Goal: Task Accomplishment & Management: Use online tool/utility

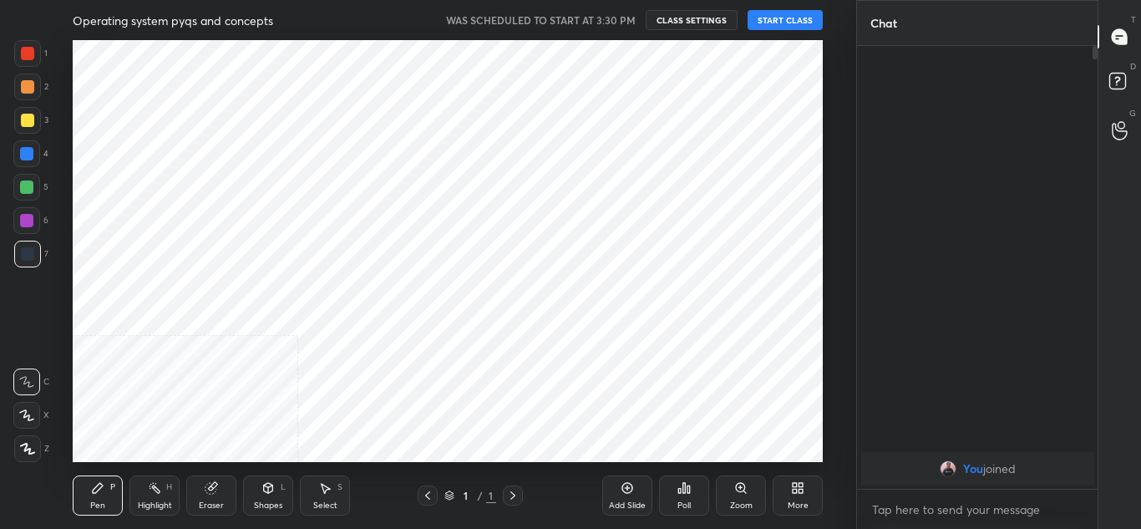
scroll to position [83115, 82748]
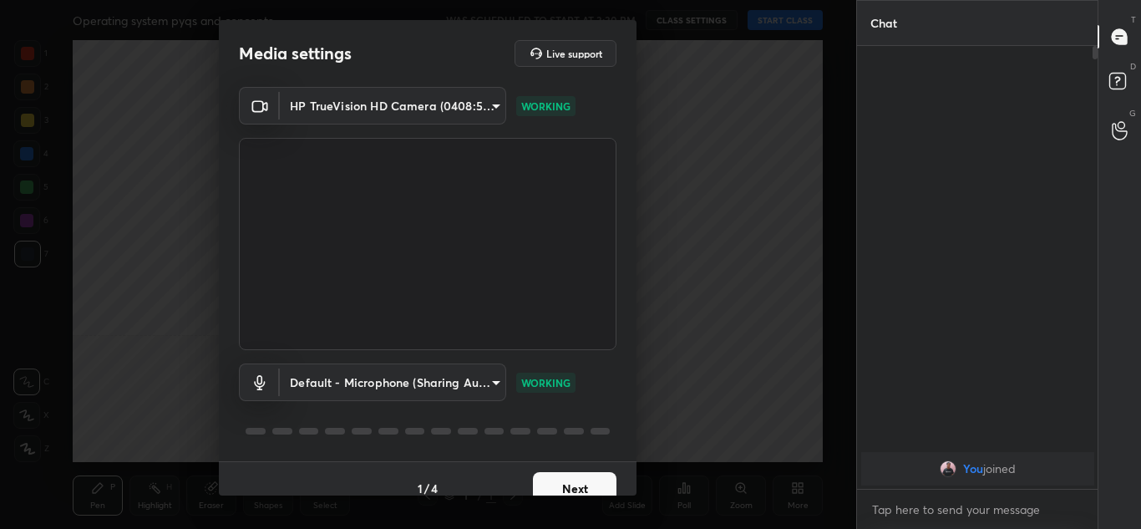
click at [732, 248] on div "Media settings Live support HP TrueVision HD Camera (0408:5365) 24eea3033cb5804…" at bounding box center [428, 264] width 856 height 529
click at [557, 485] on button "Next" at bounding box center [575, 488] width 84 height 33
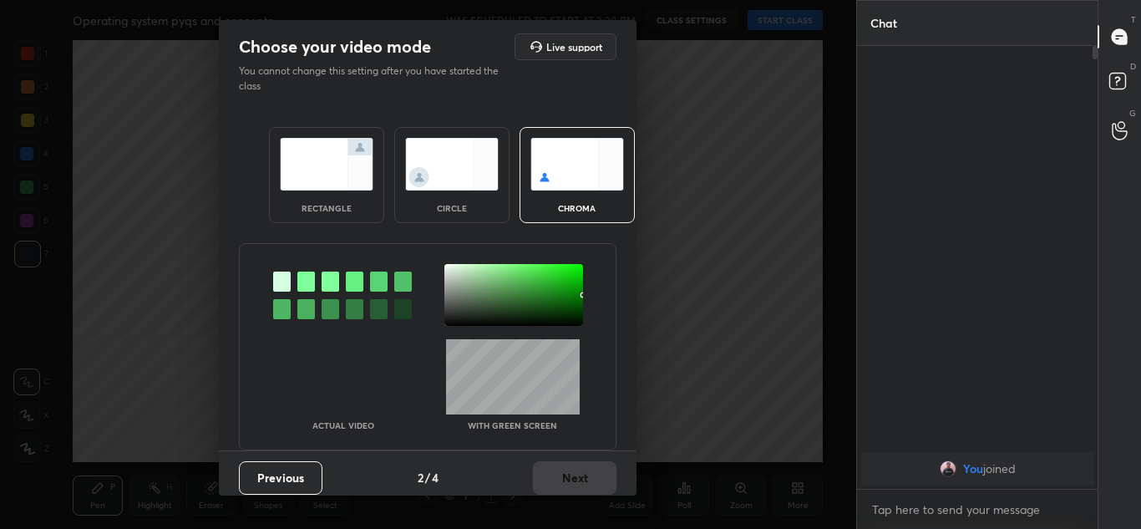
click at [335, 181] on img at bounding box center [327, 164] width 94 height 53
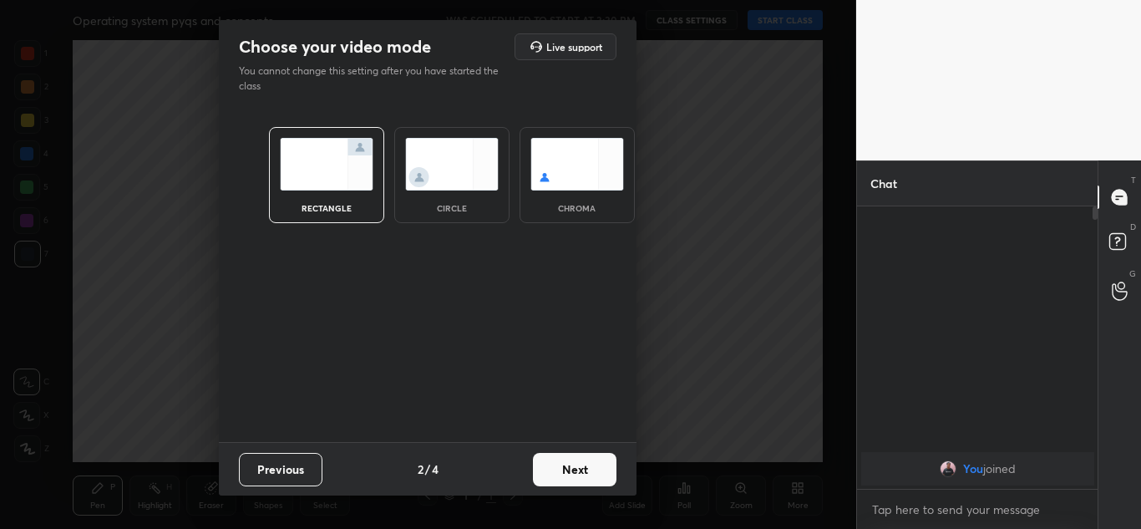
scroll to position [317, 236]
click at [571, 469] on button "Next" at bounding box center [575, 469] width 84 height 33
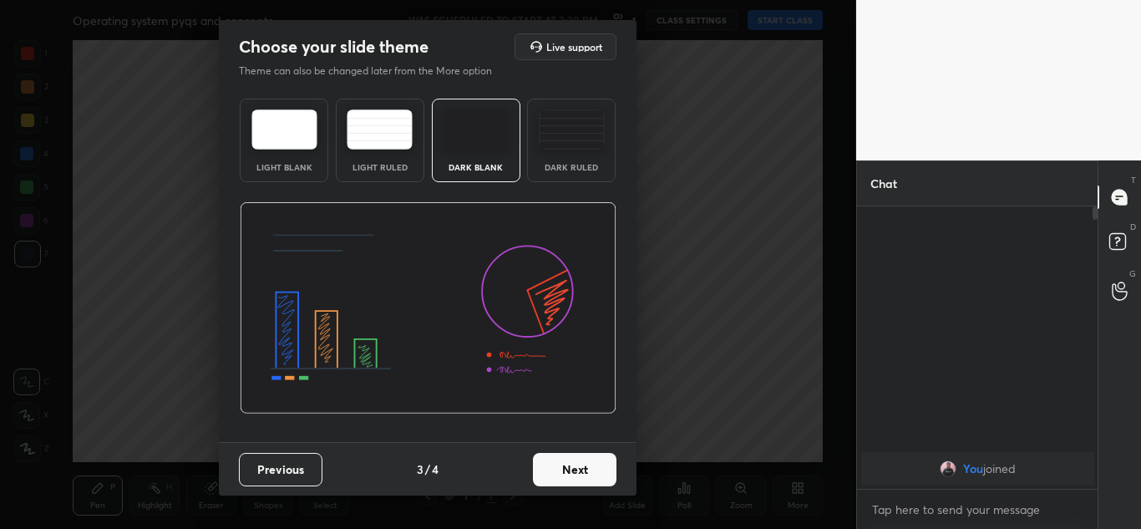
click at [571, 469] on button "Next" at bounding box center [575, 469] width 84 height 33
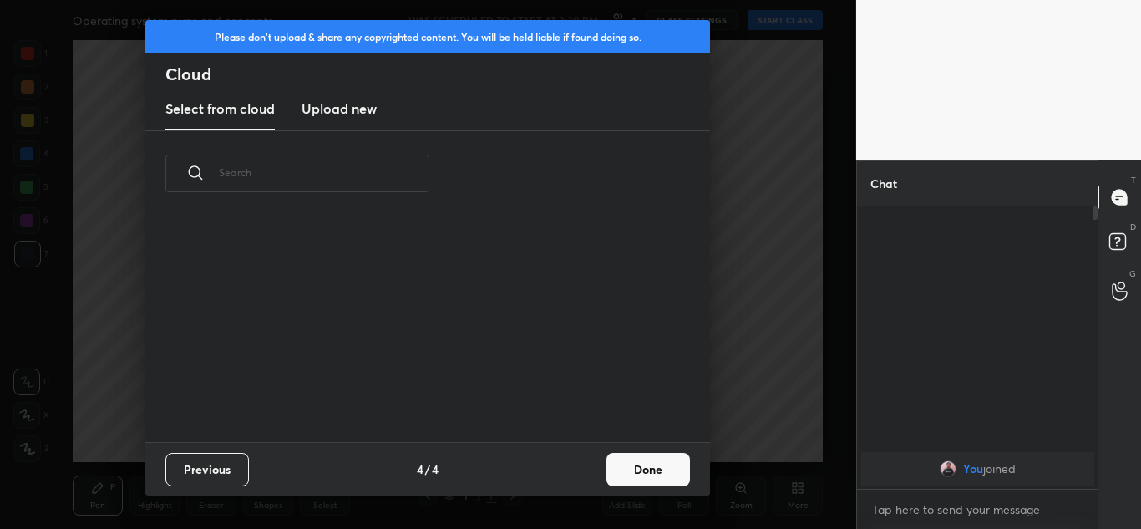
scroll to position [6, 9]
click at [645, 473] on button "Done" at bounding box center [648, 469] width 84 height 33
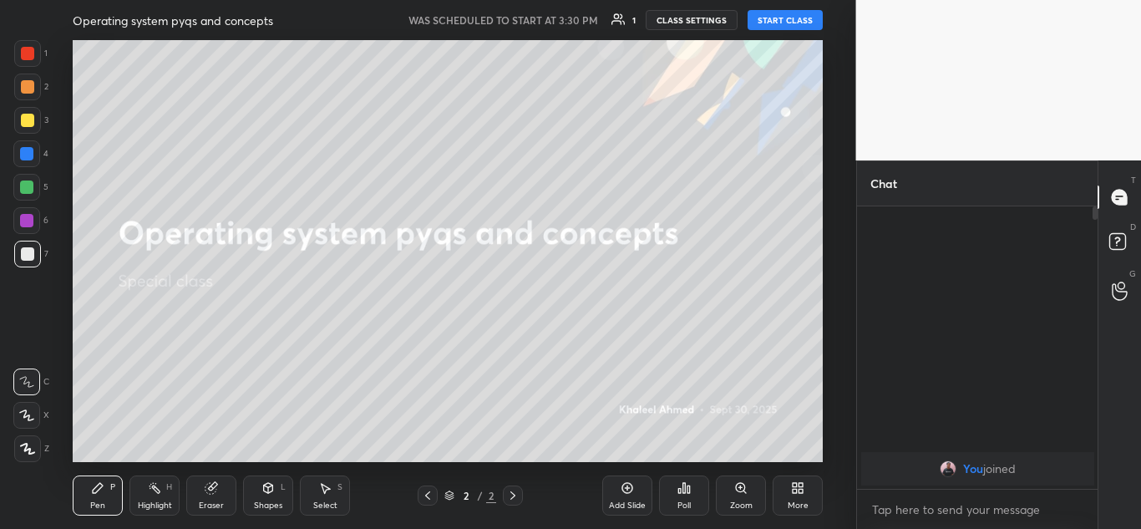
click at [784, 18] on button "START CLASS" at bounding box center [785, 20] width 75 height 20
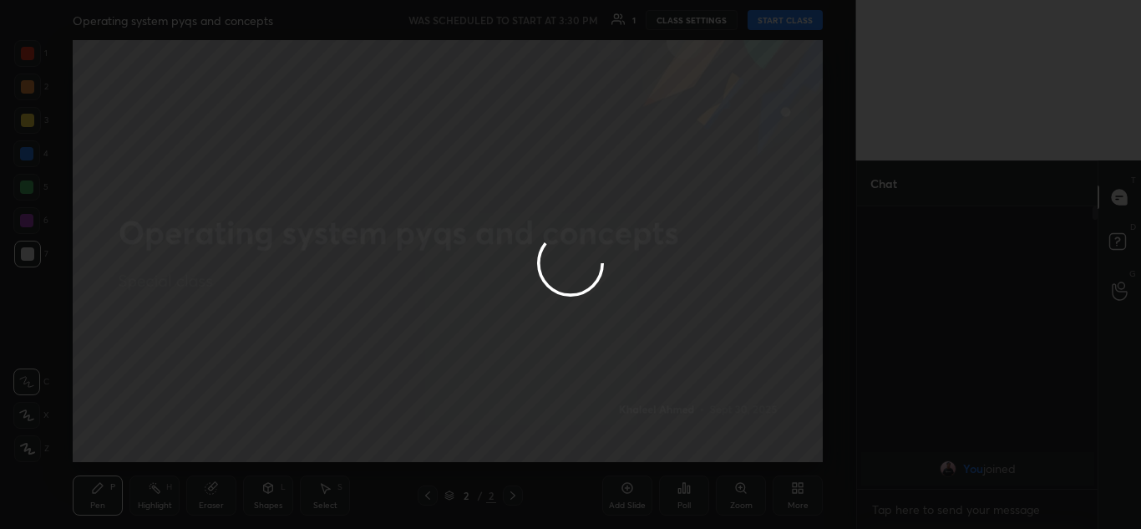
type textarea "x"
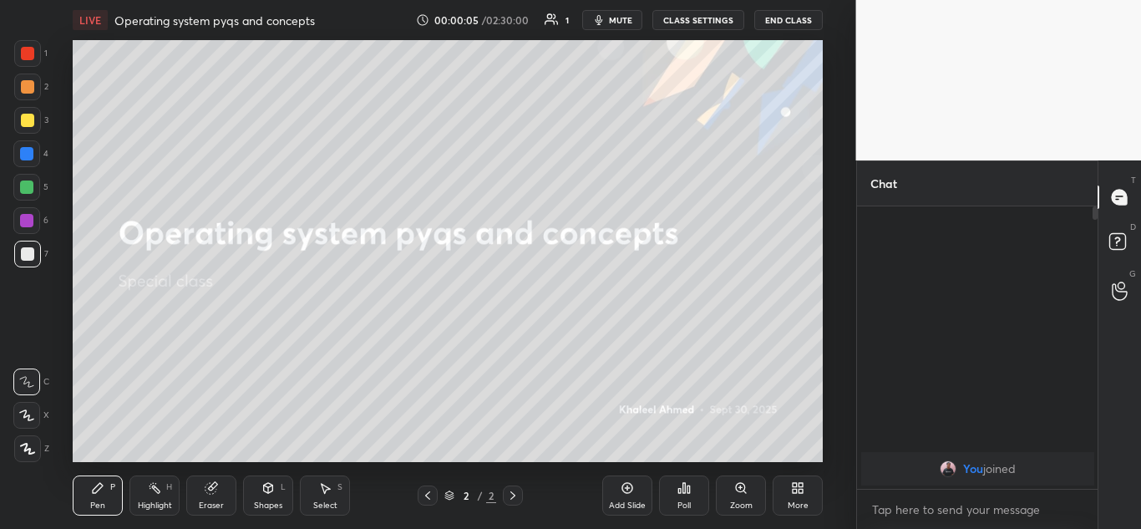
click at [791, 485] on icon at bounding box center [797, 487] width 13 height 13
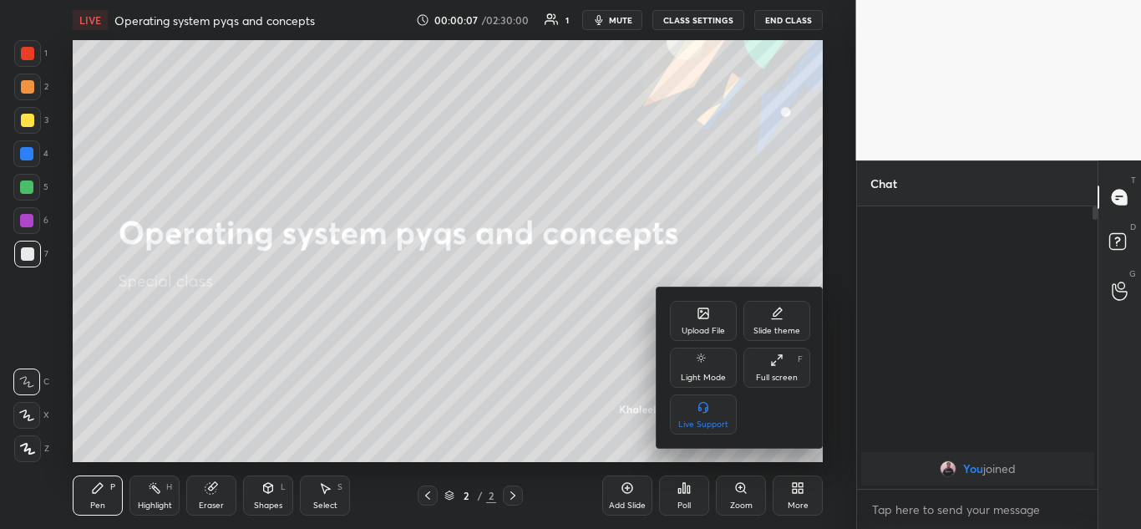
click at [686, 307] on div "Upload File" at bounding box center [703, 321] width 67 height 40
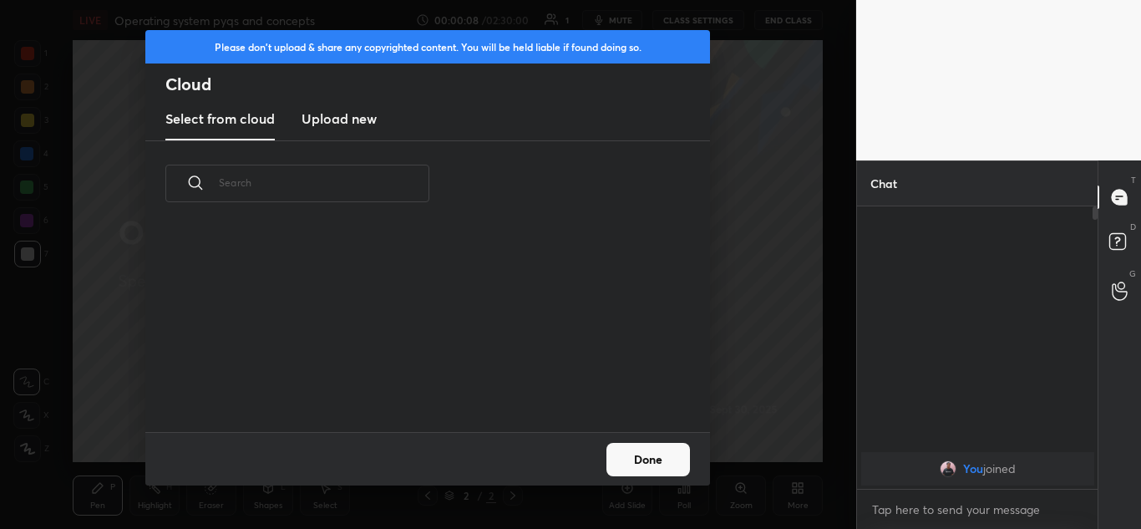
scroll to position [206, 536]
click at [368, 112] on h3 "Upload new" at bounding box center [339, 119] width 75 height 20
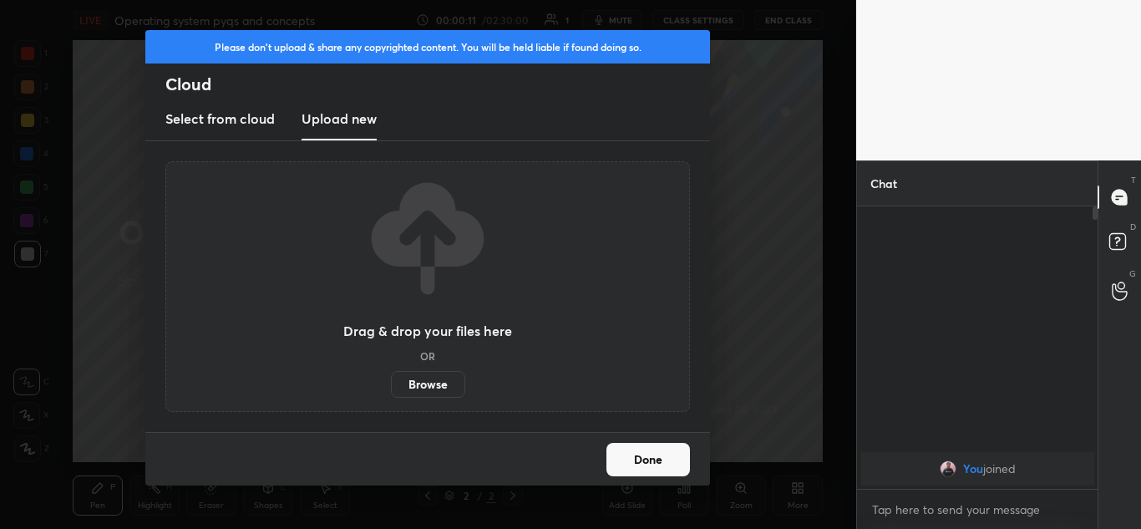
click at [419, 386] on label "Browse" at bounding box center [428, 384] width 74 height 27
click at [391, 386] on input "Browse" at bounding box center [391, 384] width 0 height 27
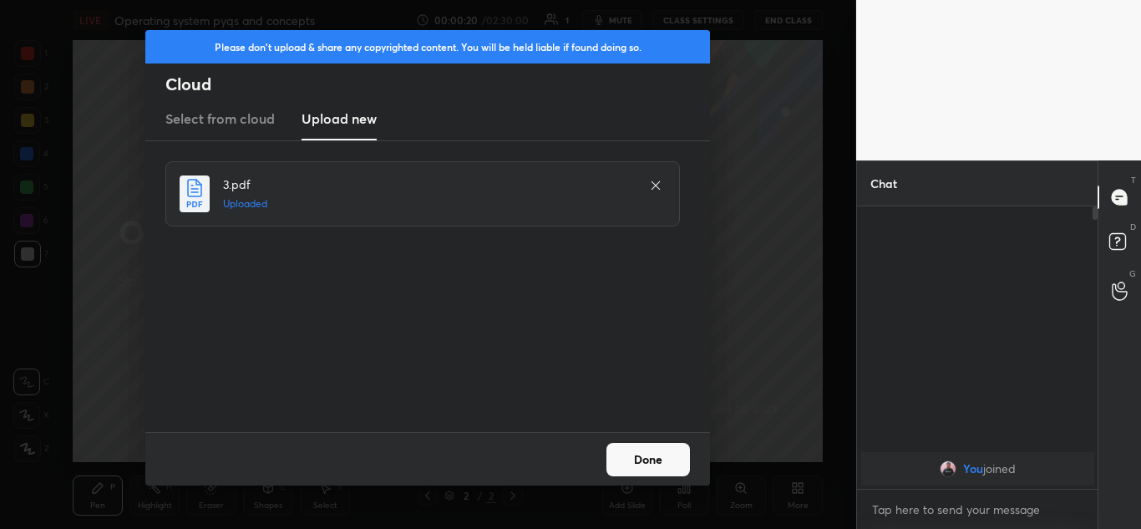
click at [647, 446] on button "Done" at bounding box center [648, 459] width 84 height 33
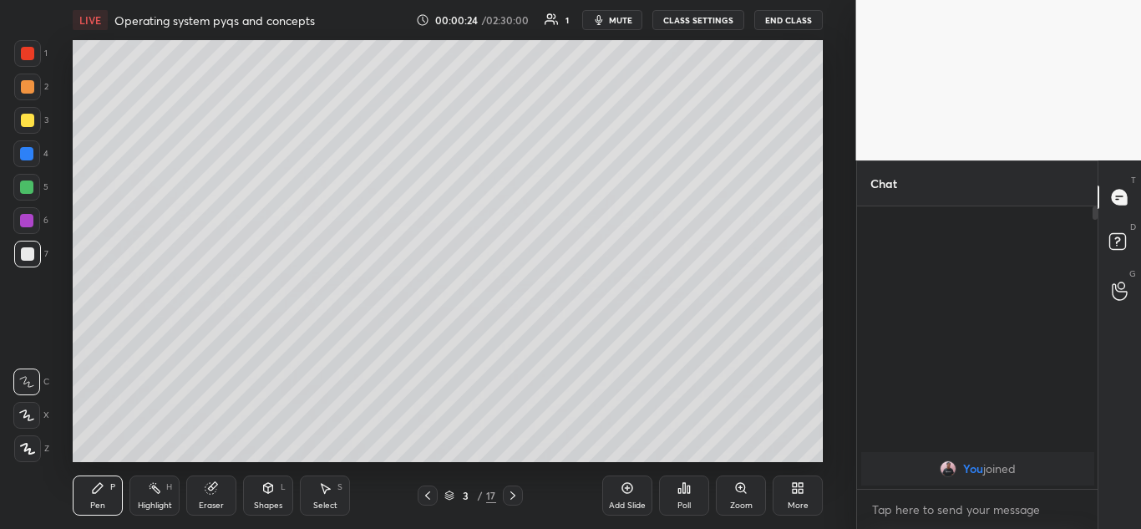
click at [799, 495] on div "More" at bounding box center [798, 495] width 50 height 40
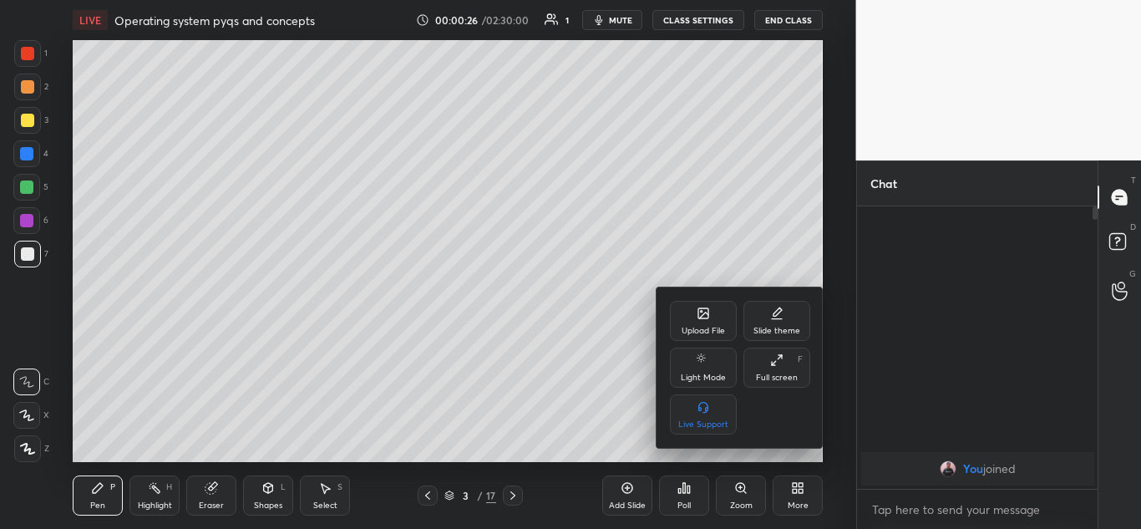
click at [696, 317] on div "Upload File" at bounding box center [703, 321] width 67 height 40
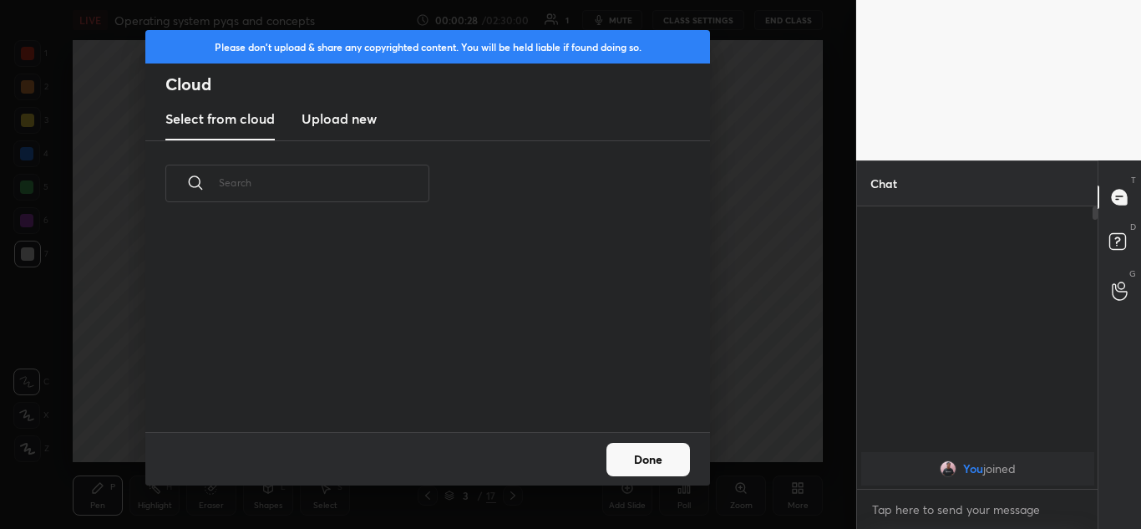
click at [351, 114] on h3 "Upload new" at bounding box center [339, 119] width 75 height 20
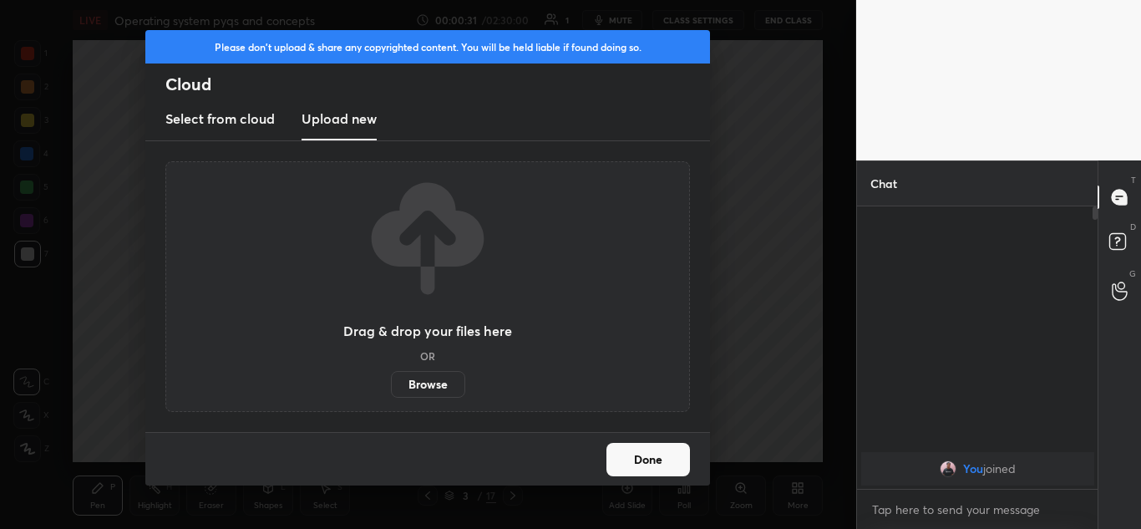
click at [445, 380] on label "Browse" at bounding box center [428, 384] width 74 height 27
click at [391, 380] on input "Browse" at bounding box center [391, 384] width 0 height 27
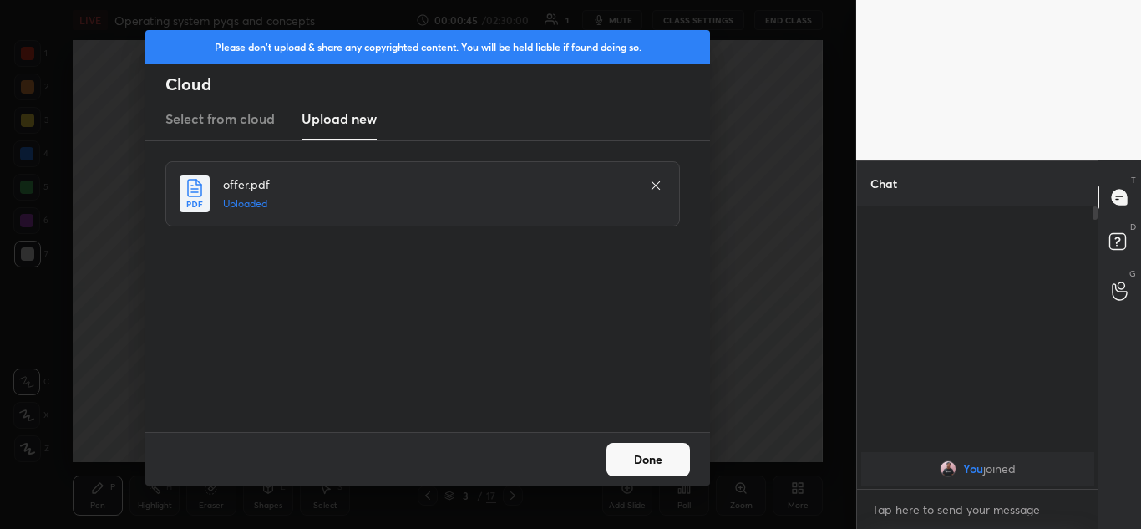
click at [641, 457] on button "Done" at bounding box center [648, 459] width 84 height 33
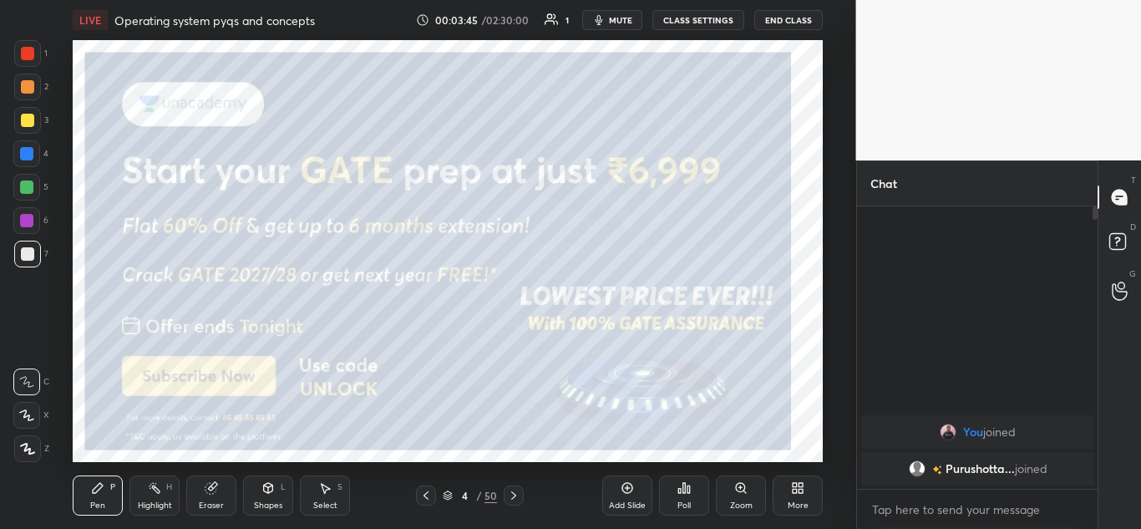
click at [221, 489] on div "Eraser" at bounding box center [211, 495] width 50 height 40
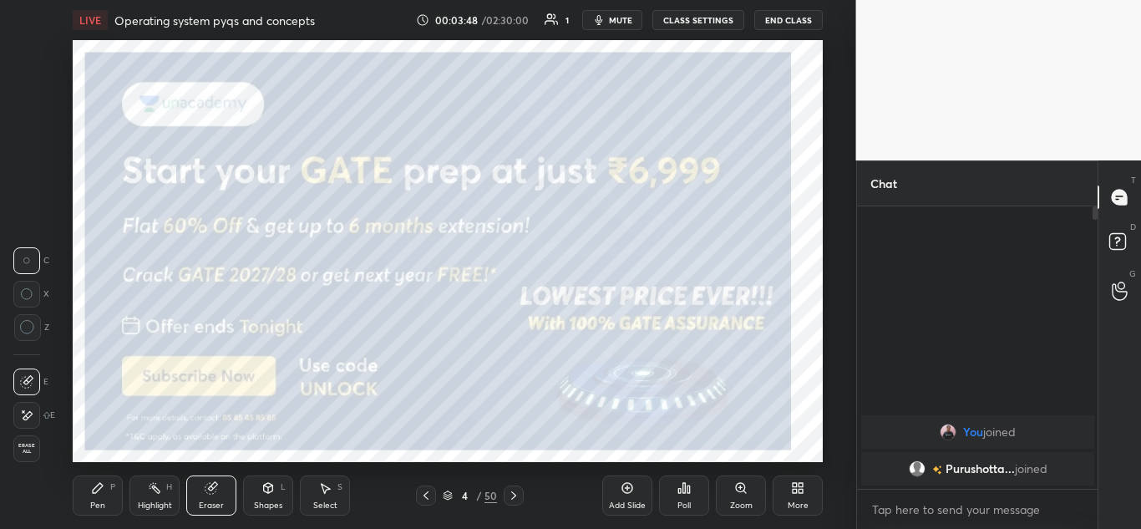
click at [32, 329] on icon at bounding box center [27, 327] width 15 height 15
click at [104, 503] on div "Pen" at bounding box center [97, 505] width 15 height 8
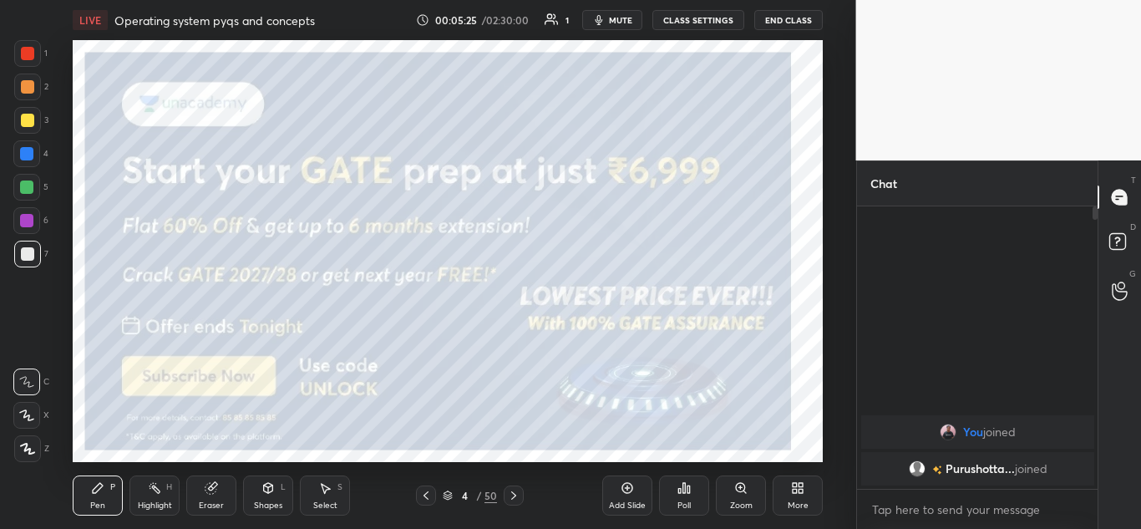
click at [29, 444] on icon at bounding box center [27, 449] width 15 height 12
click at [519, 496] on icon at bounding box center [513, 495] width 13 height 13
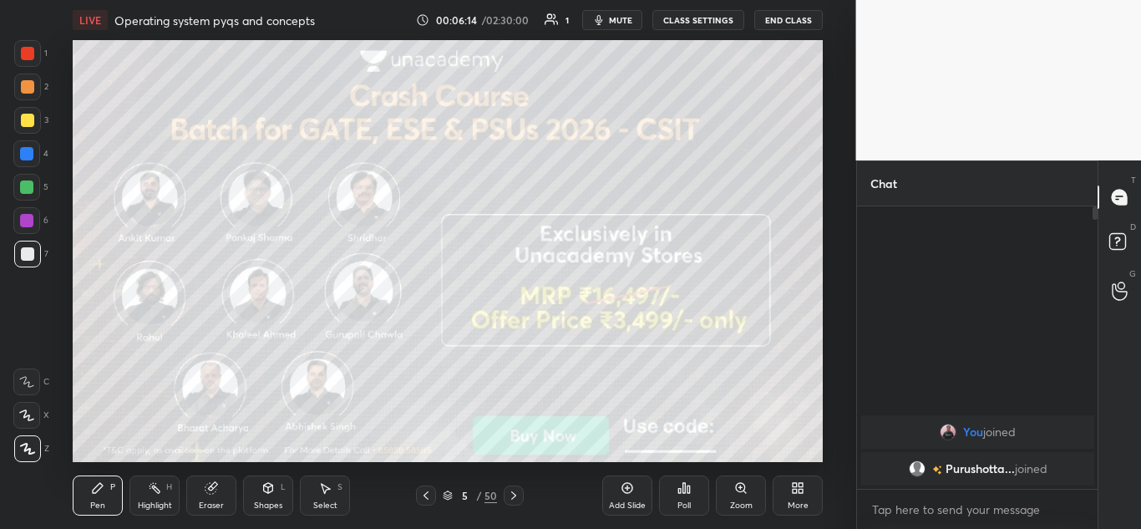
click at [517, 495] on icon at bounding box center [513, 495] width 13 height 13
click at [520, 496] on icon at bounding box center [513, 495] width 13 height 13
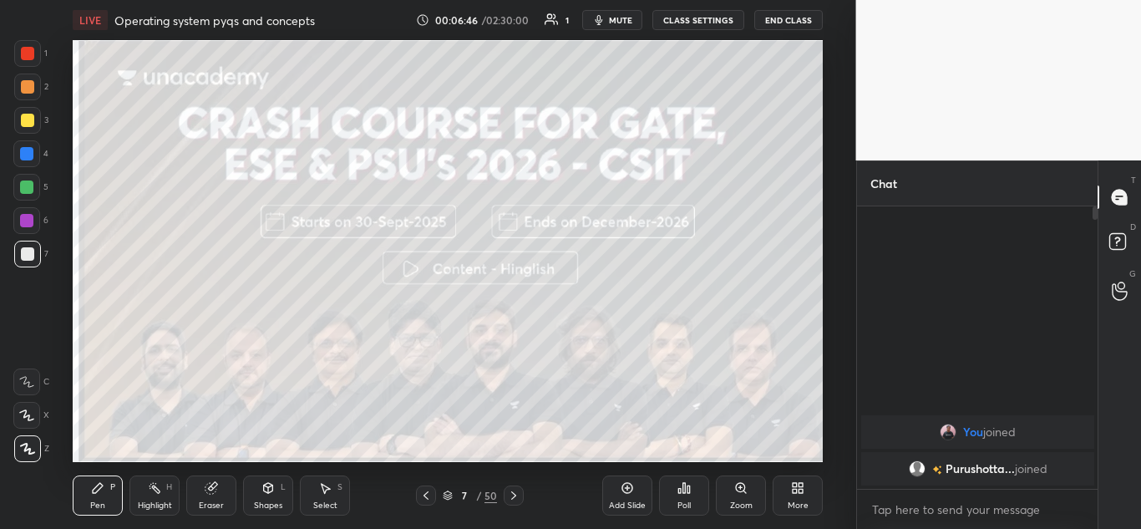
click at [511, 491] on icon at bounding box center [513, 495] width 13 height 13
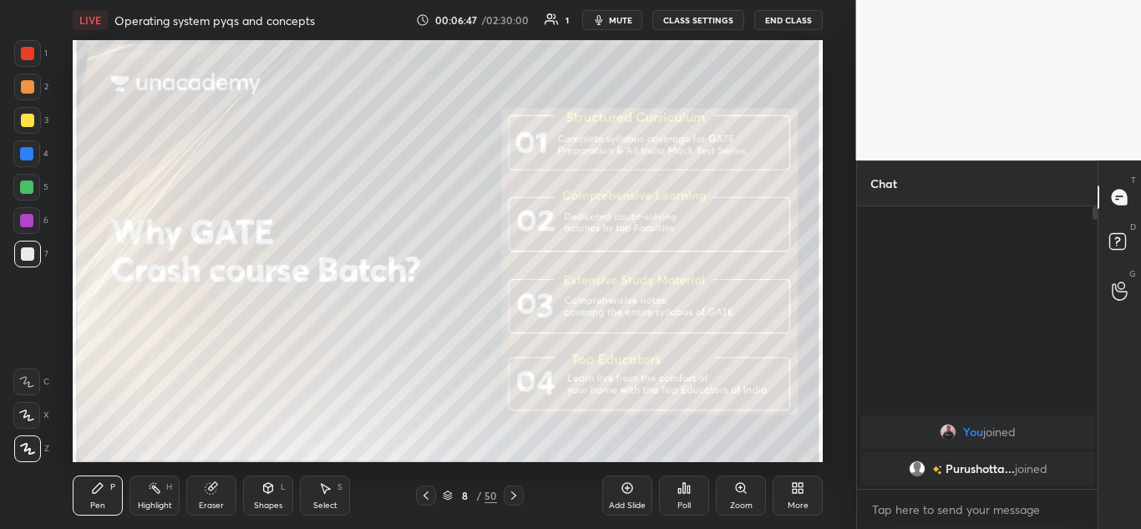
click at [422, 497] on icon at bounding box center [425, 495] width 13 height 13
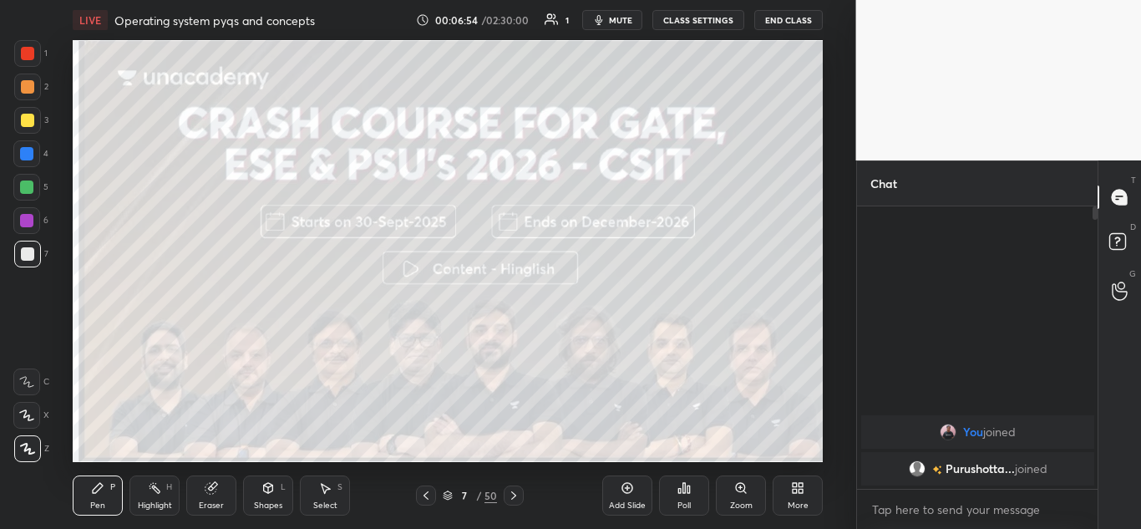
click at [509, 498] on icon at bounding box center [513, 495] width 13 height 13
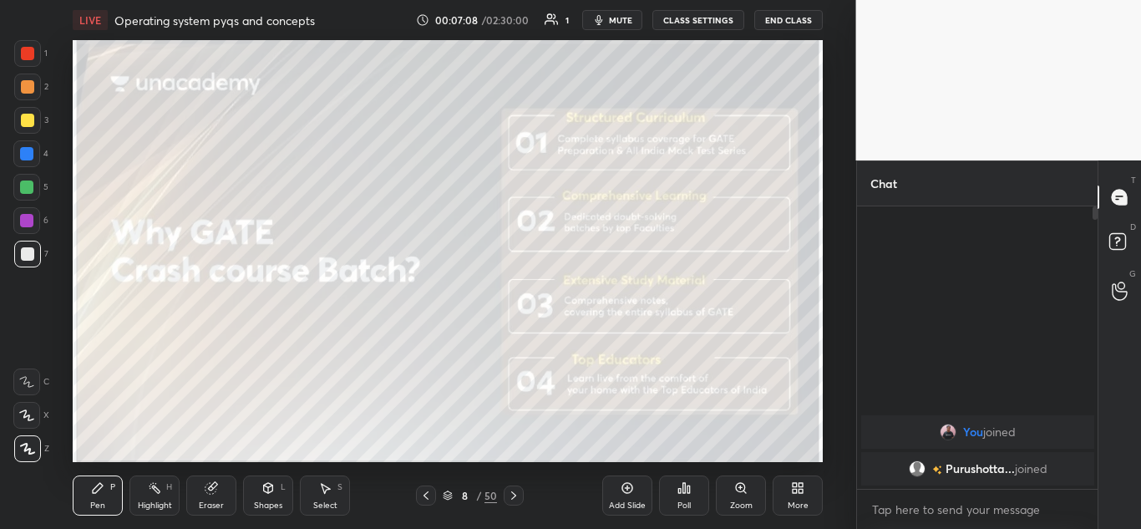
click at [519, 500] on icon at bounding box center [513, 495] width 13 height 13
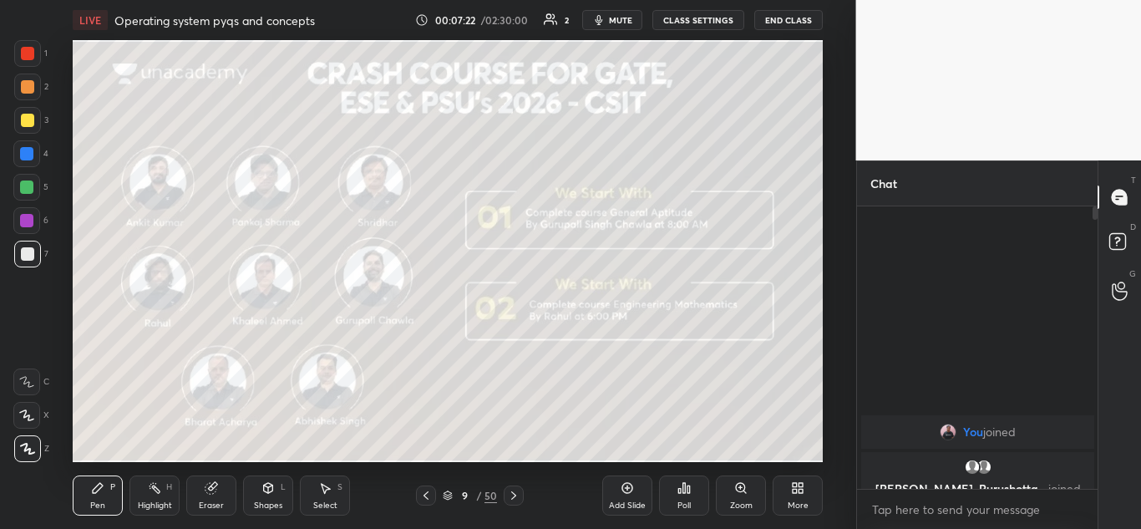
click at [519, 495] on icon at bounding box center [513, 495] width 13 height 13
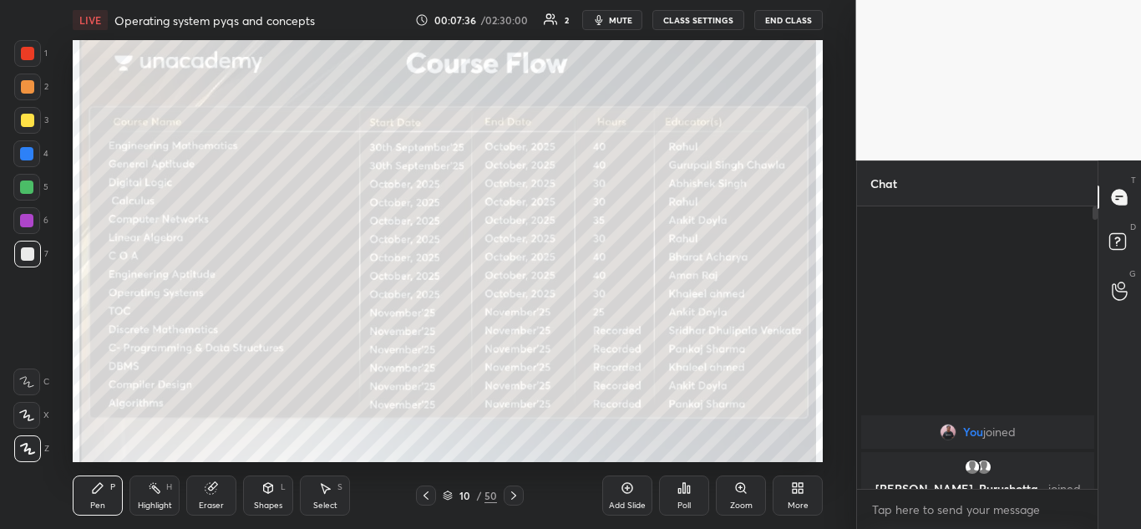
click at [518, 497] on icon at bounding box center [513, 495] width 13 height 13
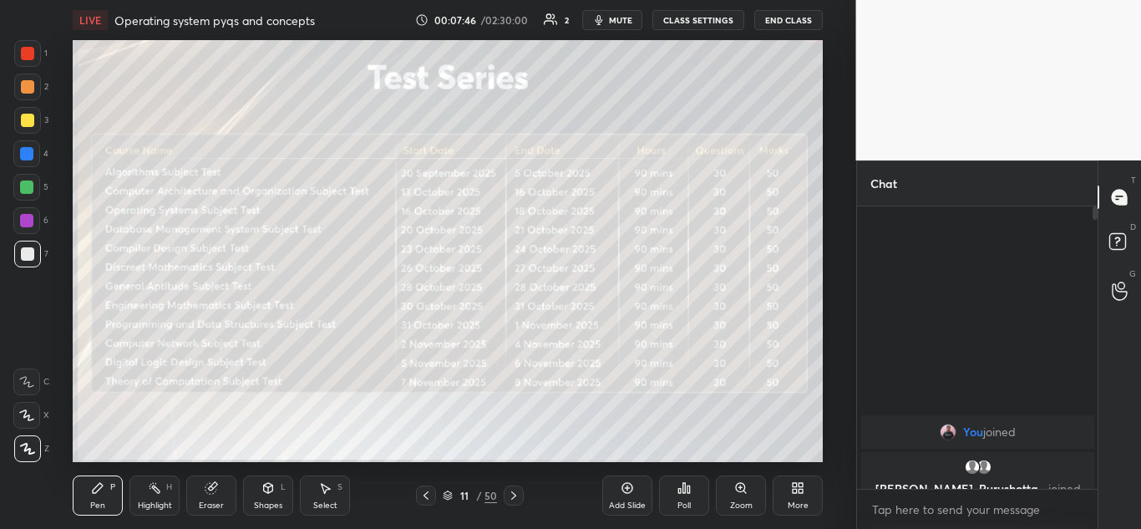
click at [515, 495] on icon at bounding box center [513, 495] width 13 height 13
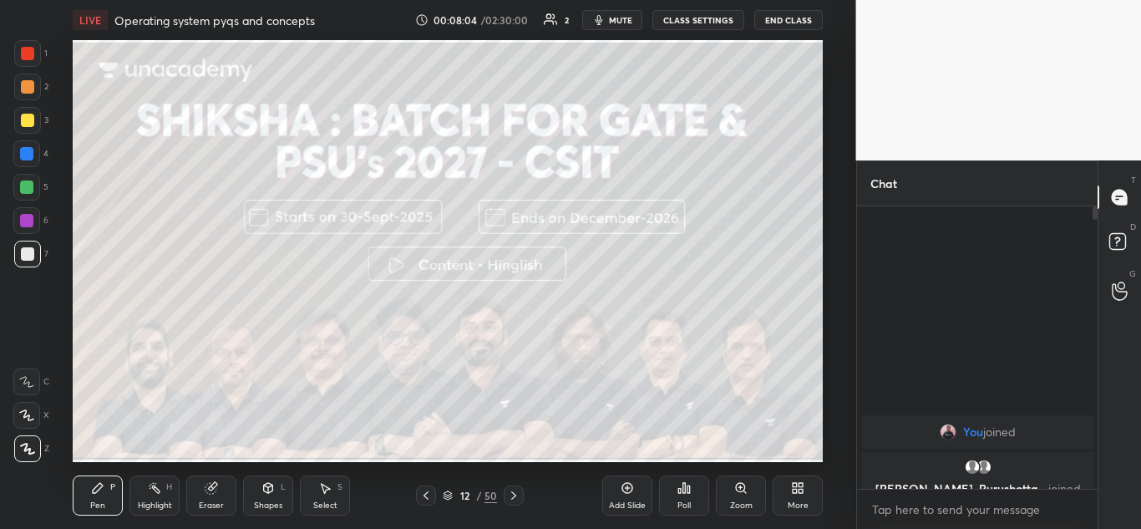
click at [516, 493] on icon at bounding box center [513, 495] width 13 height 13
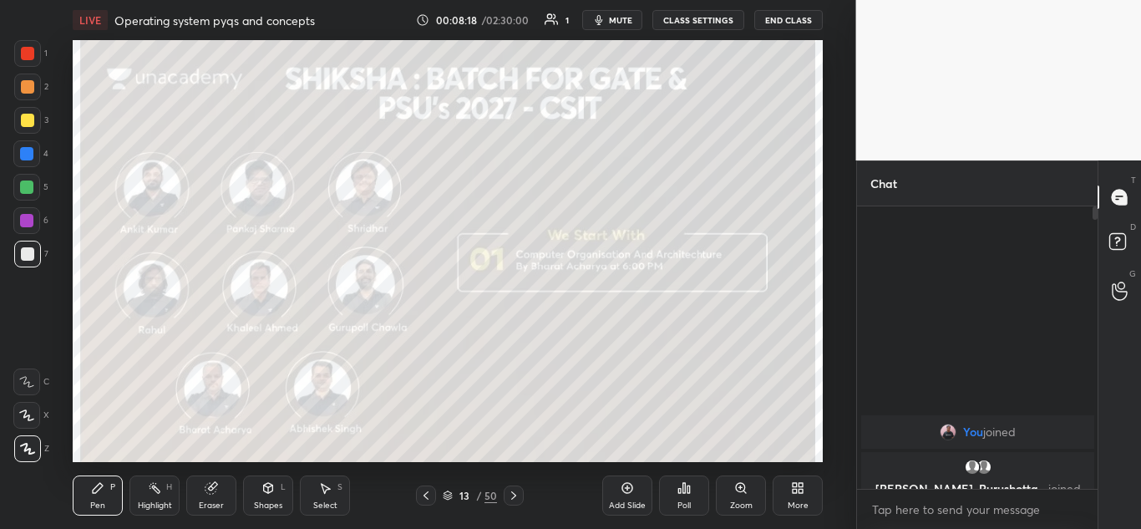
click at [513, 494] on icon at bounding box center [513, 495] width 13 height 13
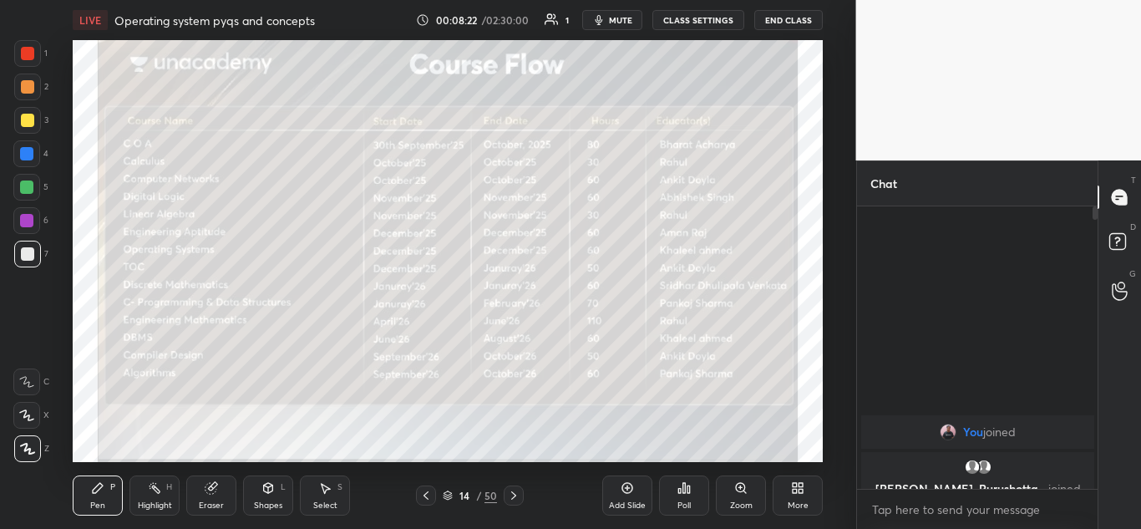
click at [516, 499] on icon at bounding box center [513, 495] width 13 height 13
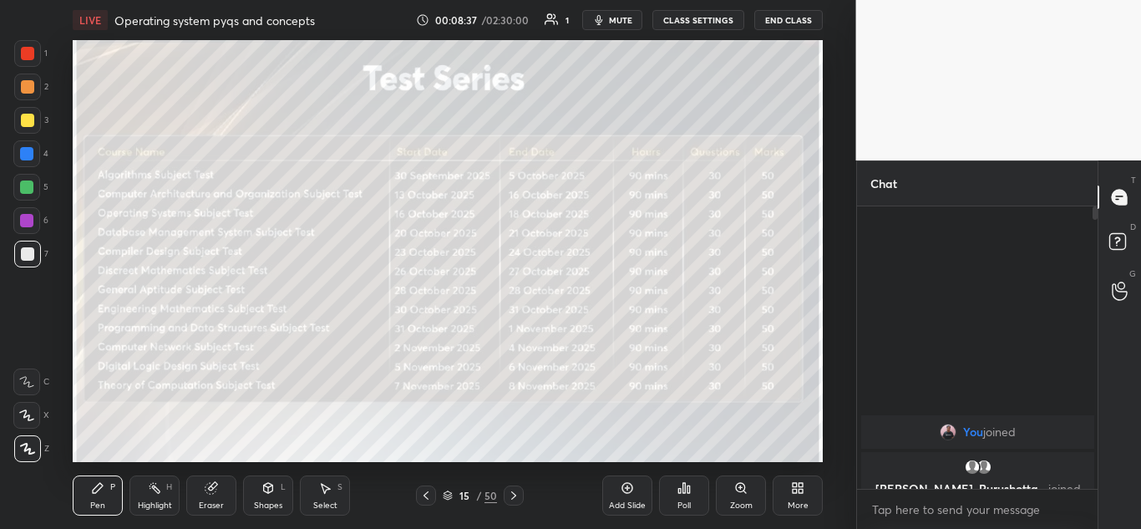
click at [512, 496] on icon at bounding box center [513, 495] width 13 height 13
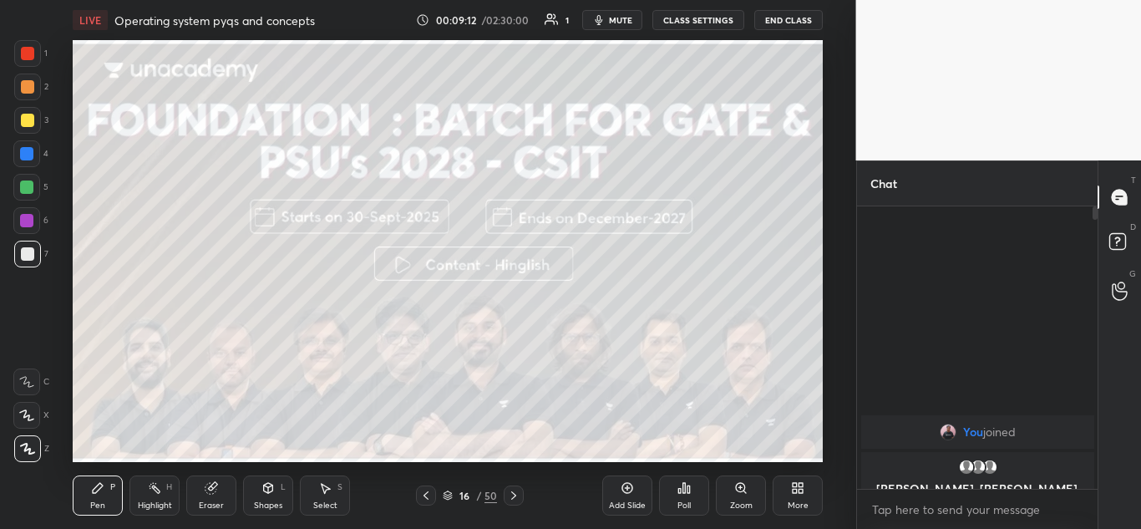
click at [508, 492] on icon at bounding box center [513, 495] width 13 height 13
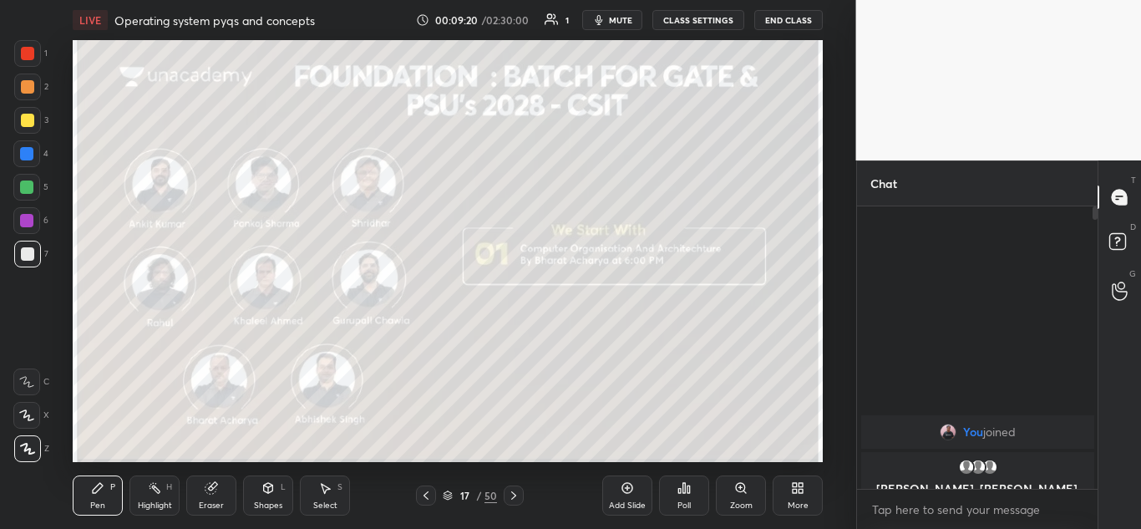
click at [515, 493] on icon at bounding box center [513, 495] width 13 height 13
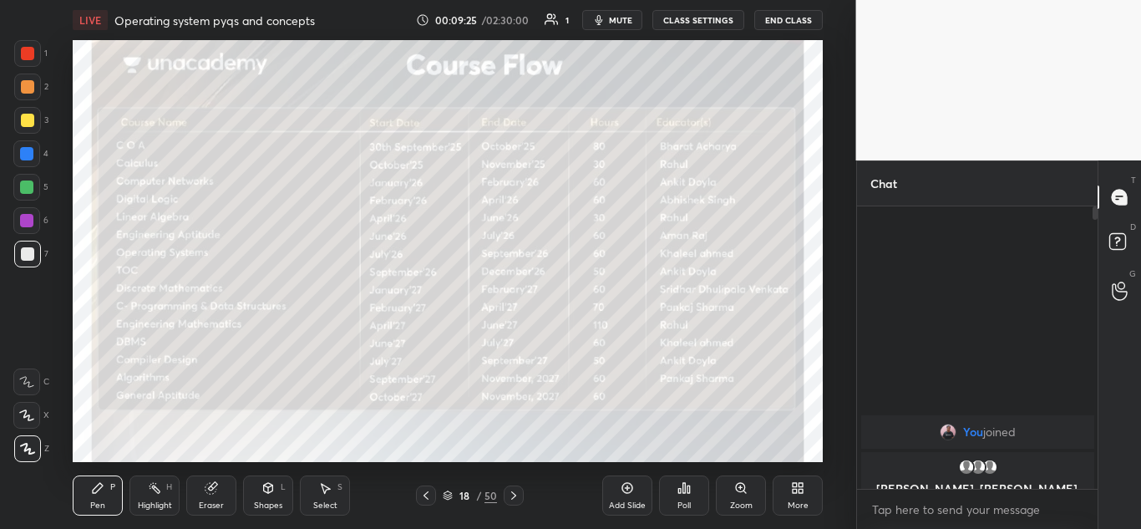
click at [514, 495] on icon at bounding box center [513, 495] width 13 height 13
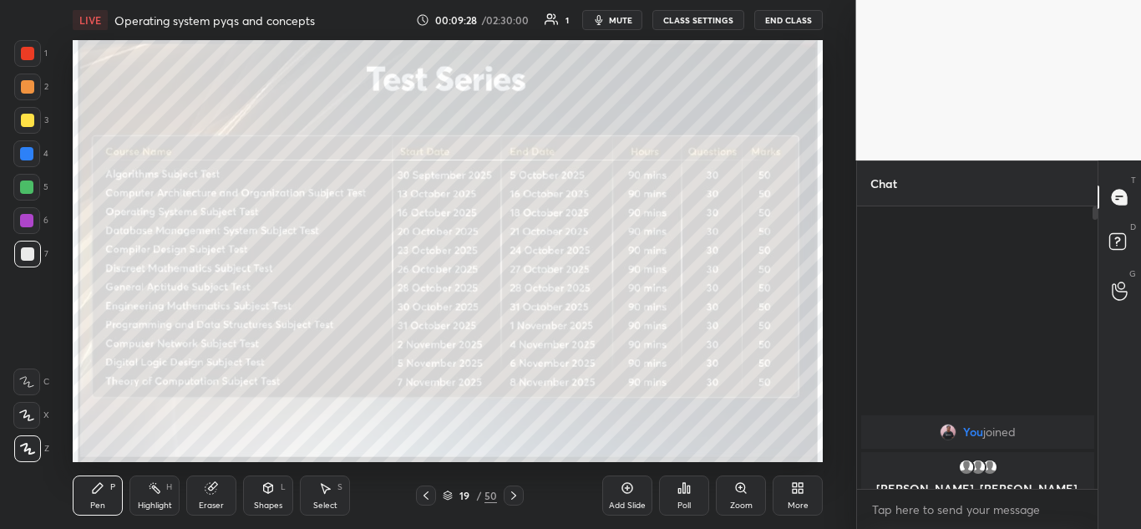
click at [513, 495] on icon at bounding box center [513, 495] width 13 height 13
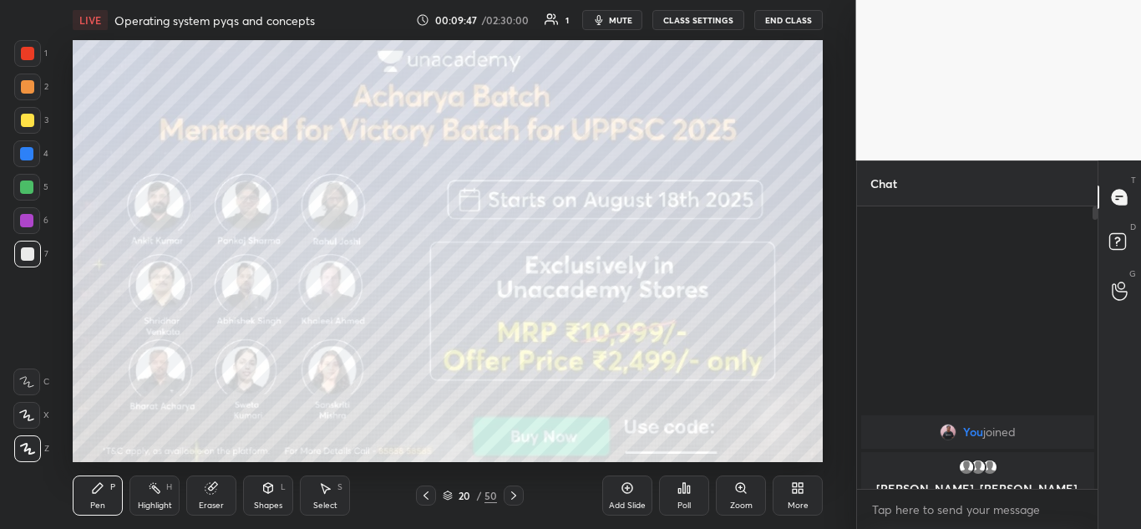
click at [514, 500] on icon at bounding box center [513, 495] width 13 height 13
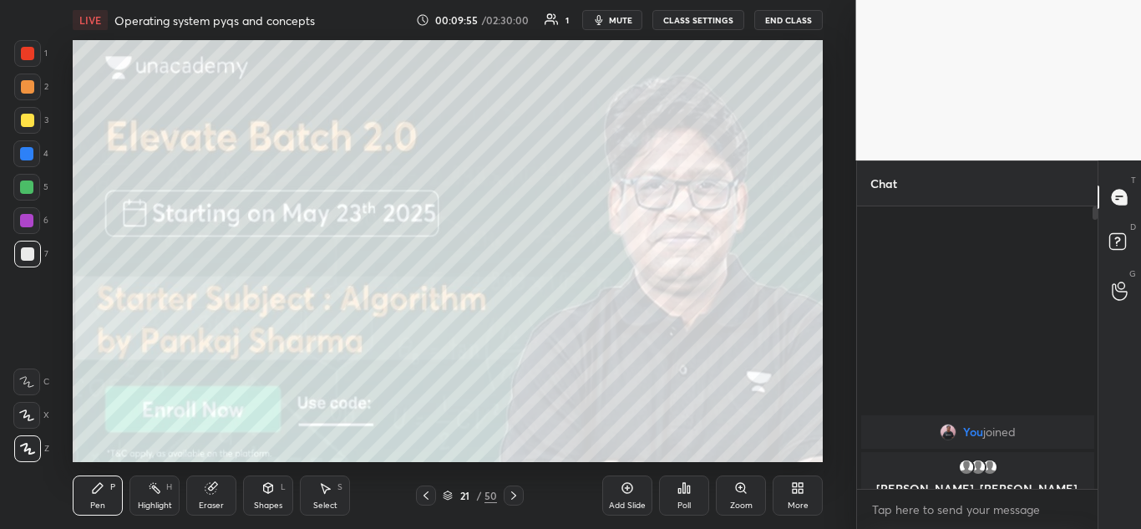
click at [513, 495] on icon at bounding box center [513, 495] width 13 height 13
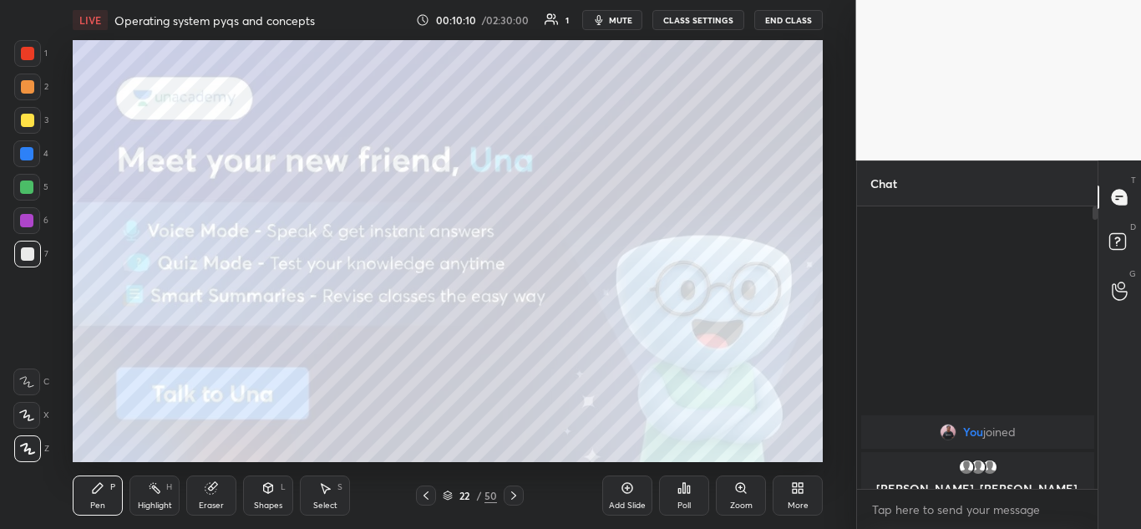
click at [516, 495] on icon at bounding box center [513, 495] width 13 height 13
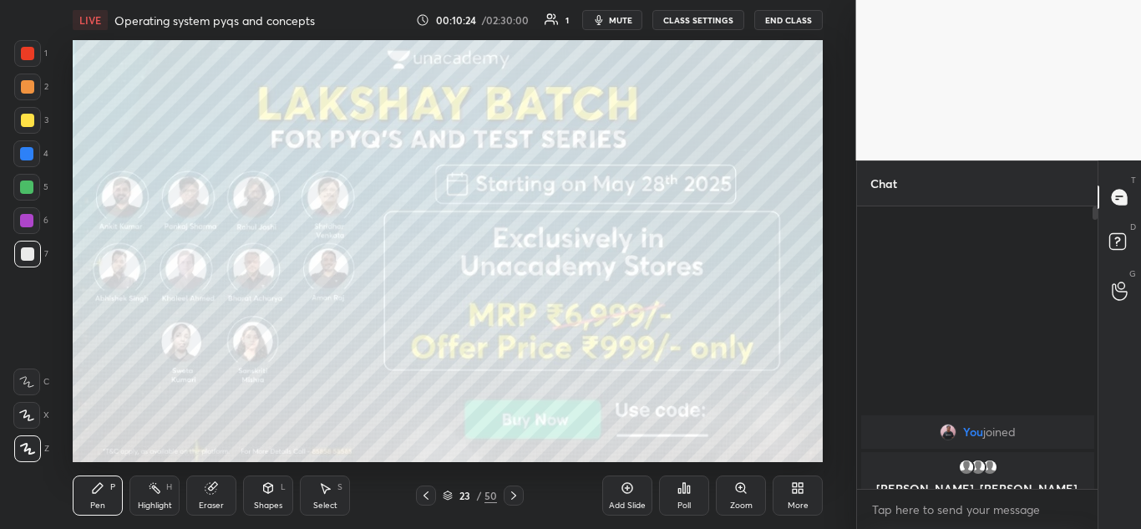
click at [516, 495] on icon at bounding box center [513, 495] width 13 height 13
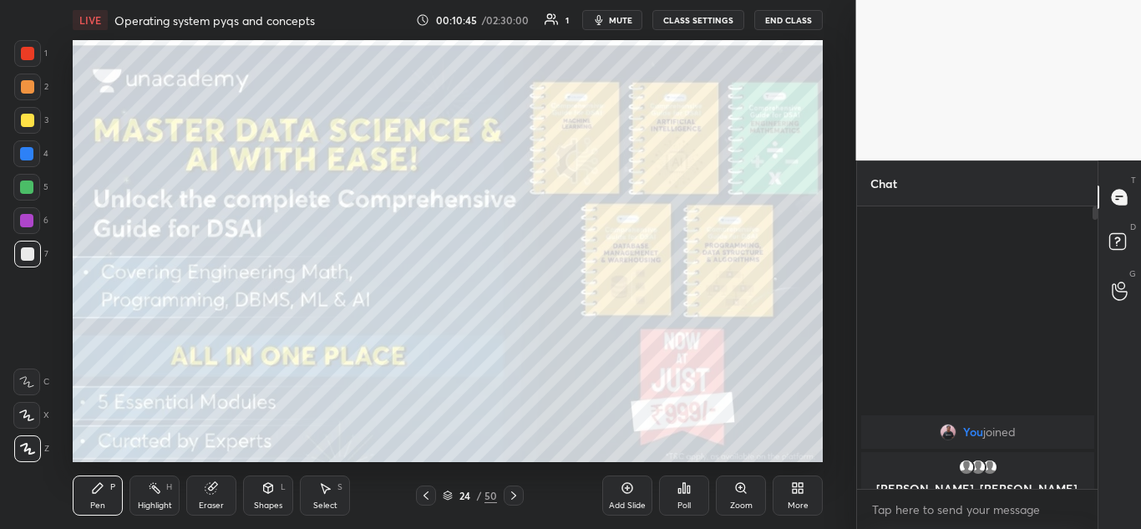
click at [516, 497] on icon at bounding box center [513, 495] width 13 height 13
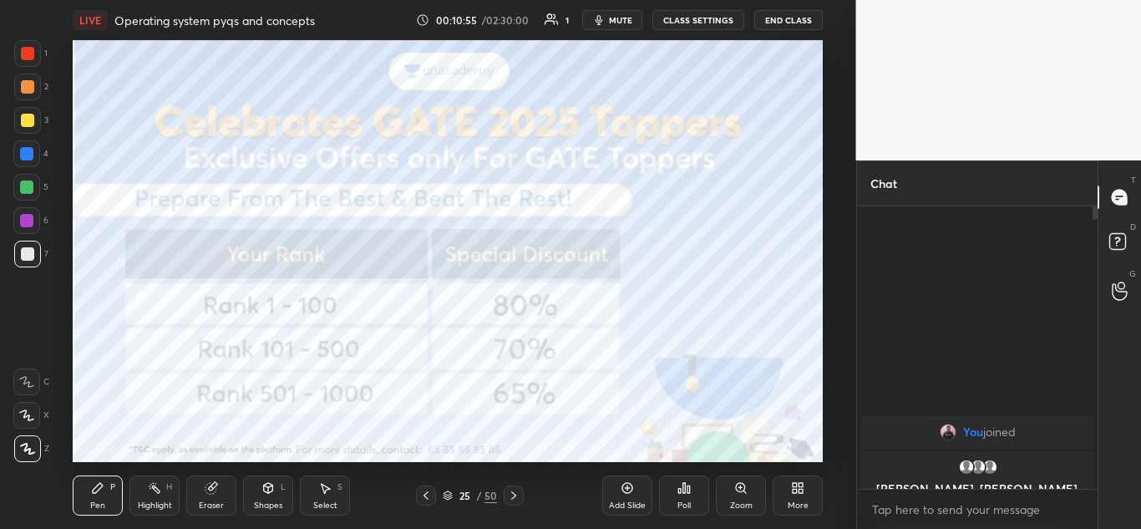
click at [518, 500] on icon at bounding box center [513, 495] width 13 height 13
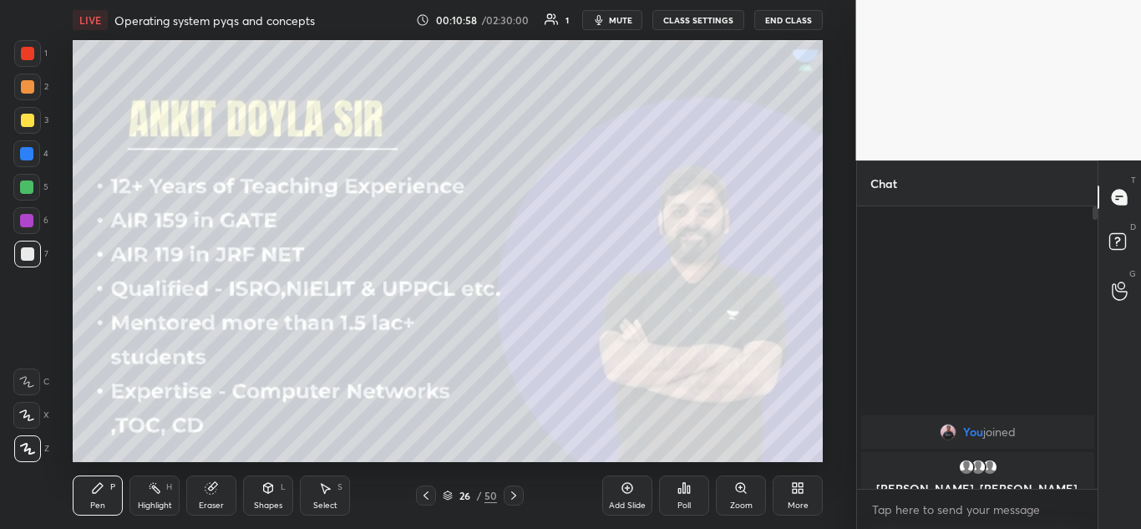
click at [513, 491] on icon at bounding box center [513, 495] width 13 height 13
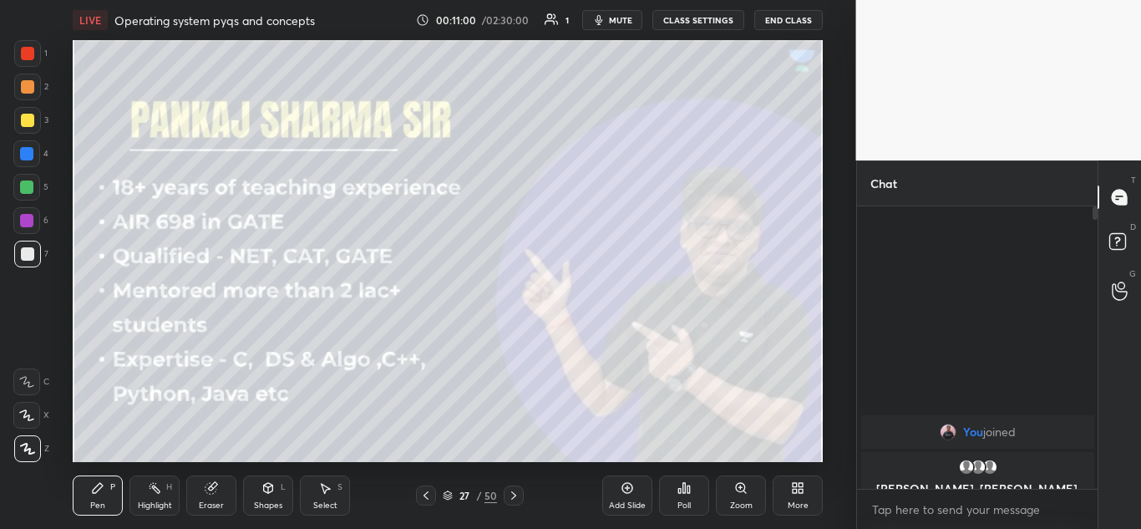
click at [519, 494] on icon at bounding box center [513, 495] width 13 height 13
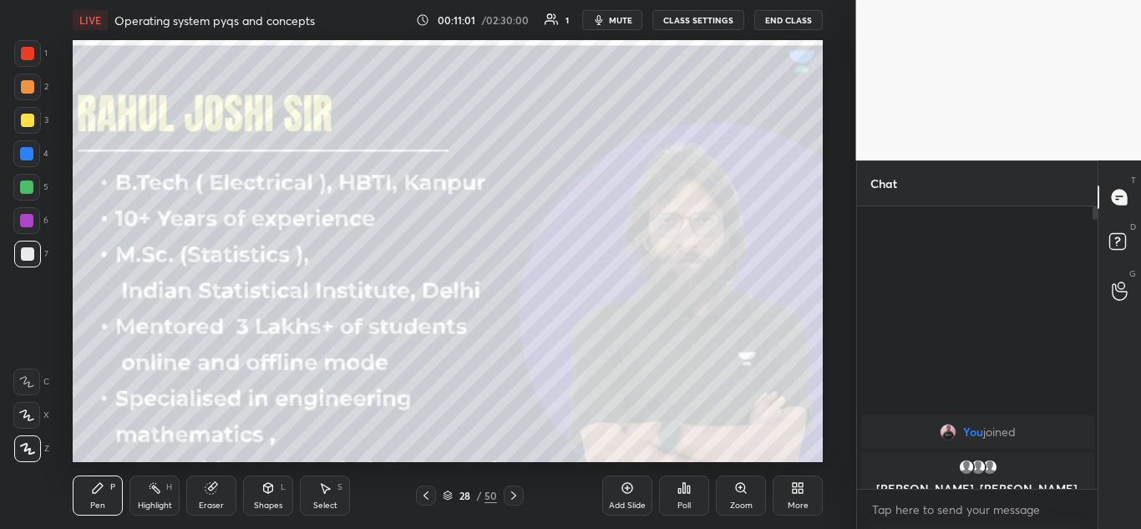
click at [513, 494] on icon at bounding box center [513, 495] width 13 height 13
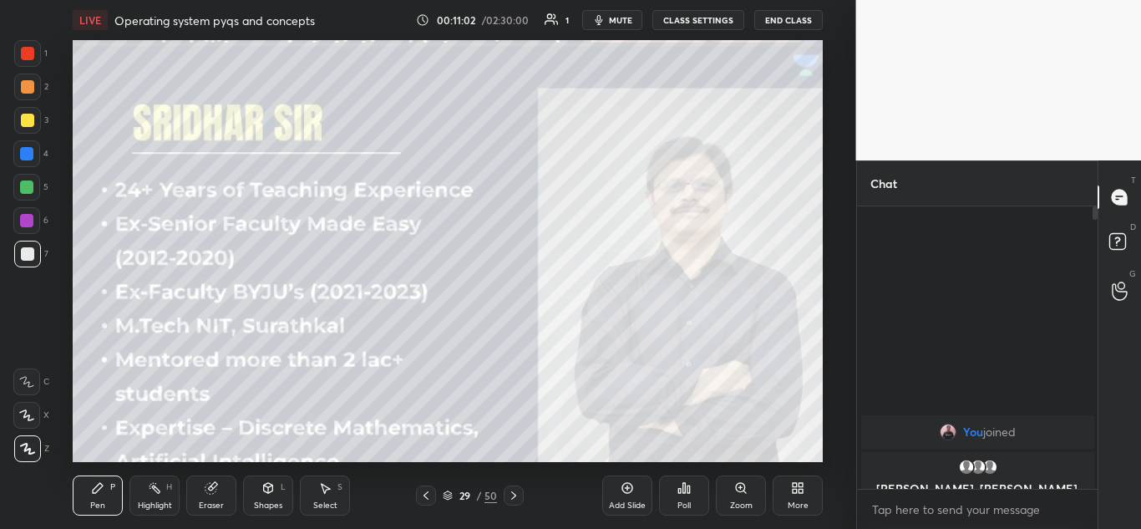
click at [514, 495] on icon at bounding box center [513, 495] width 13 height 13
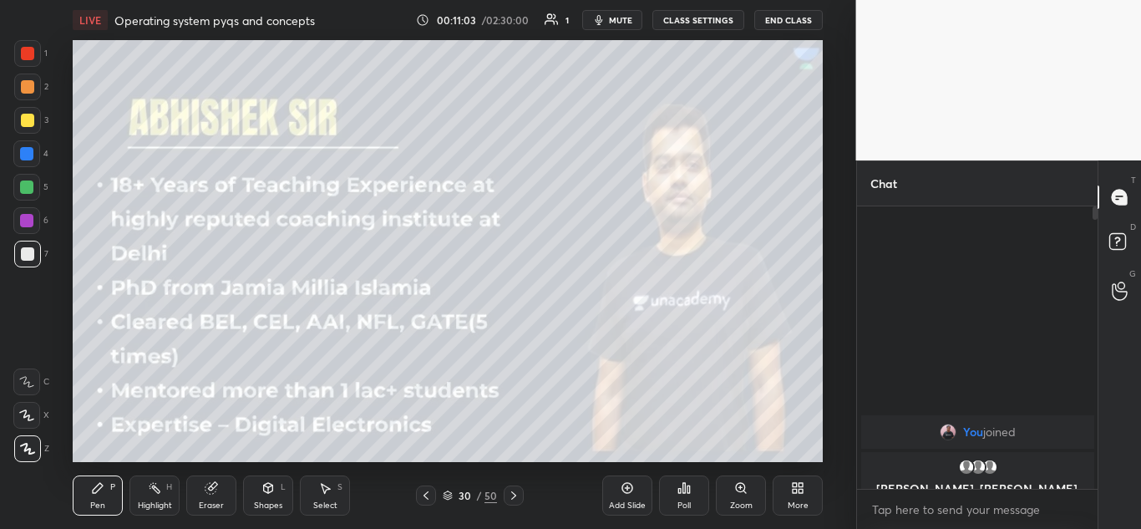
click at [515, 495] on icon at bounding box center [513, 495] width 5 height 8
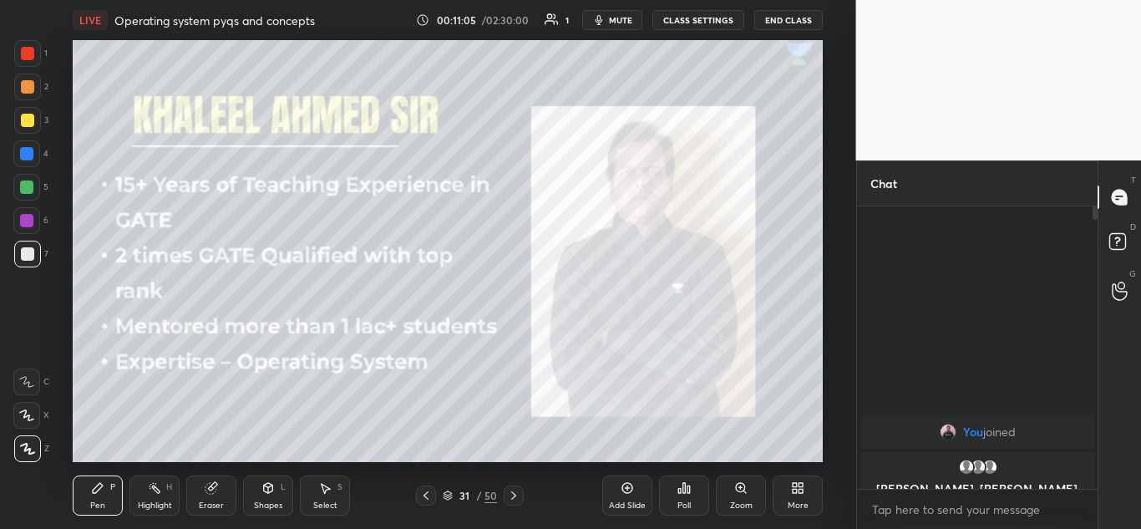
click at [515, 495] on icon at bounding box center [513, 495] width 13 height 13
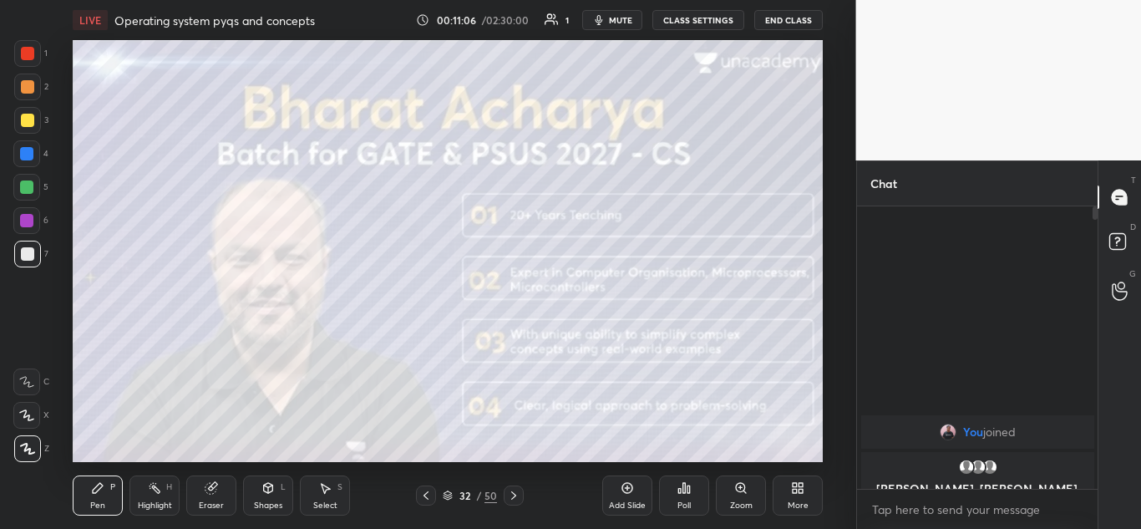
click at [516, 494] on icon at bounding box center [513, 495] width 13 height 13
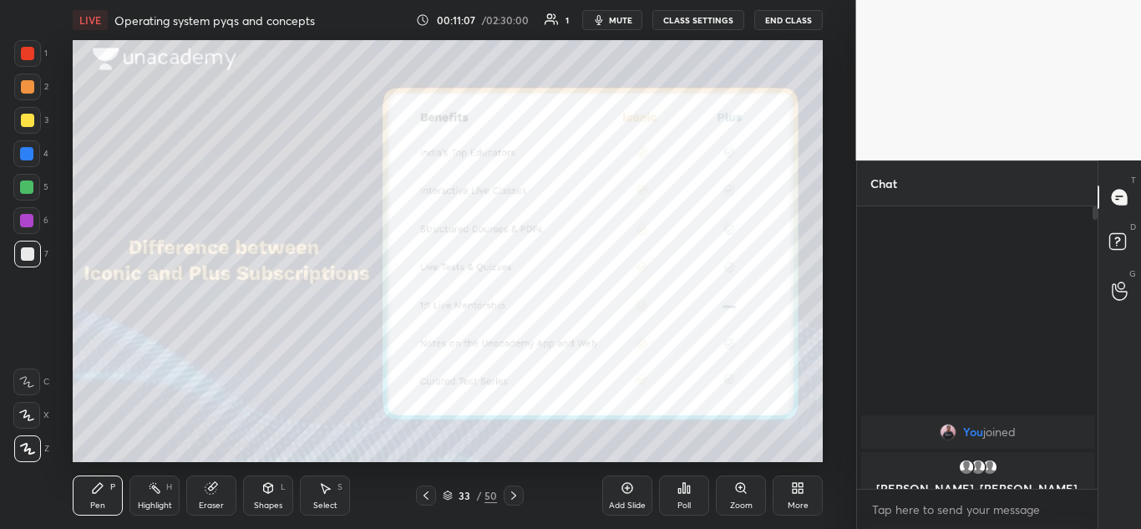
click at [518, 493] on icon at bounding box center [513, 495] width 13 height 13
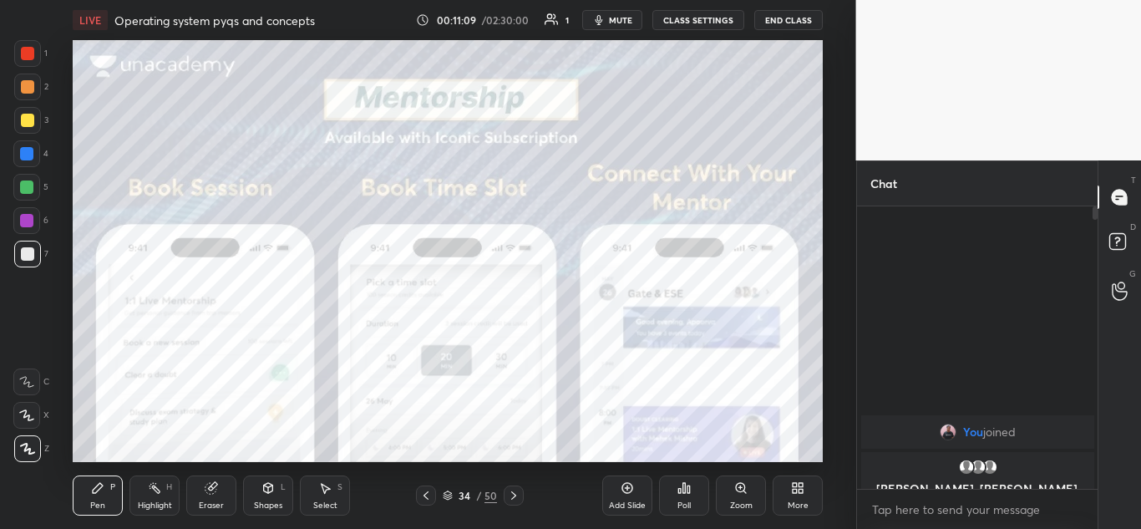
click at [430, 494] on icon at bounding box center [425, 495] width 13 height 13
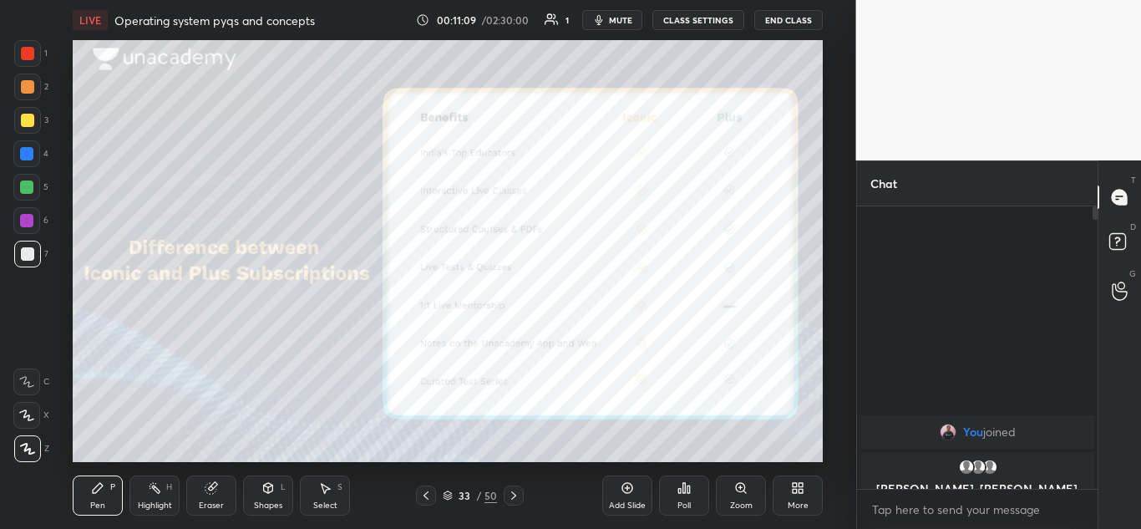
click at [507, 494] on icon at bounding box center [513, 495] width 13 height 13
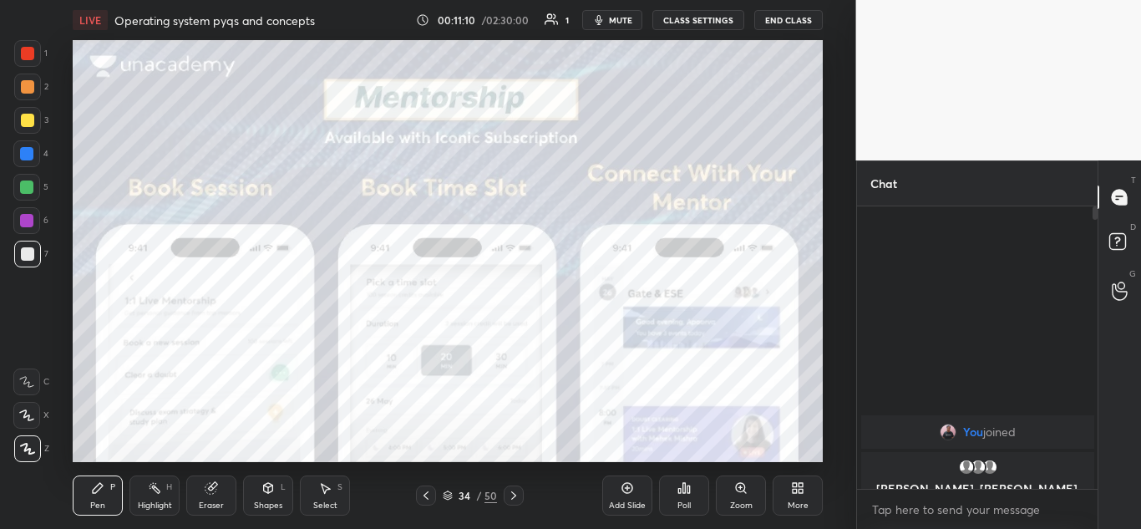
click at [515, 497] on icon at bounding box center [513, 495] width 13 height 13
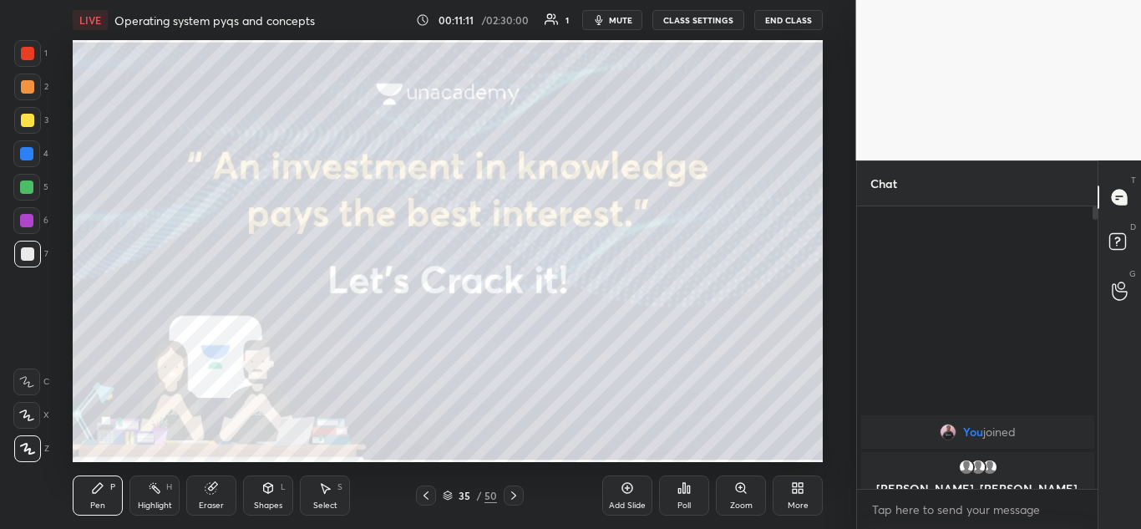
click at [513, 497] on icon at bounding box center [513, 495] width 13 height 13
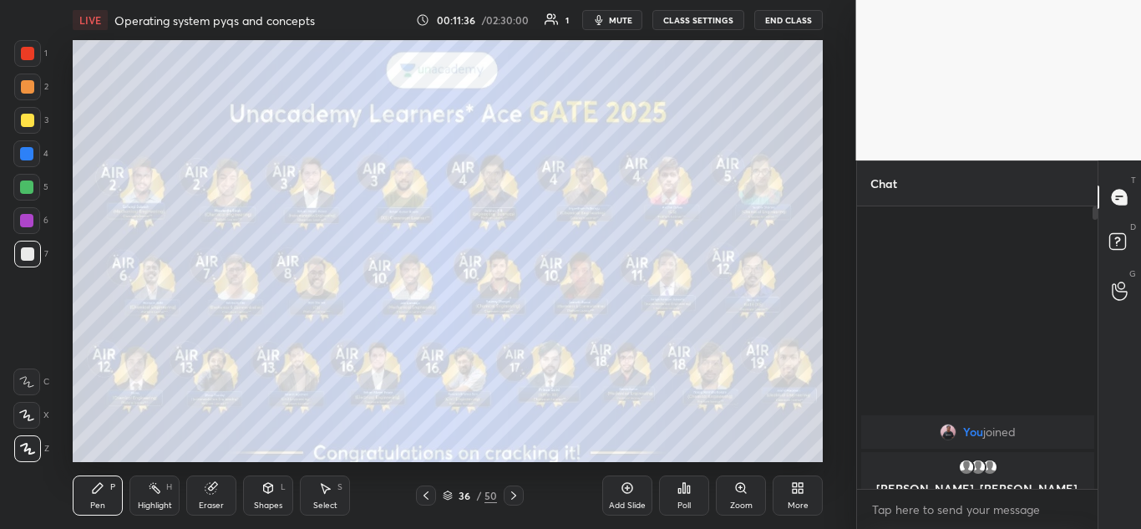
click at [515, 500] on icon at bounding box center [513, 495] width 13 height 13
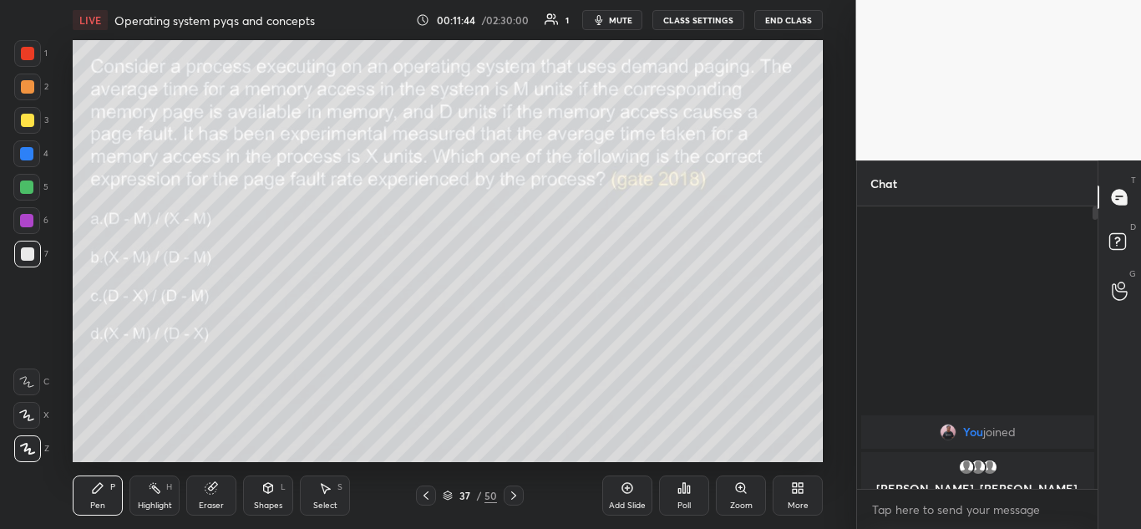
click at [517, 490] on icon at bounding box center [513, 495] width 13 height 13
click at [516, 497] on icon at bounding box center [513, 495] width 13 height 13
click at [518, 499] on icon at bounding box center [513, 495] width 13 height 13
click at [520, 497] on icon at bounding box center [513, 495] width 13 height 13
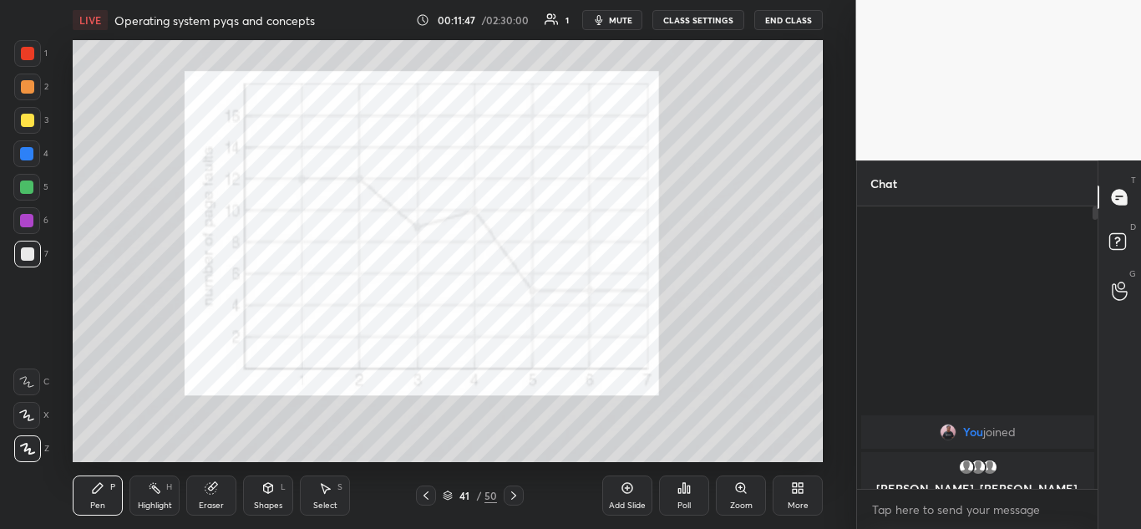
click at [515, 496] on icon at bounding box center [513, 495] width 5 height 8
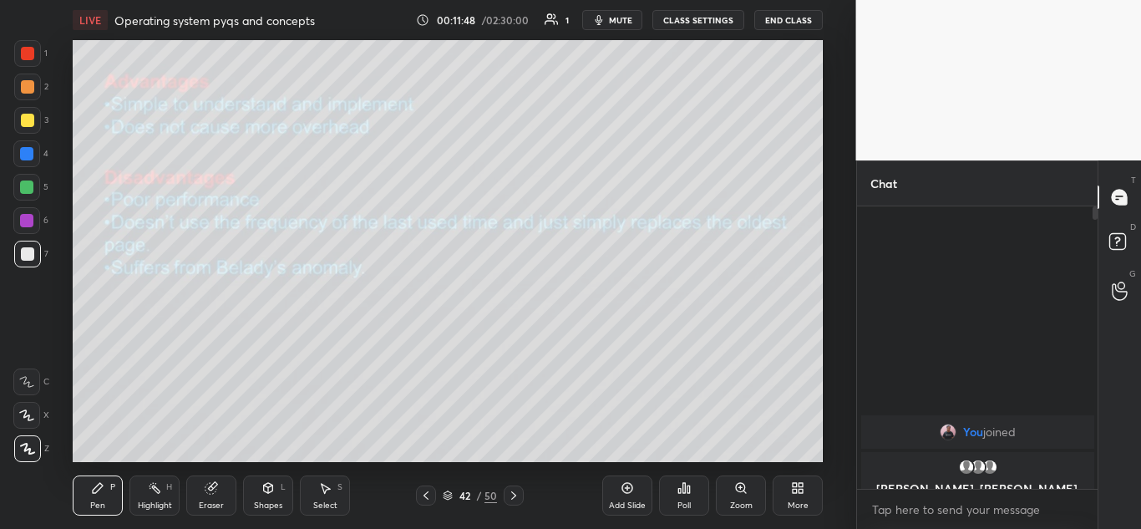
click at [512, 496] on icon at bounding box center [513, 495] width 13 height 13
click at [511, 498] on icon at bounding box center [513, 495] width 13 height 13
click at [513, 497] on icon at bounding box center [513, 495] width 13 height 13
click at [511, 498] on icon at bounding box center [513, 495] width 13 height 13
click at [513, 496] on icon at bounding box center [513, 495] width 13 height 13
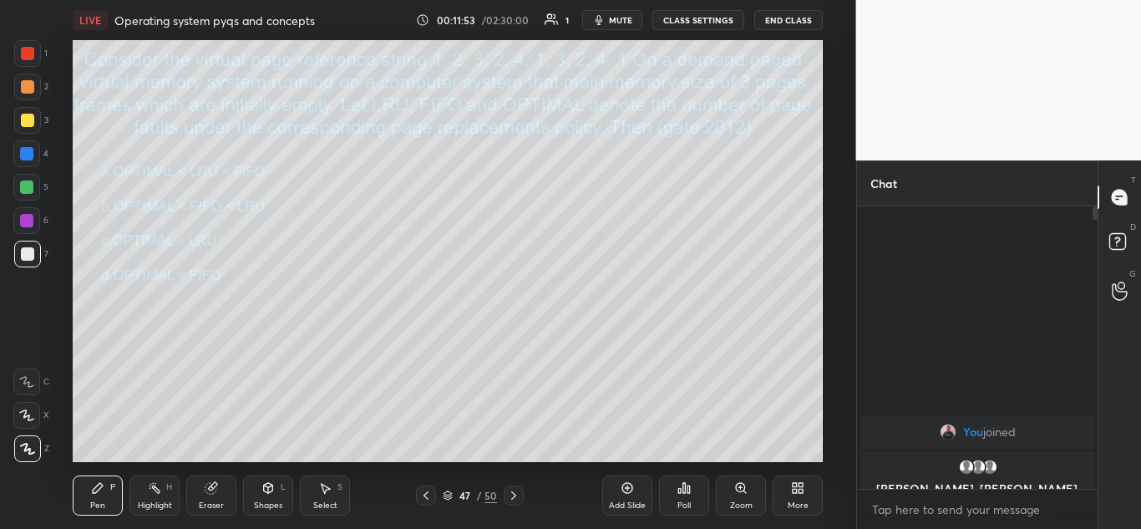
click at [428, 497] on icon at bounding box center [425, 495] width 13 height 13
click at [516, 497] on icon at bounding box center [513, 495] width 13 height 13
click at [33, 119] on div at bounding box center [27, 120] width 13 height 13
click at [514, 496] on icon at bounding box center [513, 495] width 13 height 13
click at [271, 495] on div "Shapes L" at bounding box center [268, 495] width 50 height 40
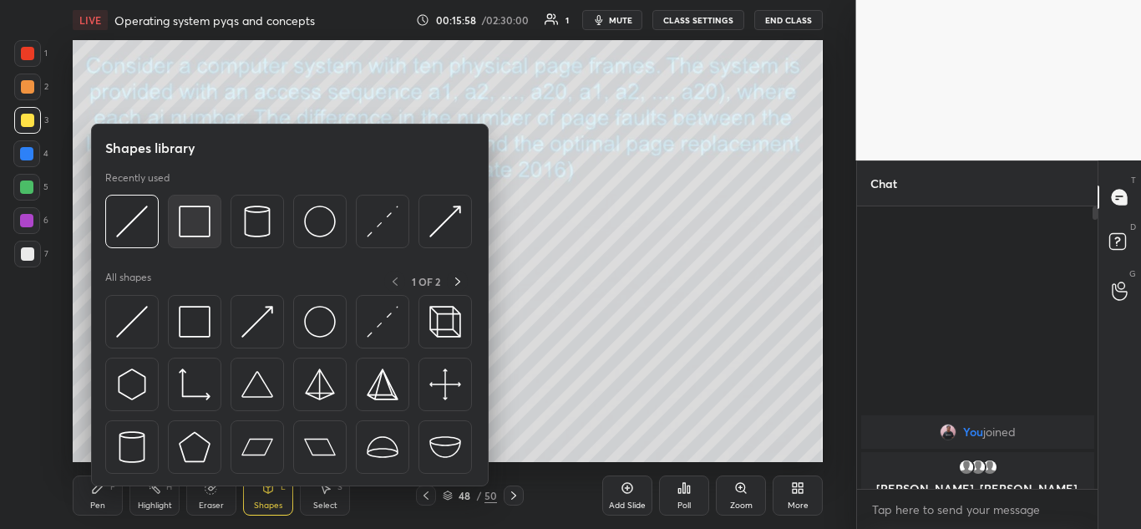
click at [197, 216] on img at bounding box center [195, 222] width 32 height 32
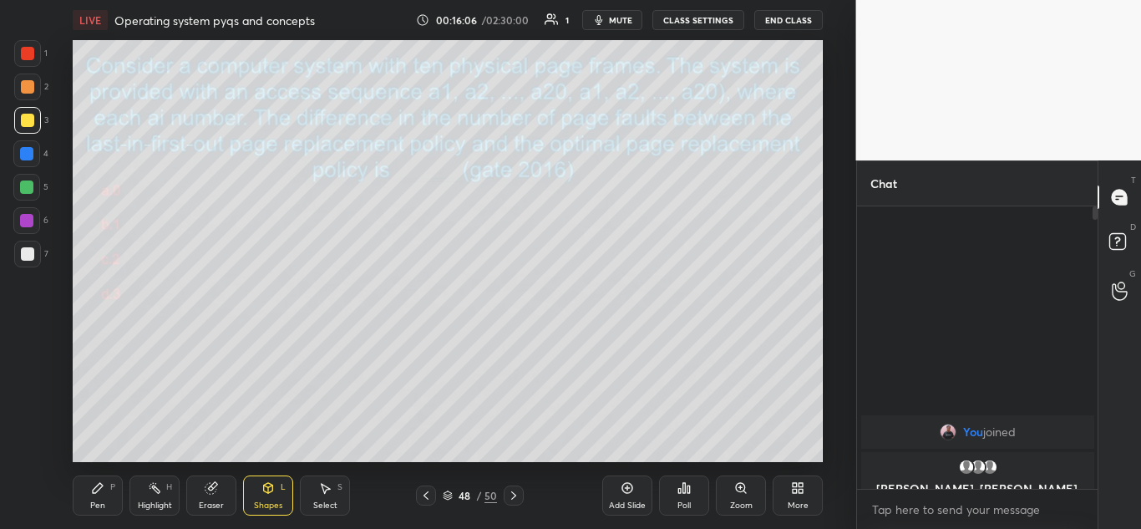
click at [268, 489] on icon at bounding box center [268, 490] width 0 height 6
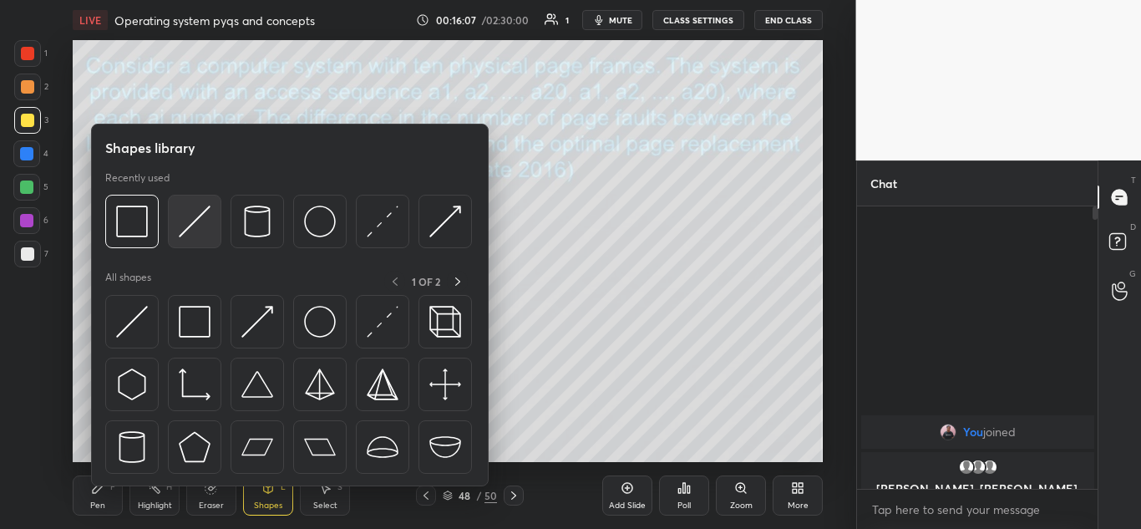
click at [194, 219] on img at bounding box center [195, 222] width 32 height 32
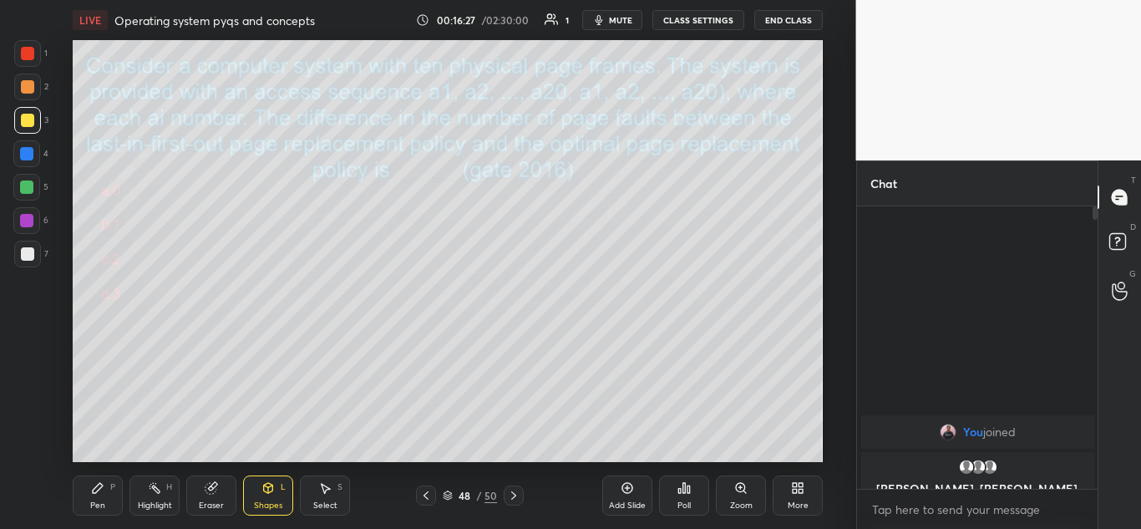
click at [102, 495] on div "Pen P" at bounding box center [98, 495] width 50 height 40
click at [28, 259] on div at bounding box center [27, 253] width 13 height 13
click at [511, 500] on icon at bounding box center [513, 495] width 13 height 13
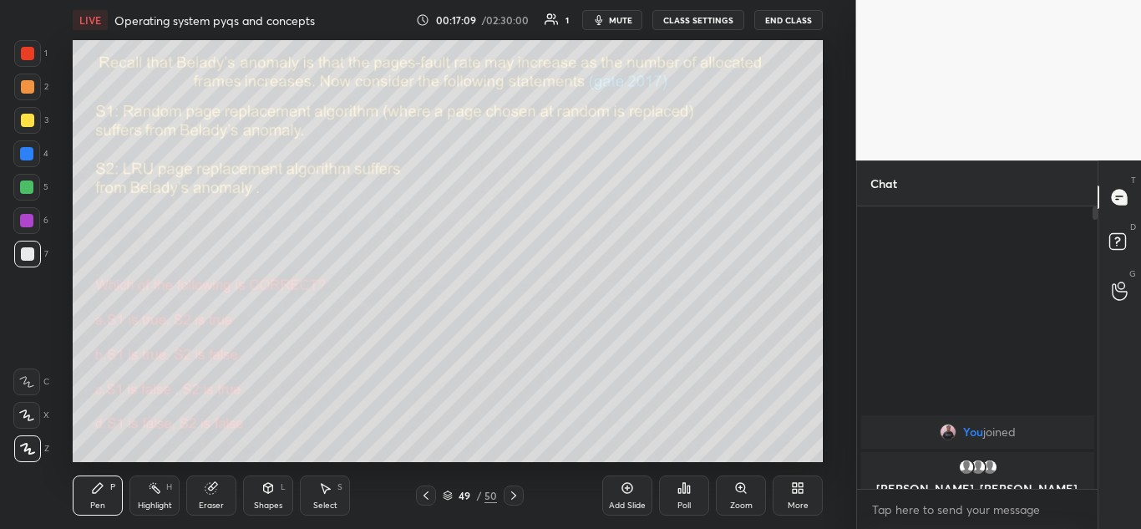
click at [426, 493] on icon at bounding box center [425, 495] width 13 height 13
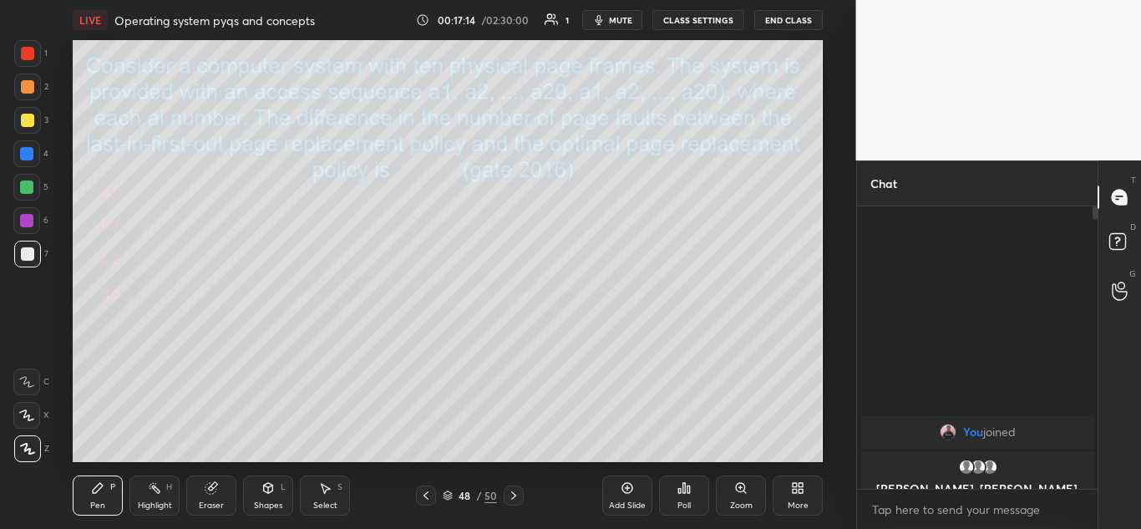
click at [629, 489] on icon at bounding box center [627, 487] width 13 height 13
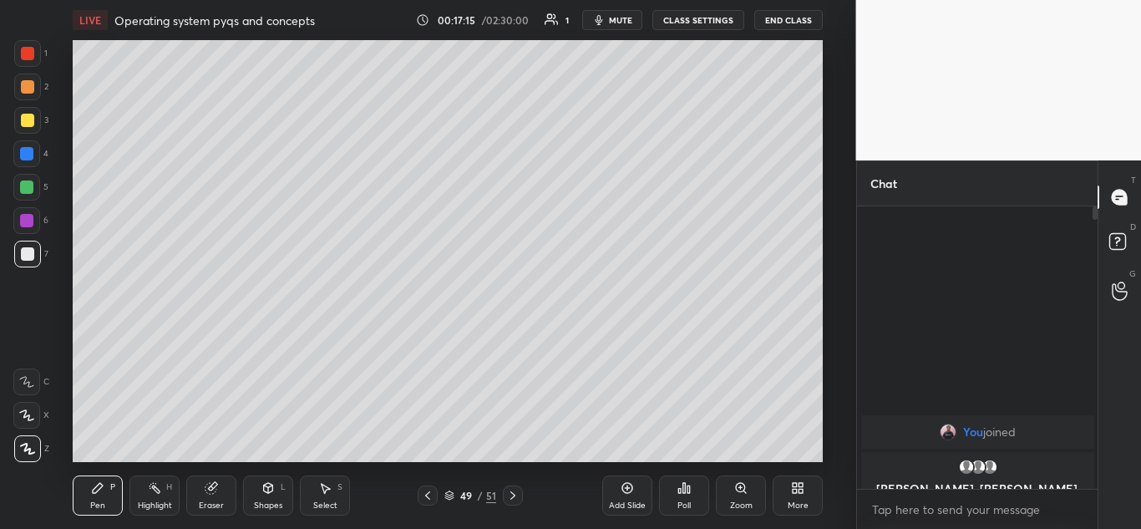
click at [427, 495] on icon at bounding box center [427, 495] width 13 height 13
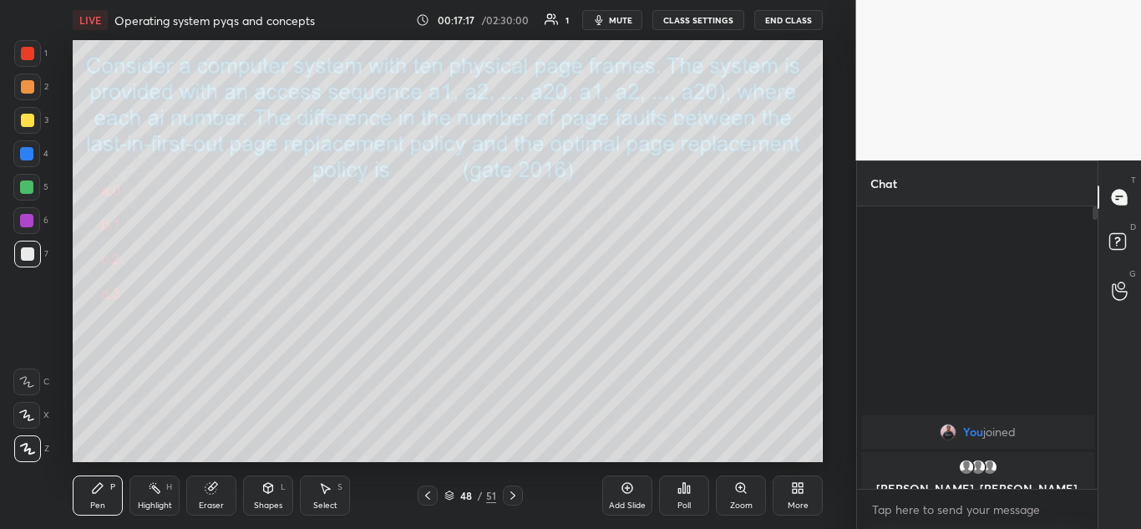
click at [327, 492] on icon at bounding box center [324, 487] width 13 height 13
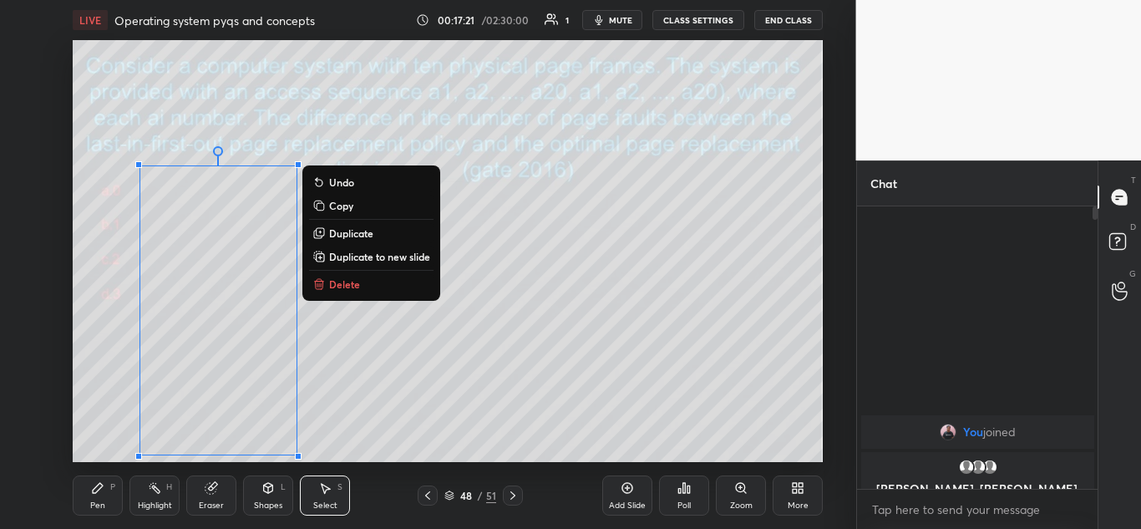
click at [347, 202] on p "Copy" at bounding box center [341, 205] width 24 height 13
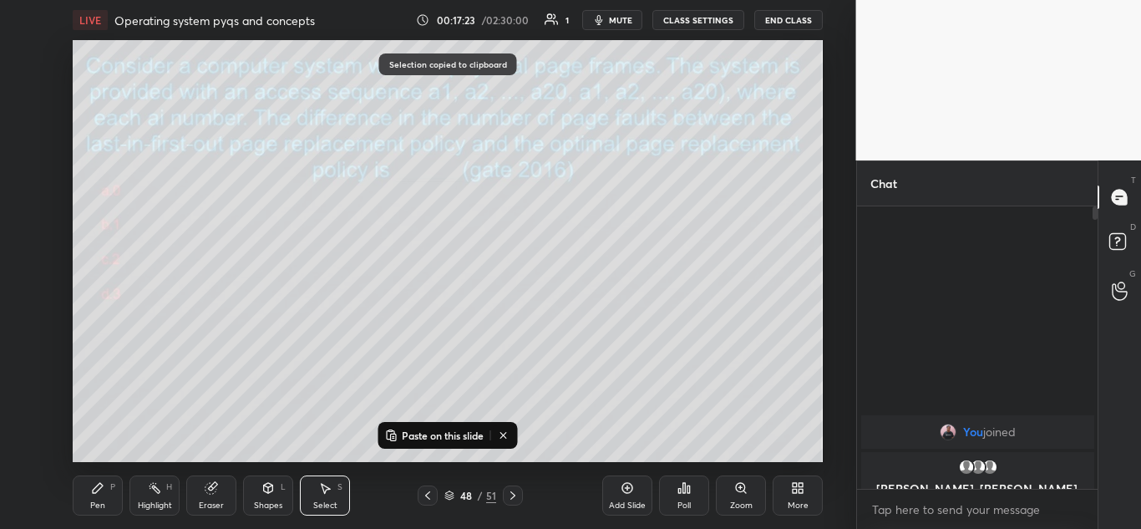
click at [511, 496] on icon at bounding box center [512, 495] width 13 height 13
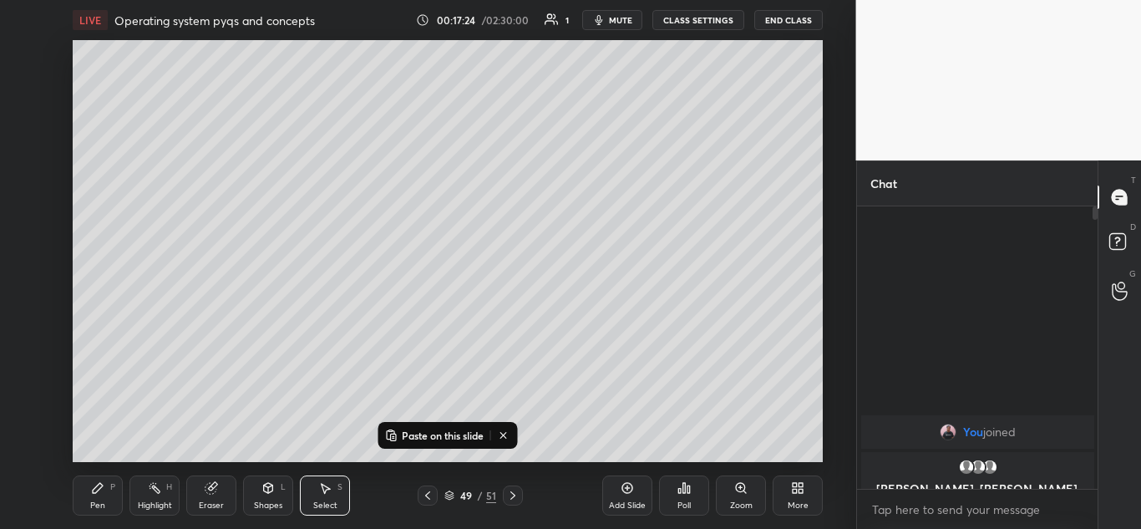
click at [433, 433] on p "Paste on this slide" at bounding box center [443, 435] width 82 height 13
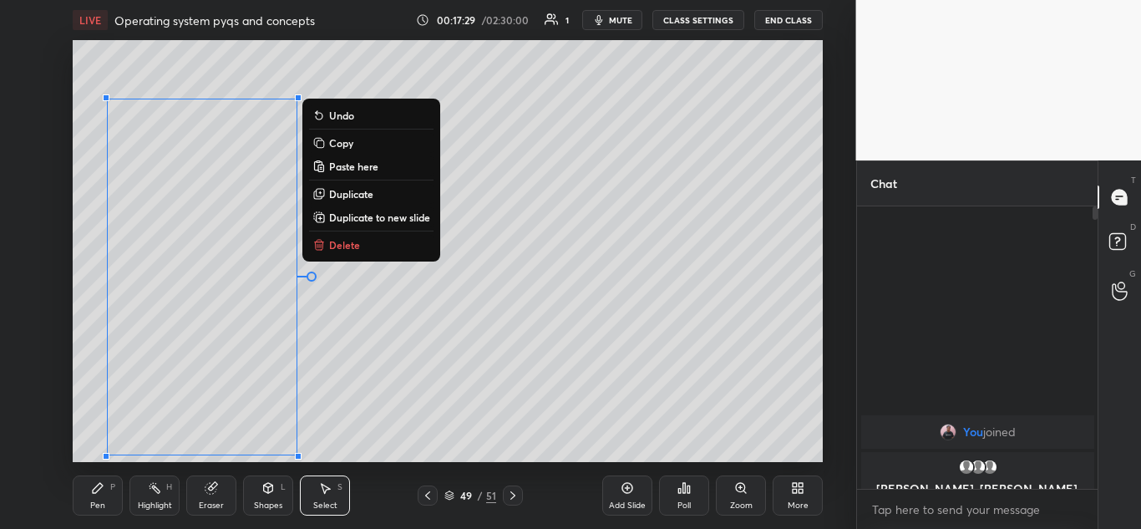
click at [375, 389] on div "0 ° Undo Copy Paste here Duplicate Duplicate to new slide Delete" at bounding box center [448, 251] width 750 height 422
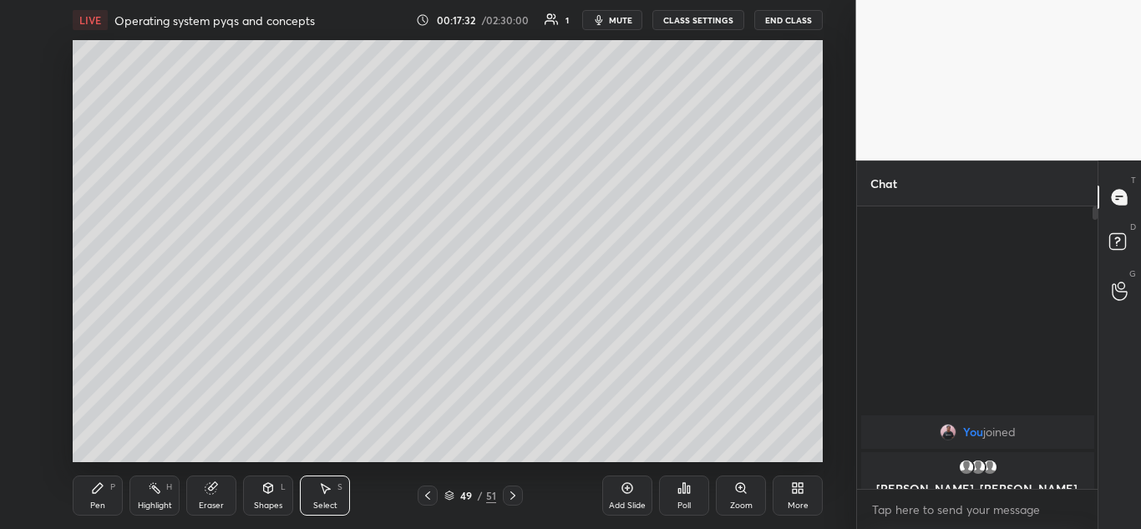
click at [208, 490] on icon at bounding box center [211, 488] width 11 height 11
click at [103, 493] on icon at bounding box center [97, 487] width 13 height 13
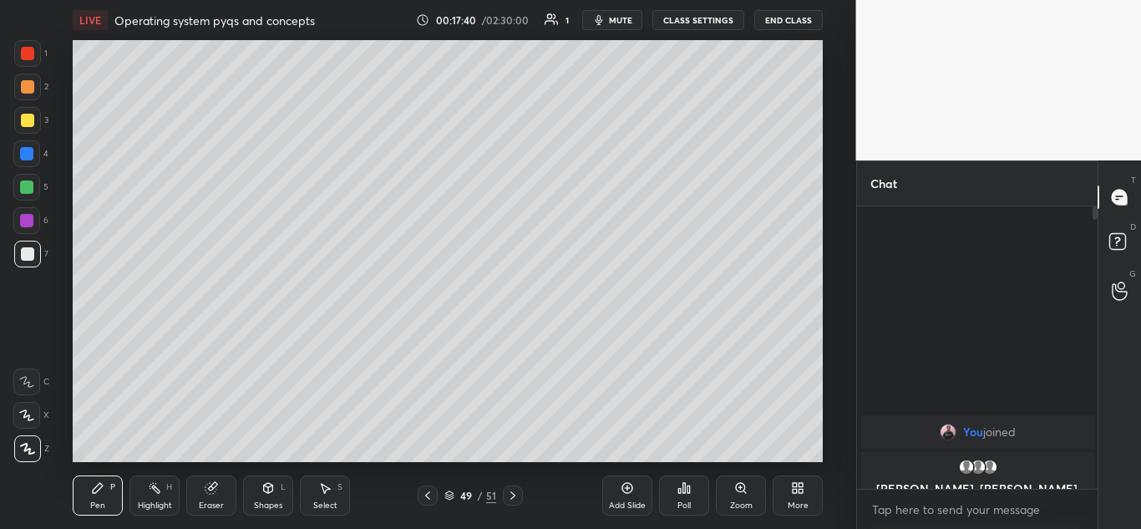
click at [431, 490] on icon at bounding box center [427, 495] width 13 height 13
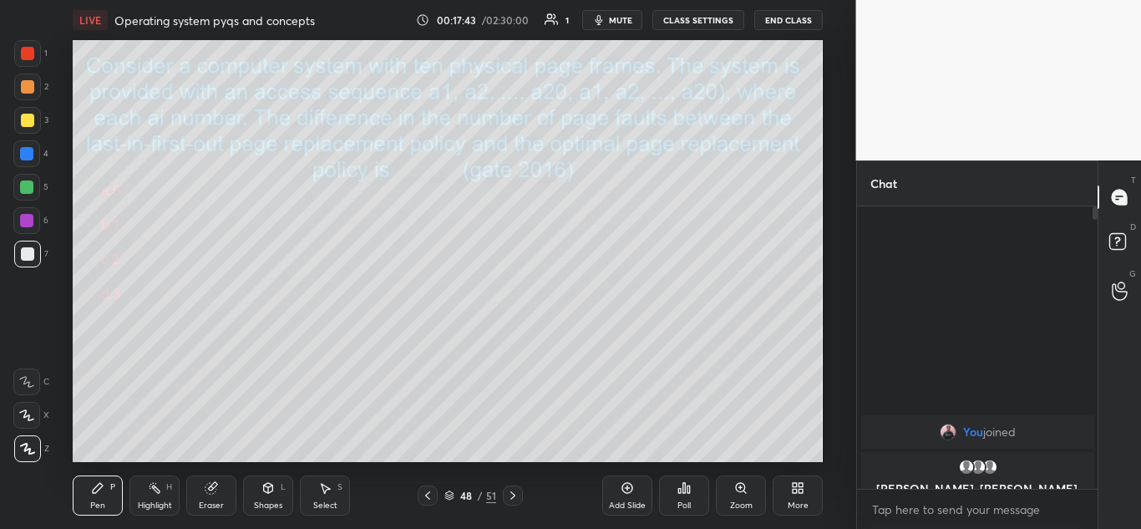
click at [514, 495] on icon at bounding box center [512, 495] width 5 height 8
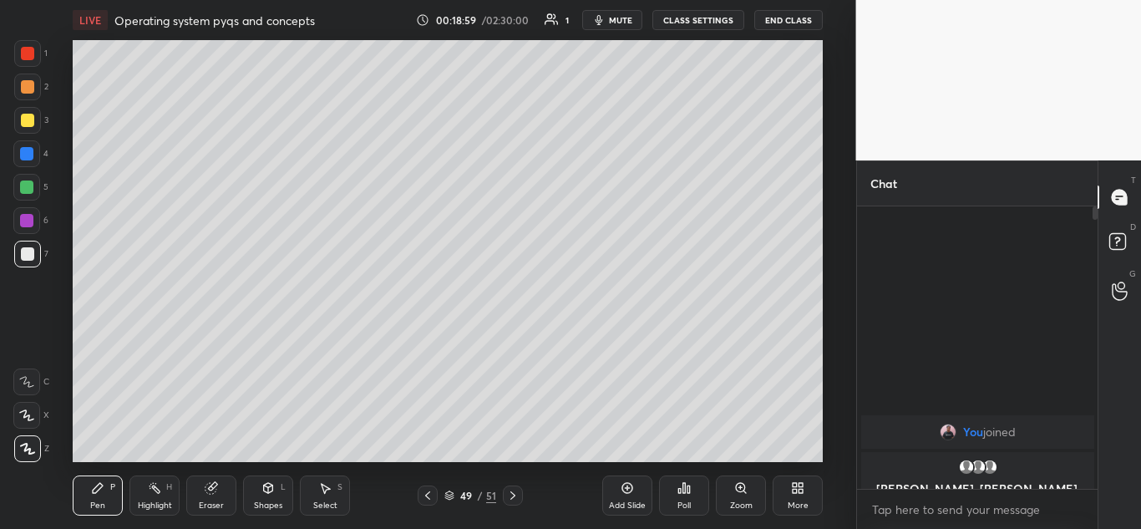
click at [29, 48] on div at bounding box center [27, 53] width 13 height 13
click at [318, 486] on icon at bounding box center [324, 487] width 13 height 13
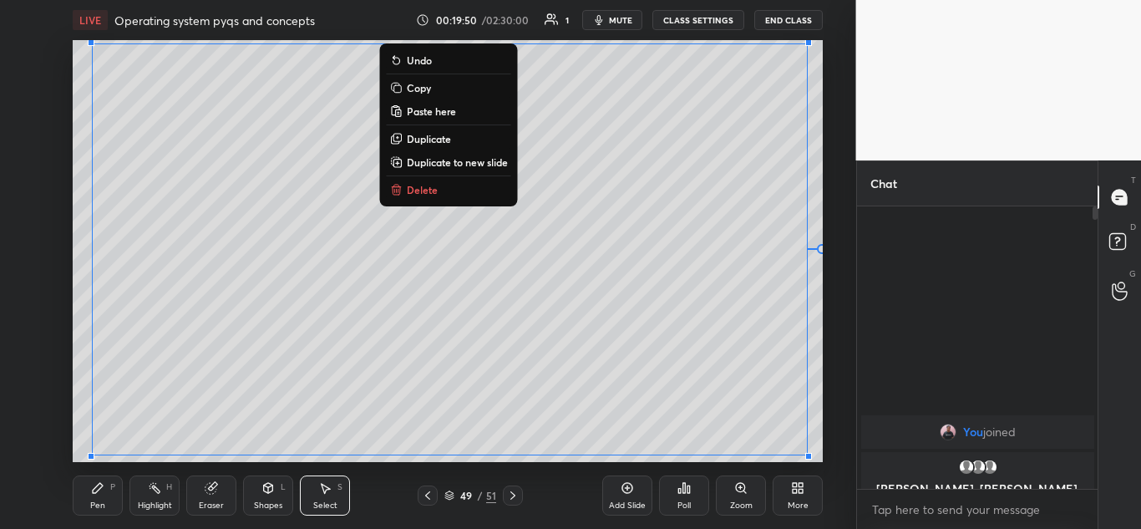
click at [429, 85] on p "Copy" at bounding box center [419, 87] width 24 height 13
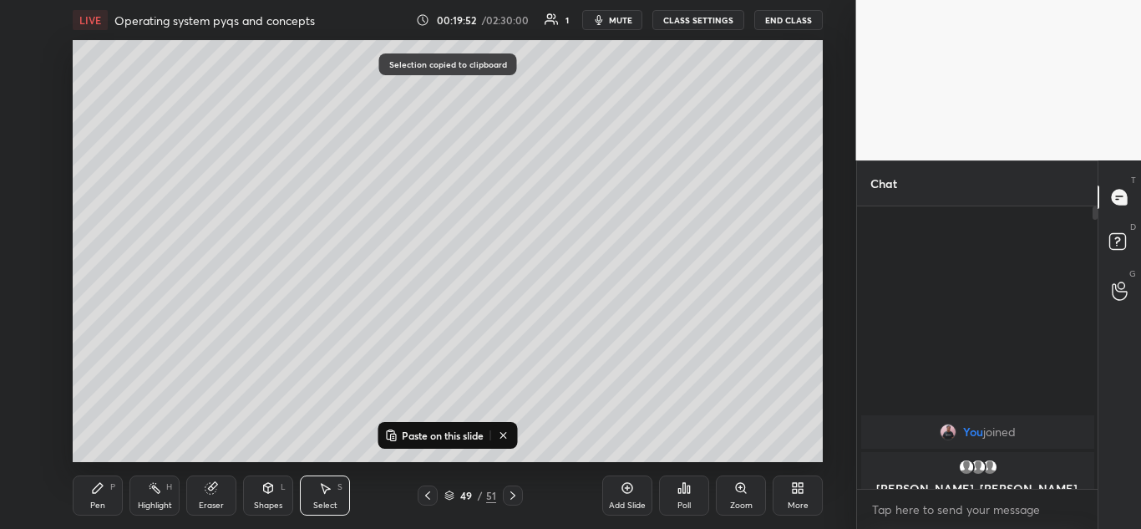
click at [512, 494] on icon at bounding box center [512, 495] width 13 height 13
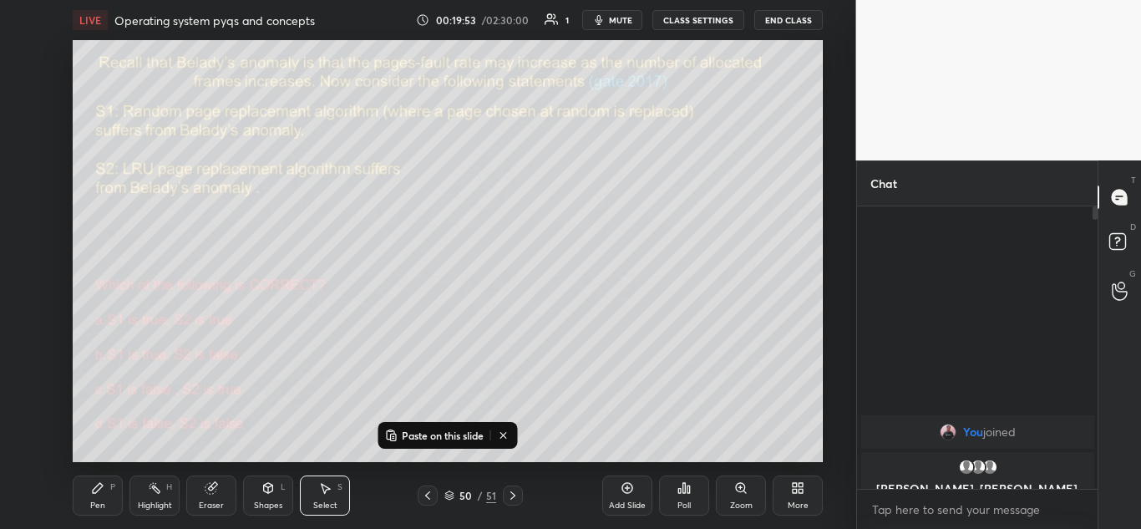
click at [424, 495] on icon at bounding box center [427, 495] width 13 height 13
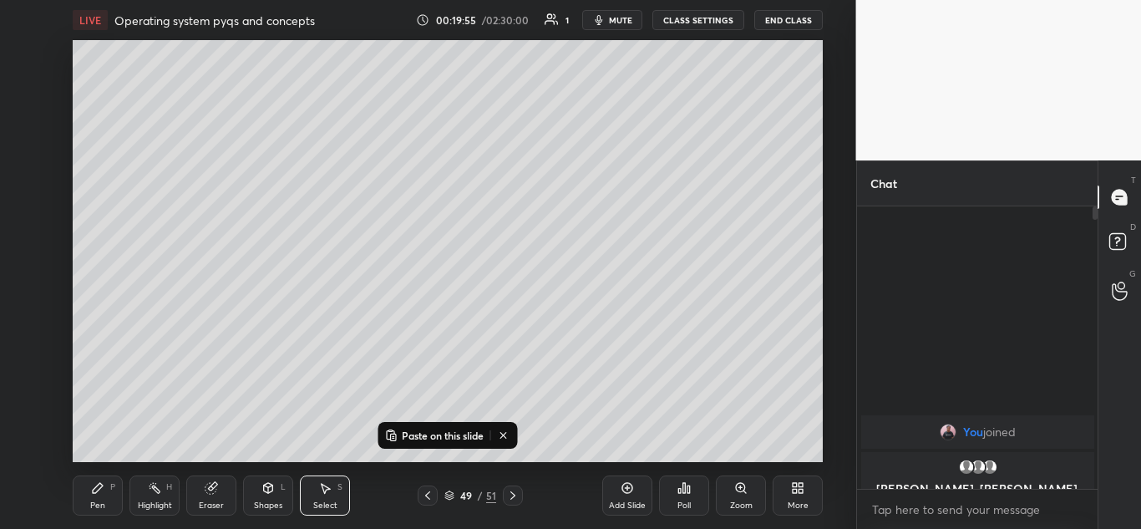
click at [632, 487] on icon at bounding box center [627, 487] width 13 height 13
click at [427, 436] on p "Paste on this slide" at bounding box center [443, 435] width 82 height 13
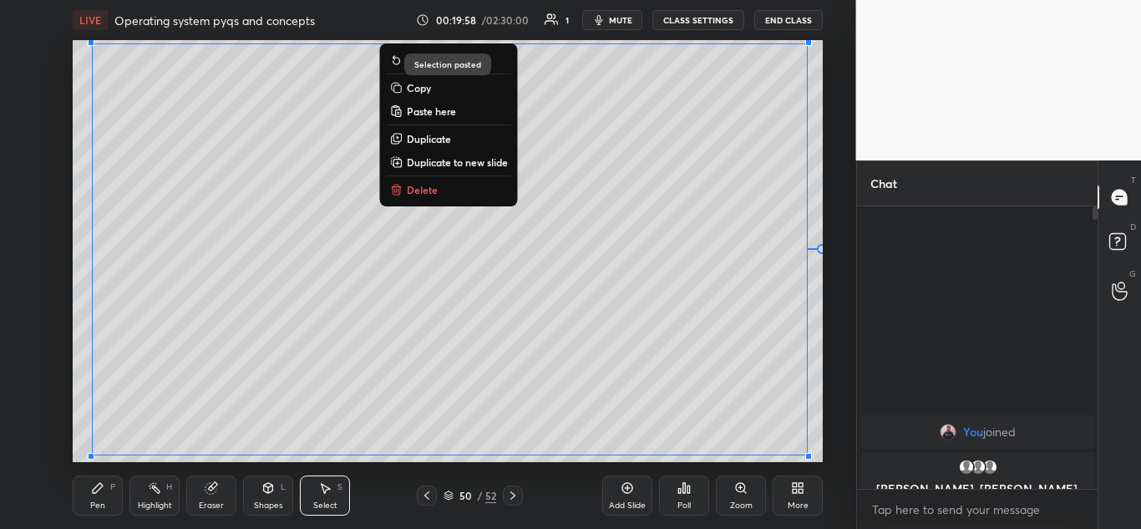
click at [821, 326] on div "0 ° Undo Copy Paste here Duplicate Duplicate to new slide Delete" at bounding box center [448, 251] width 750 height 422
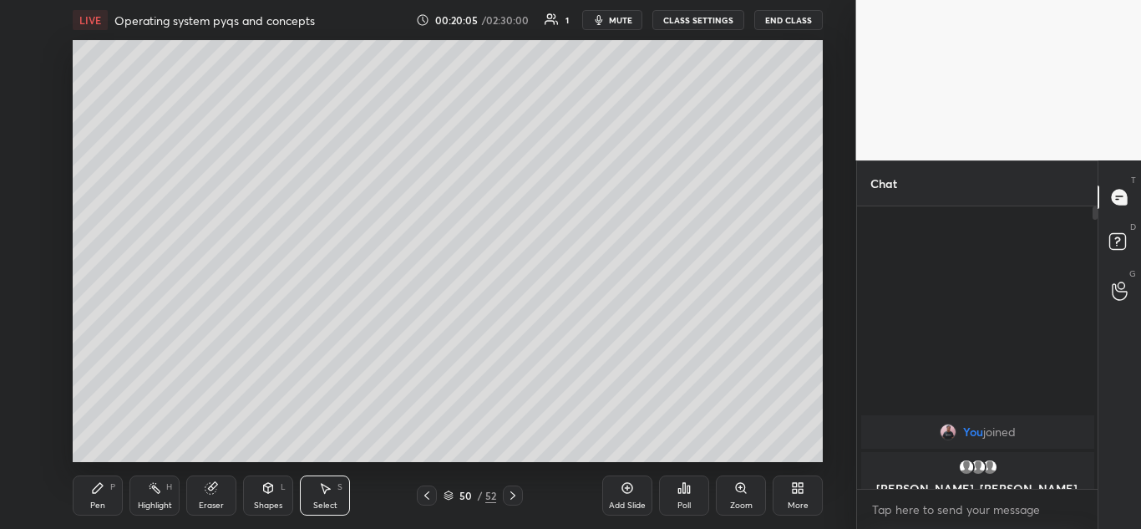
click at [210, 493] on icon at bounding box center [211, 488] width 11 height 11
click at [100, 495] on div "Pen P" at bounding box center [98, 495] width 50 height 40
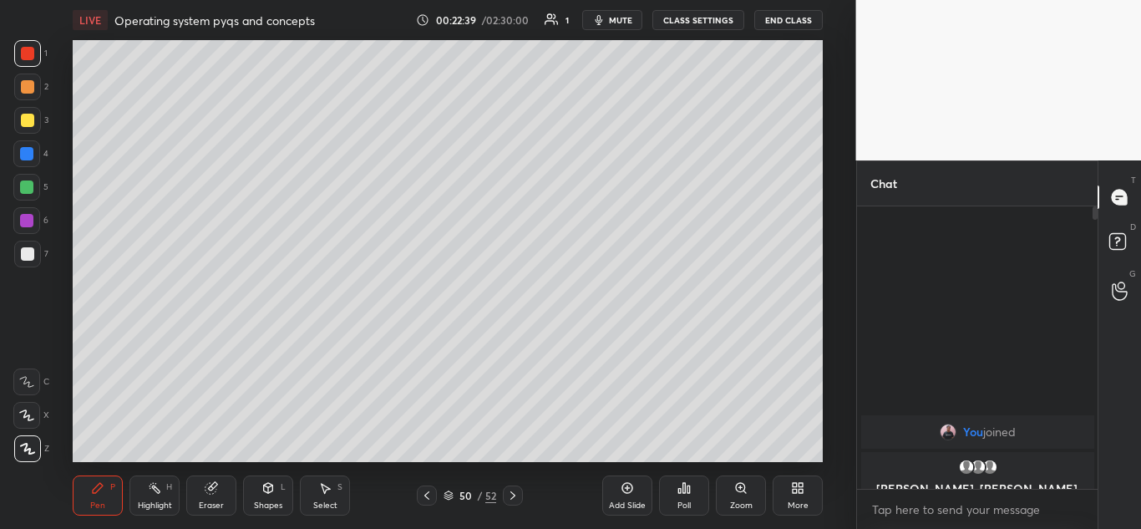
click at [426, 496] on icon at bounding box center [426, 495] width 5 height 8
click at [432, 495] on icon at bounding box center [426, 495] width 13 height 13
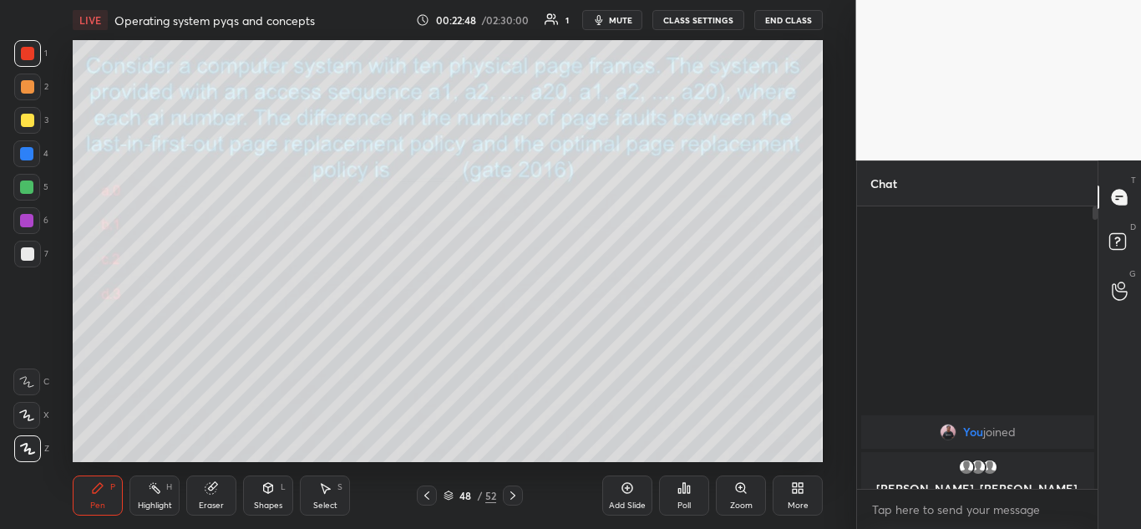
click at [514, 492] on icon at bounding box center [512, 495] width 13 height 13
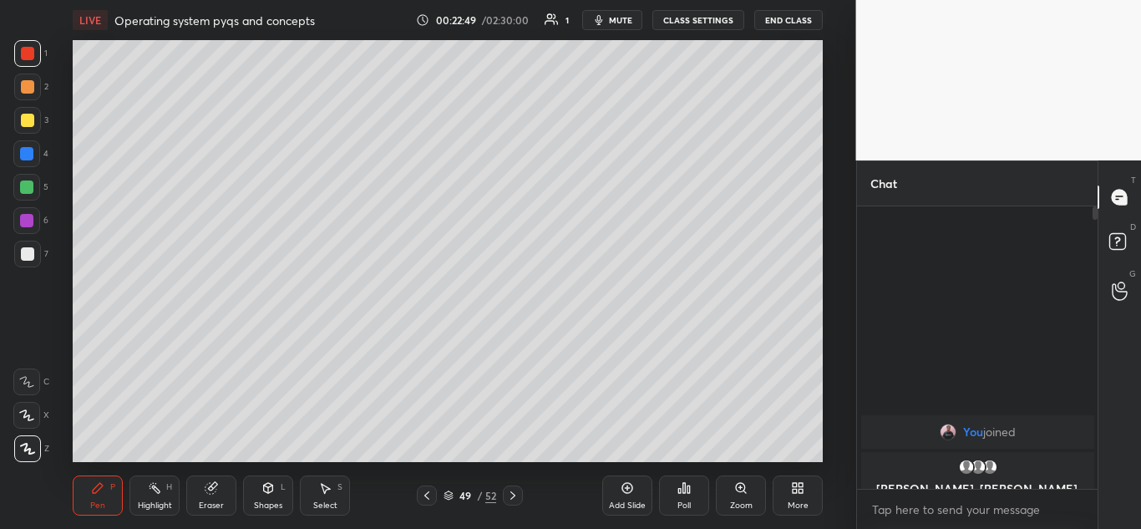
click at [517, 495] on icon at bounding box center [512, 495] width 13 height 13
click at [515, 498] on icon at bounding box center [512, 495] width 13 height 13
click at [513, 498] on icon at bounding box center [512, 495] width 5 height 8
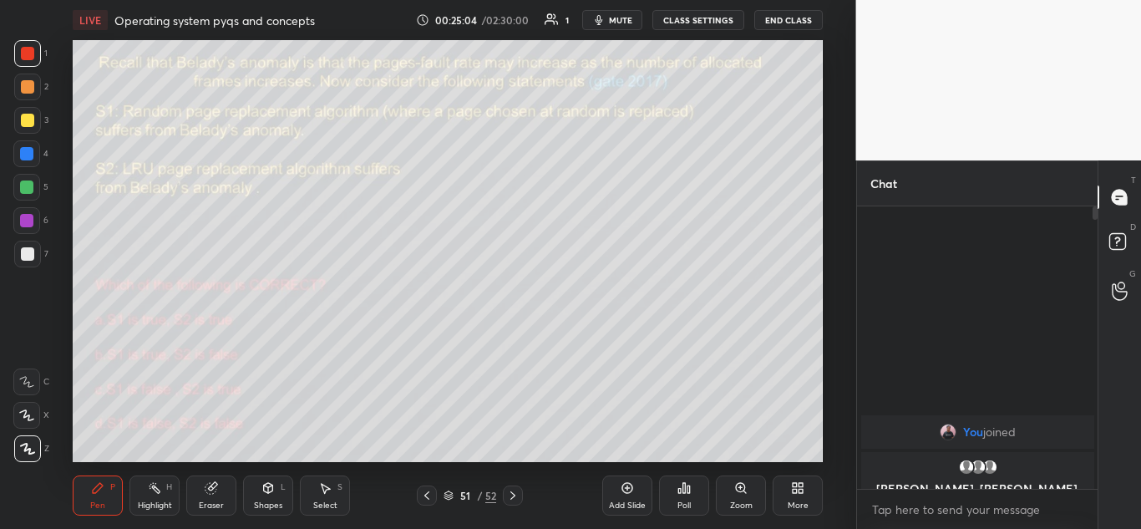
click at [510, 491] on icon at bounding box center [512, 495] width 13 height 13
click at [509, 497] on icon at bounding box center [512, 495] width 13 height 13
click at [798, 485] on icon at bounding box center [797, 487] width 13 height 13
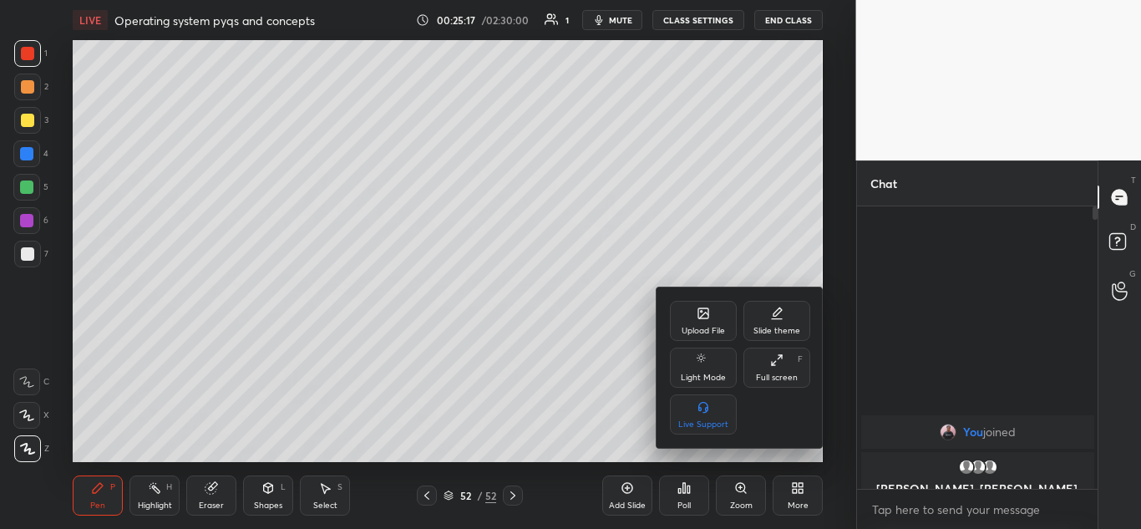
click at [701, 310] on icon at bounding box center [703, 313] width 10 height 10
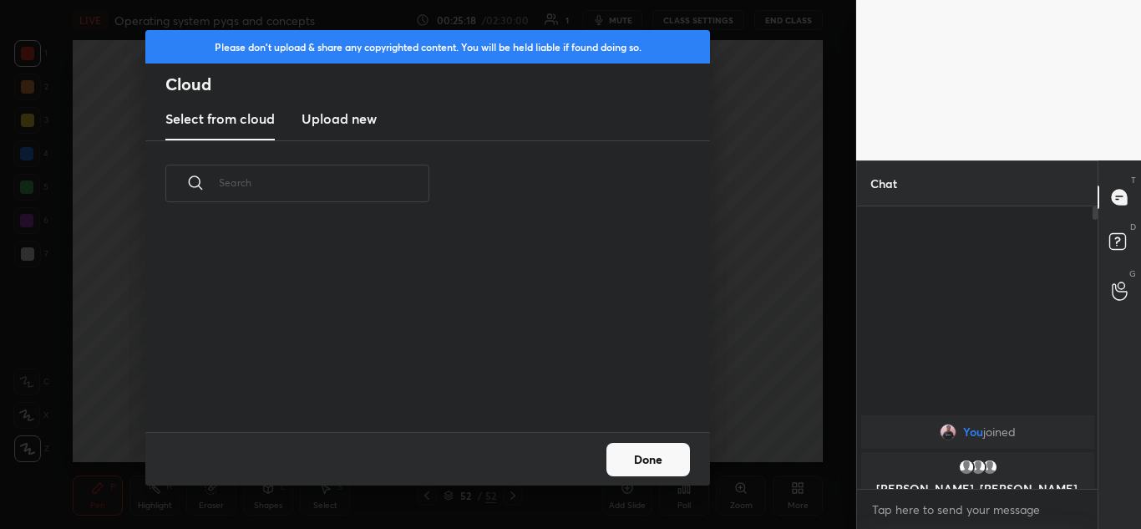
click at [351, 122] on h3 "Upload new" at bounding box center [339, 119] width 75 height 20
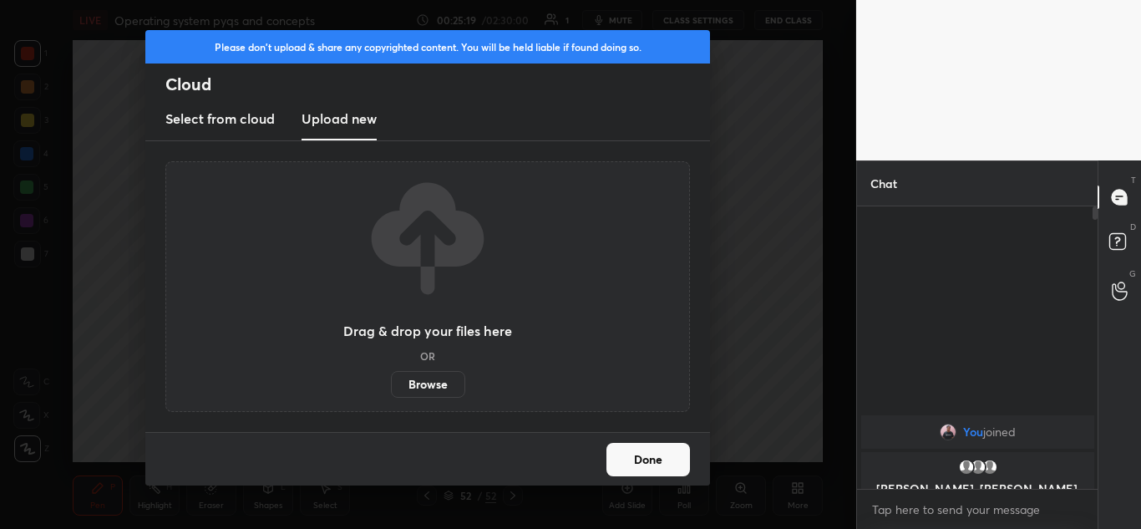
click at [448, 382] on label "Browse" at bounding box center [428, 384] width 74 height 27
click at [391, 382] on input "Browse" at bounding box center [391, 384] width 0 height 27
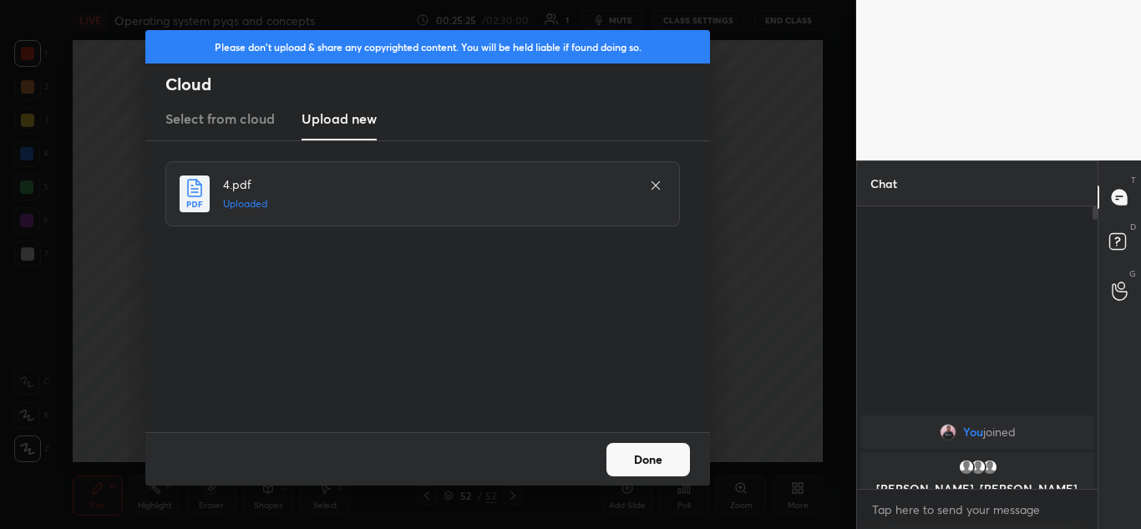
click at [647, 452] on button "Done" at bounding box center [648, 459] width 84 height 33
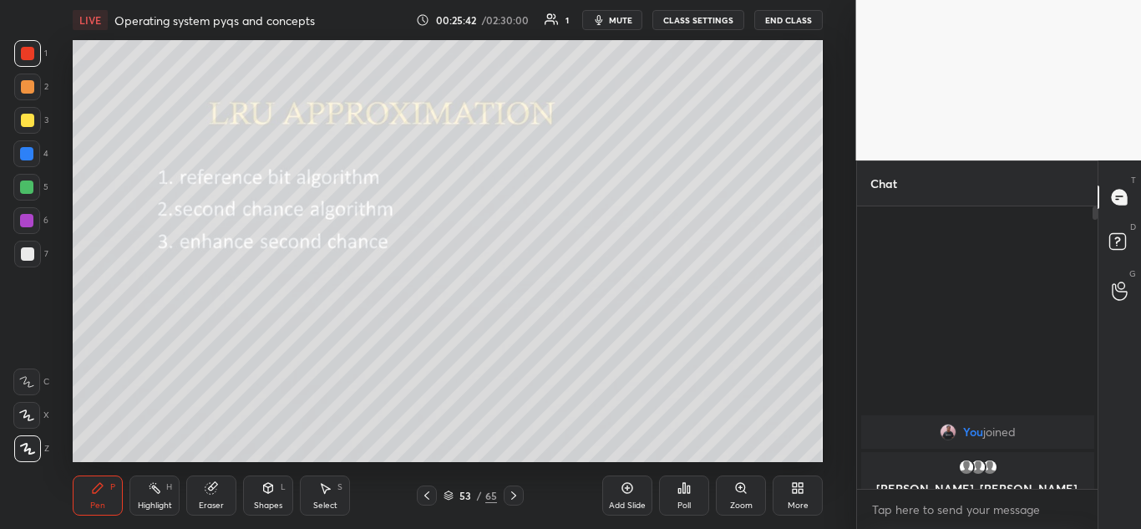
click at [515, 497] on icon at bounding box center [513, 495] width 13 height 13
click at [426, 497] on icon at bounding box center [426, 495] width 5 height 8
click at [515, 495] on icon at bounding box center [513, 495] width 5 height 8
click at [29, 118] on div at bounding box center [27, 120] width 13 height 13
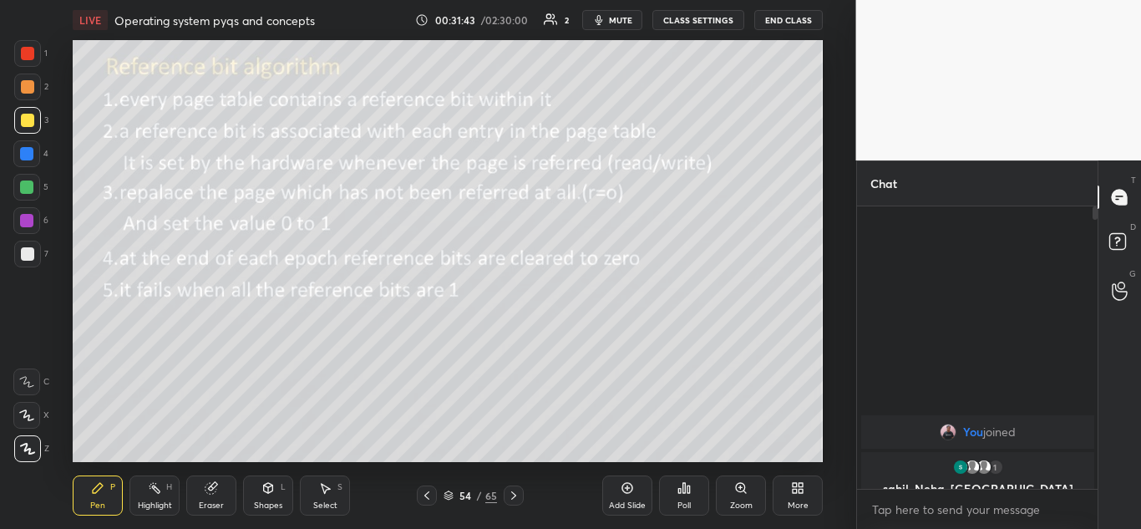
click at [515, 495] on icon at bounding box center [513, 495] width 5 height 8
click at [520, 494] on icon at bounding box center [513, 495] width 13 height 13
click at [516, 495] on icon at bounding box center [513, 495] width 13 height 13
click at [216, 485] on icon at bounding box center [213, 486] width 9 height 8
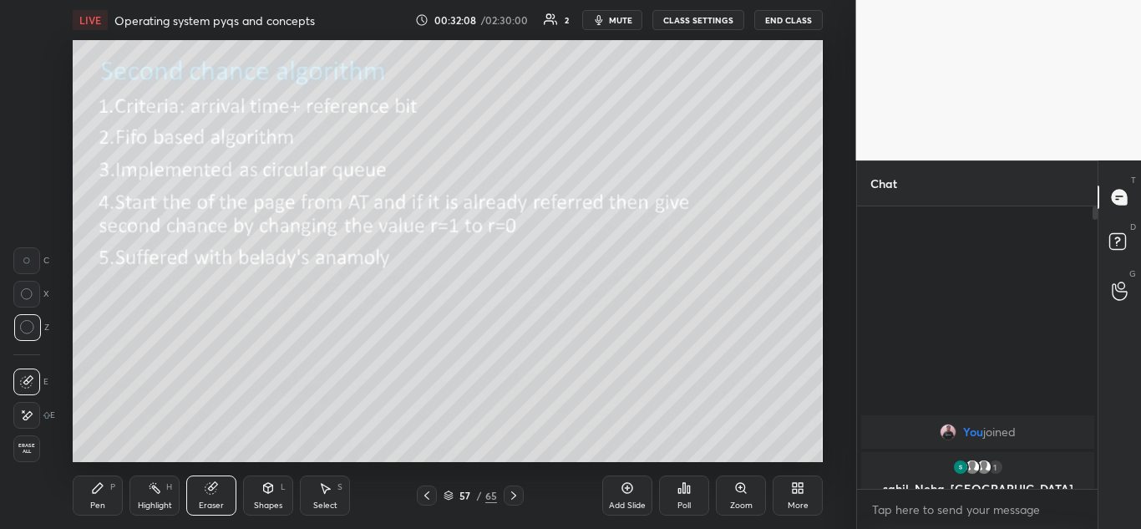
click at [95, 496] on div "Pen P" at bounding box center [98, 495] width 50 height 40
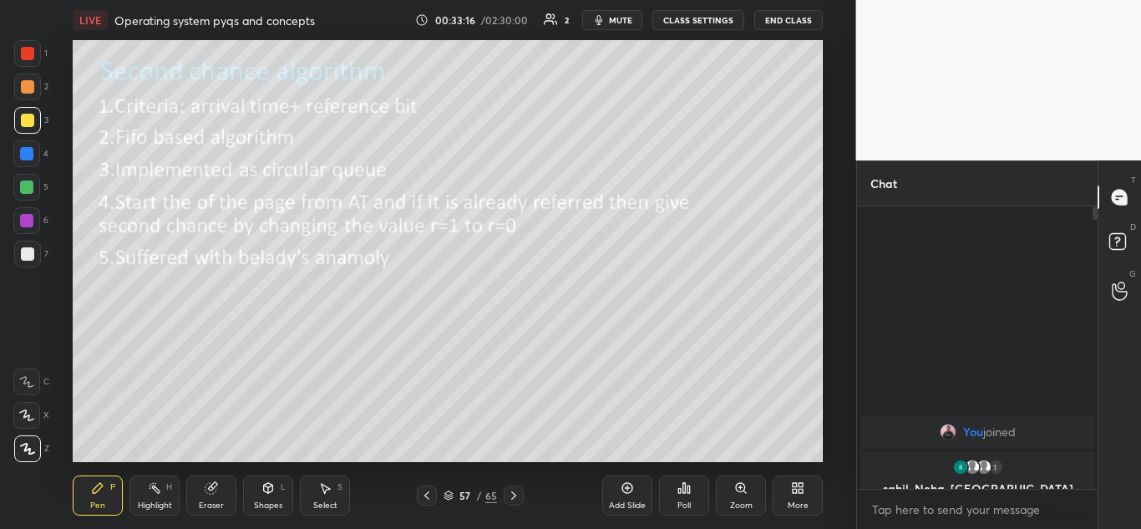
click at [31, 186] on div at bounding box center [26, 186] width 13 height 13
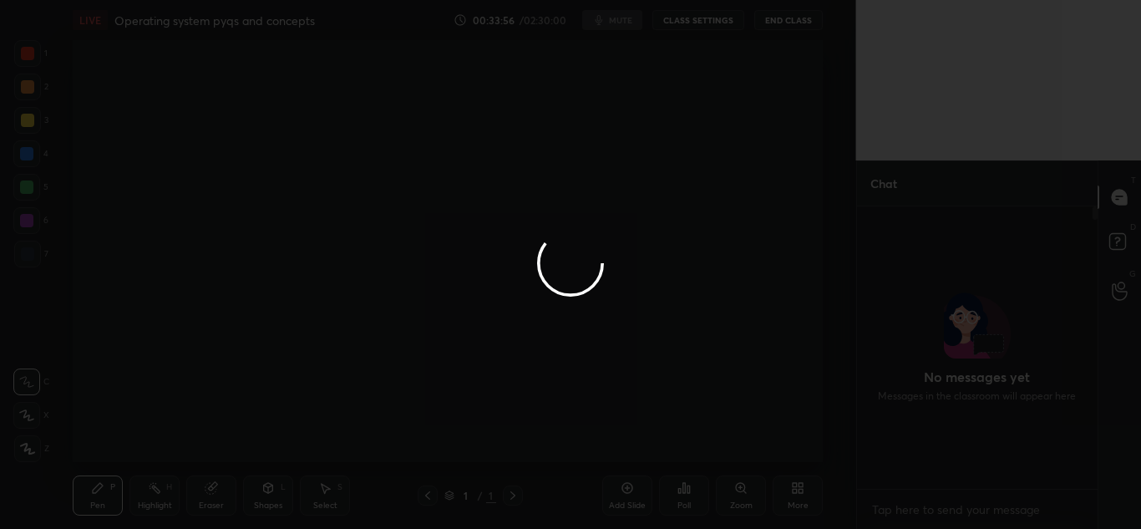
scroll to position [277, 236]
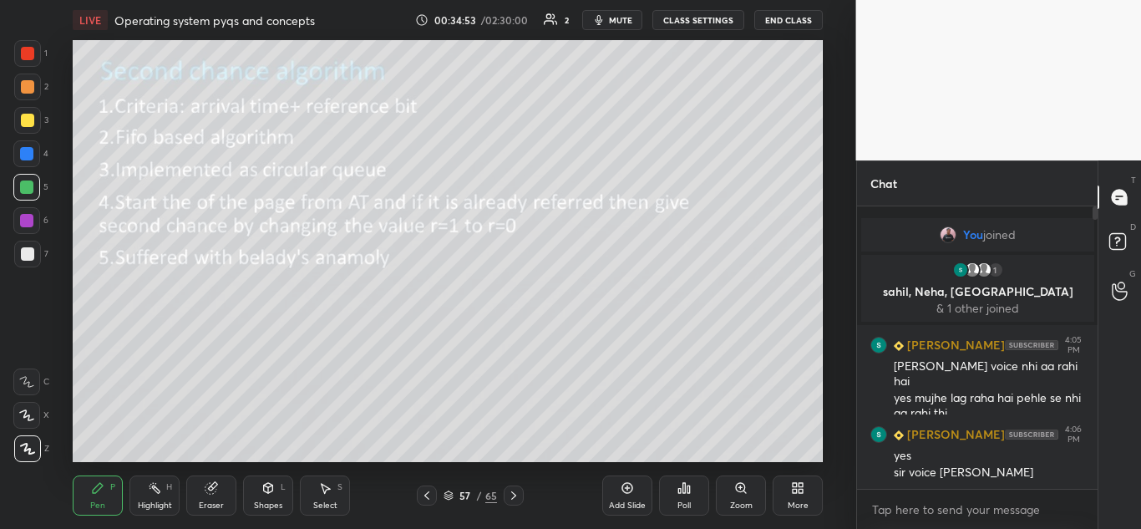
click at [426, 503] on div at bounding box center [427, 495] width 20 height 20
click at [423, 499] on icon at bounding box center [426, 495] width 13 height 13
click at [426, 498] on icon at bounding box center [426, 495] width 13 height 13
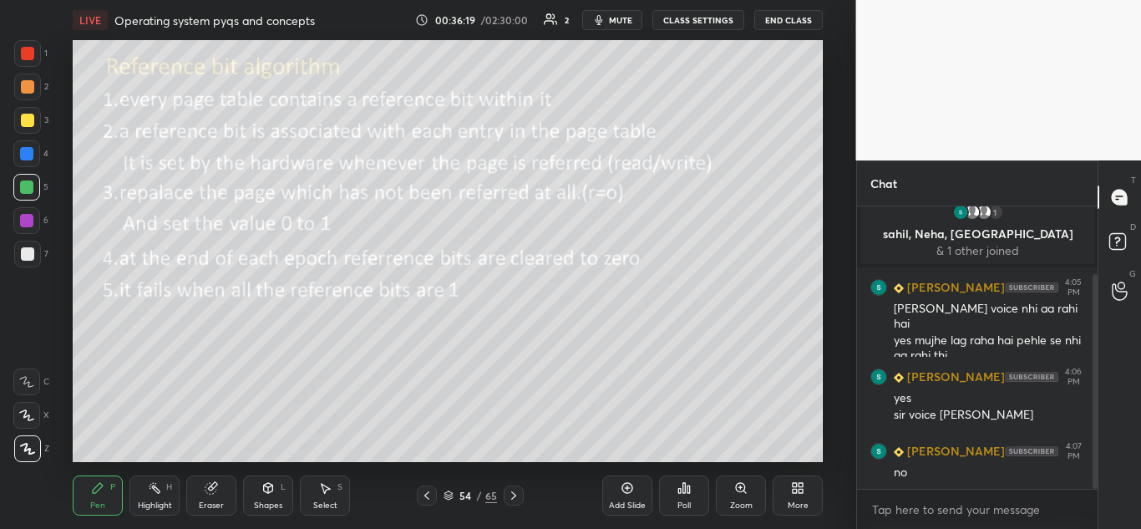
scroll to position [89, 0]
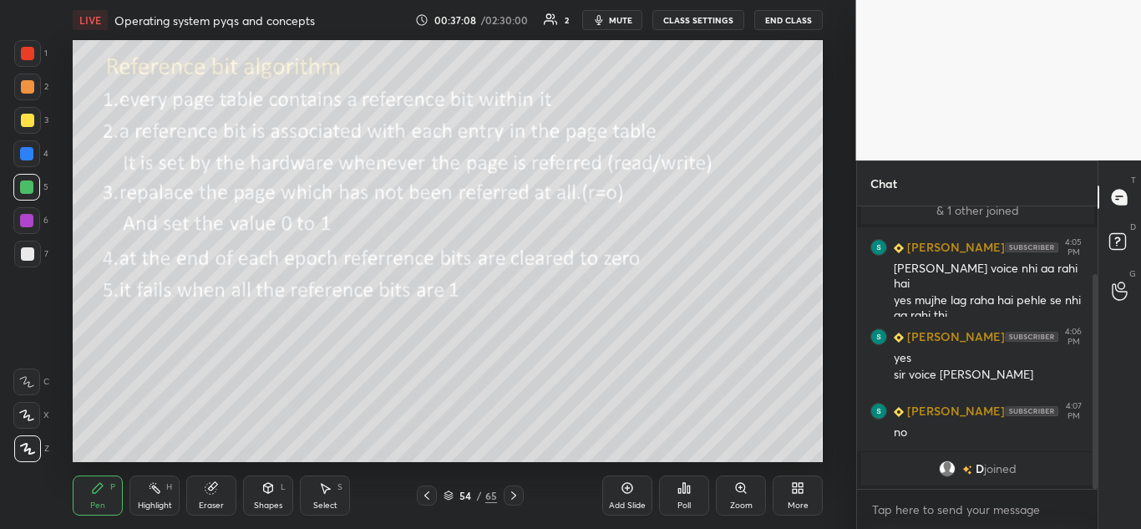
click at [520, 492] on icon at bounding box center [513, 495] width 13 height 13
click at [517, 497] on icon at bounding box center [513, 495] width 13 height 13
click at [517, 496] on icon at bounding box center [513, 495] width 13 height 13
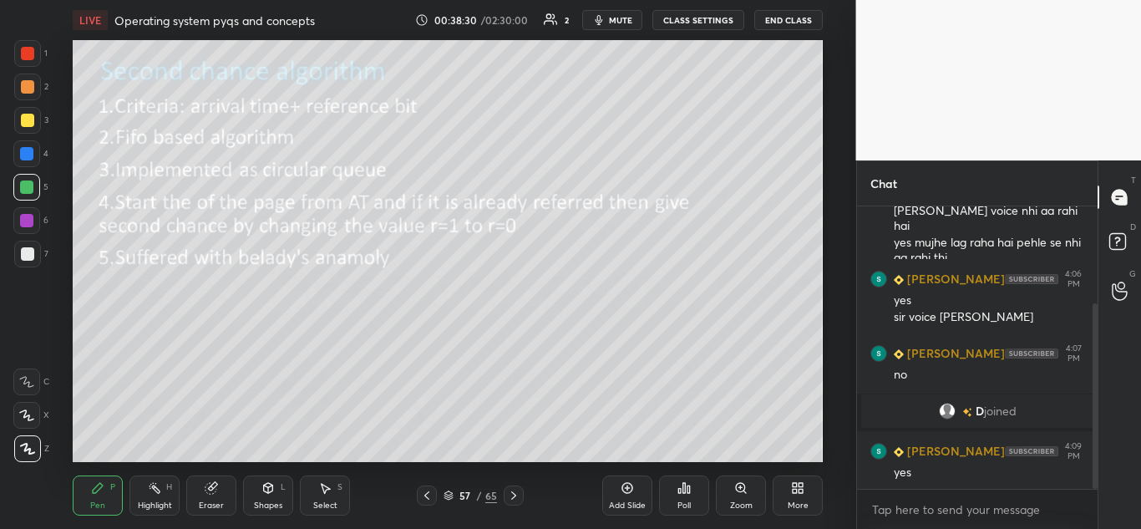
scroll to position [205, 0]
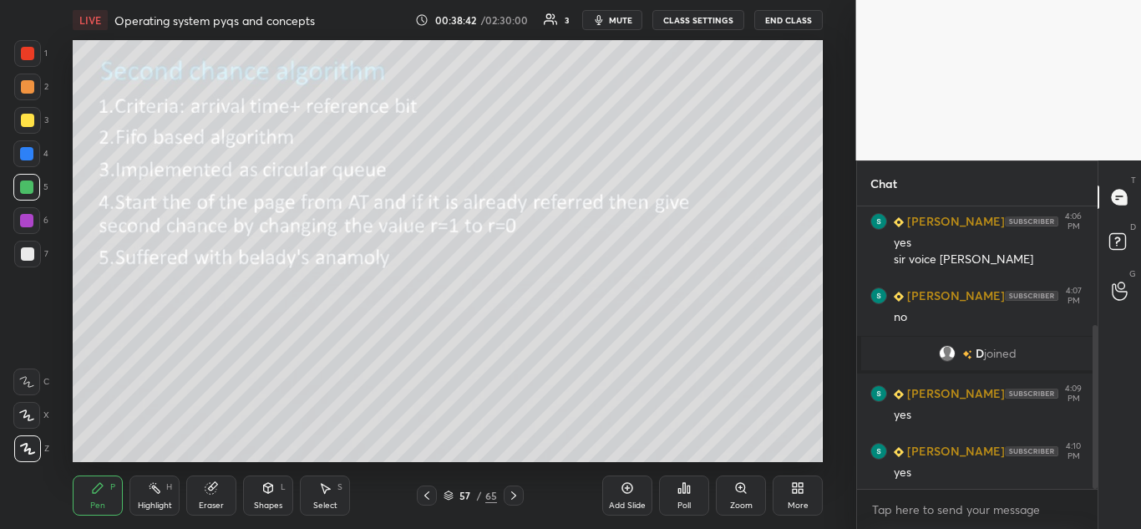
click at [514, 498] on icon at bounding box center [513, 495] width 13 height 13
click at [512, 496] on icon at bounding box center [513, 495] width 13 height 13
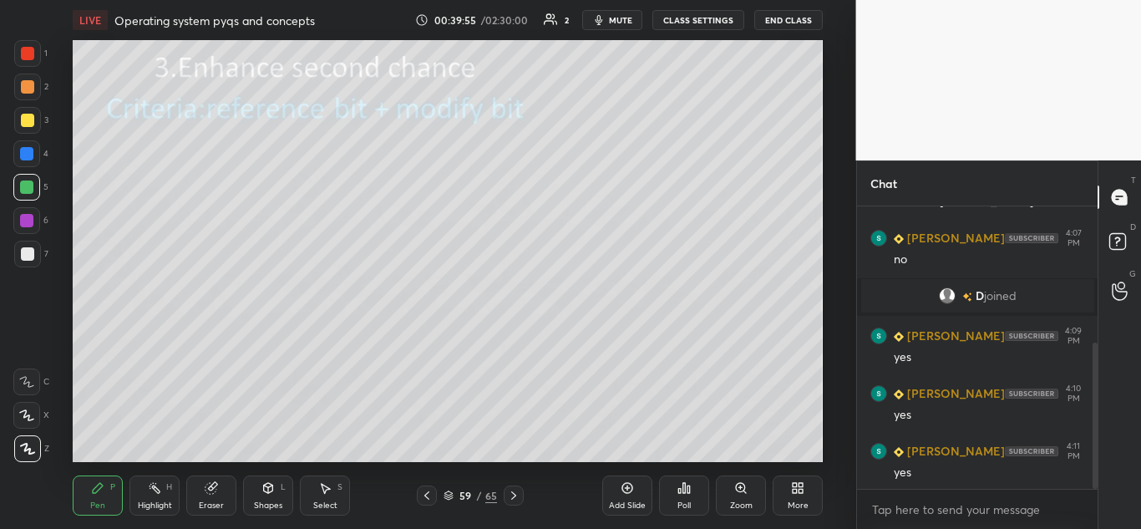
click at [426, 499] on icon at bounding box center [426, 495] width 13 height 13
click at [424, 494] on icon at bounding box center [426, 495] width 13 height 13
click at [427, 494] on icon at bounding box center [426, 495] width 5 height 8
click at [425, 492] on icon at bounding box center [426, 495] width 13 height 13
click at [424, 493] on icon at bounding box center [426, 495] width 13 height 13
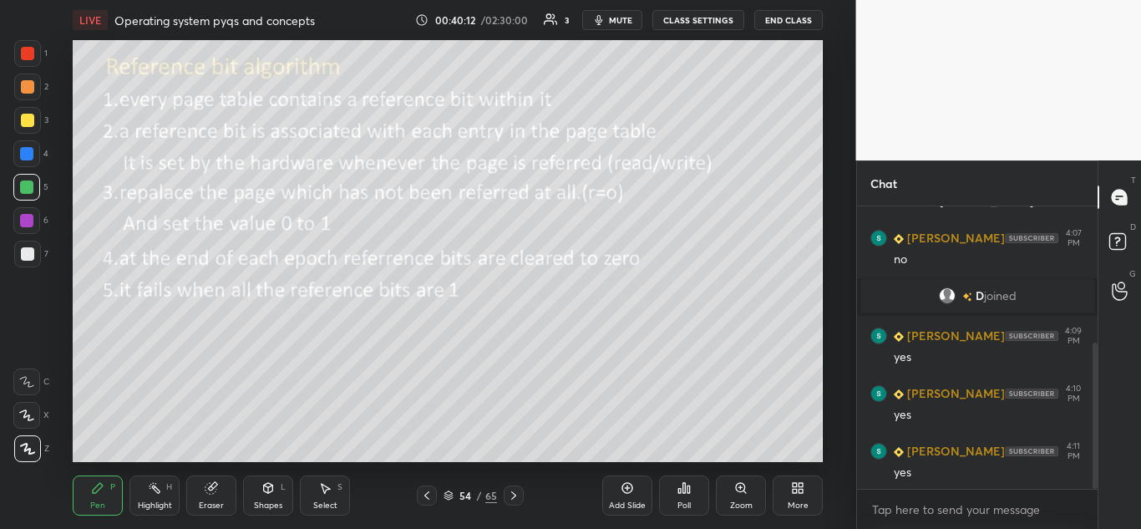
click at [515, 494] on icon at bounding box center [513, 495] width 13 height 13
click at [514, 494] on icon at bounding box center [513, 495] width 5 height 8
click at [518, 496] on icon at bounding box center [513, 495] width 13 height 13
click at [515, 499] on icon at bounding box center [513, 495] width 13 height 13
click at [519, 498] on icon at bounding box center [513, 495] width 13 height 13
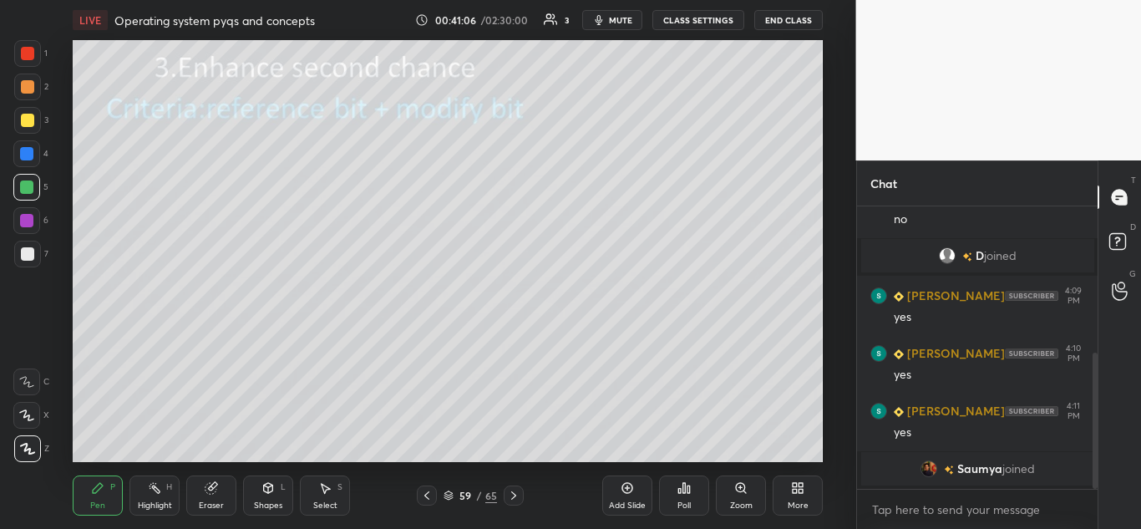
scroll to position [333, 0]
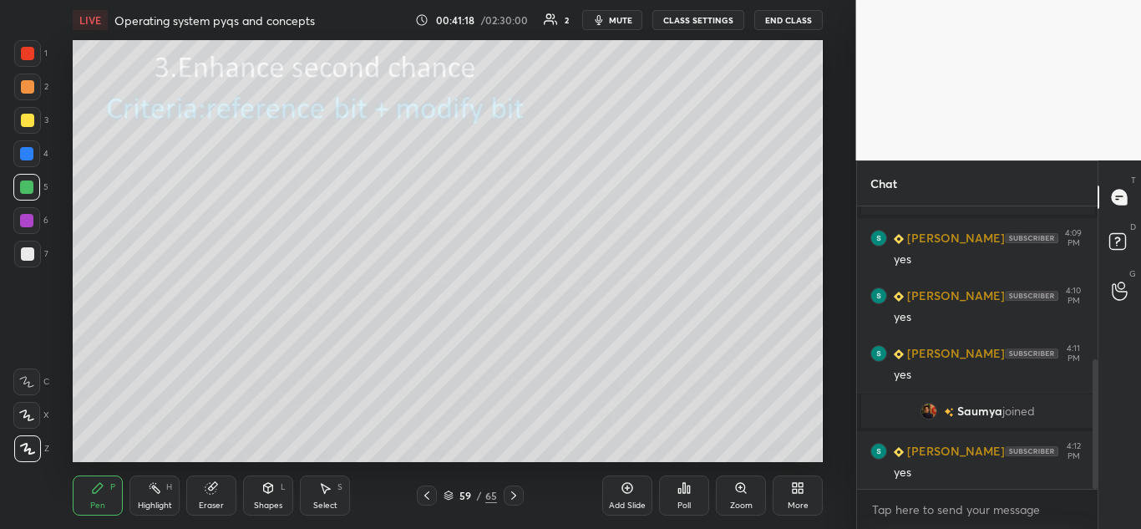
click at [517, 499] on icon at bounding box center [513, 495] width 13 height 13
click at [514, 498] on icon at bounding box center [513, 495] width 13 height 13
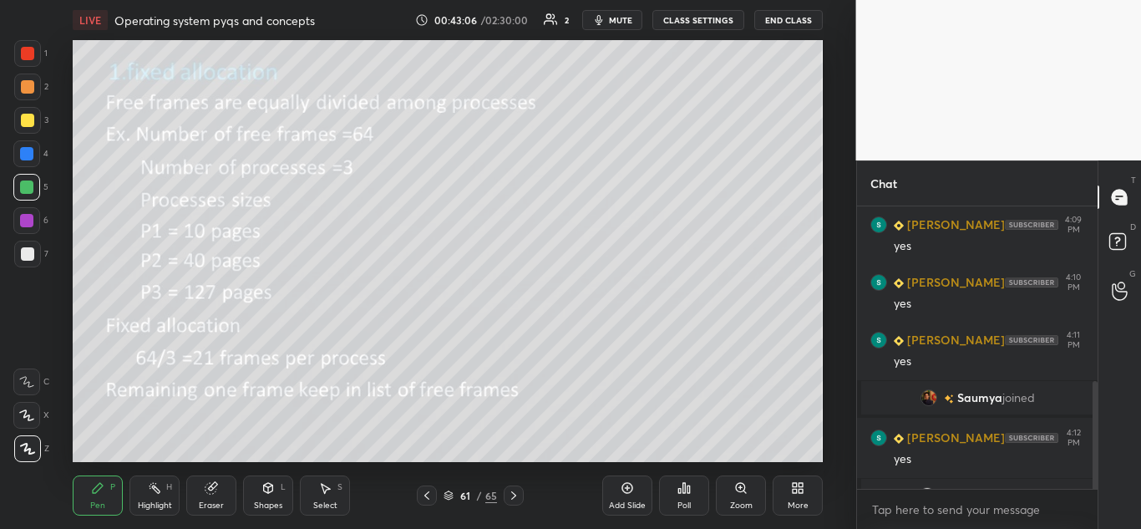
scroll to position [458, 0]
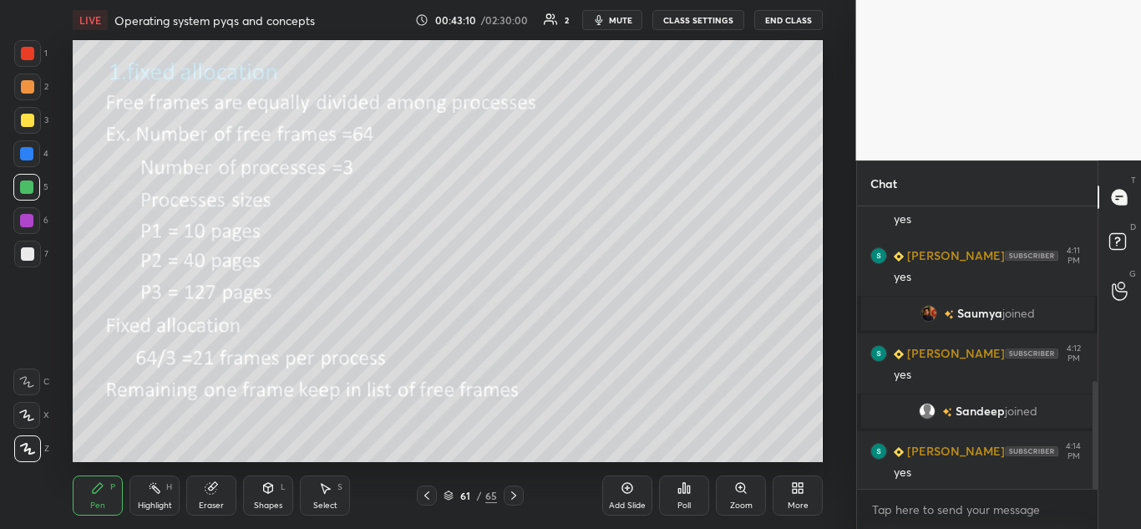
click at [513, 492] on icon at bounding box center [513, 495] width 13 height 13
click at [432, 495] on icon at bounding box center [426, 495] width 13 height 13
click at [513, 493] on icon at bounding box center [513, 495] width 5 height 8
click at [427, 497] on icon at bounding box center [426, 495] width 5 height 8
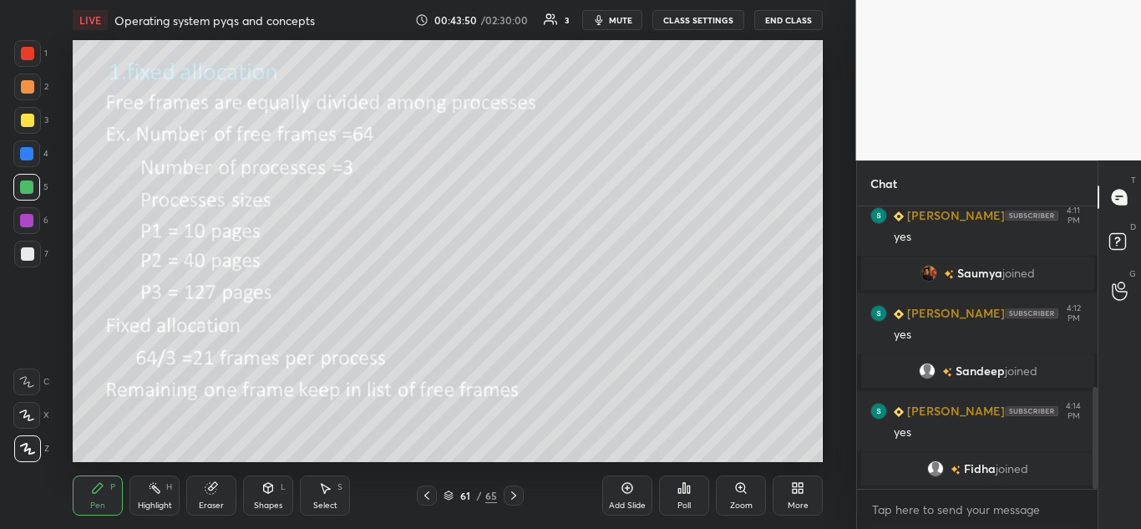
scroll to position [556, 0]
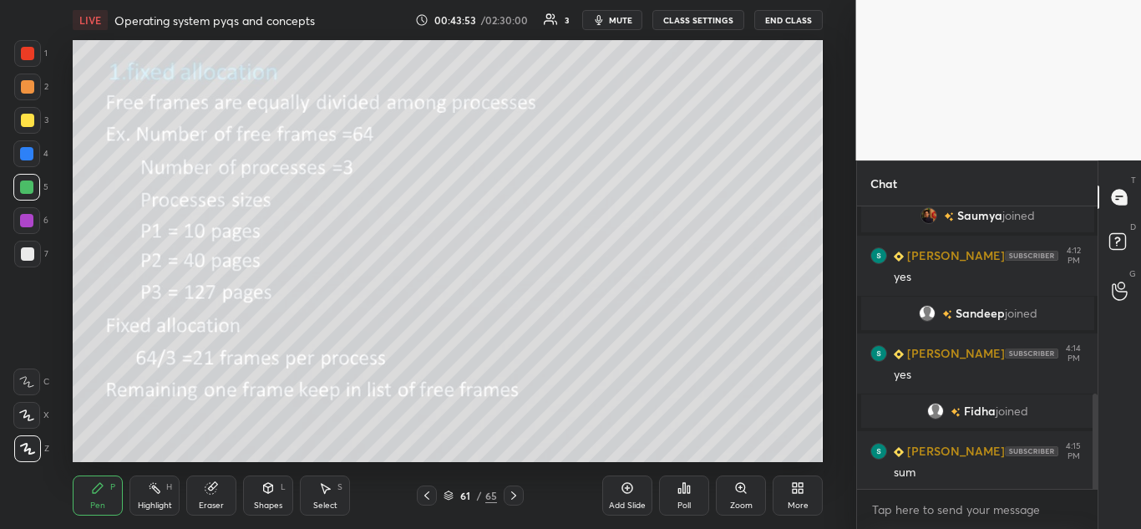
click at [517, 493] on icon at bounding box center [513, 495] width 13 height 13
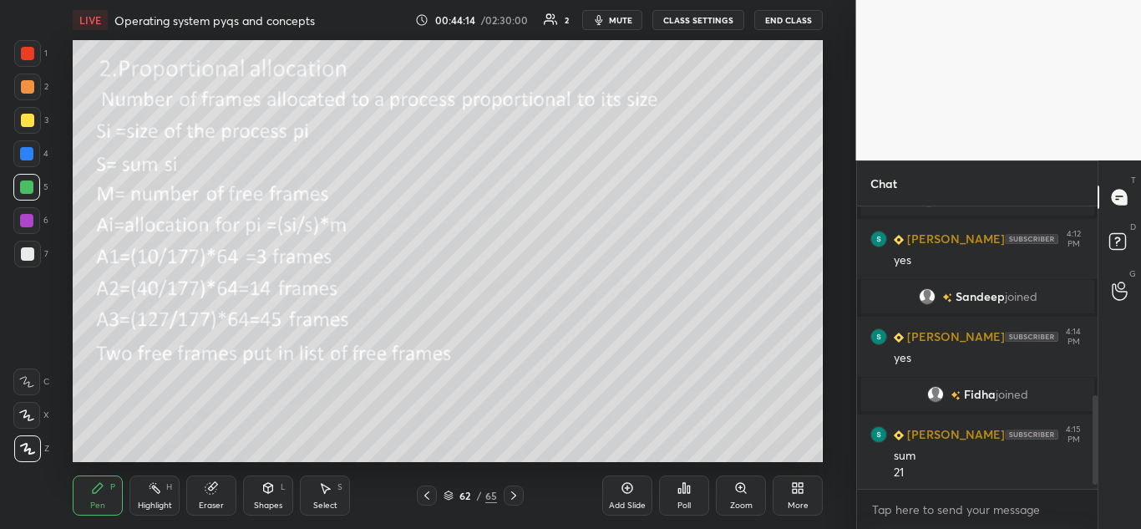
scroll to position [612, 0]
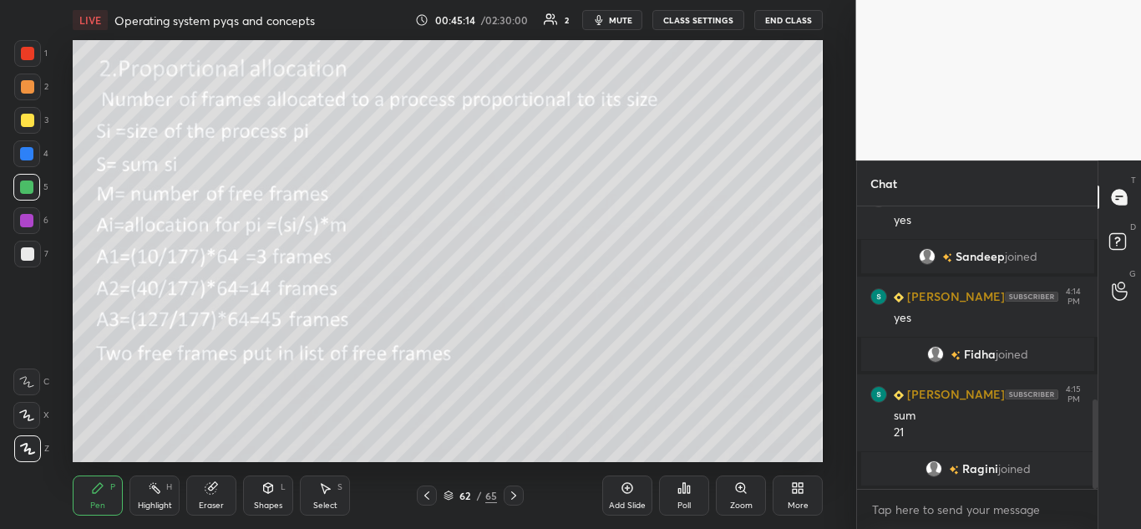
click at [520, 493] on icon at bounding box center [513, 495] width 13 height 13
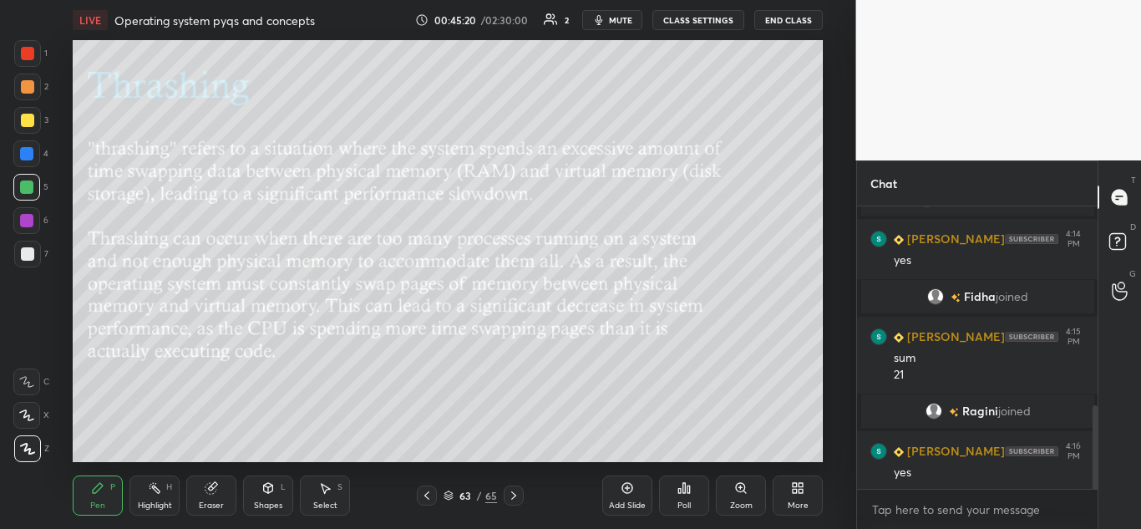
click at [515, 497] on icon at bounding box center [513, 495] width 13 height 13
click at [518, 495] on icon at bounding box center [513, 495] width 13 height 13
click at [429, 495] on icon at bounding box center [426, 495] width 13 height 13
click at [431, 497] on icon at bounding box center [426, 495] width 13 height 13
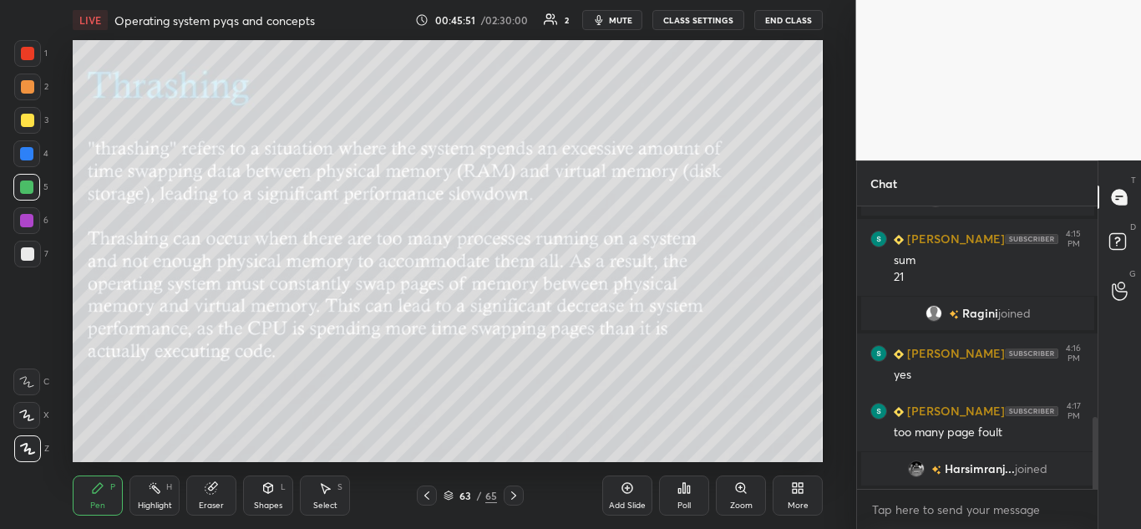
scroll to position [825, 0]
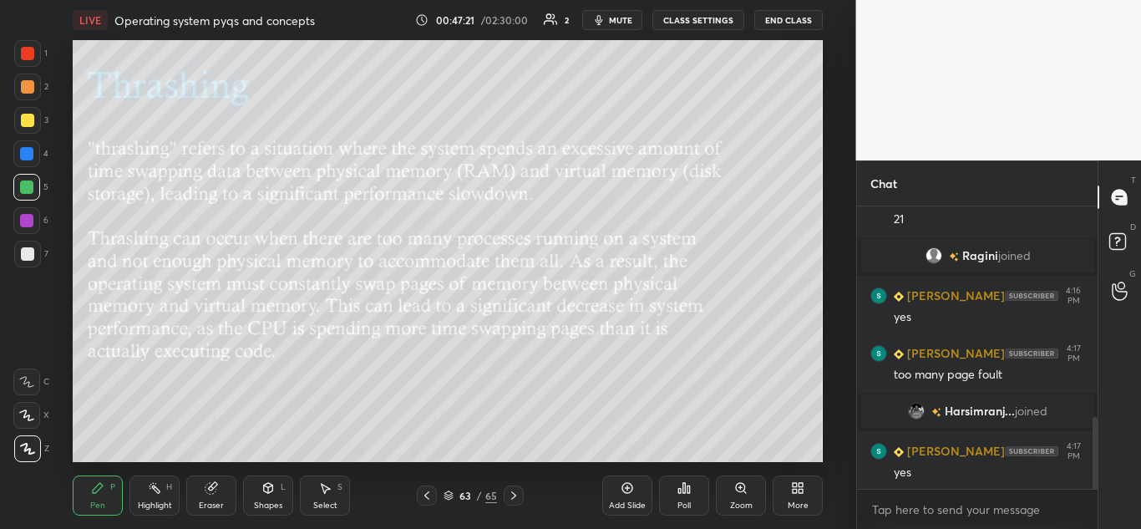
click at [517, 496] on icon at bounding box center [513, 495] width 13 height 13
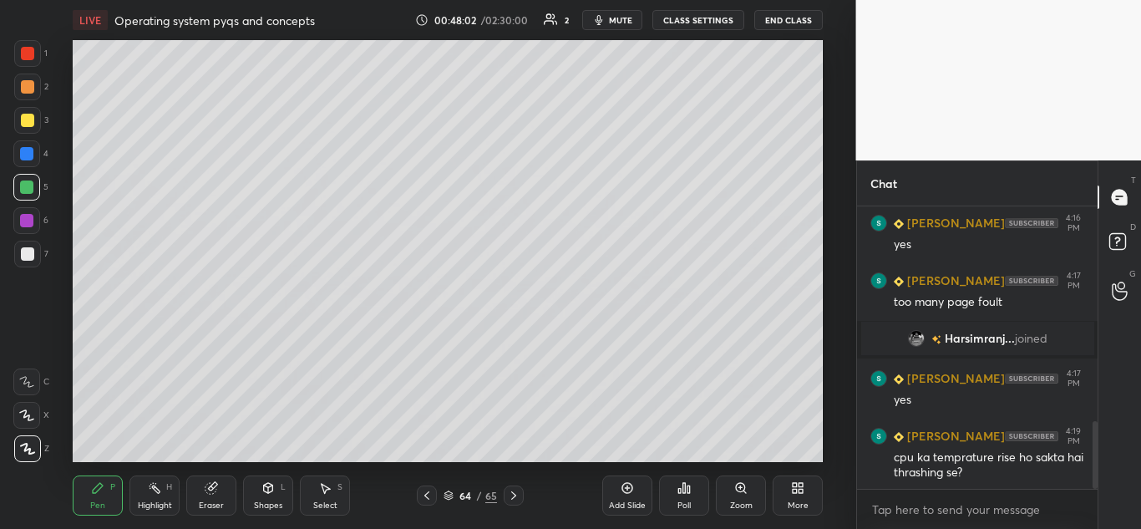
scroll to position [915, 0]
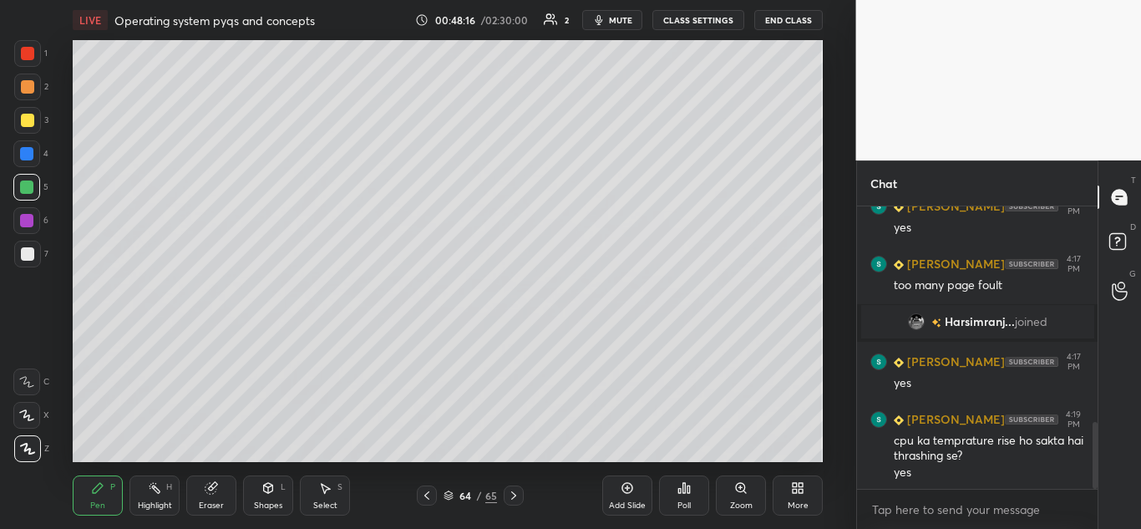
click at [33, 220] on div at bounding box center [26, 220] width 13 height 13
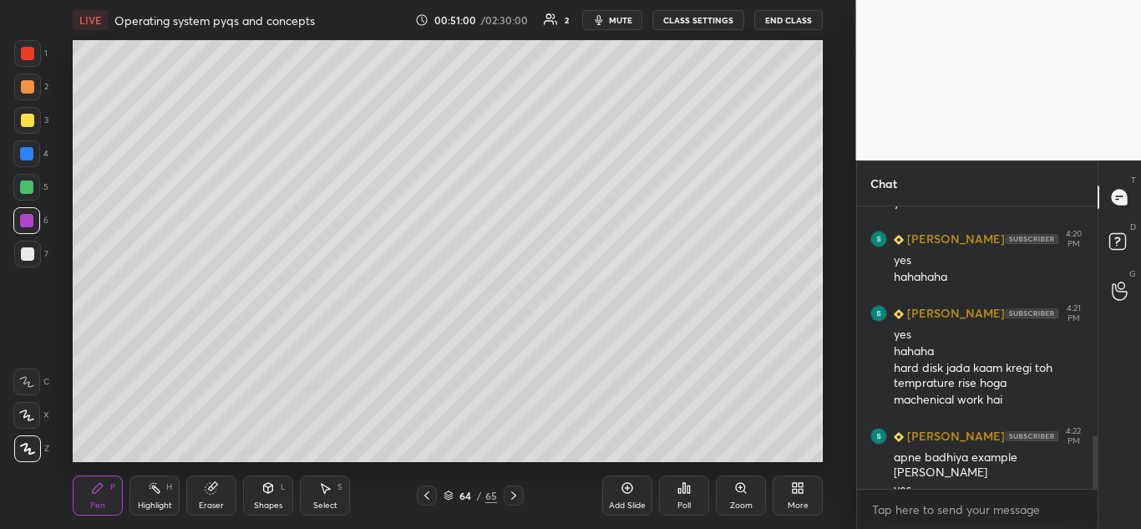
scroll to position [1201, 0]
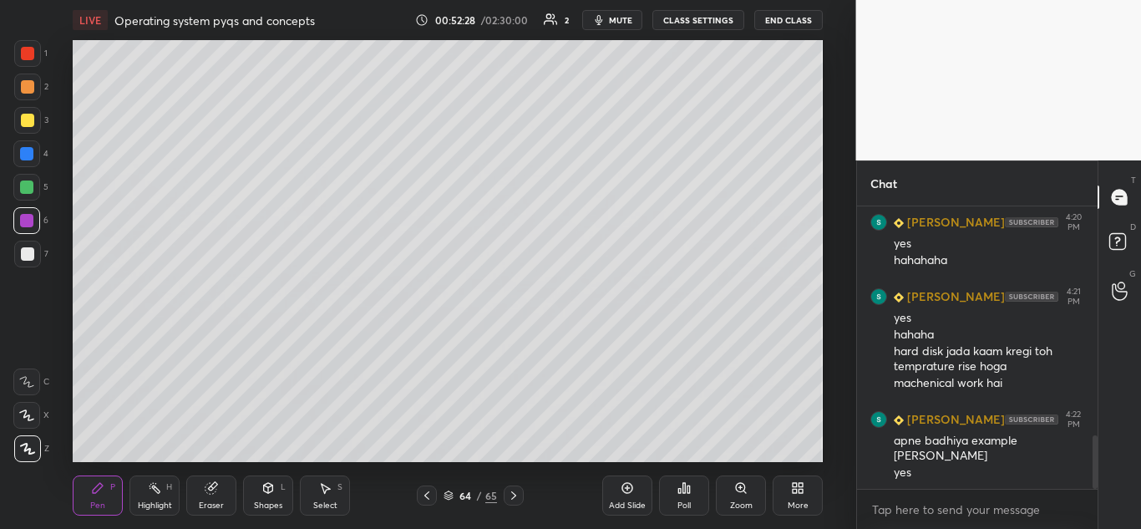
click at [513, 495] on icon at bounding box center [513, 495] width 13 height 13
click at [427, 494] on icon at bounding box center [426, 495] width 5 height 8
click at [628, 488] on icon at bounding box center [627, 487] width 5 height 5
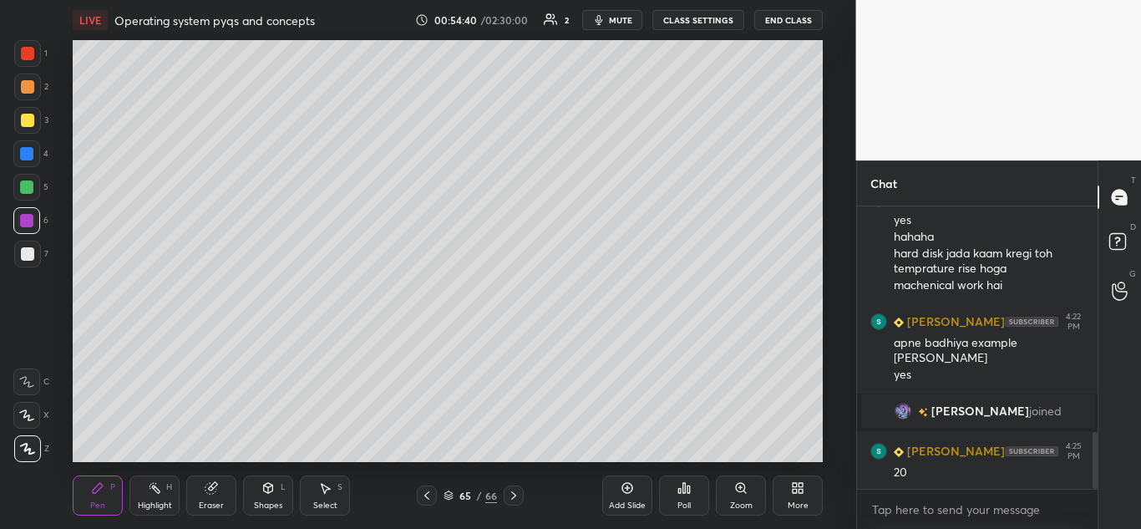
scroll to position [1174, 0]
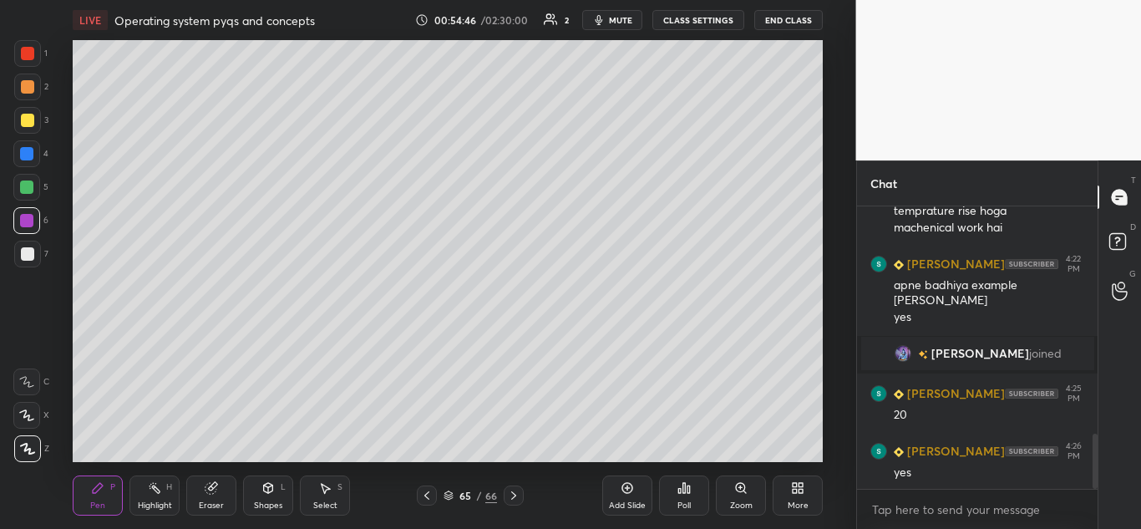
click at [513, 500] on icon at bounding box center [513, 495] width 13 height 13
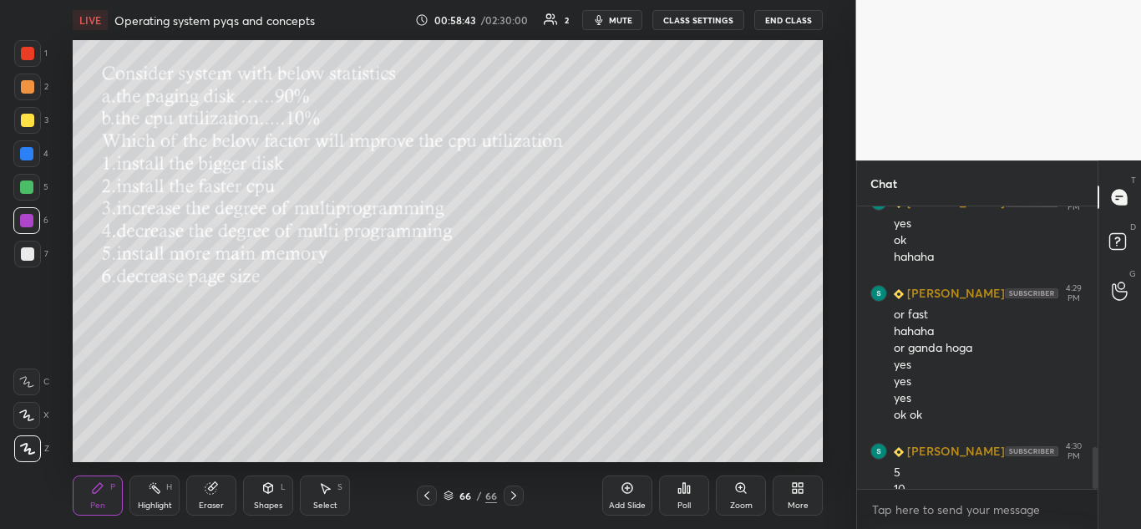
scroll to position [1613, 0]
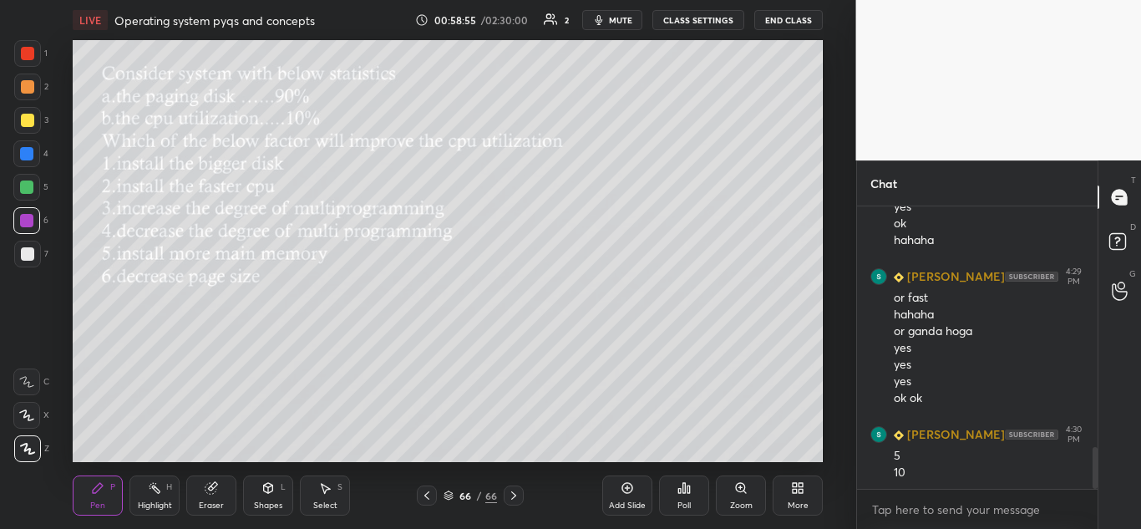
click at [514, 487] on div at bounding box center [514, 495] width 20 height 20
click at [516, 494] on icon at bounding box center [513, 495] width 13 height 13
click at [514, 496] on icon at bounding box center [513, 495] width 13 height 13
click at [798, 481] on icon at bounding box center [797, 487] width 13 height 13
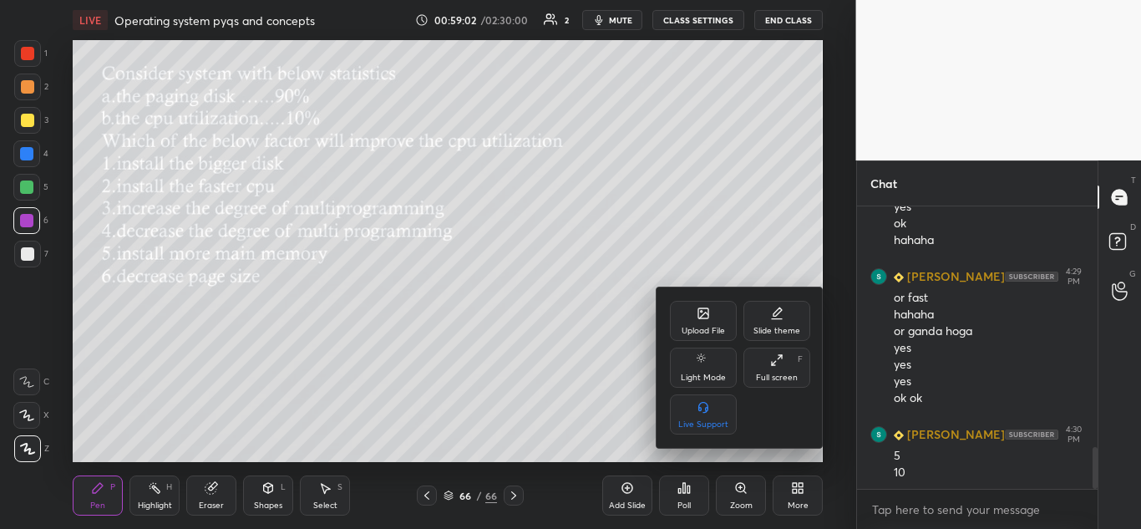
click at [706, 311] on icon at bounding box center [703, 313] width 10 height 10
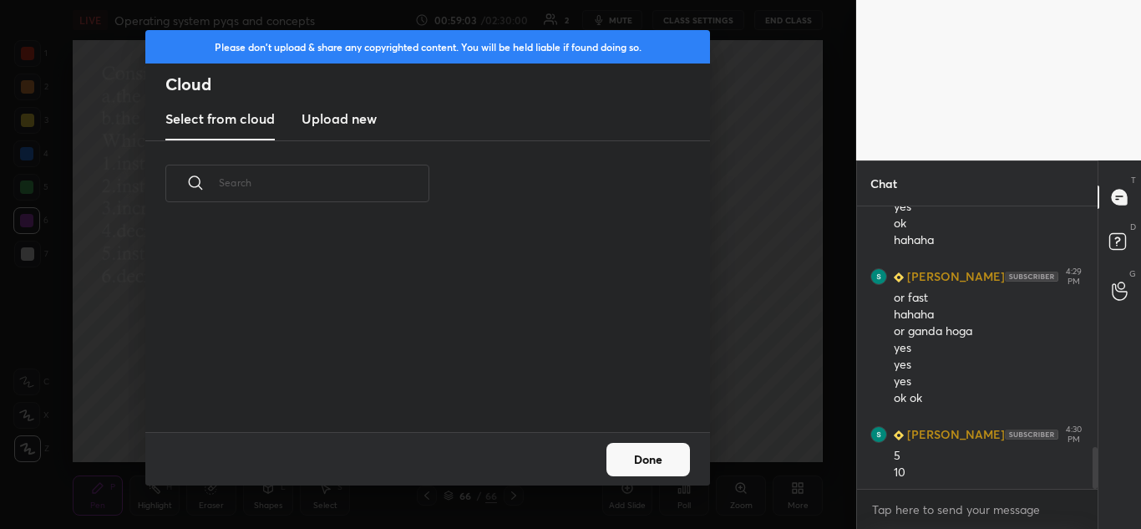
scroll to position [206, 536]
click at [351, 115] on h3 "Upload new" at bounding box center [339, 119] width 75 height 20
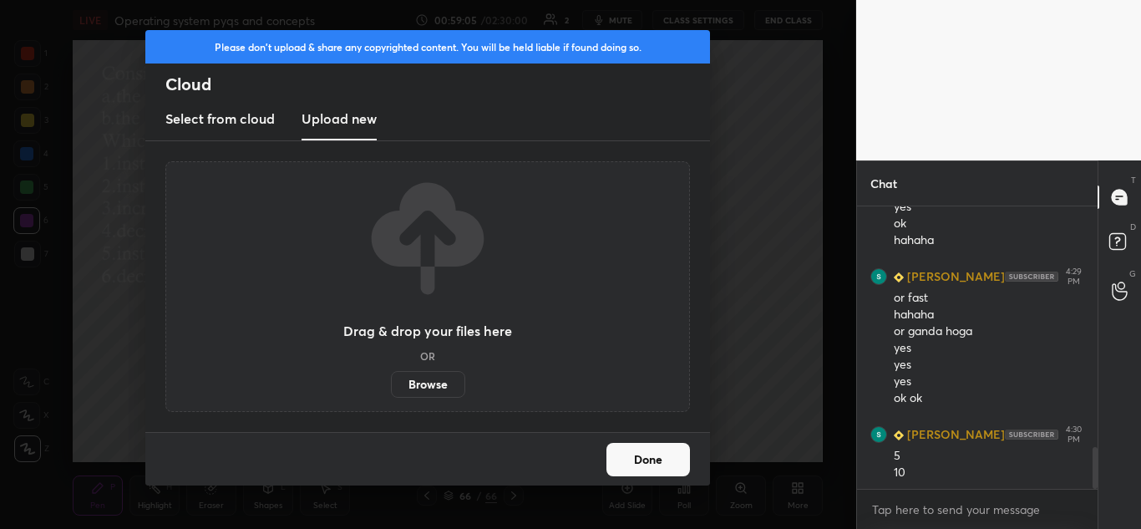
click at [429, 383] on label "Browse" at bounding box center [428, 384] width 74 height 27
click at [391, 383] on input "Browse" at bounding box center [391, 384] width 0 height 27
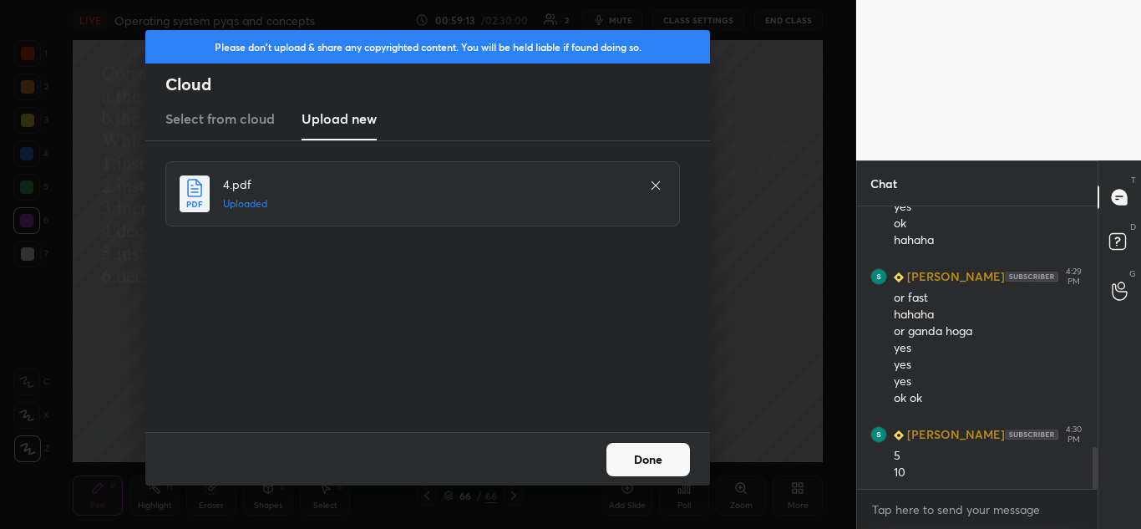
click at [618, 457] on button "Done" at bounding box center [648, 459] width 84 height 33
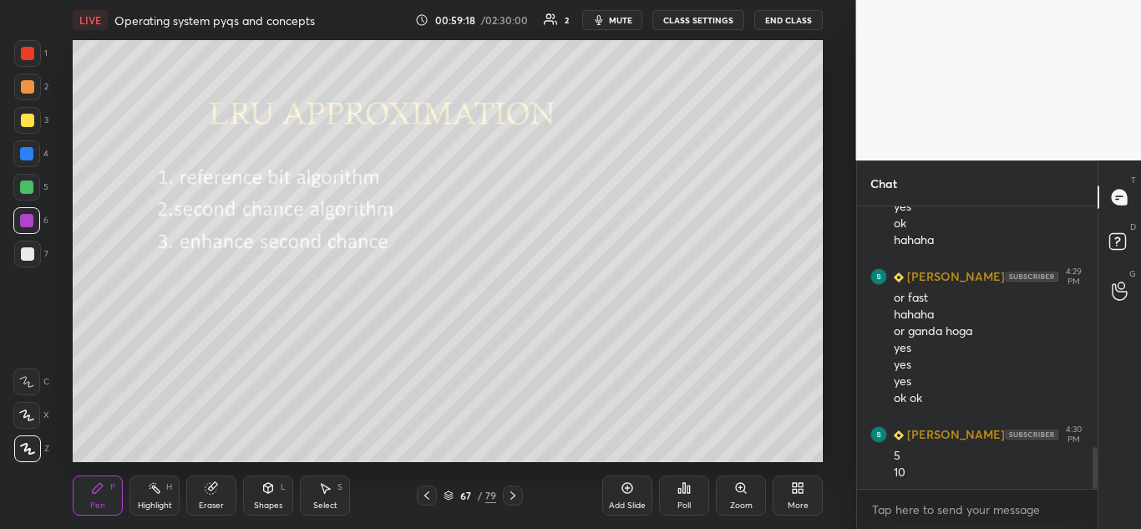
click at [796, 486] on icon at bounding box center [795, 485] width 4 height 4
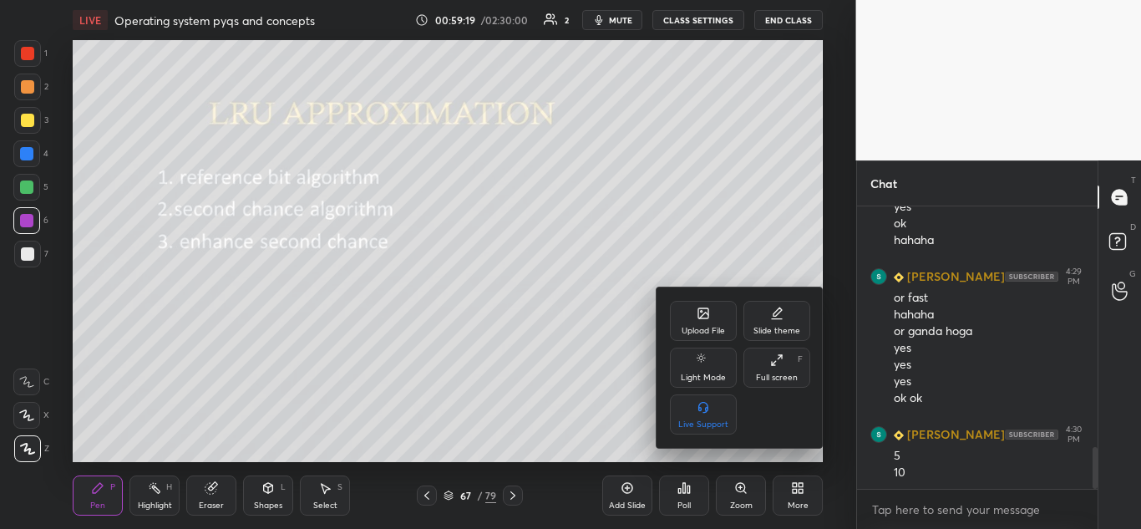
click at [712, 313] on div "Upload File" at bounding box center [703, 321] width 67 height 40
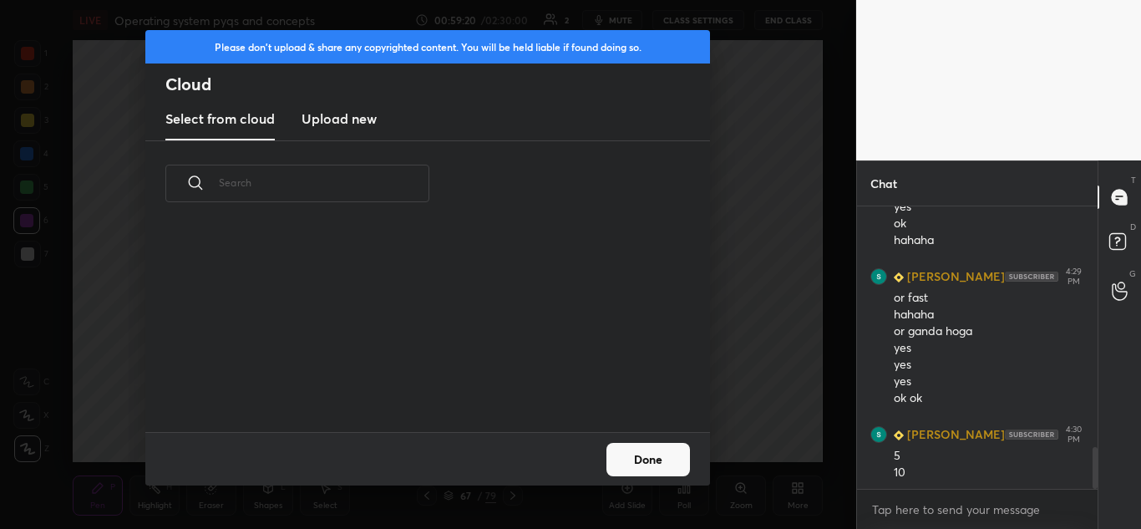
click at [346, 117] on h3 "Upload new" at bounding box center [339, 119] width 75 height 20
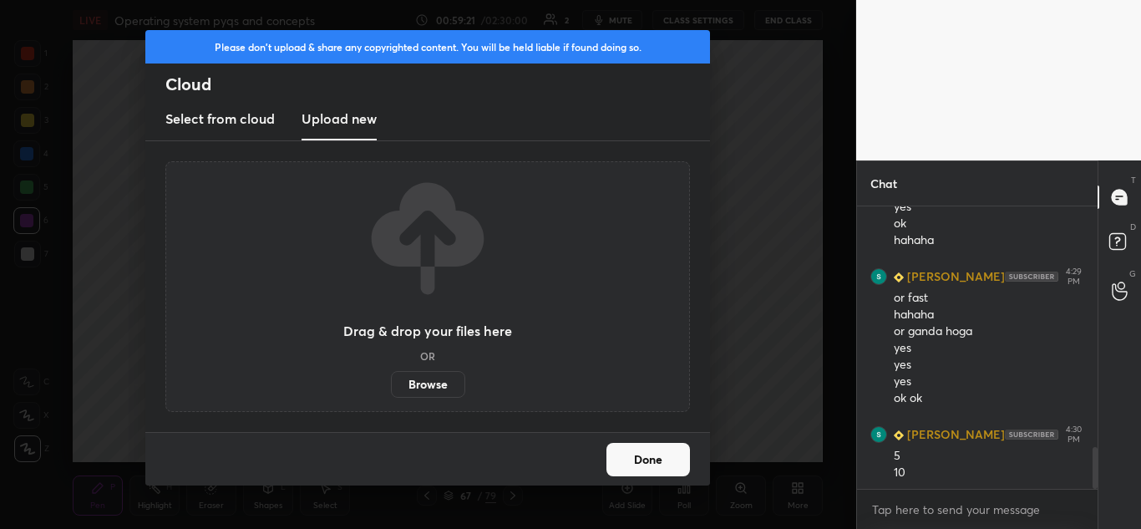
click at [434, 386] on label "Browse" at bounding box center [428, 384] width 74 height 27
click at [391, 386] on input "Browse" at bounding box center [391, 384] width 0 height 27
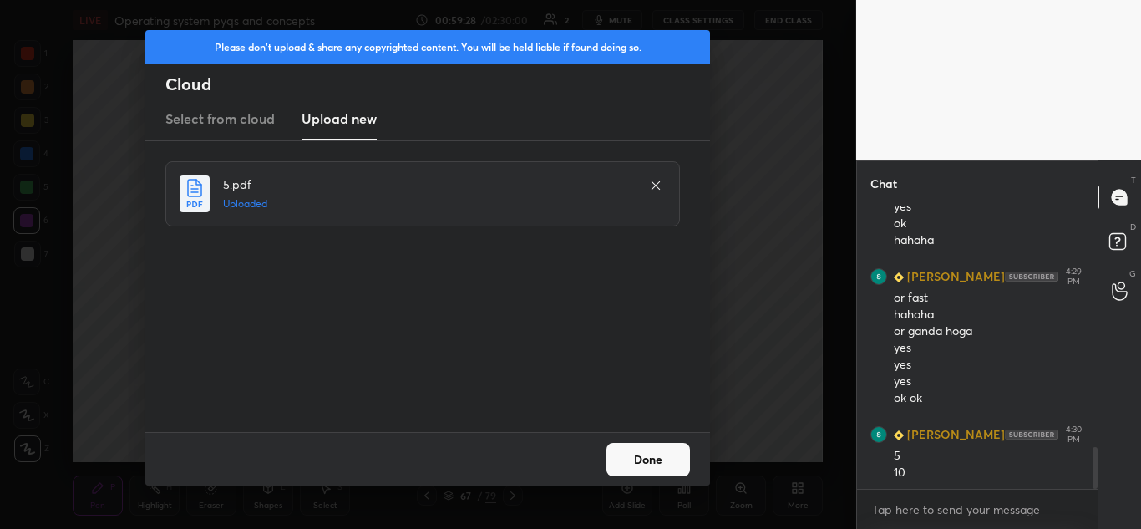
click at [644, 459] on button "Done" at bounding box center [648, 459] width 84 height 33
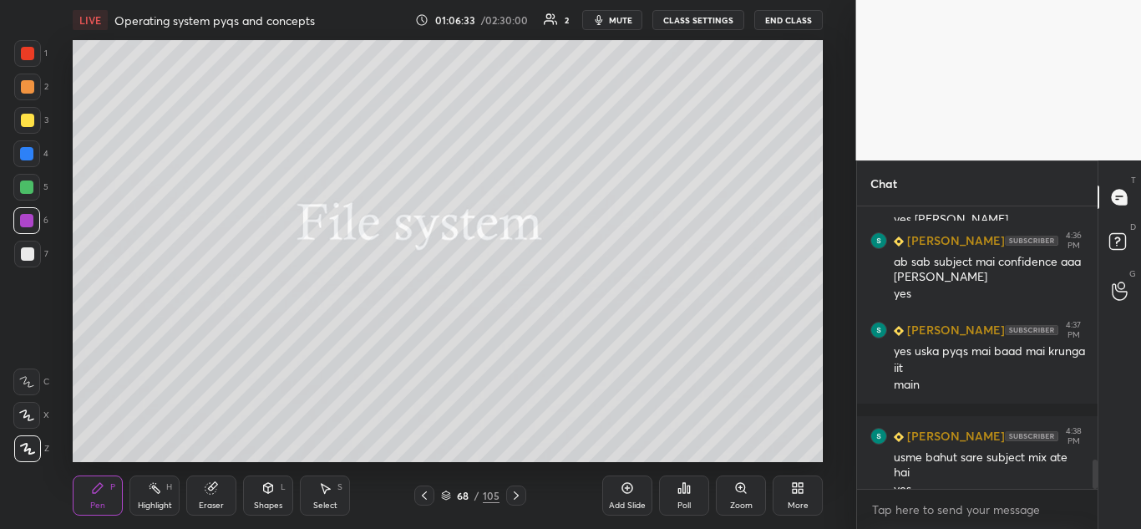
scroll to position [2432, 0]
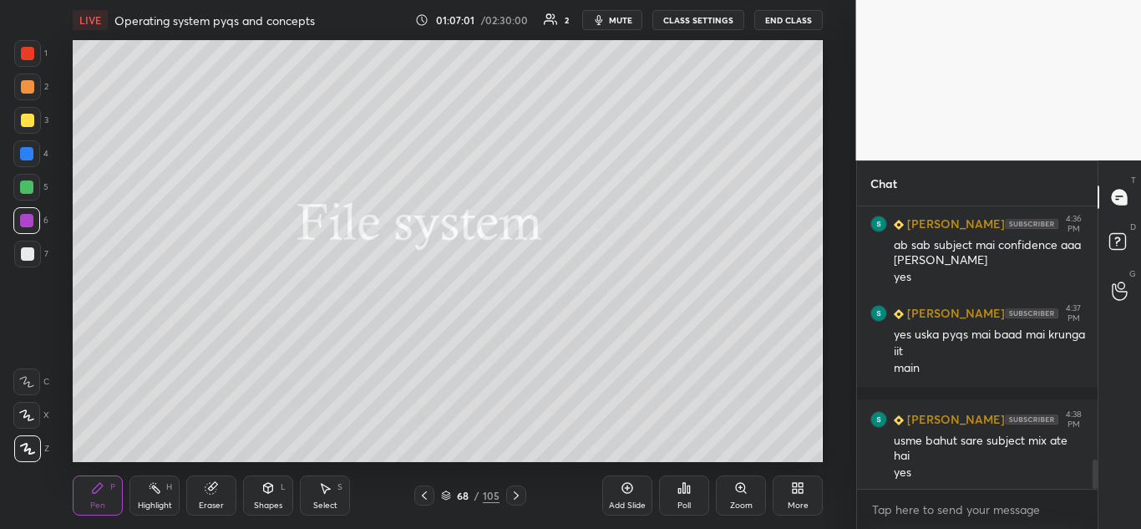
click at [517, 494] on icon at bounding box center [516, 495] width 13 height 13
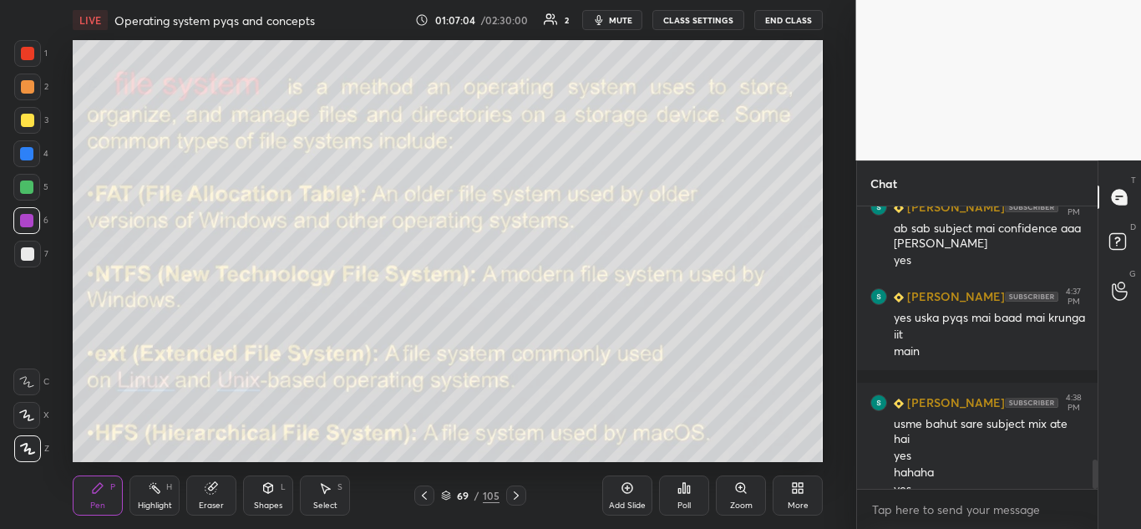
scroll to position [2465, 0]
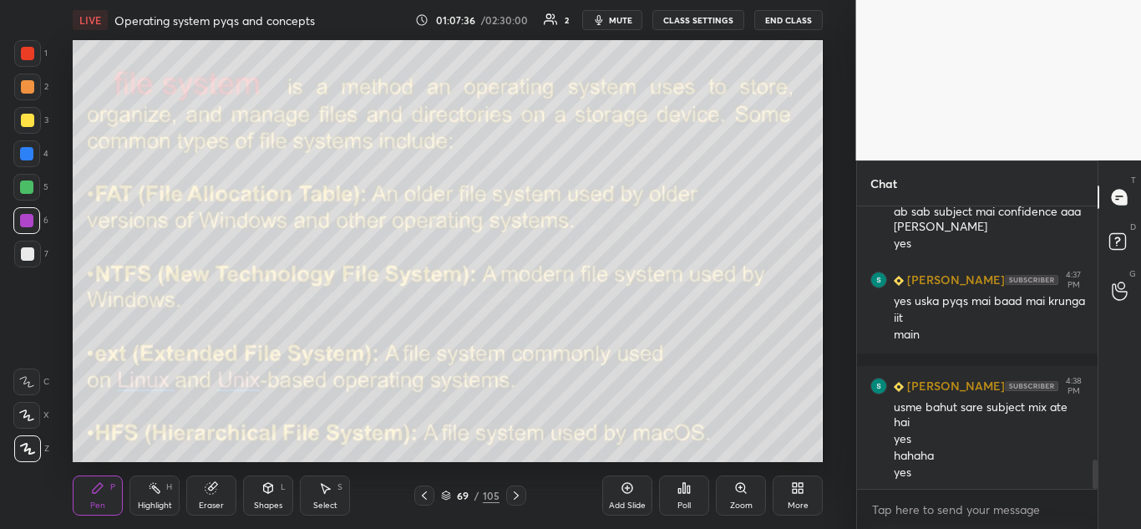
click at [519, 496] on icon at bounding box center [516, 495] width 13 height 13
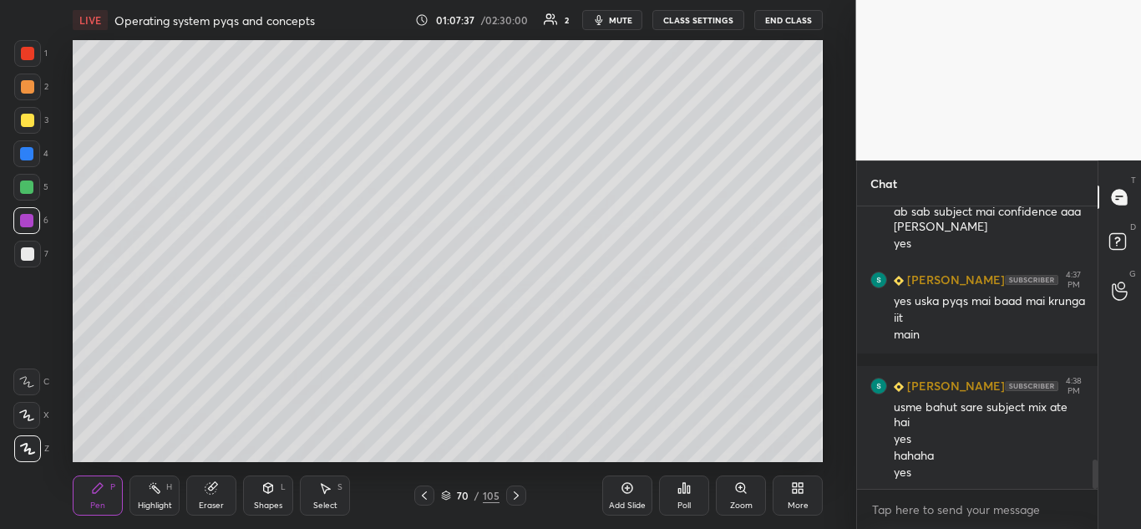
click at [516, 494] on icon at bounding box center [516, 495] width 5 height 8
click at [419, 495] on icon at bounding box center [424, 495] width 13 height 13
click at [627, 18] on span "mute" at bounding box center [620, 20] width 23 height 12
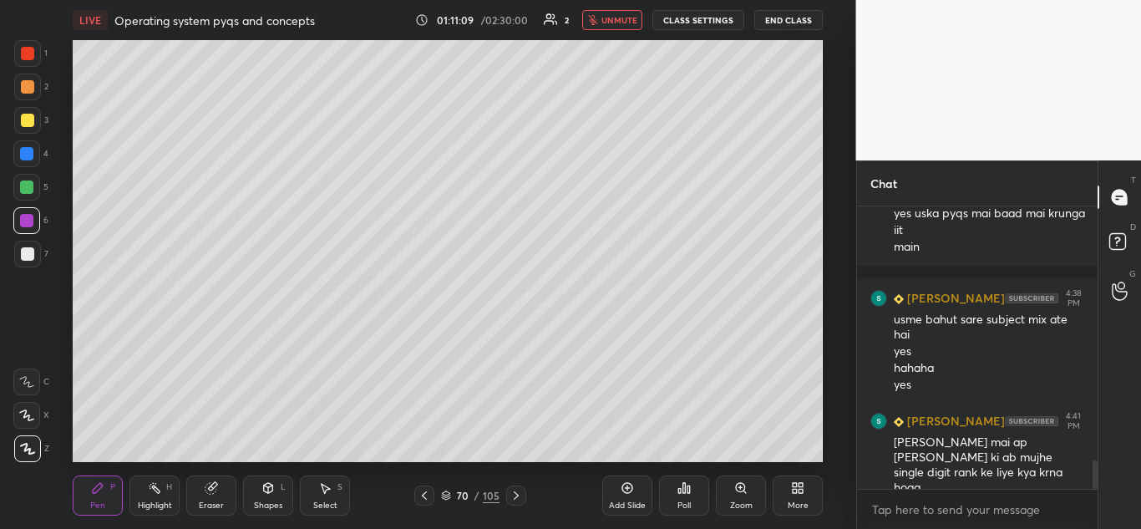
click at [624, 23] on span "unmute" at bounding box center [619, 20] width 36 height 12
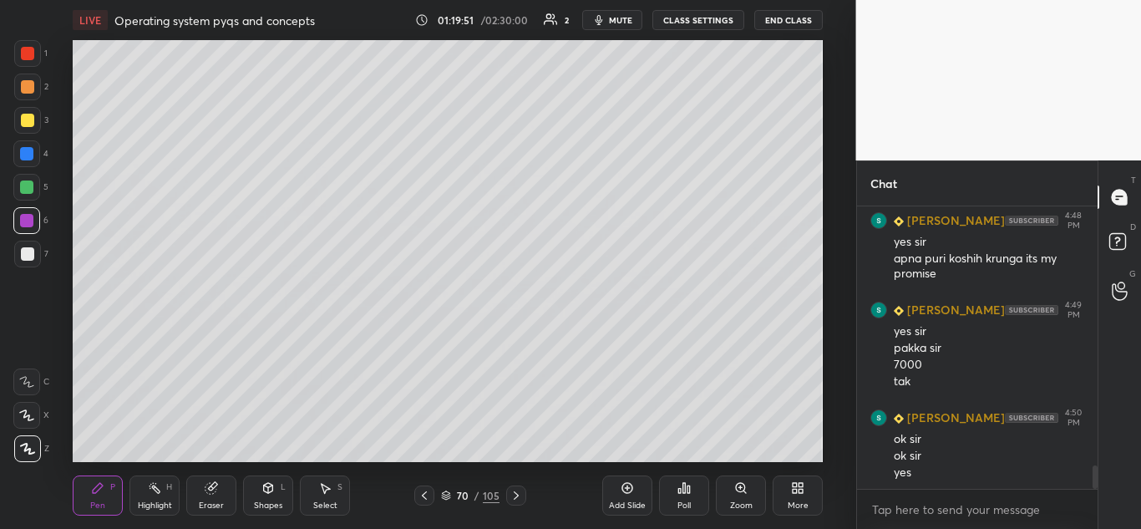
scroll to position [3105, 0]
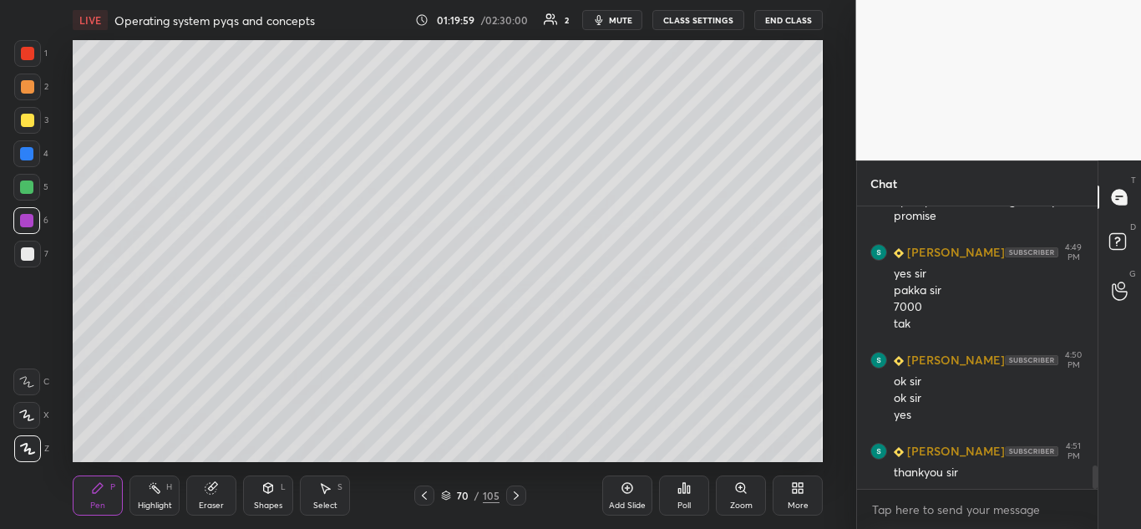
click at [24, 255] on div at bounding box center [27, 253] width 13 height 13
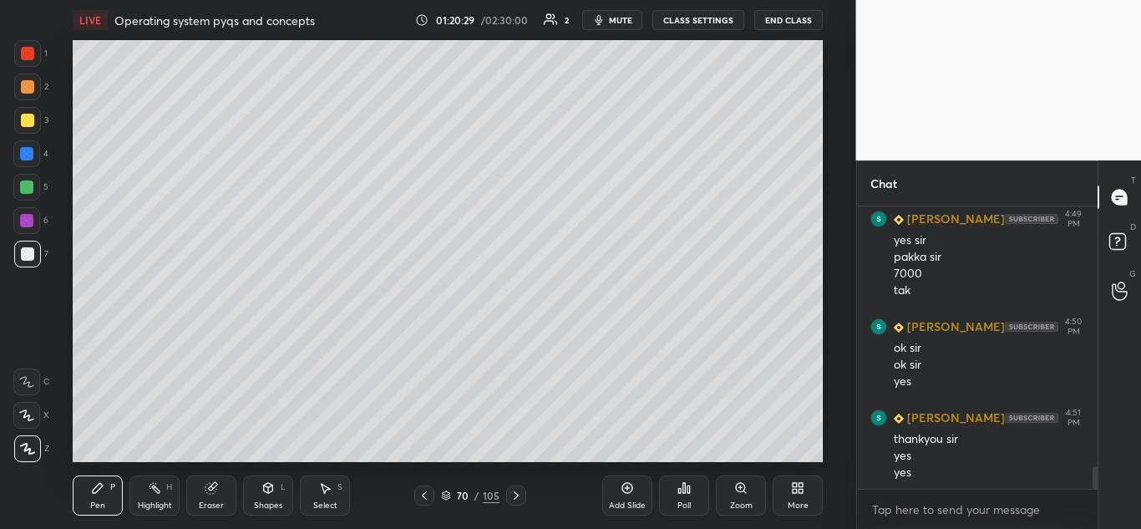
scroll to position [3196, 0]
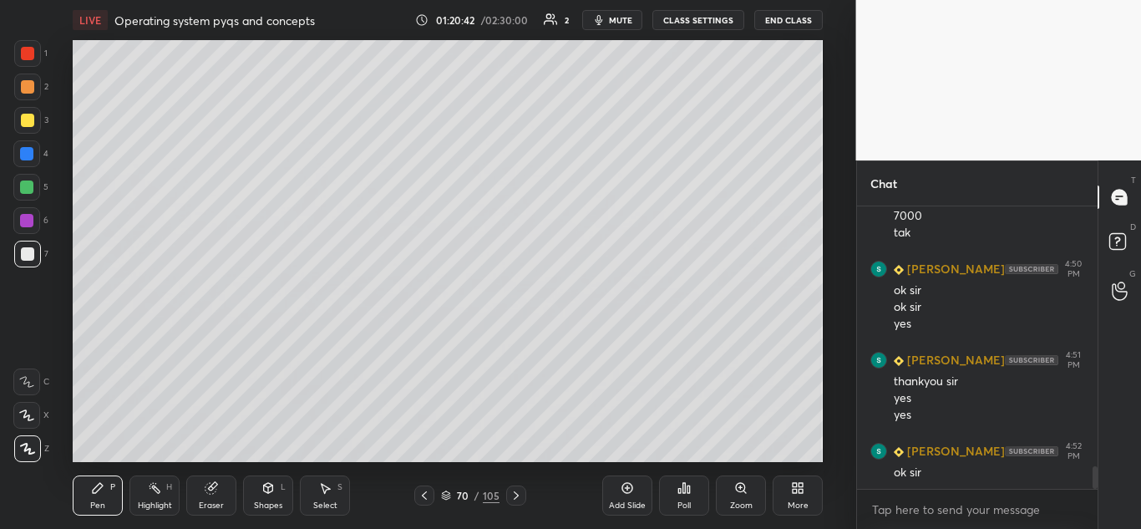
click at [207, 490] on icon at bounding box center [211, 488] width 11 height 11
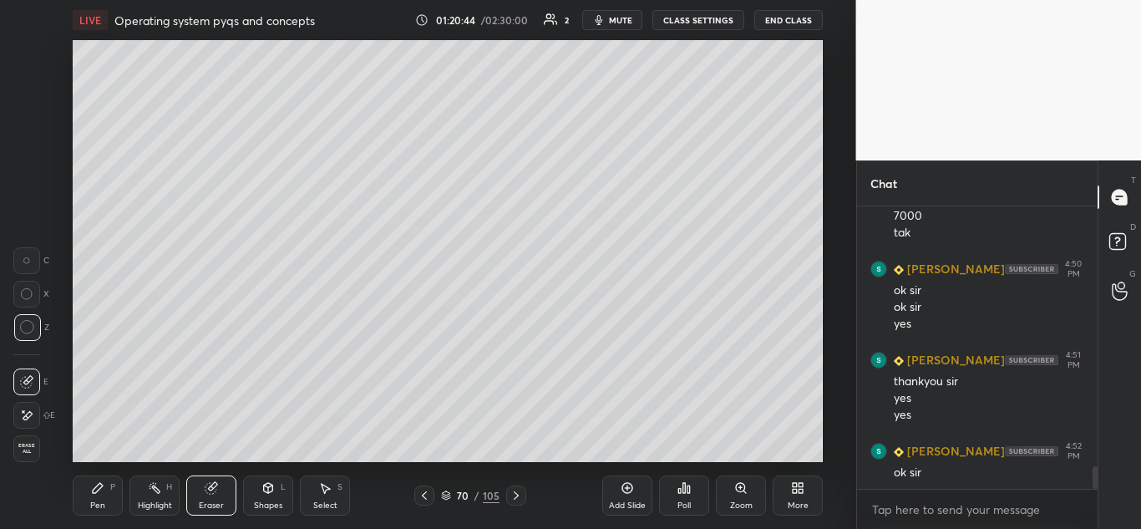
click at [103, 499] on div "Pen P" at bounding box center [98, 495] width 50 height 40
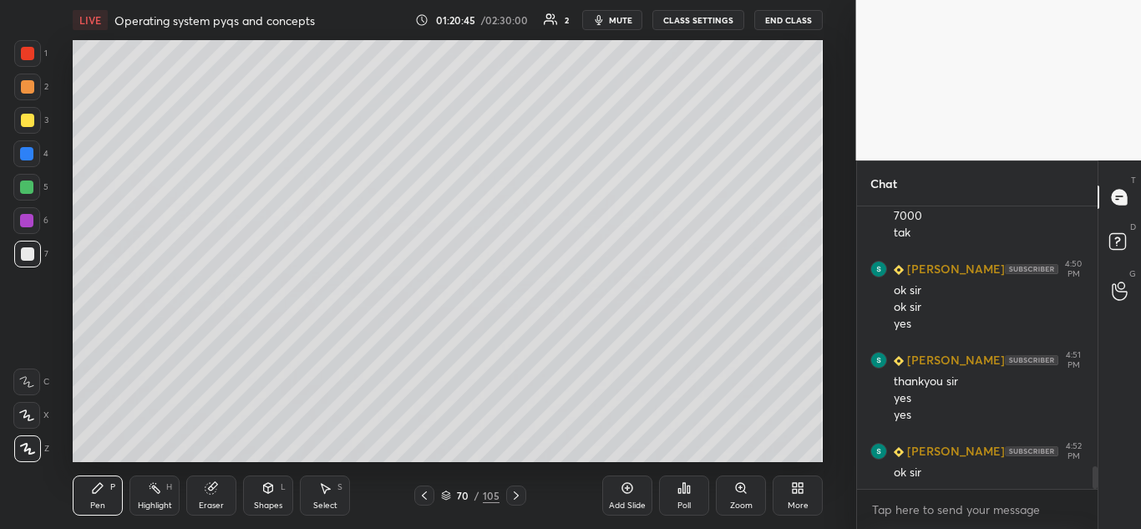
scroll to position [3213, 0]
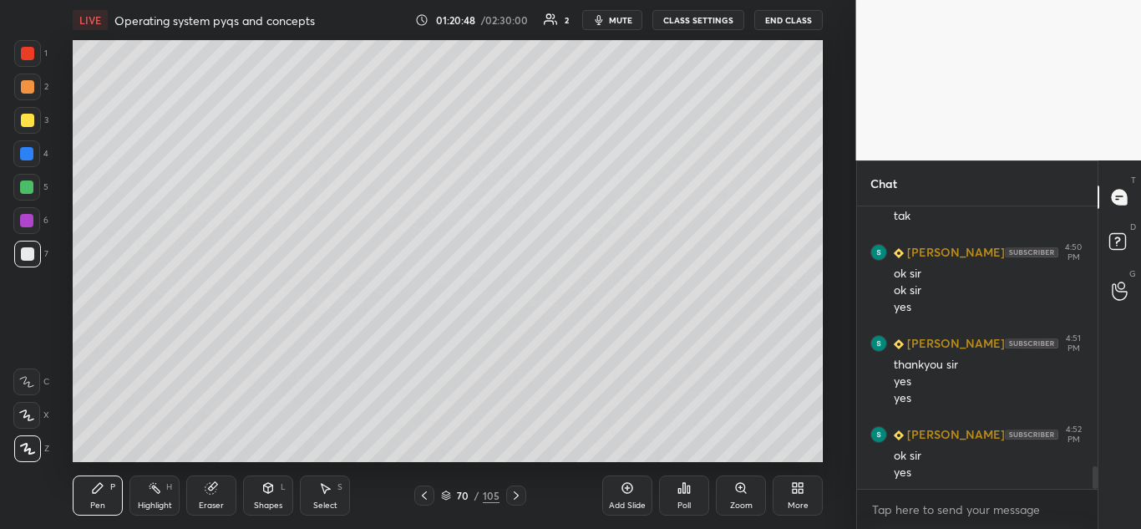
click at [515, 497] on icon at bounding box center [516, 495] width 5 height 8
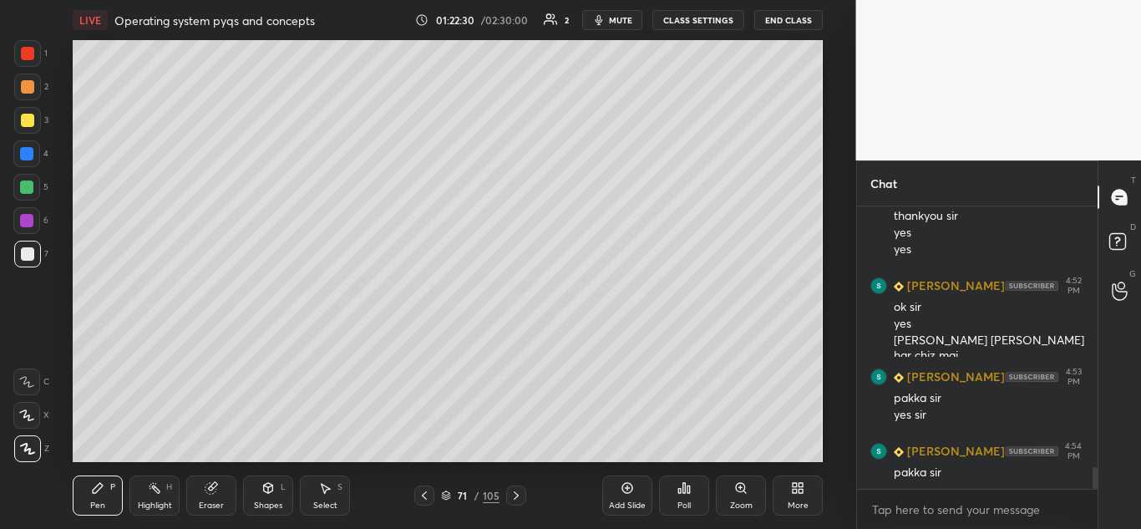
click at [516, 492] on icon at bounding box center [516, 495] width 13 height 13
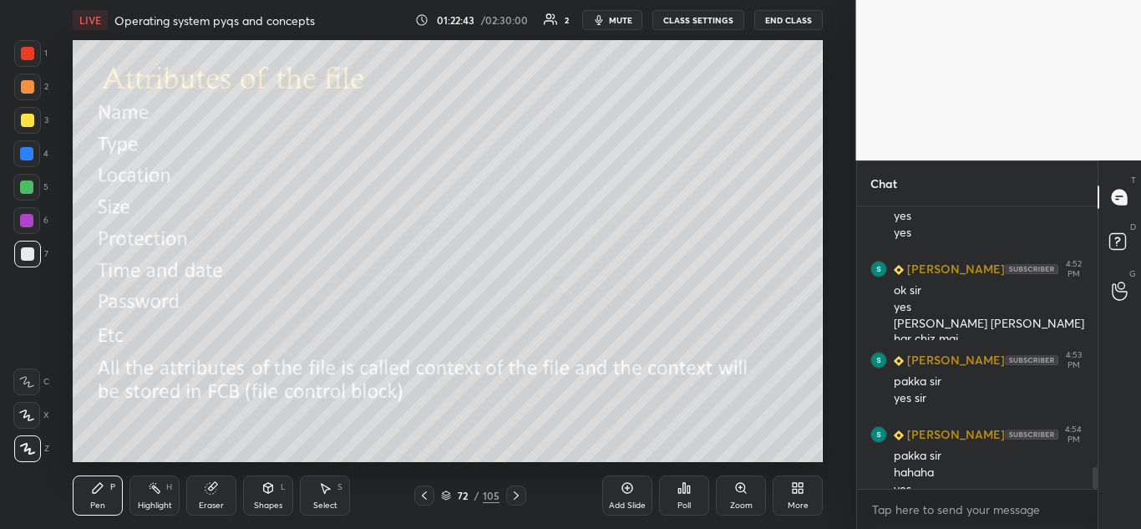
scroll to position [3395, 0]
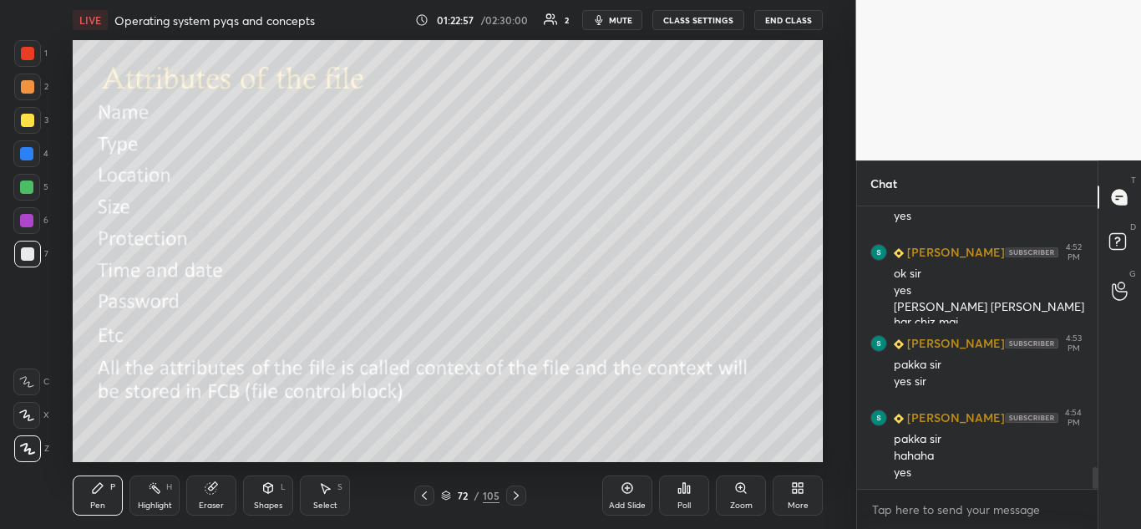
click at [516, 497] on icon at bounding box center [516, 495] width 5 height 8
click at [517, 498] on icon at bounding box center [516, 495] width 13 height 13
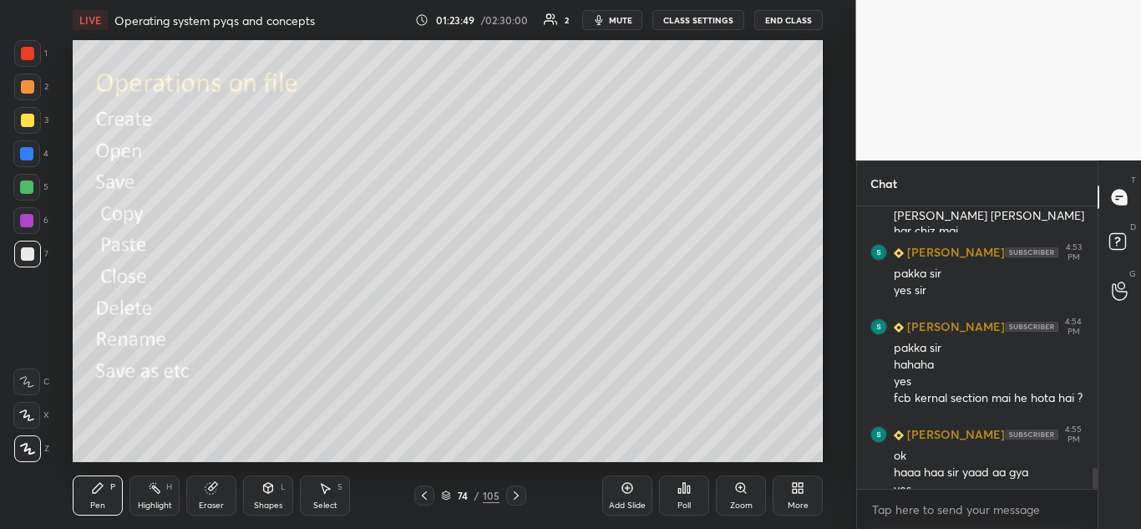
scroll to position [3503, 0]
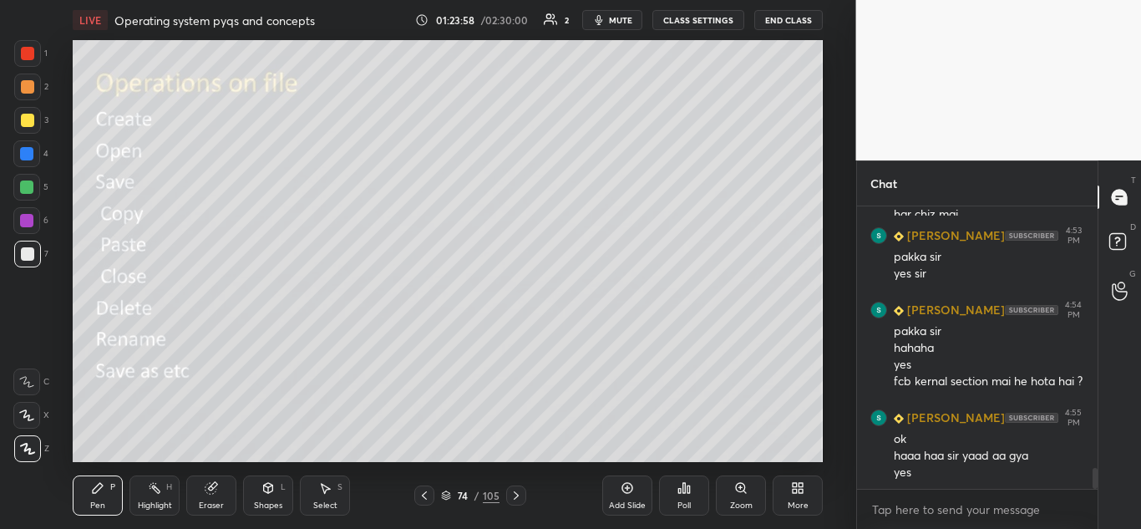
click at [518, 495] on icon at bounding box center [516, 495] width 13 height 13
click at [515, 493] on icon at bounding box center [516, 495] width 5 height 8
click at [265, 485] on icon at bounding box center [268, 486] width 9 height 3
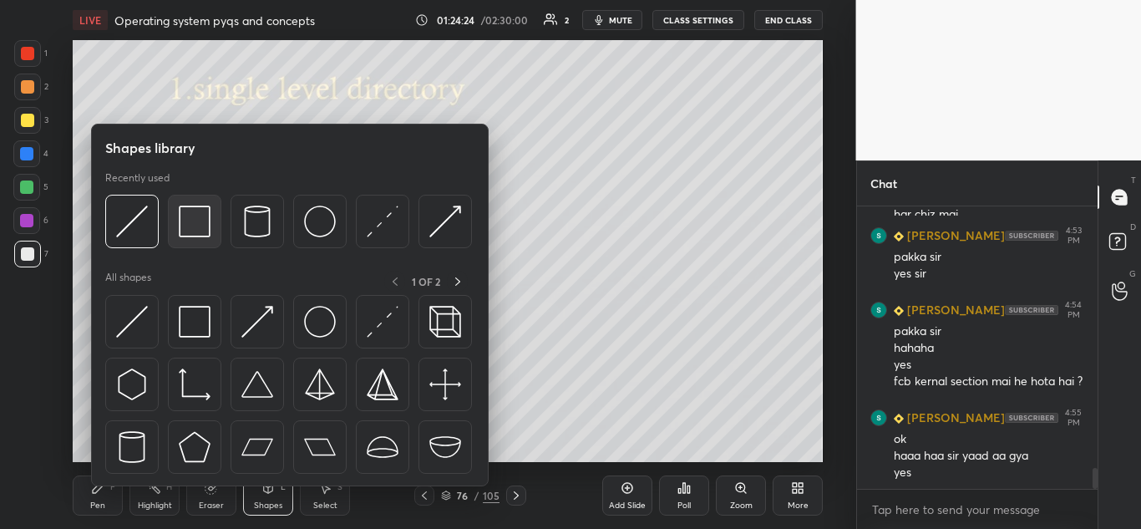
click at [193, 224] on img at bounding box center [195, 222] width 32 height 32
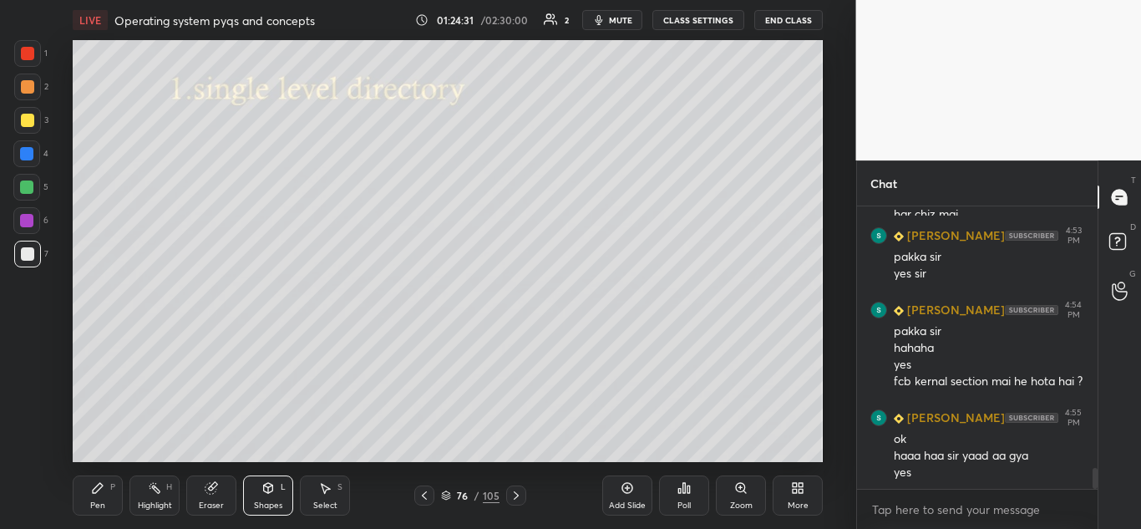
click at [266, 489] on icon at bounding box center [268, 488] width 9 height 10
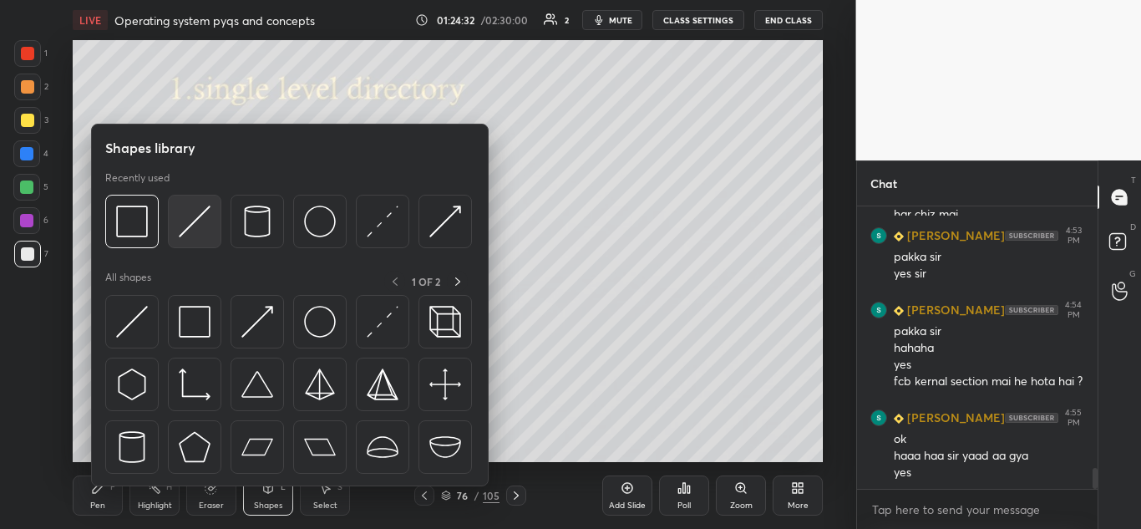
click at [200, 218] on img at bounding box center [195, 222] width 32 height 32
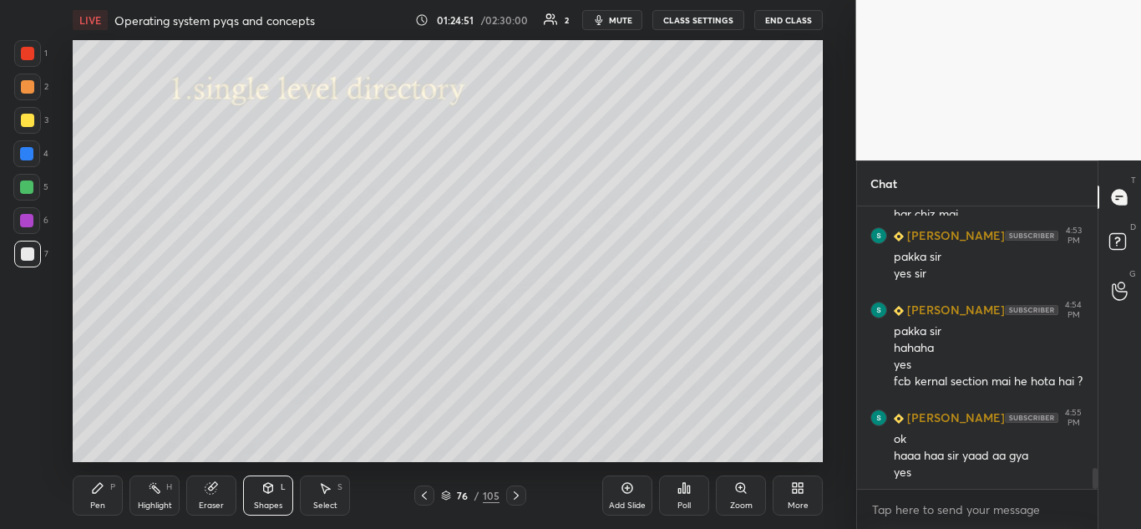
click at [103, 490] on icon at bounding box center [97, 487] width 13 height 13
click at [29, 119] on div at bounding box center [27, 120] width 13 height 13
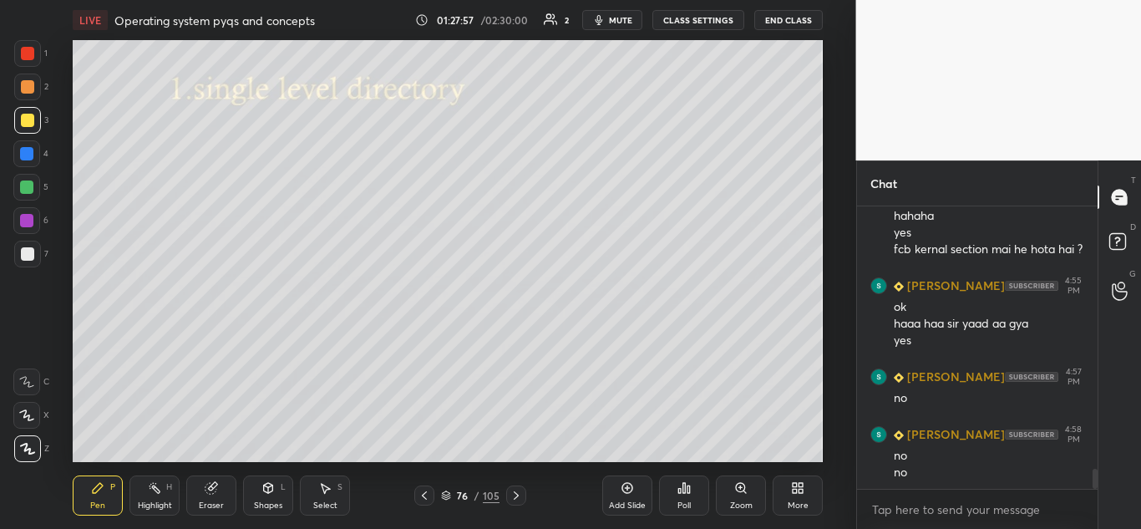
scroll to position [3692, 0]
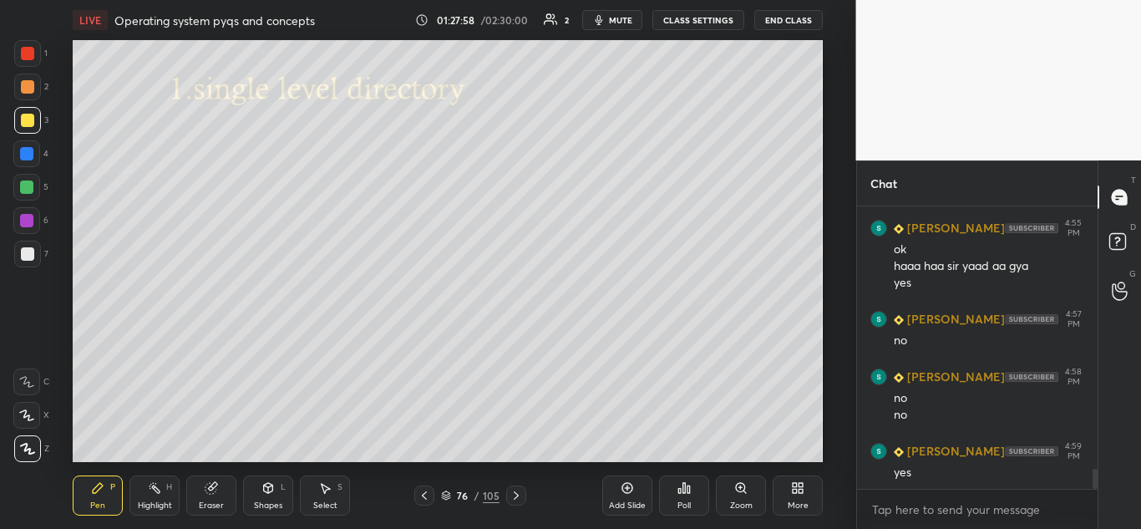
click at [518, 497] on icon at bounding box center [516, 495] width 13 height 13
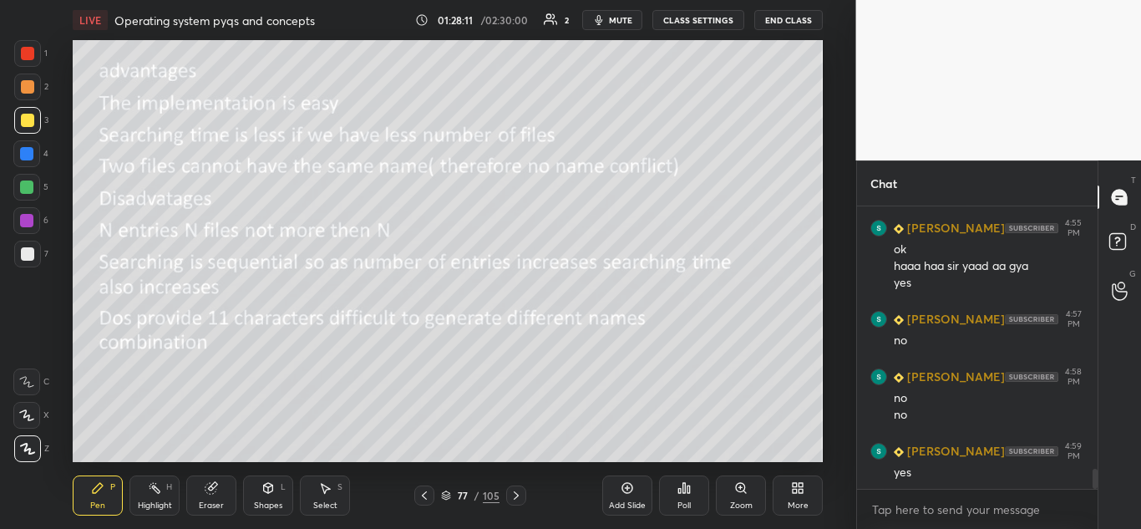
scroll to position [3732, 0]
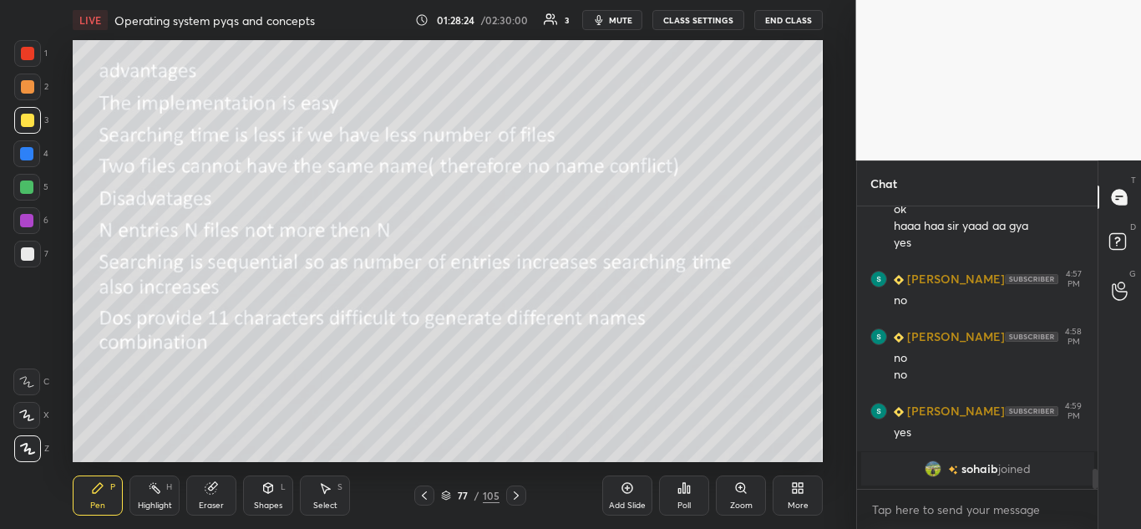
click at [420, 495] on icon at bounding box center [424, 495] width 13 height 13
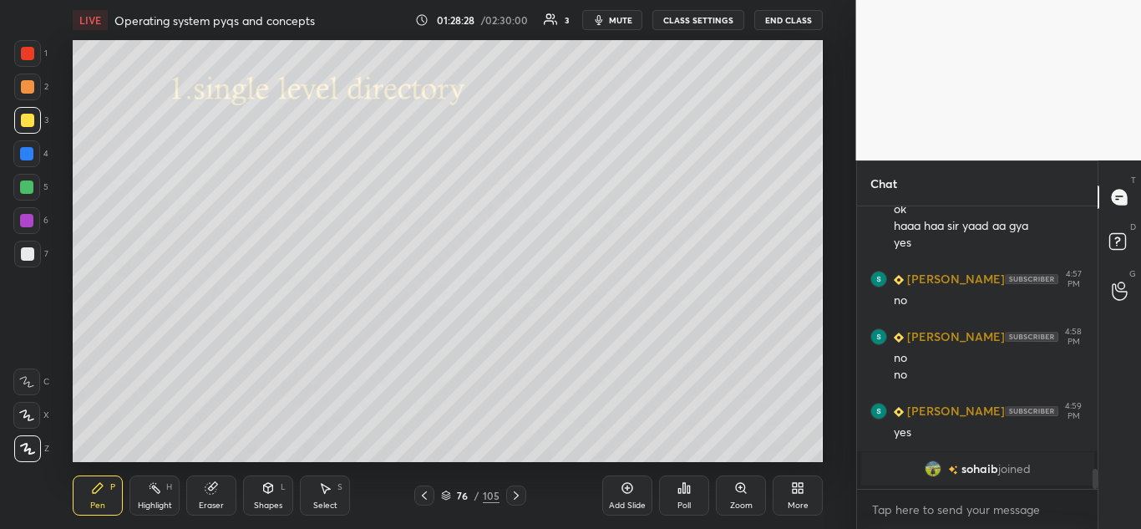
click at [513, 499] on icon at bounding box center [516, 495] width 13 height 13
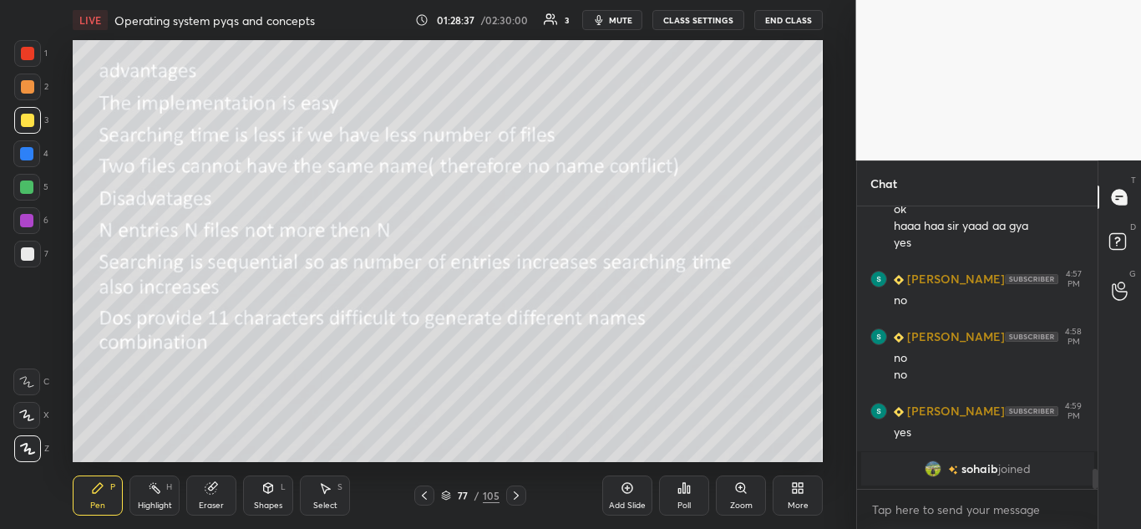
click at [423, 499] on icon at bounding box center [424, 495] width 13 height 13
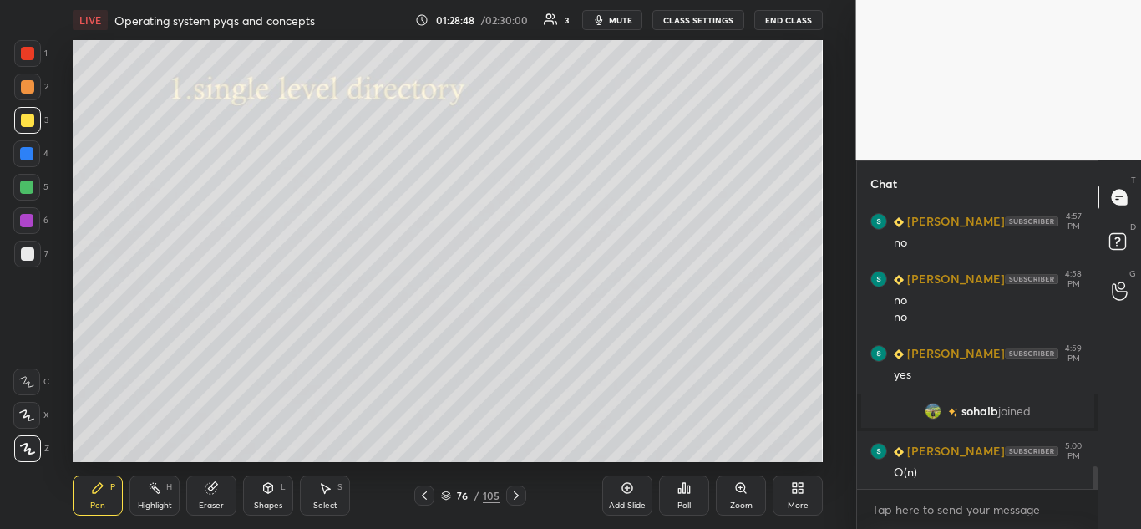
scroll to position [3281, 0]
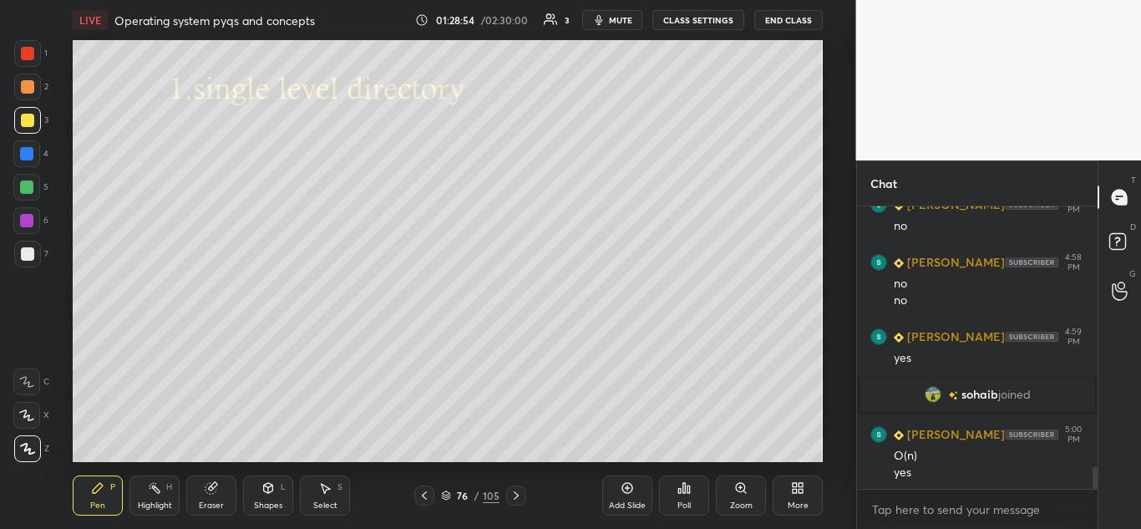
click at [519, 491] on icon at bounding box center [516, 495] width 13 height 13
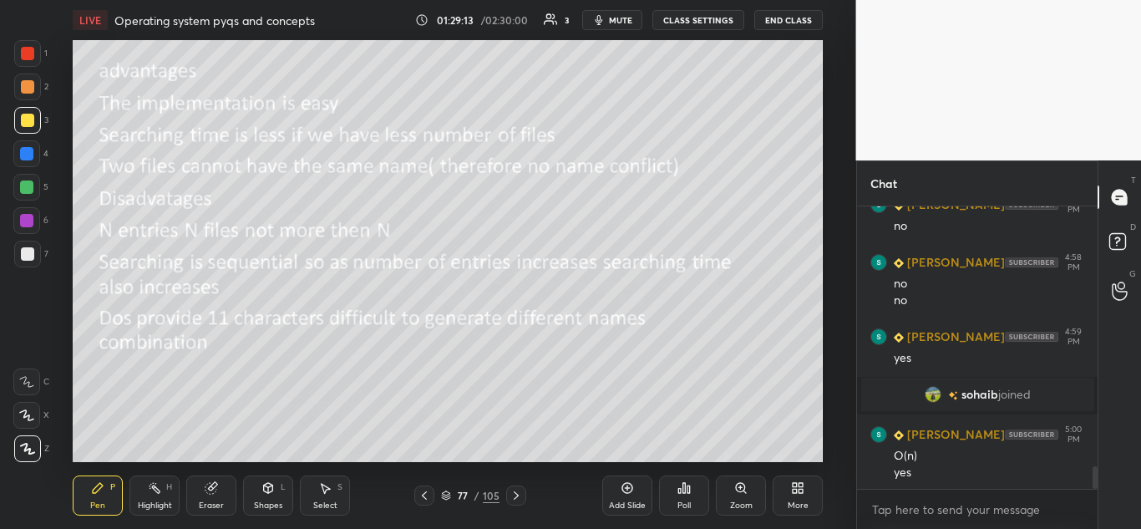
click at [520, 504] on div at bounding box center [516, 495] width 20 height 20
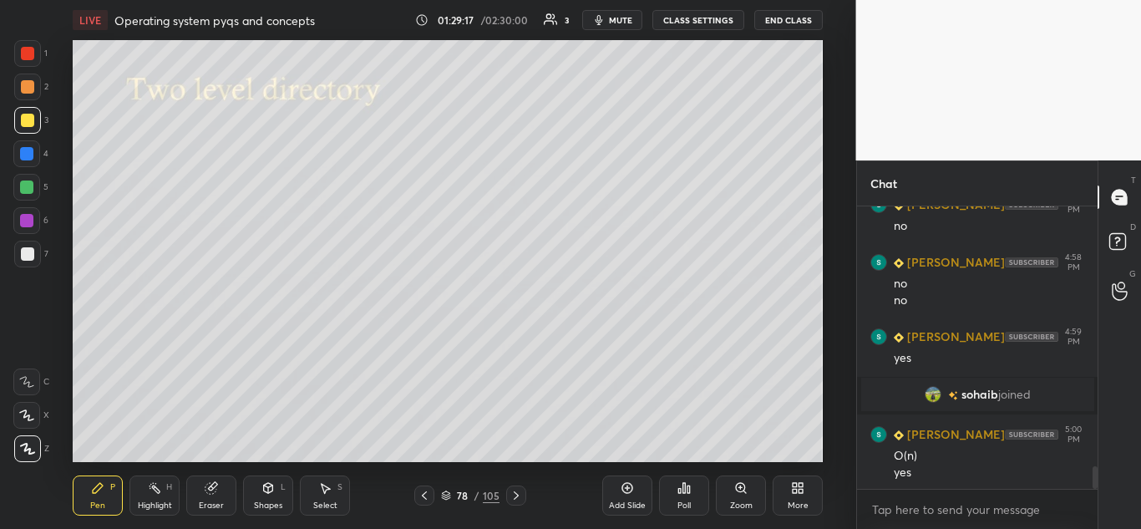
click at [422, 495] on icon at bounding box center [424, 495] width 5 height 8
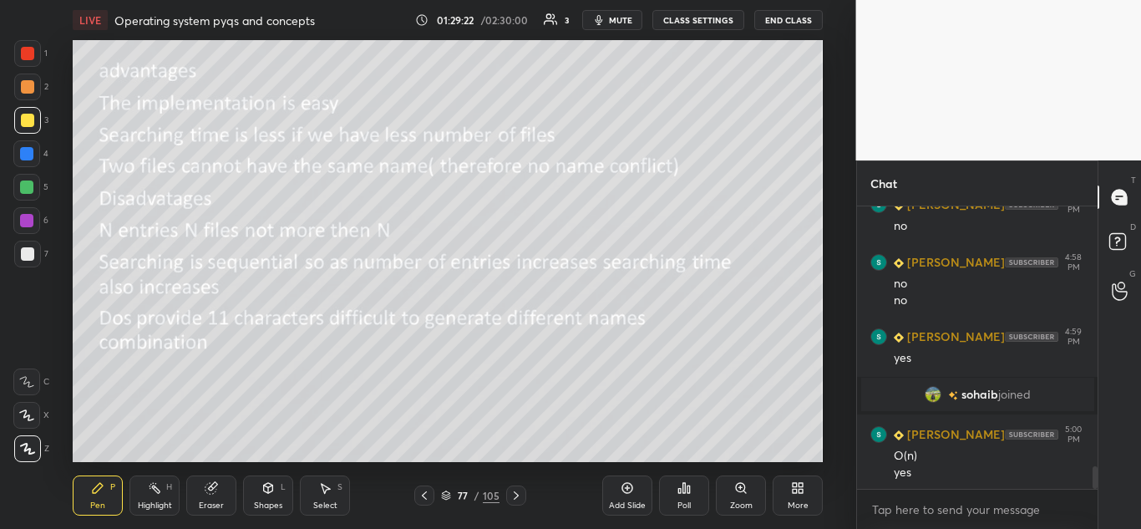
click at [515, 497] on icon at bounding box center [516, 495] width 5 height 8
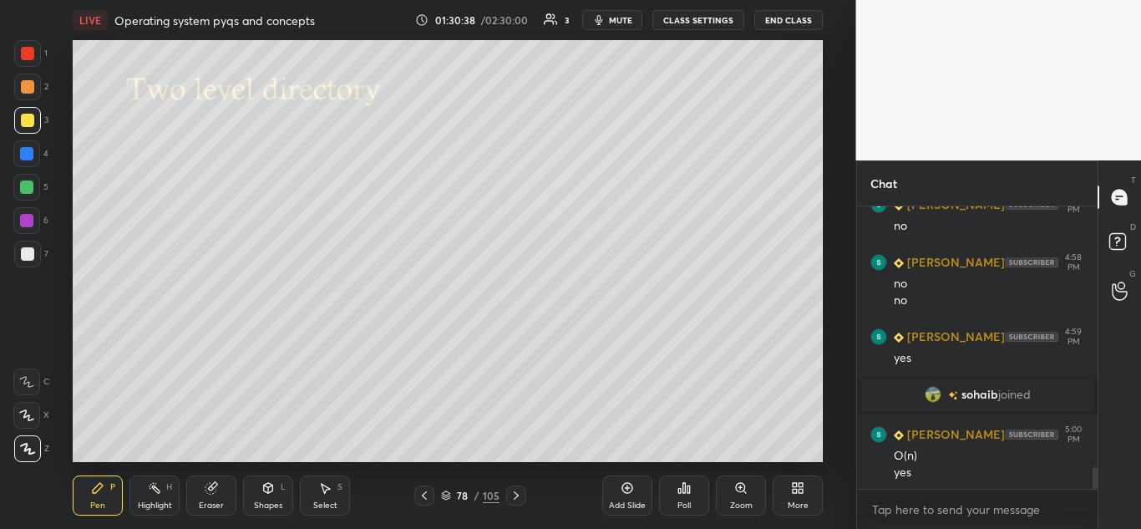
scroll to position [3338, 0]
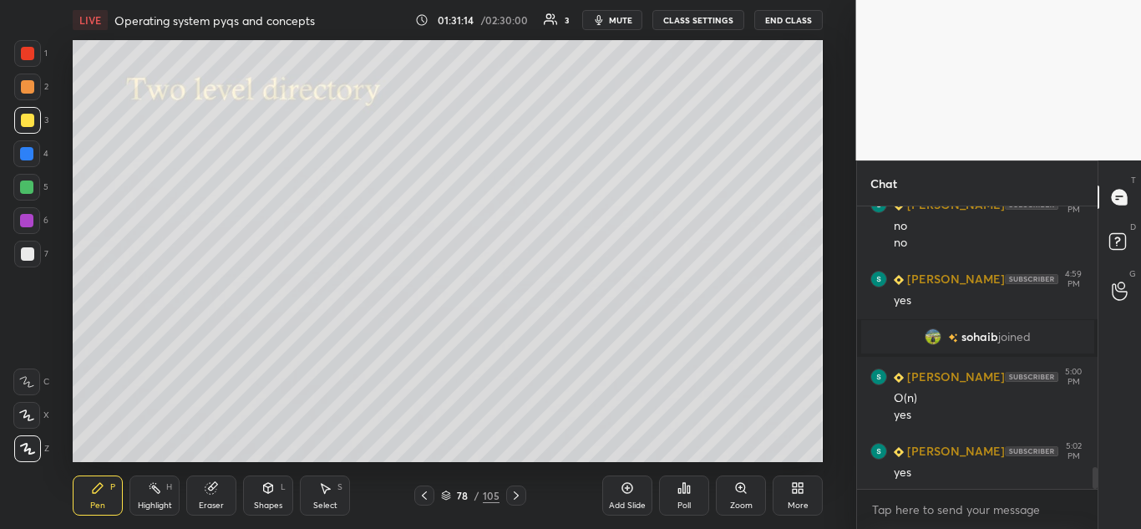
click at [214, 483] on icon at bounding box center [213, 486] width 9 height 8
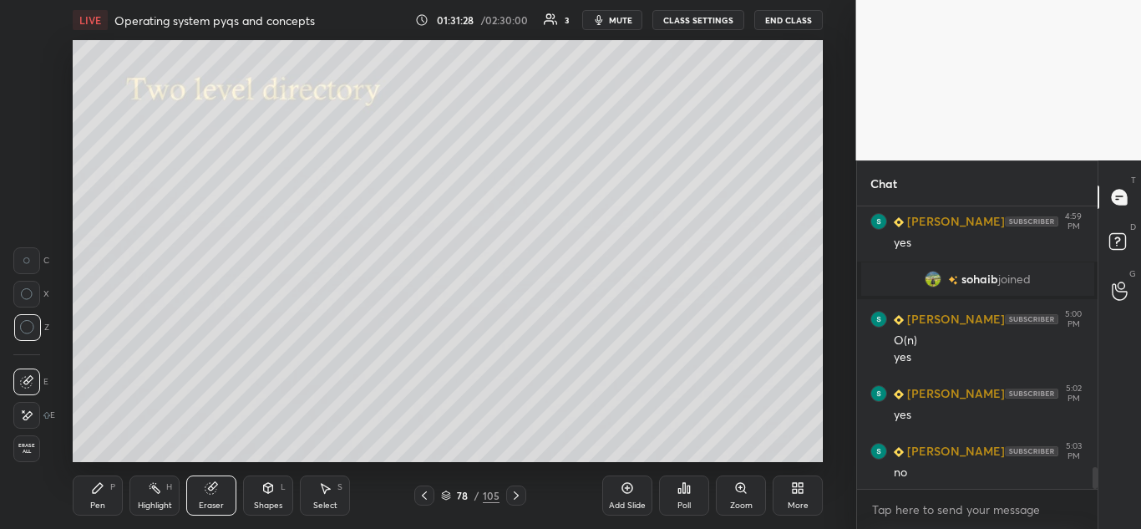
scroll to position [3453, 0]
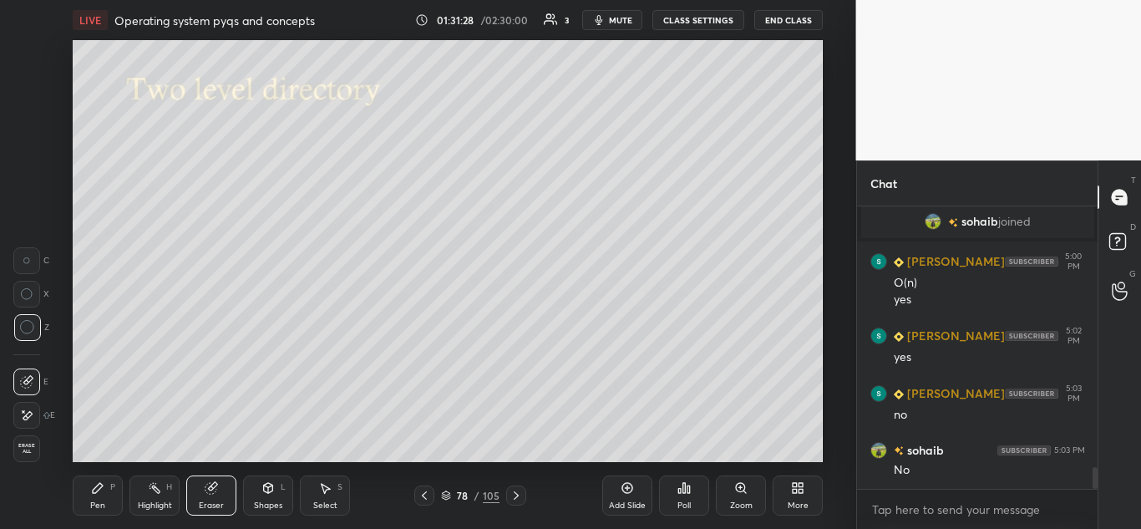
click at [116, 490] on div "Pen P" at bounding box center [98, 495] width 50 height 40
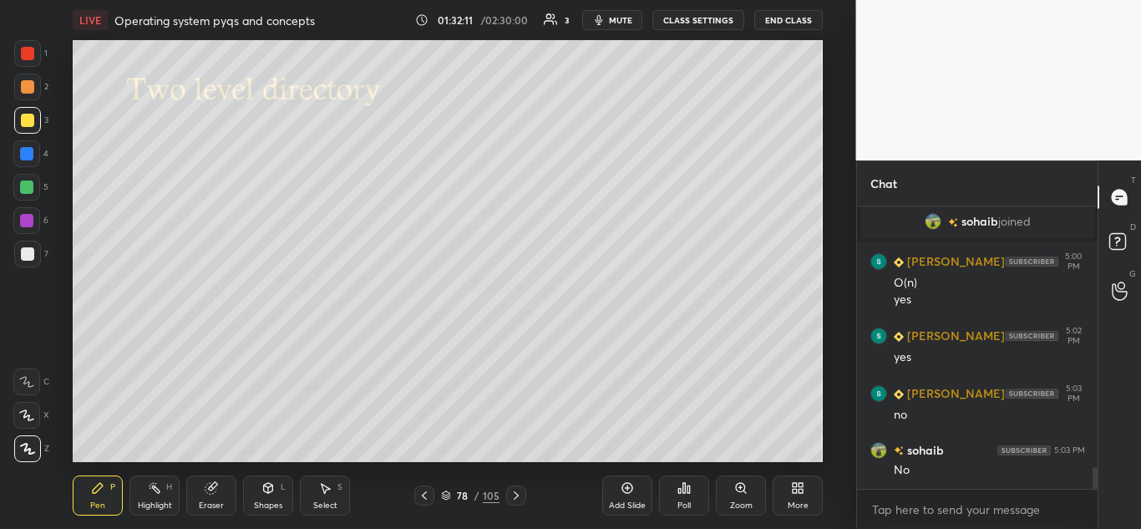
click at [514, 489] on icon at bounding box center [516, 495] width 13 height 13
click at [416, 502] on div at bounding box center [424, 495] width 20 height 20
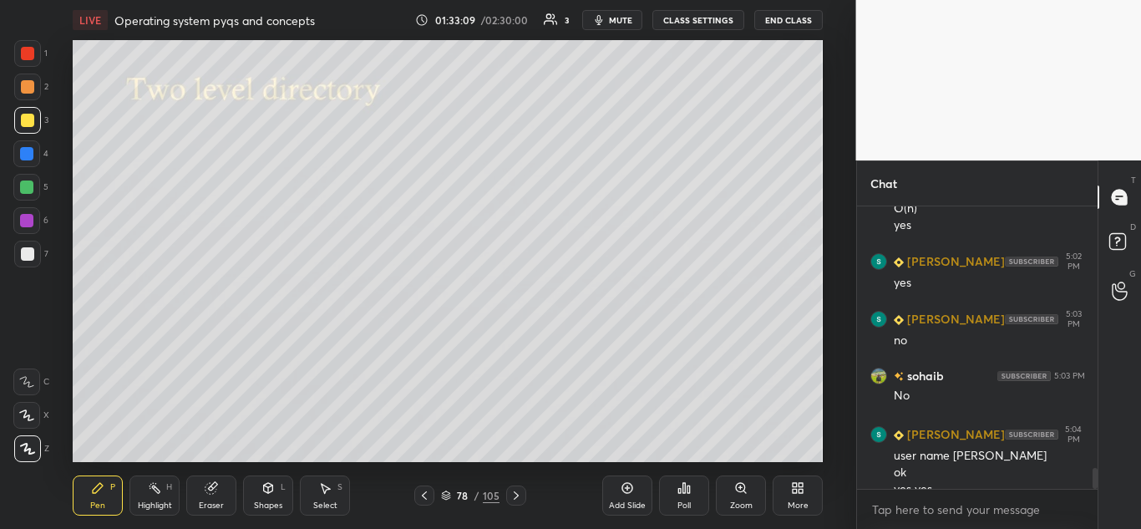
scroll to position [3544, 0]
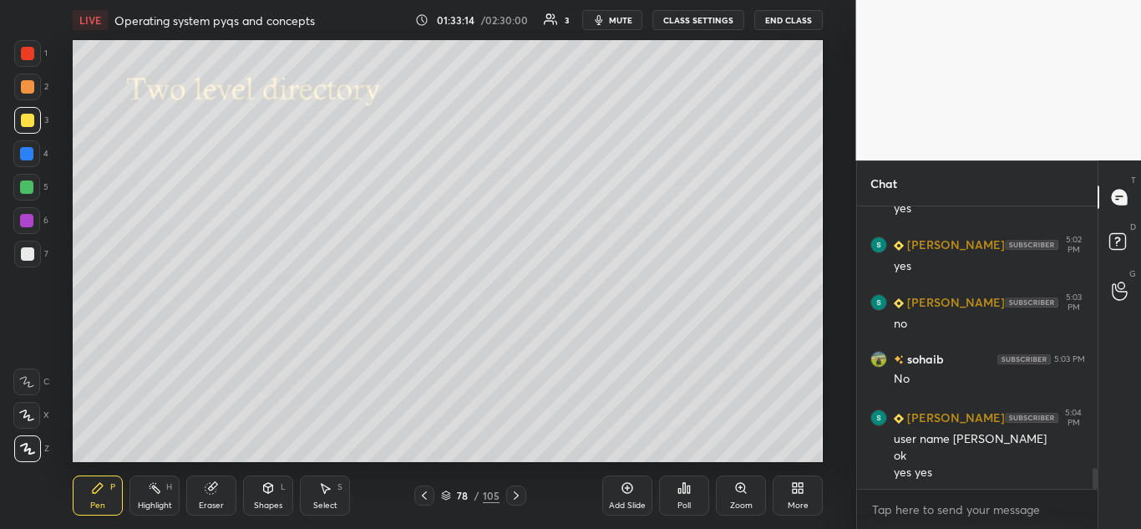
click at [516, 495] on icon at bounding box center [516, 495] width 13 height 13
click at [516, 500] on icon at bounding box center [516, 495] width 13 height 13
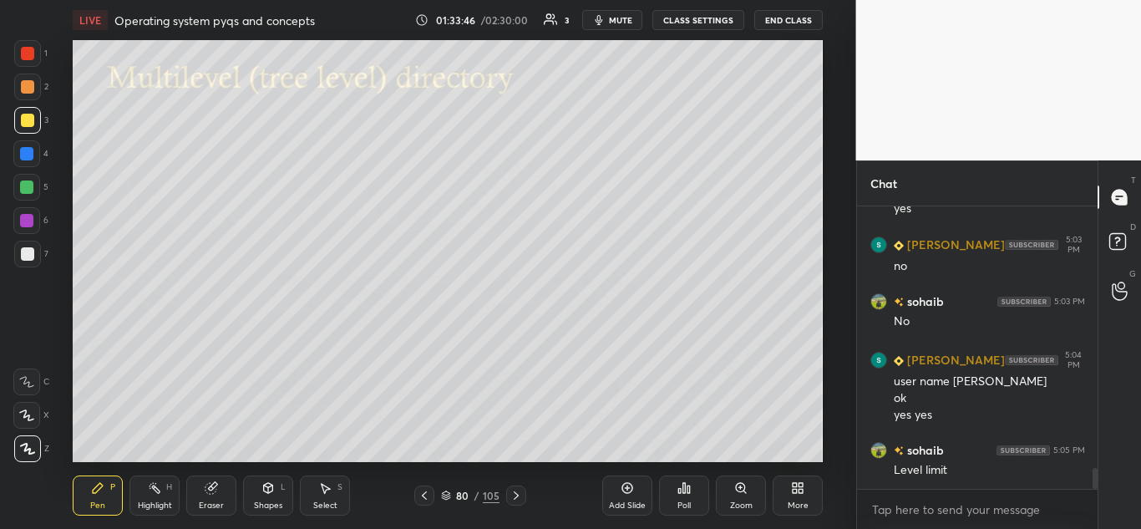
click at [517, 498] on icon at bounding box center [516, 495] width 13 height 13
click at [427, 501] on icon at bounding box center [424, 495] width 13 height 13
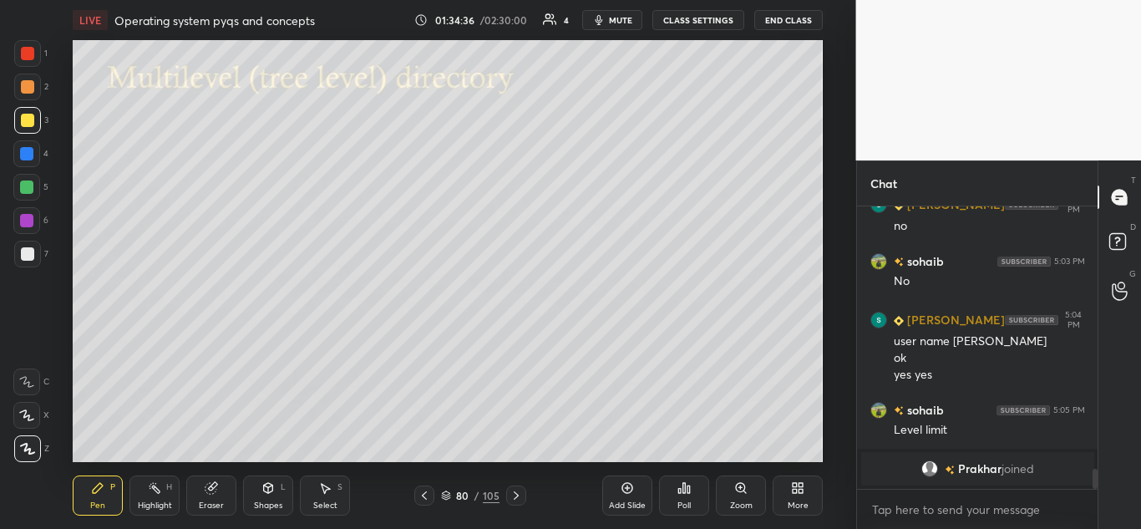
click at [213, 480] on div "Eraser" at bounding box center [211, 495] width 50 height 40
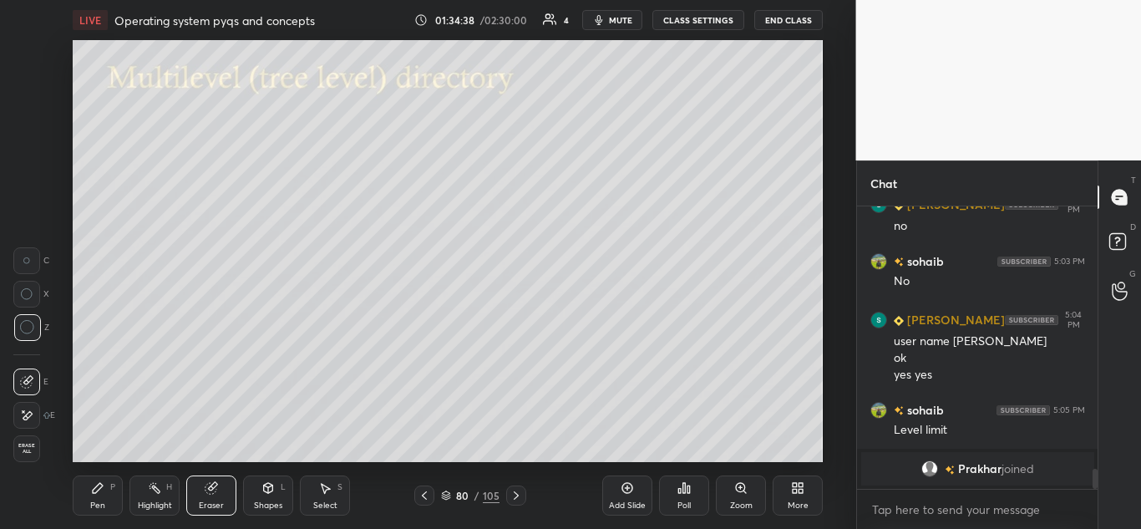
click at [104, 493] on icon at bounding box center [97, 487] width 13 height 13
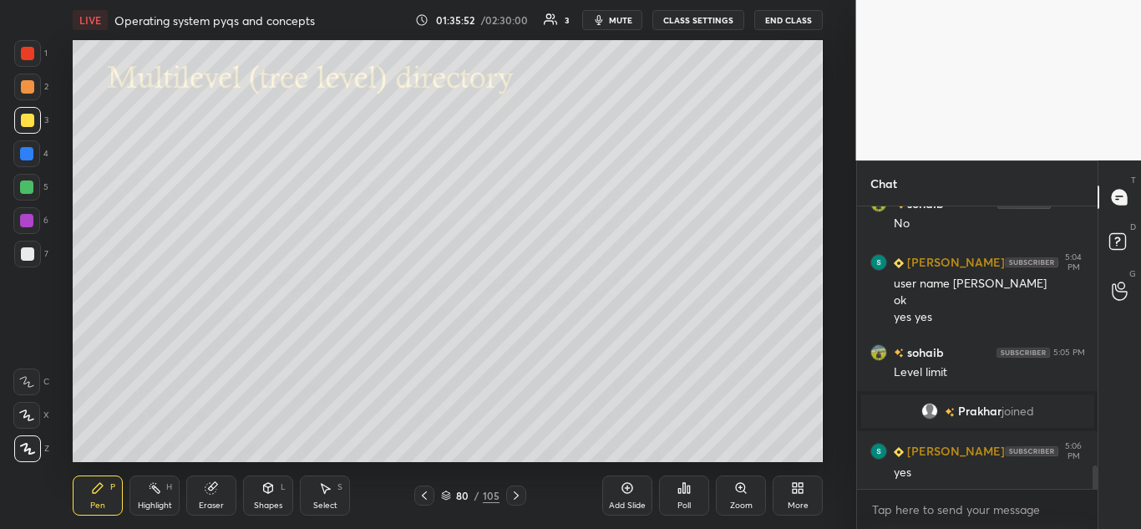
scroll to position [3207, 0]
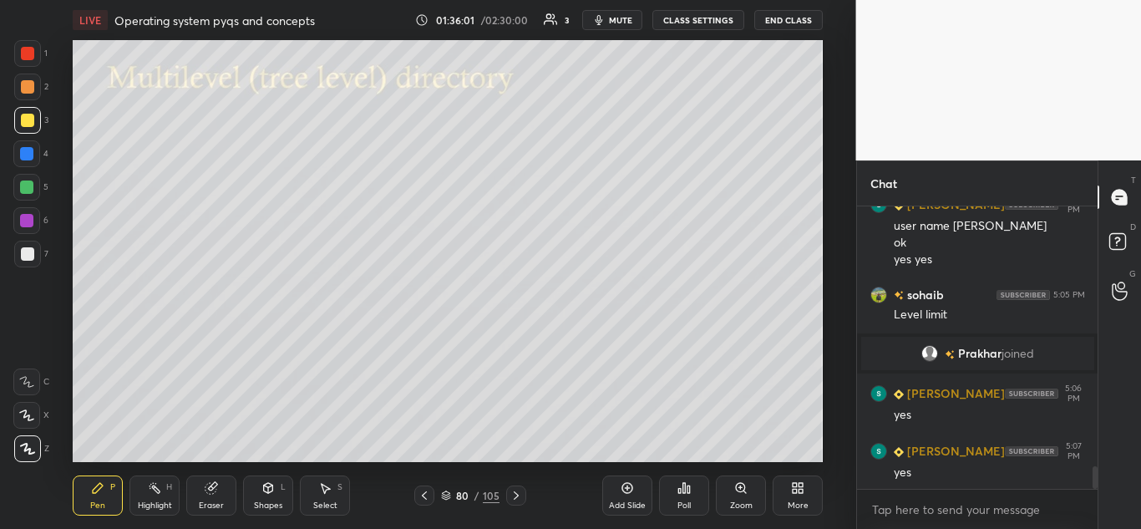
click at [519, 495] on icon at bounding box center [516, 495] width 13 height 13
click at [520, 495] on icon at bounding box center [516, 495] width 13 height 13
click at [425, 492] on icon at bounding box center [424, 495] width 13 height 13
click at [425, 493] on icon at bounding box center [424, 495] width 5 height 8
click at [326, 487] on icon at bounding box center [326, 489] width 9 height 10
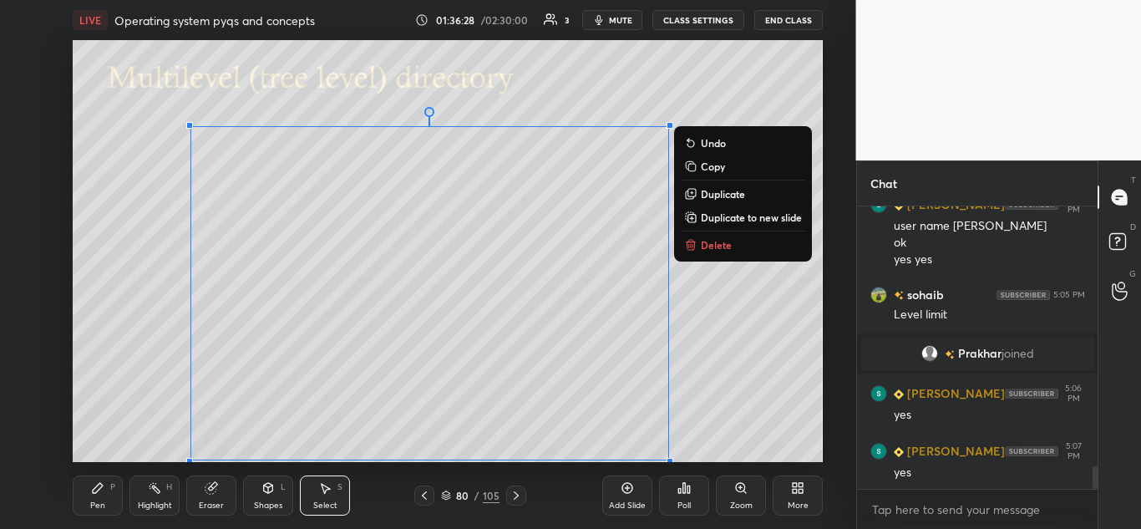
click at [723, 165] on p "Copy" at bounding box center [713, 166] width 24 height 13
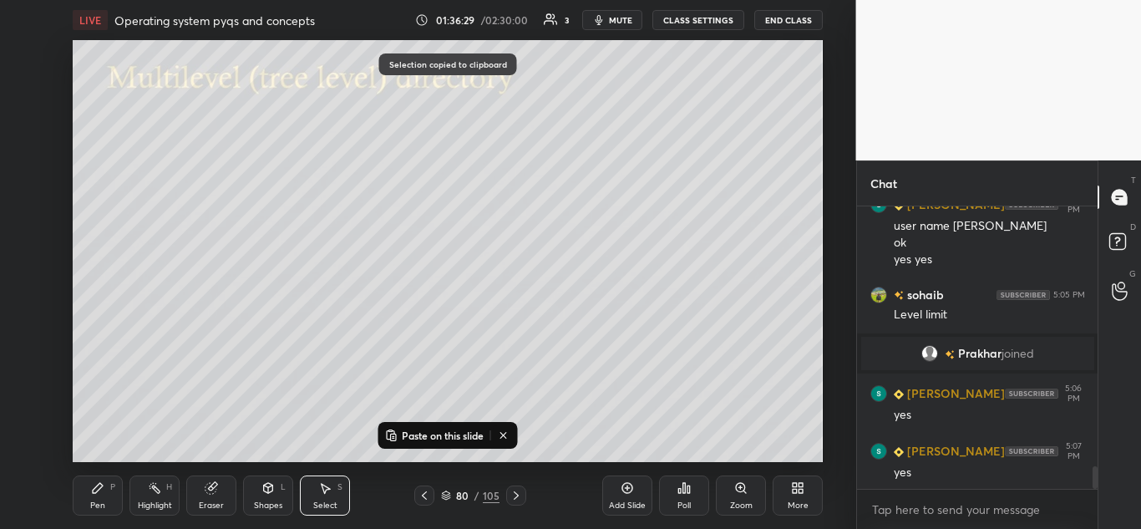
click at [518, 496] on icon at bounding box center [516, 495] width 13 height 13
click at [512, 496] on icon at bounding box center [516, 495] width 13 height 13
click at [425, 428] on button "Paste on this slide" at bounding box center [434, 435] width 105 height 20
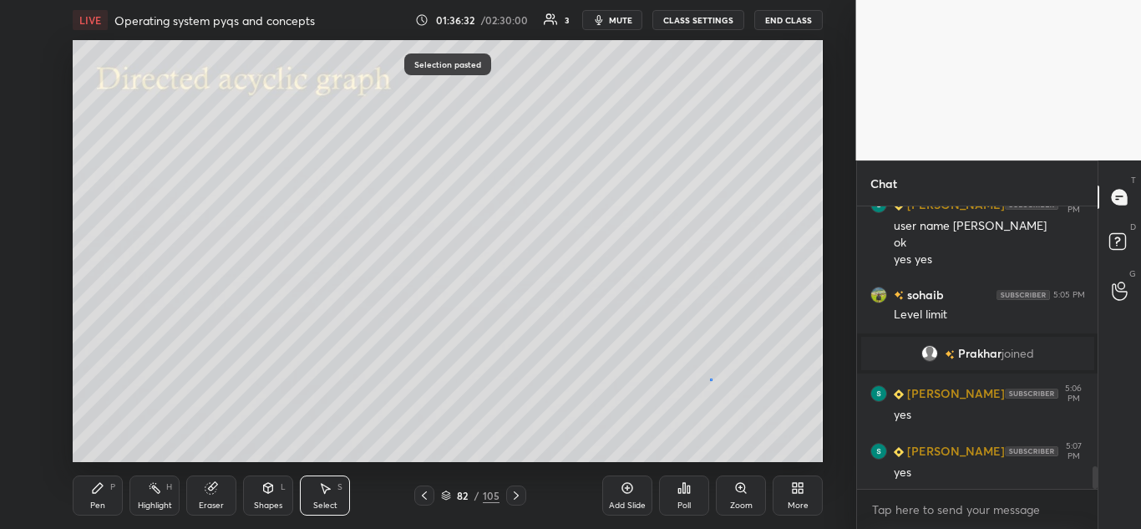
click at [712, 377] on div "0 ° Undo Copy Paste here Duplicate Duplicate to new slide Delete" at bounding box center [448, 251] width 750 height 422
click at [213, 491] on icon at bounding box center [211, 488] width 11 height 11
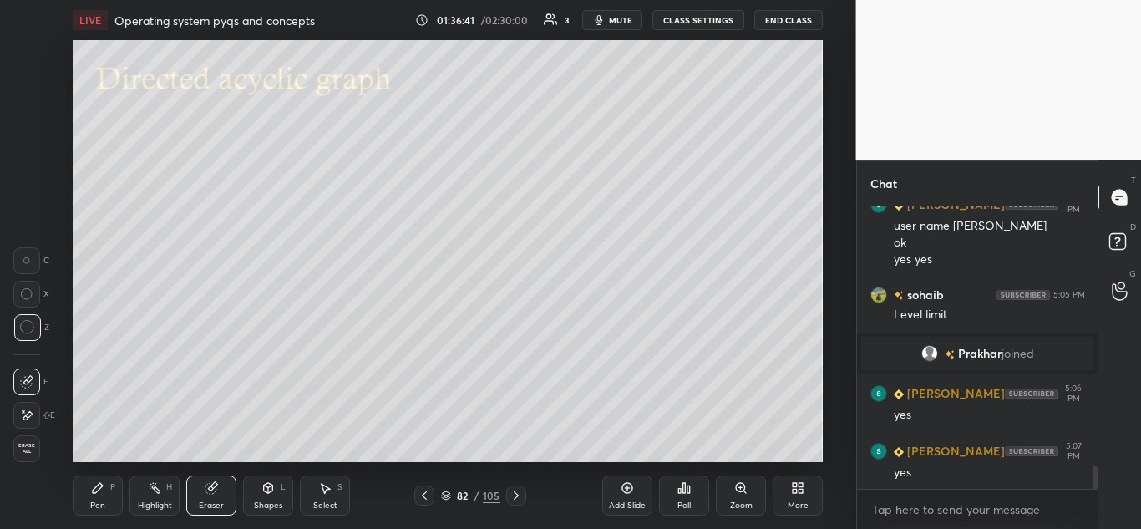
click at [97, 498] on div "Pen P" at bounding box center [98, 495] width 50 height 40
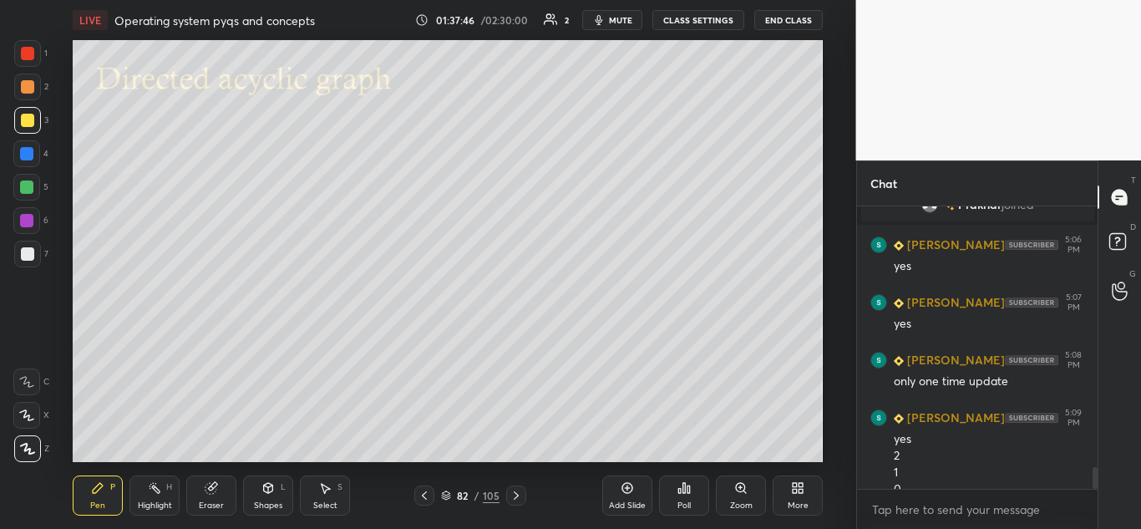
scroll to position [3372, 0]
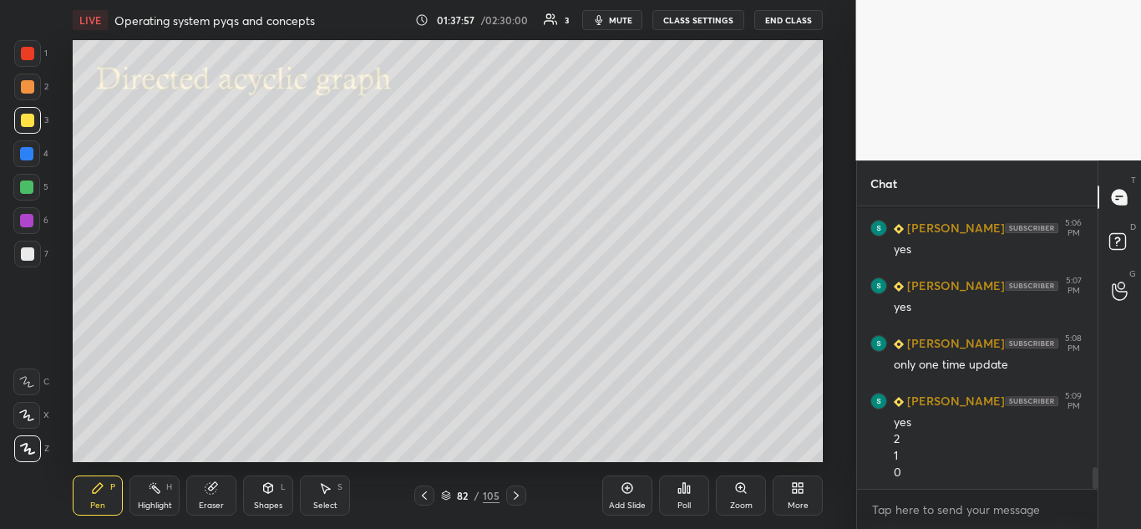
click at [519, 500] on icon at bounding box center [516, 495] width 13 height 13
click at [515, 494] on icon at bounding box center [516, 495] width 13 height 13
click at [262, 488] on icon at bounding box center [267, 487] width 13 height 13
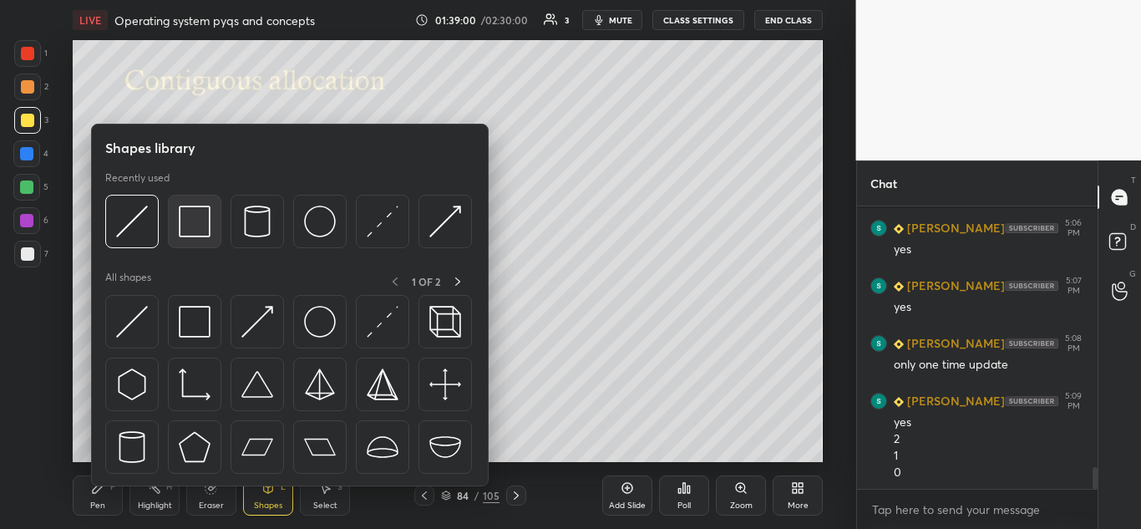
click at [198, 226] on img at bounding box center [195, 222] width 32 height 32
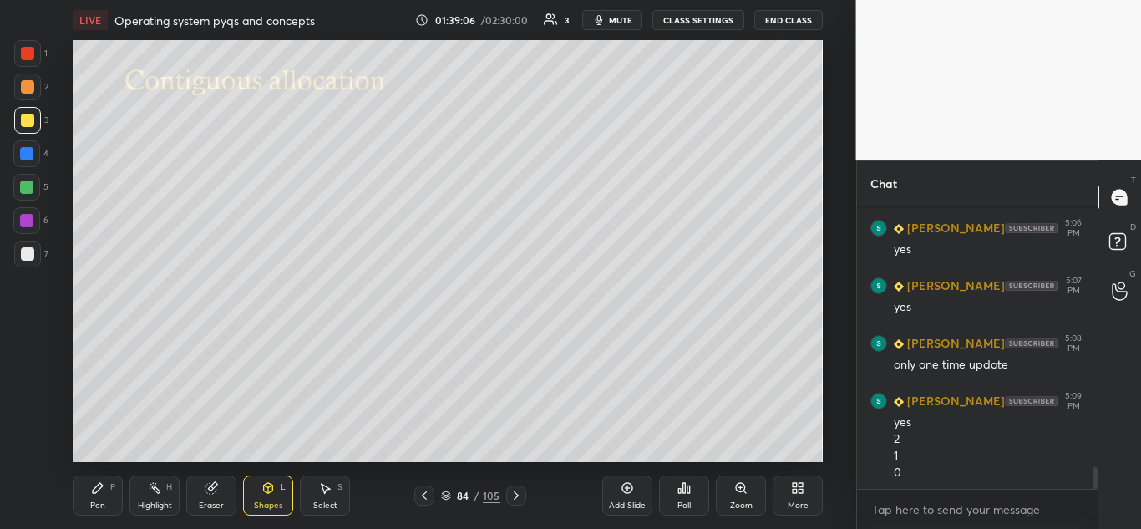
click at [271, 490] on icon at bounding box center [268, 488] width 9 height 10
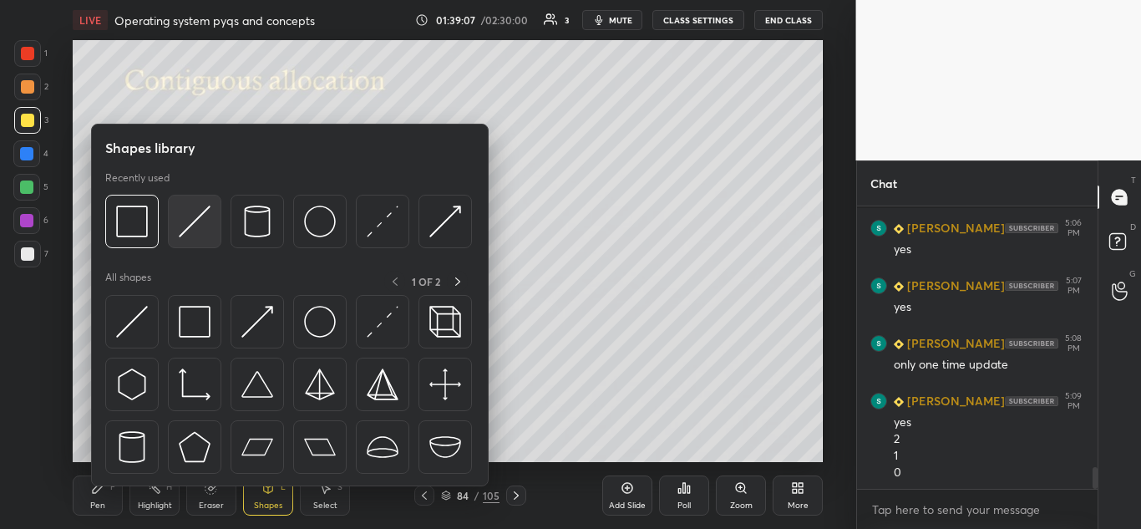
click at [200, 222] on img at bounding box center [195, 222] width 32 height 32
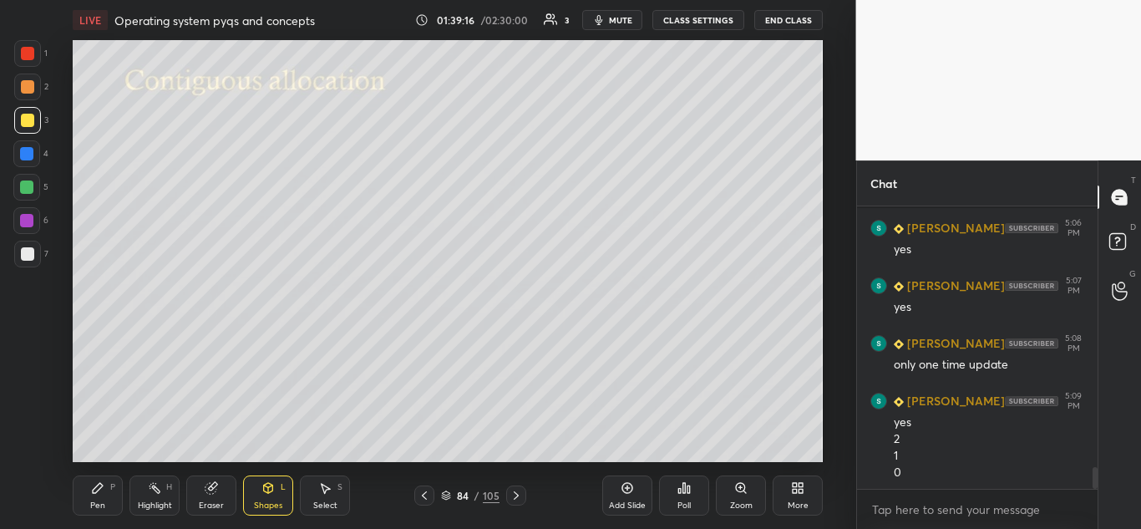
click at [94, 490] on icon at bounding box center [98, 488] width 10 height 10
click at [25, 53] on div at bounding box center [27, 53] width 13 height 13
click at [30, 249] on div at bounding box center [27, 253] width 13 height 13
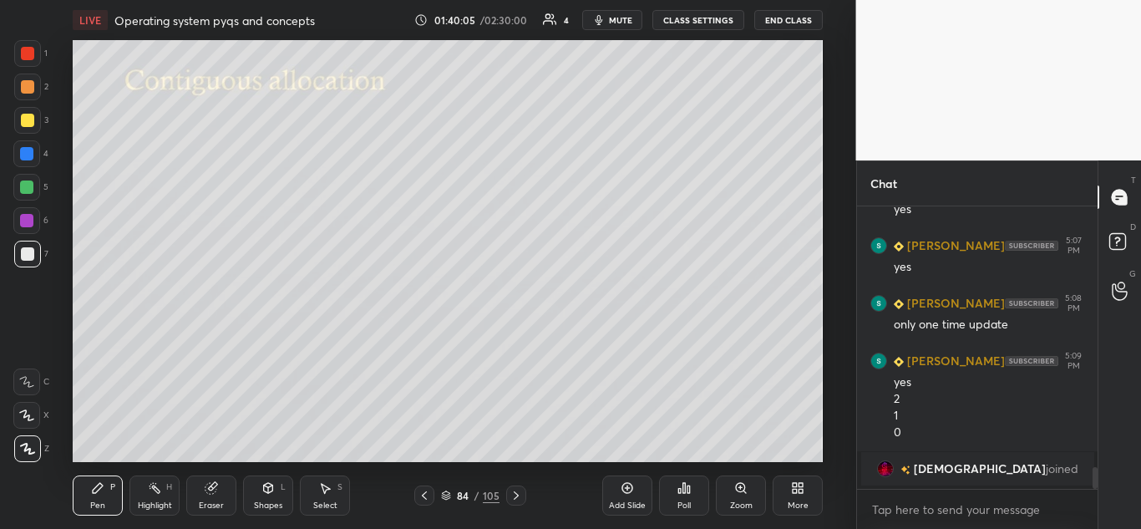
click at [274, 490] on icon at bounding box center [267, 487] width 13 height 13
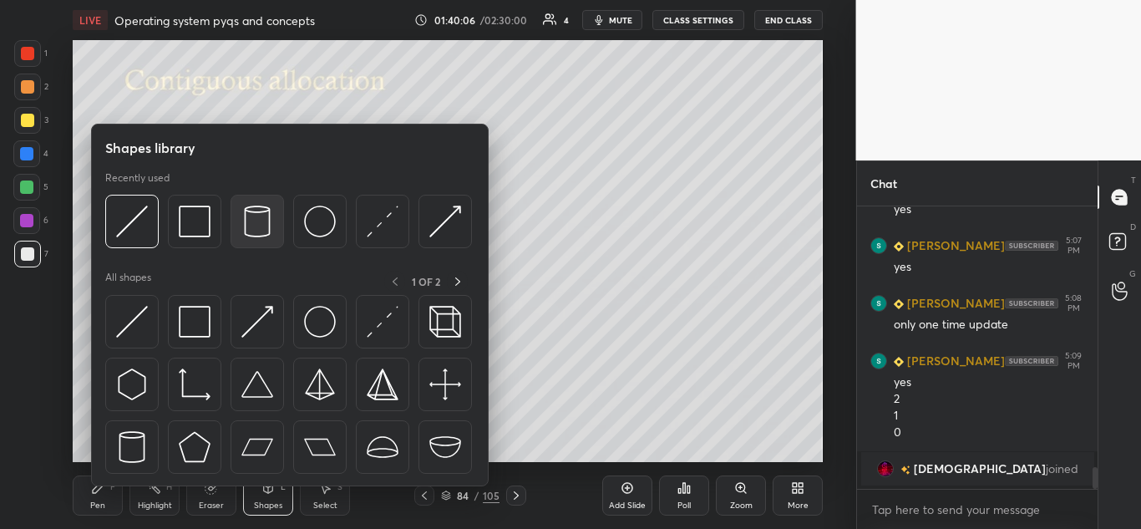
click at [255, 211] on img at bounding box center [257, 222] width 32 height 32
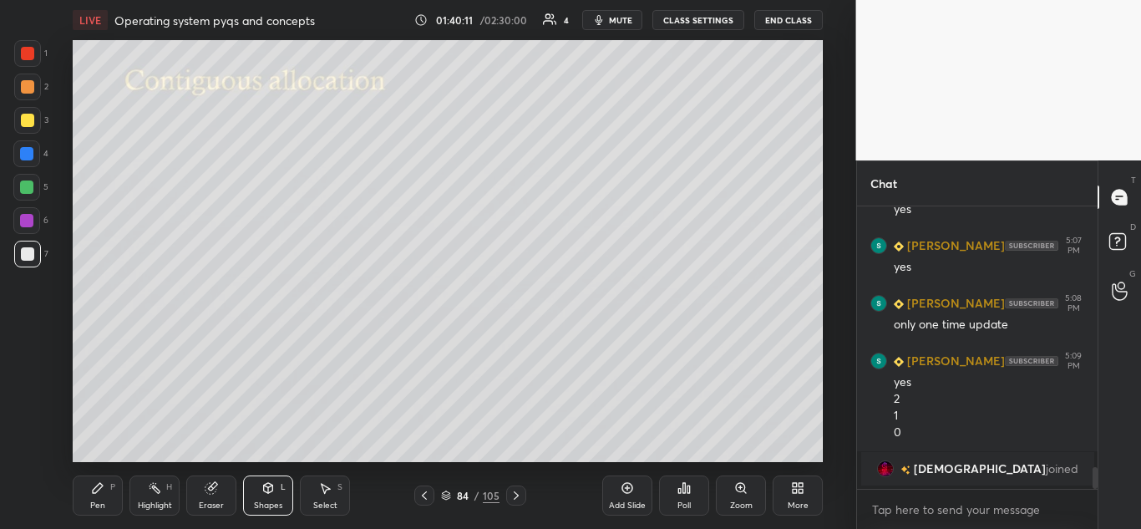
click at [276, 489] on div "Shapes L" at bounding box center [268, 495] width 50 height 40
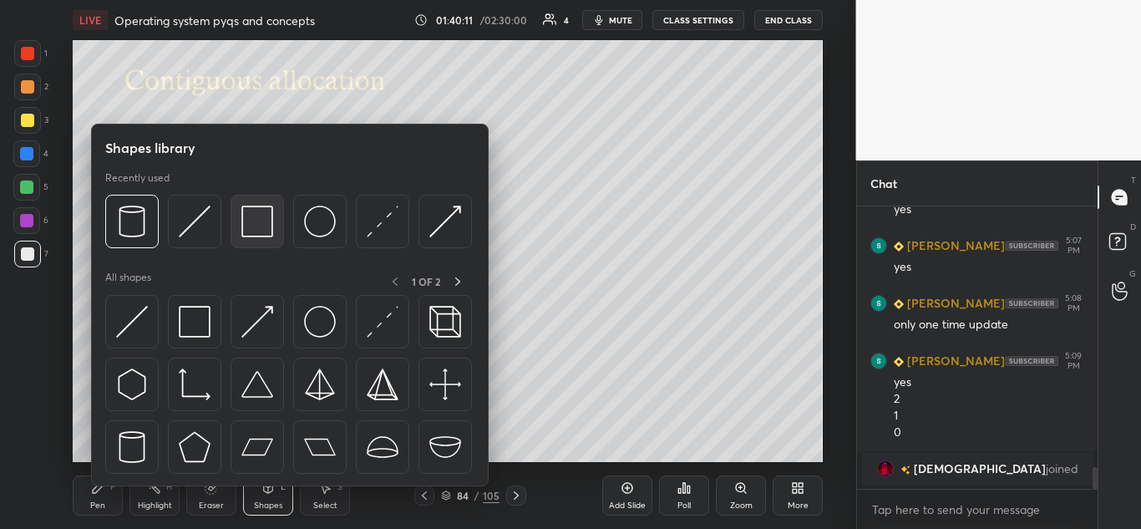
click at [258, 213] on img at bounding box center [257, 222] width 32 height 32
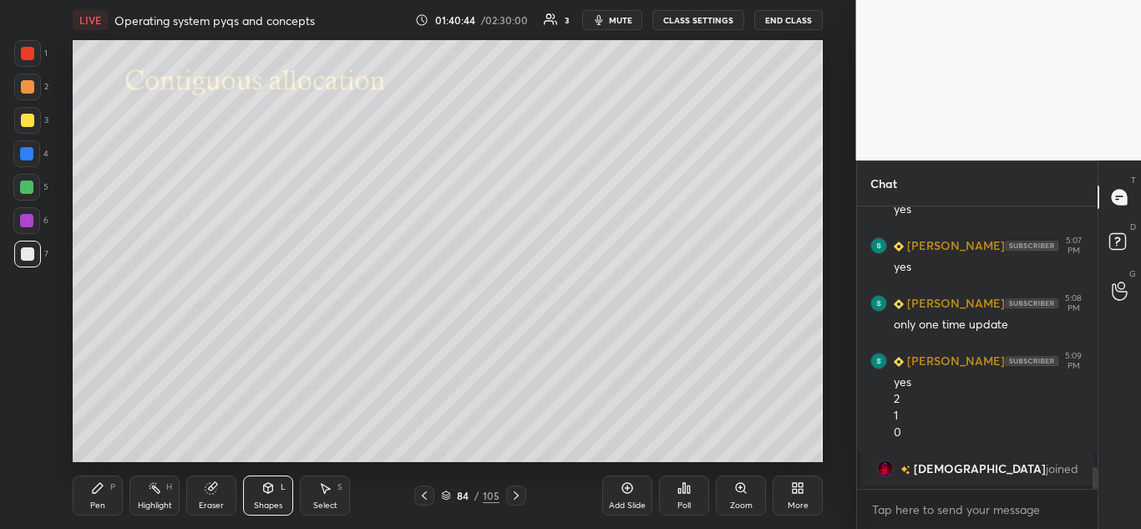
click at [24, 192] on div at bounding box center [26, 186] width 13 height 13
click at [104, 481] on icon at bounding box center [97, 487] width 13 height 13
click at [33, 177] on div at bounding box center [26, 187] width 27 height 27
click at [701, 457] on div "Poll" at bounding box center [684, 496] width 50 height 94
click at [726, 452] on div "Add Slide Poll Zoom More" at bounding box center [712, 496] width 221 height 94
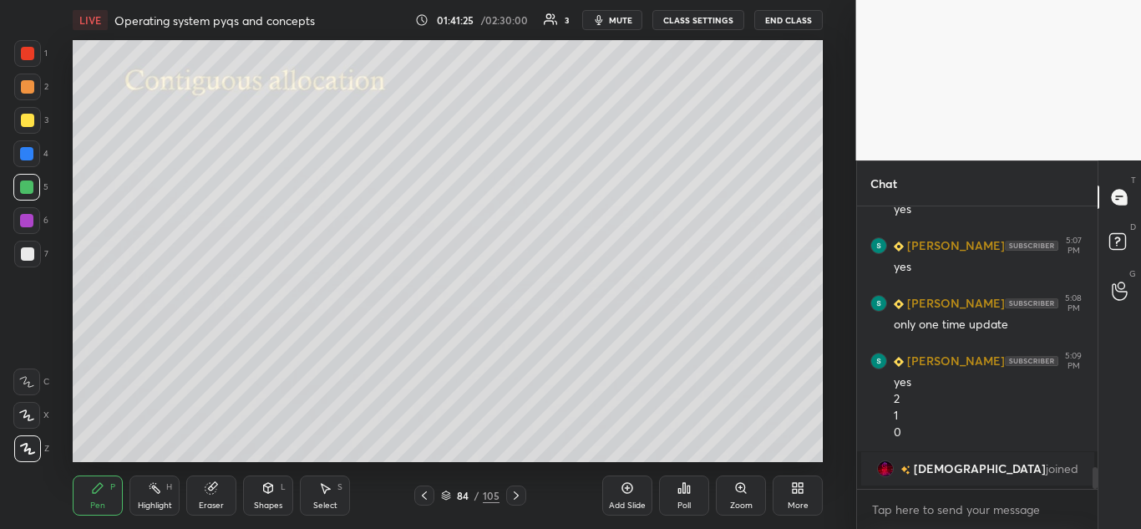
click at [30, 43] on div at bounding box center [27, 53] width 27 height 27
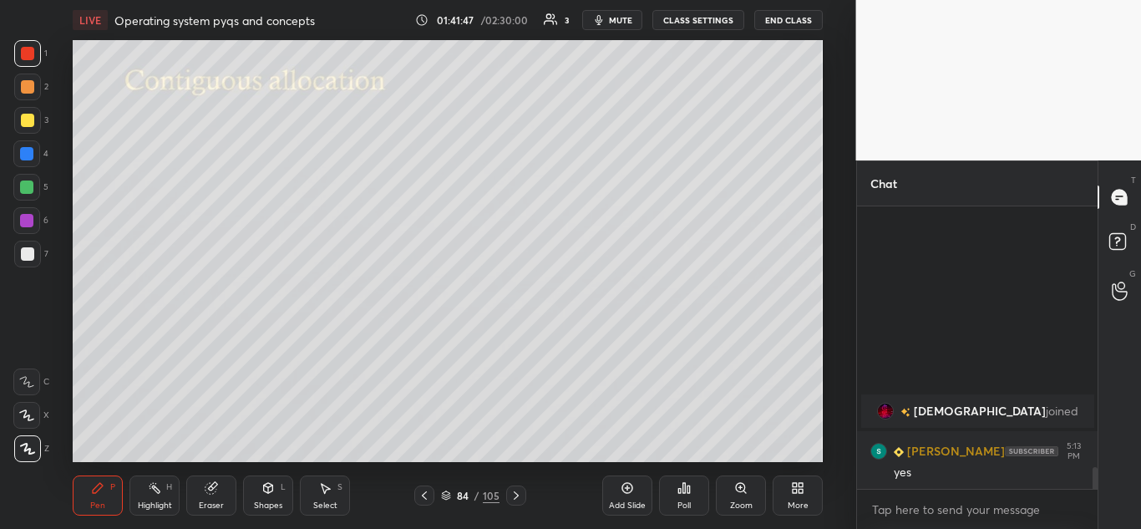
scroll to position [3082, 0]
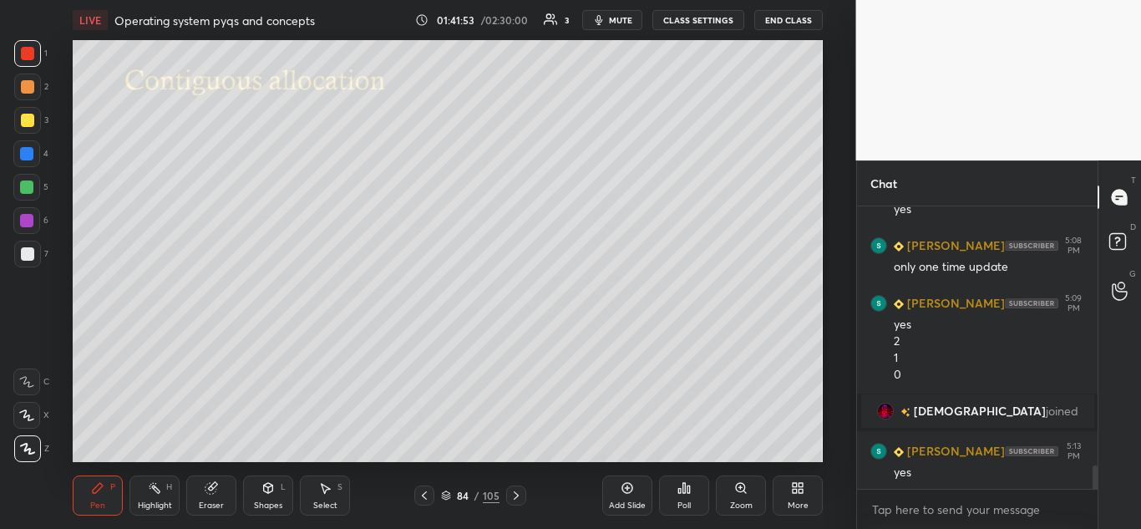
click at [518, 495] on icon at bounding box center [516, 495] width 5 height 8
click at [417, 493] on div at bounding box center [424, 495] width 20 height 20
click at [633, 495] on div "Add Slide" at bounding box center [627, 495] width 50 height 40
click at [424, 498] on icon at bounding box center [424, 495] width 13 height 13
click at [520, 492] on icon at bounding box center [516, 495] width 13 height 13
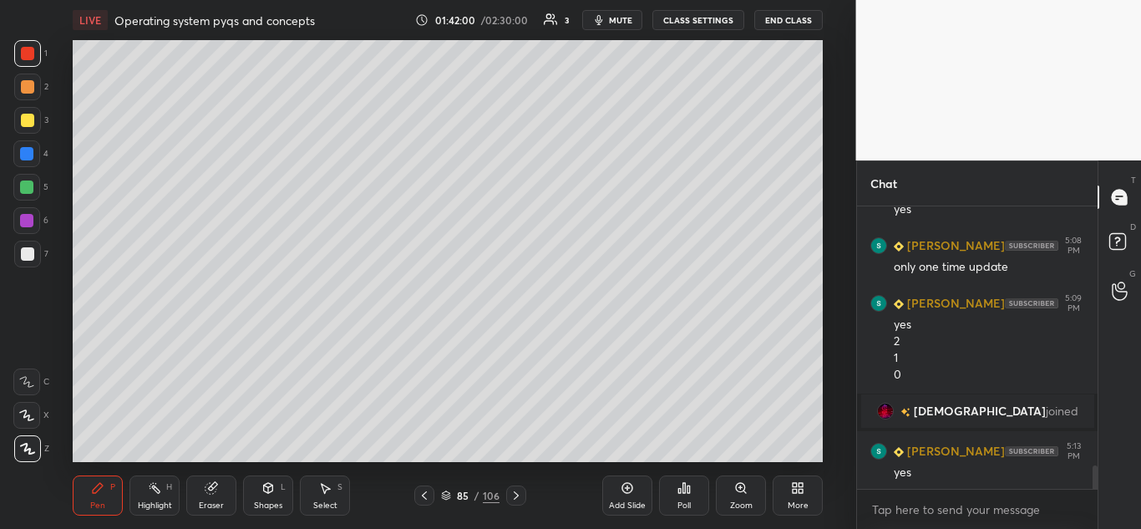
click at [523, 495] on div at bounding box center [516, 495] width 20 height 20
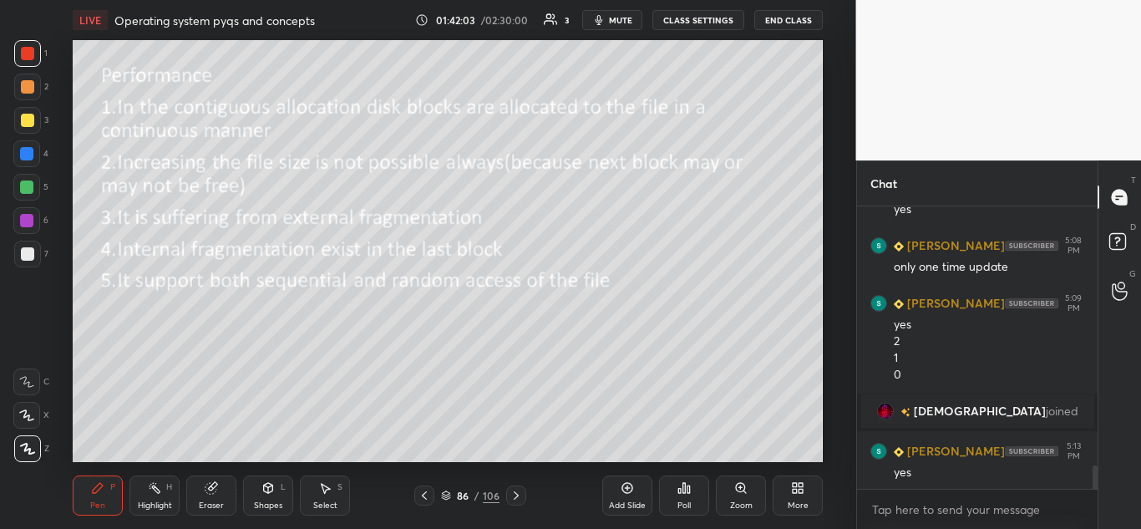
click at [516, 494] on icon at bounding box center [516, 495] width 5 height 8
click at [429, 497] on icon at bounding box center [424, 495] width 13 height 13
click at [426, 500] on icon at bounding box center [424, 495] width 13 height 13
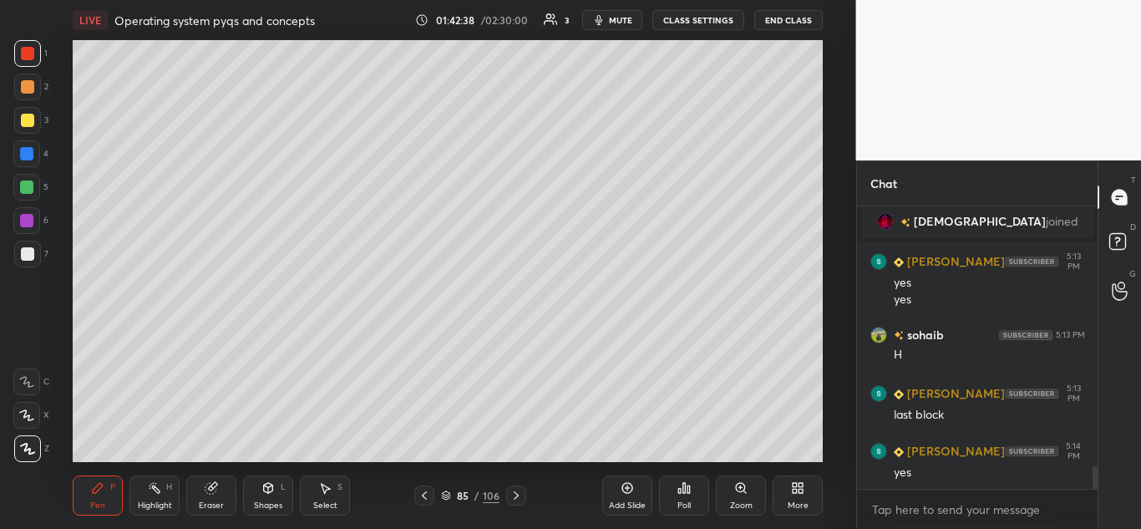
scroll to position [3288, 0]
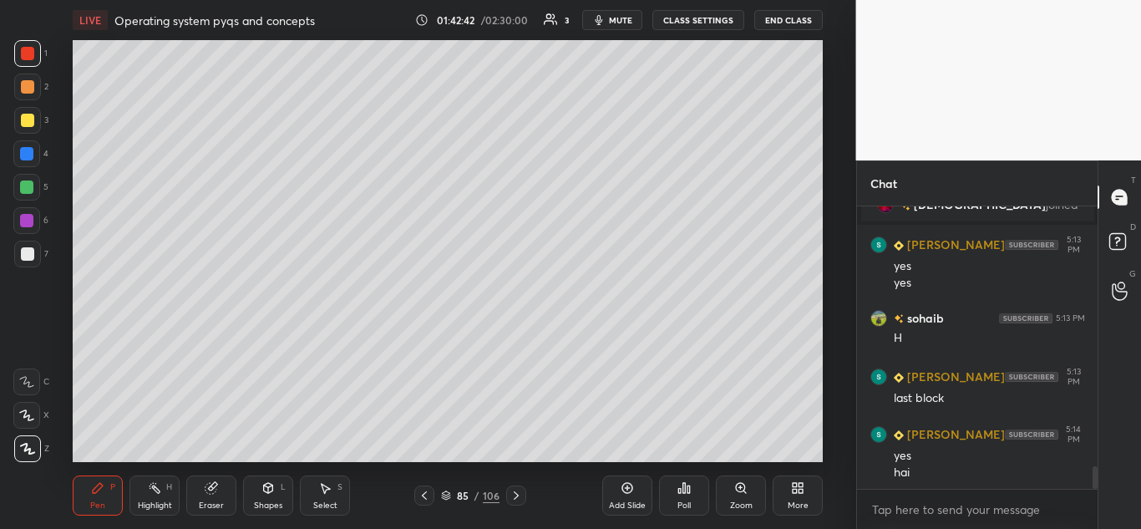
click at [423, 492] on icon at bounding box center [424, 495] width 13 height 13
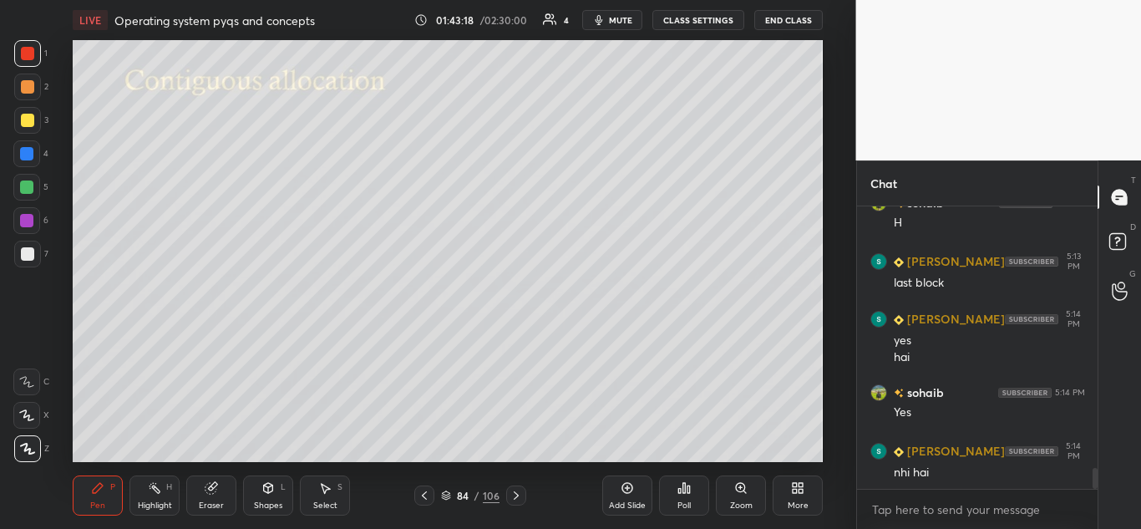
scroll to position [3461, 0]
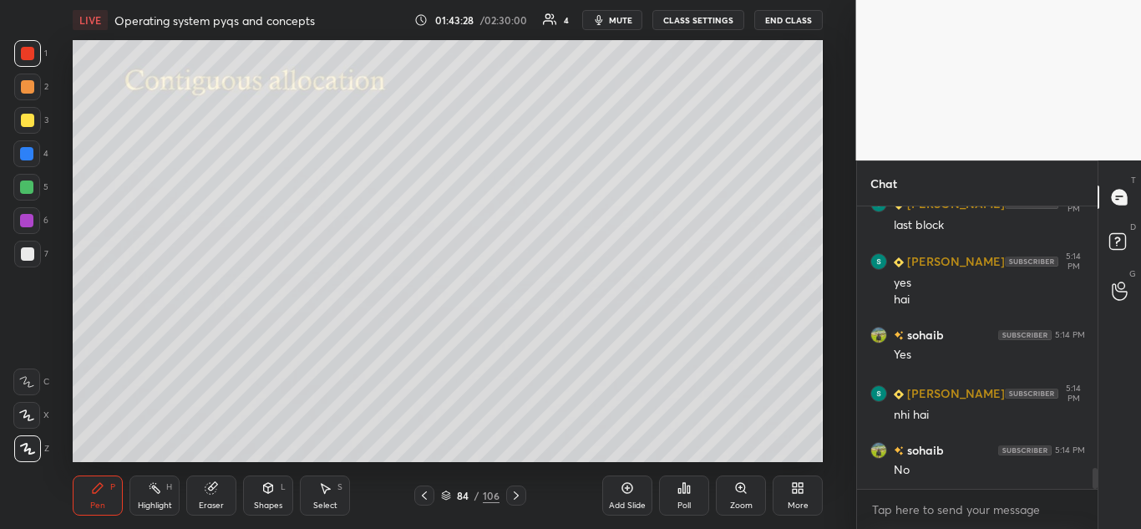
click at [518, 500] on icon at bounding box center [516, 495] width 13 height 13
click at [429, 495] on icon at bounding box center [424, 495] width 13 height 13
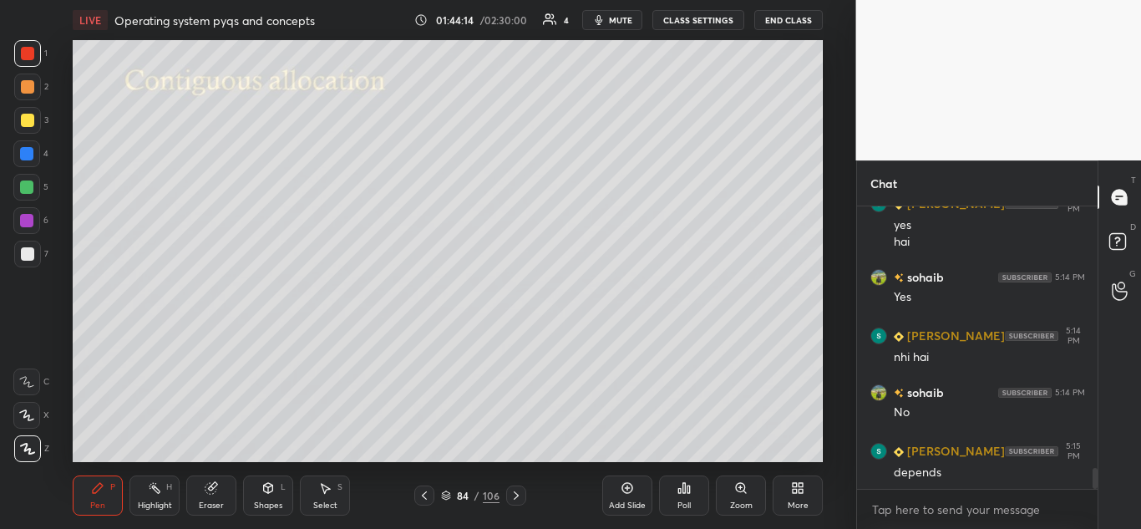
click at [520, 493] on icon at bounding box center [516, 495] width 13 height 13
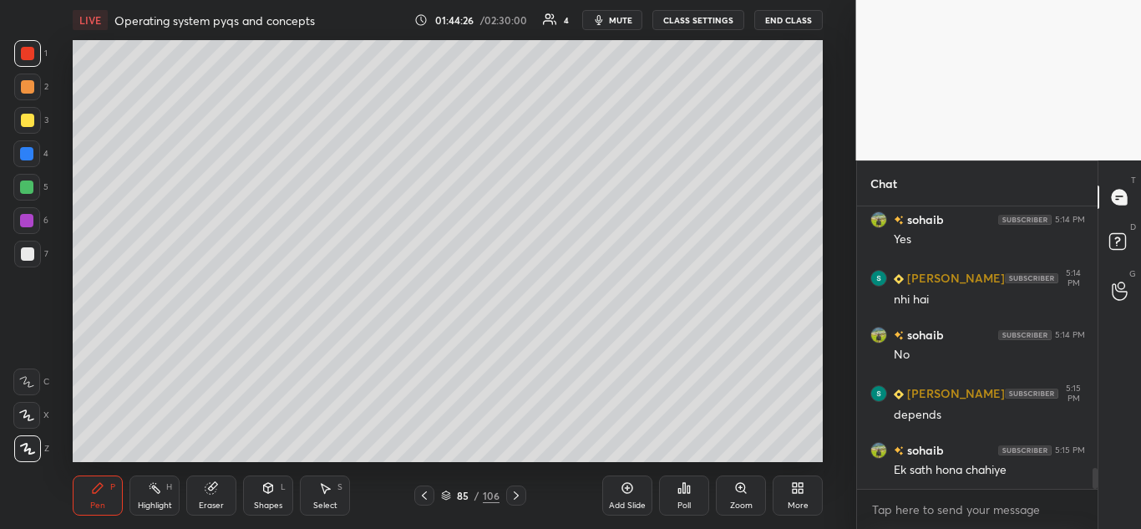
click at [424, 495] on icon at bounding box center [424, 495] width 13 height 13
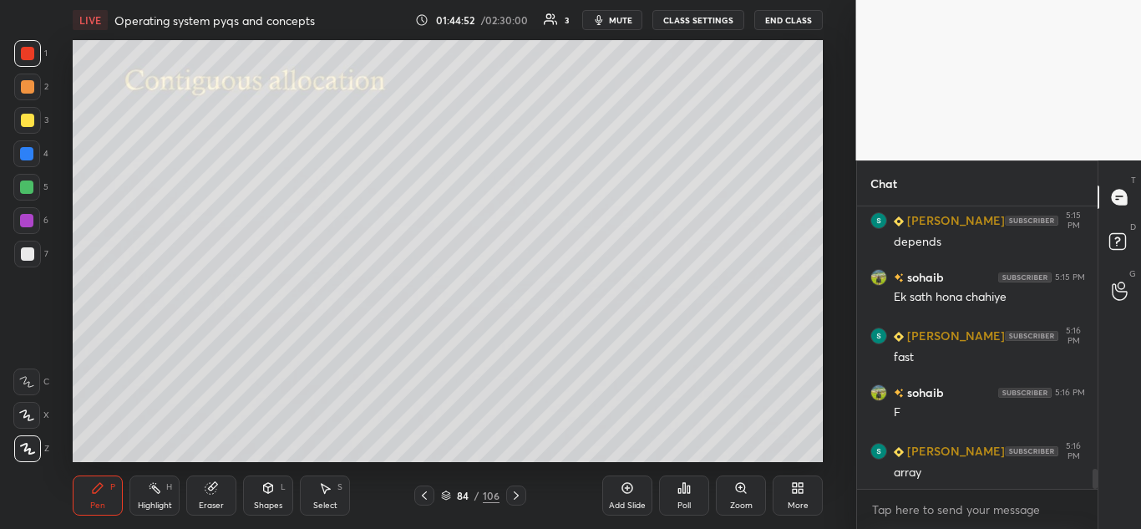
scroll to position [3766, 0]
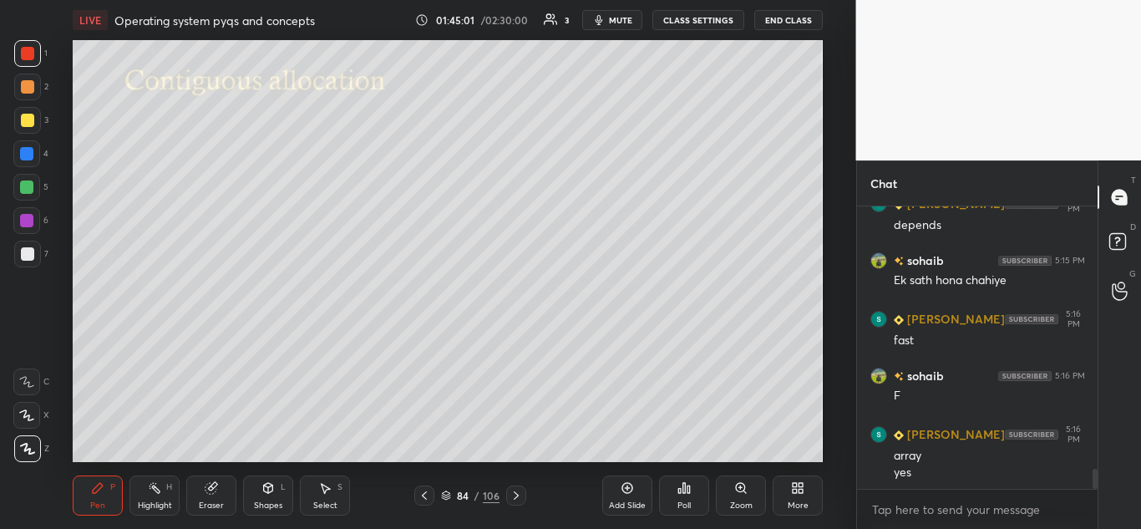
click at [515, 494] on icon at bounding box center [516, 495] width 13 height 13
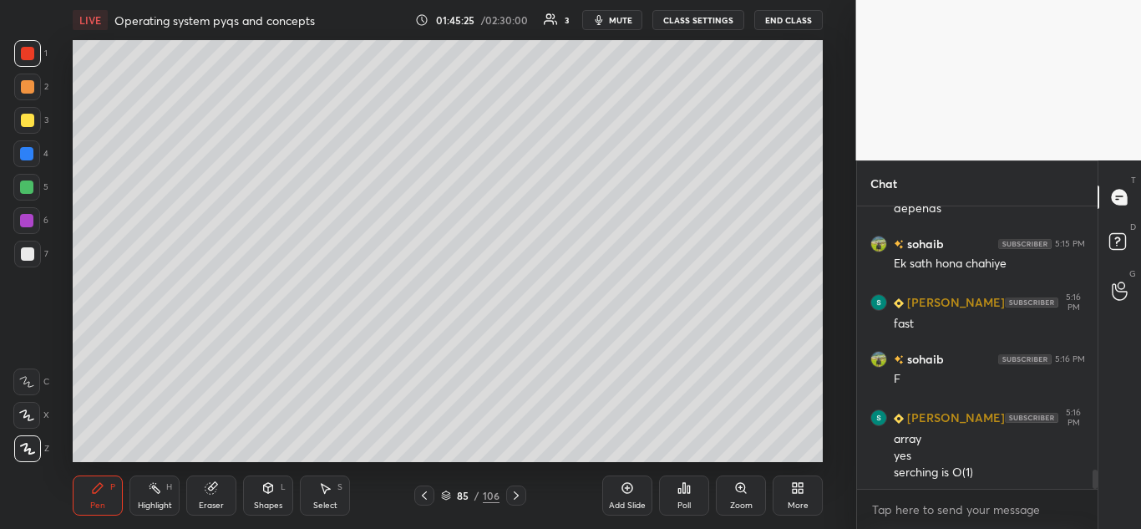
click at [520, 492] on icon at bounding box center [516, 495] width 13 height 13
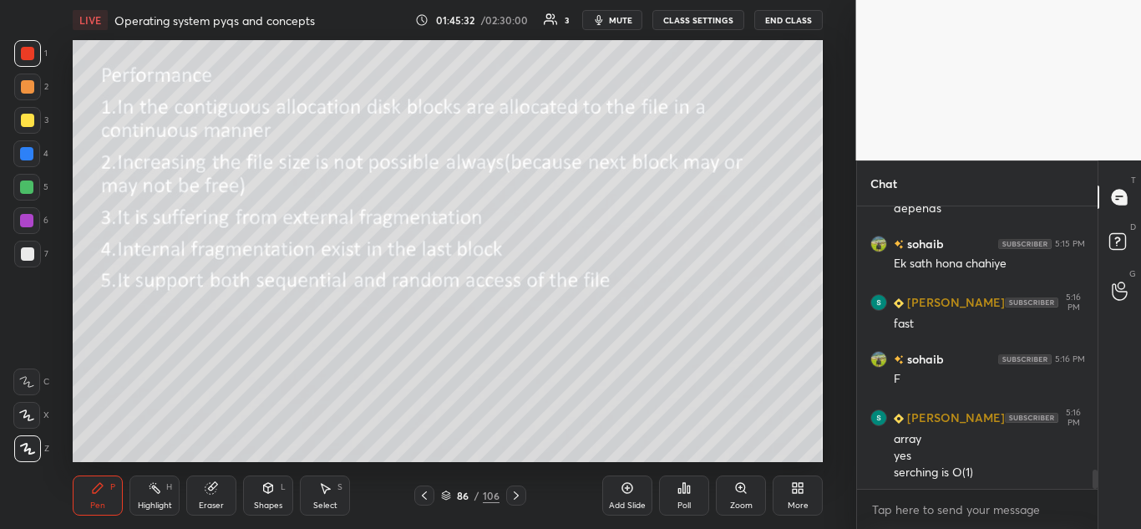
click at [520, 501] on icon at bounding box center [516, 495] width 13 height 13
click at [427, 497] on icon at bounding box center [424, 495] width 13 height 13
click at [425, 497] on icon at bounding box center [424, 495] width 13 height 13
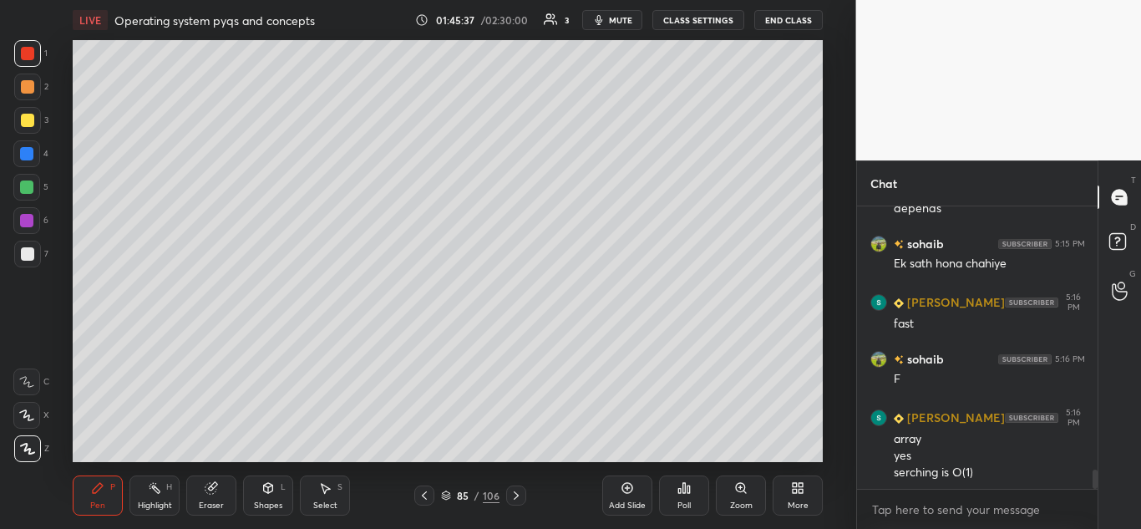
click at [425, 493] on icon at bounding box center [424, 495] width 5 height 8
click at [331, 489] on icon at bounding box center [326, 489] width 9 height 10
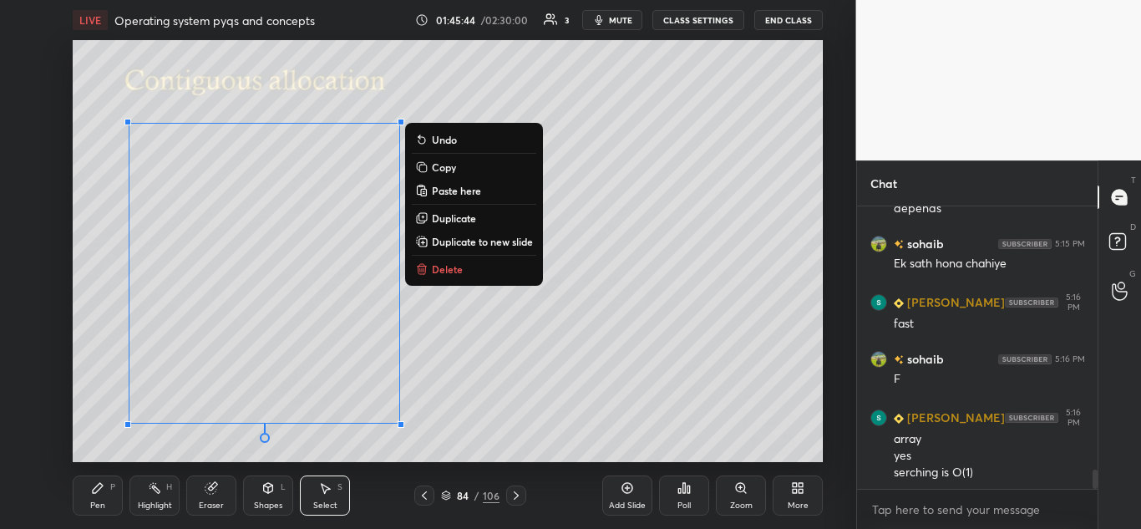
click at [448, 165] on p "Copy" at bounding box center [444, 166] width 24 height 13
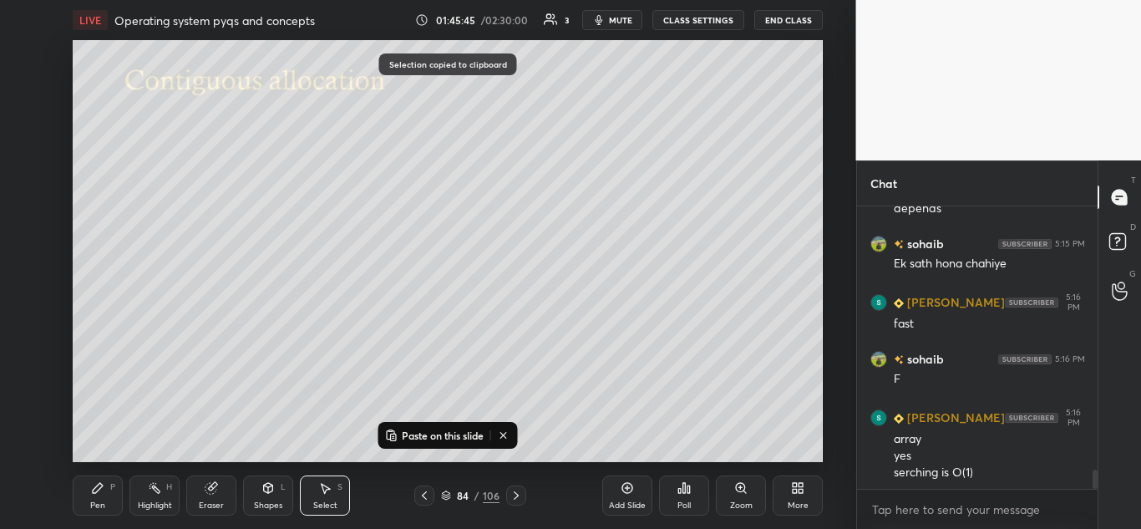
click at [518, 501] on icon at bounding box center [516, 495] width 13 height 13
click at [519, 499] on icon at bounding box center [516, 495] width 13 height 13
click at [416, 429] on p "Paste on this slide" at bounding box center [443, 435] width 82 height 13
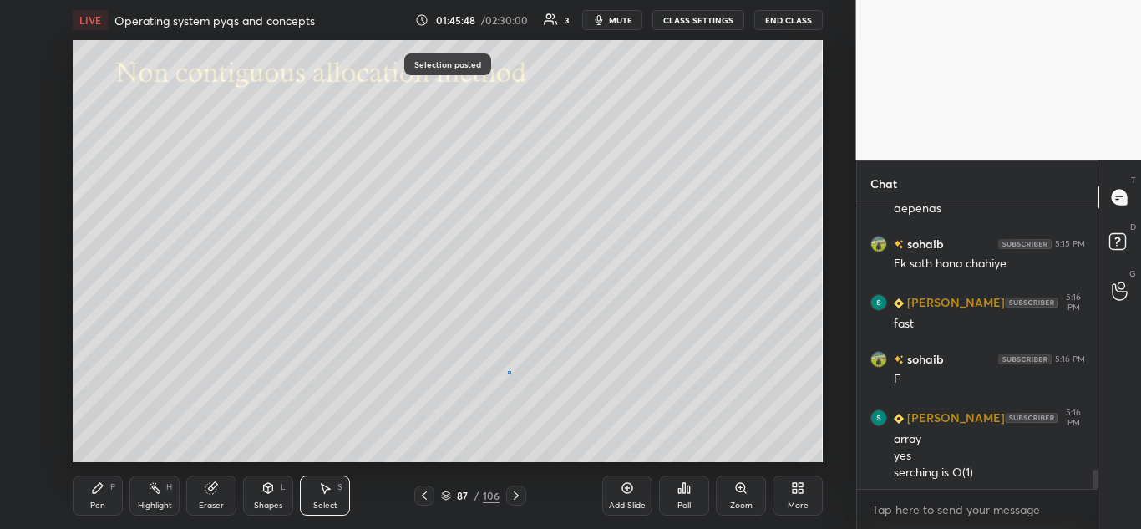
click at [510, 372] on div "0 ° Undo Copy Paste here Duplicate Duplicate to new slide Delete" at bounding box center [448, 251] width 750 height 422
click at [102, 490] on icon at bounding box center [97, 487] width 13 height 13
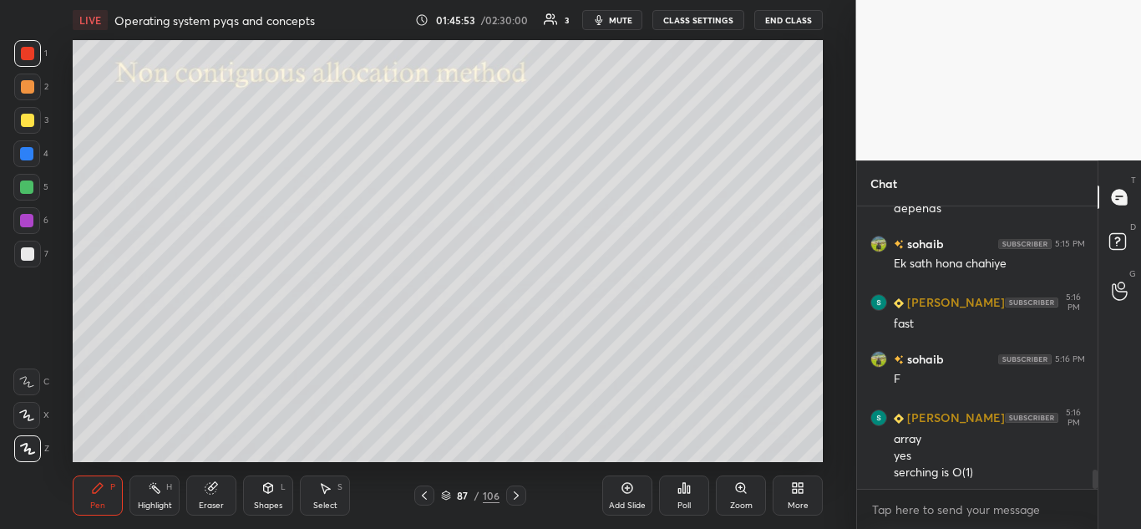
click at [223, 490] on div "Eraser" at bounding box center [211, 495] width 50 height 40
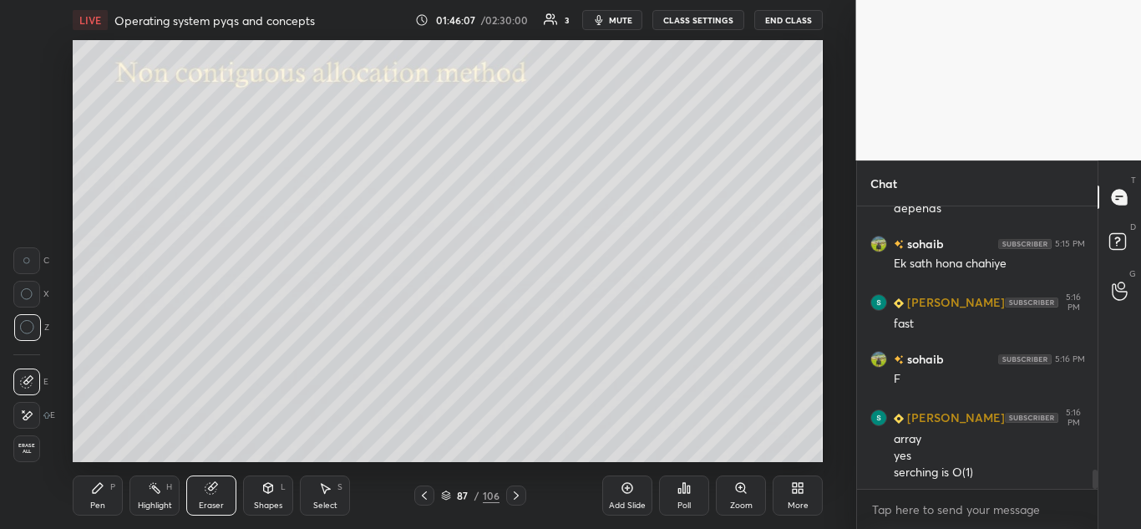
click at [106, 495] on div "Pen P" at bounding box center [98, 495] width 50 height 40
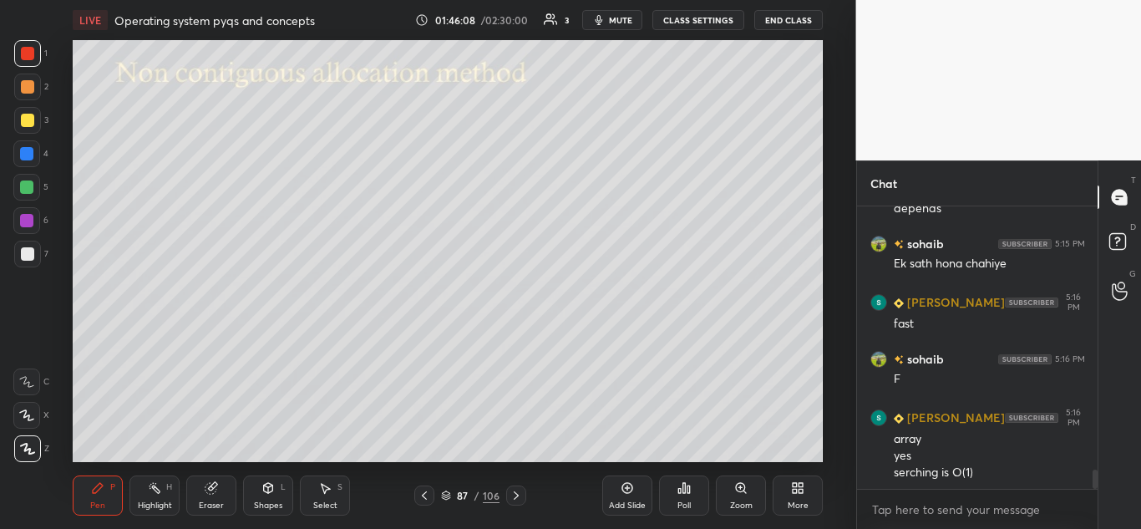
scroll to position [3840, 0]
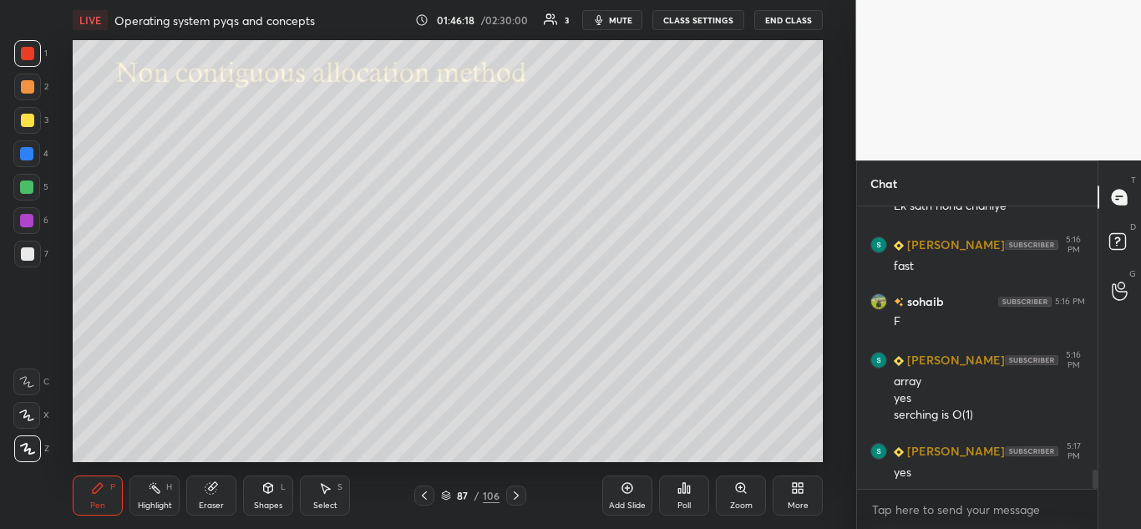
click at [424, 490] on icon at bounding box center [424, 495] width 13 height 13
click at [426, 494] on icon at bounding box center [424, 495] width 13 height 13
click at [425, 494] on icon at bounding box center [424, 495] width 13 height 13
click at [328, 492] on icon at bounding box center [324, 487] width 13 height 13
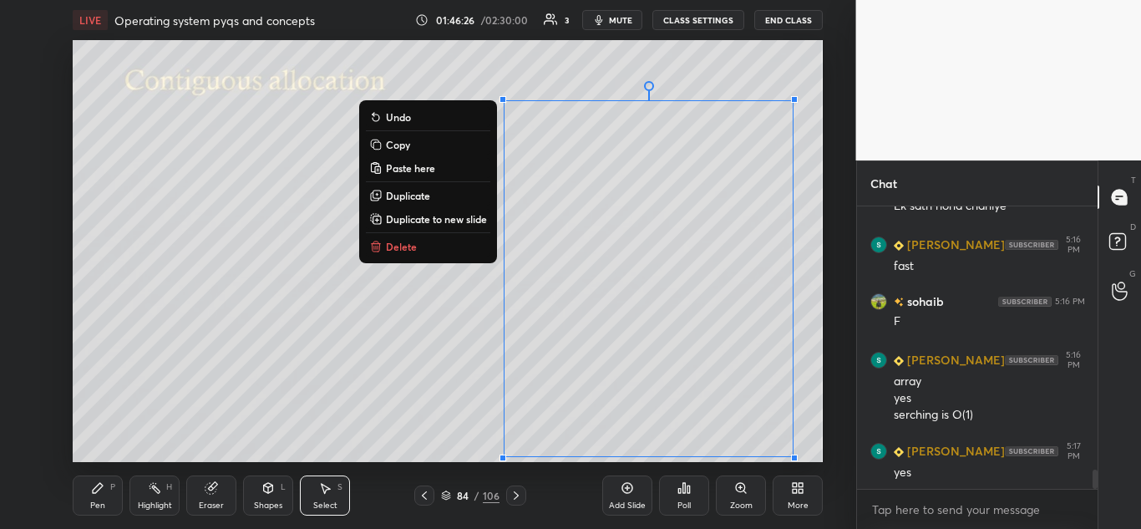
click at [411, 146] on button "Copy" at bounding box center [428, 144] width 124 height 20
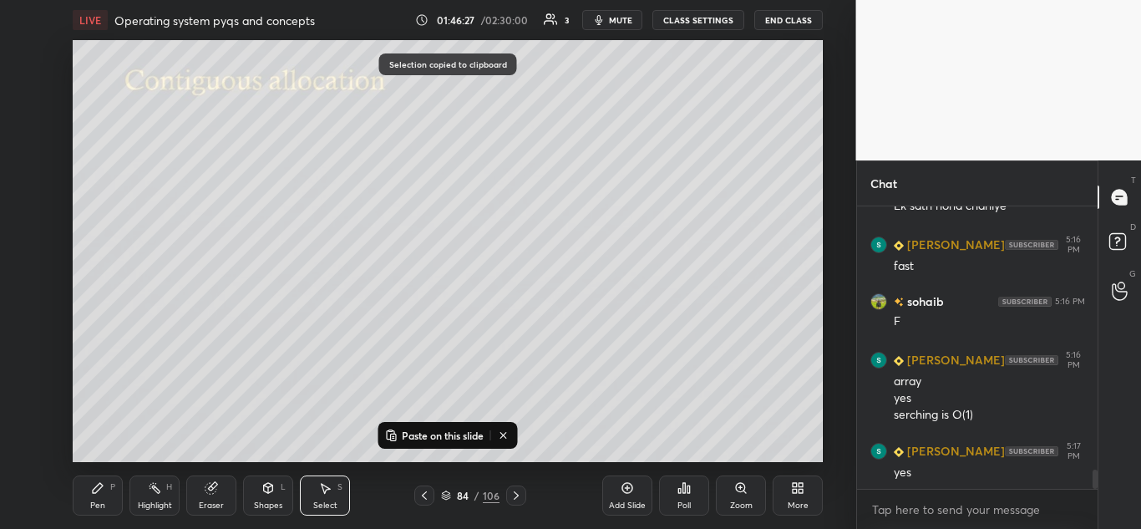
click at [515, 495] on icon at bounding box center [516, 495] width 13 height 13
click at [519, 494] on icon at bounding box center [516, 495] width 13 height 13
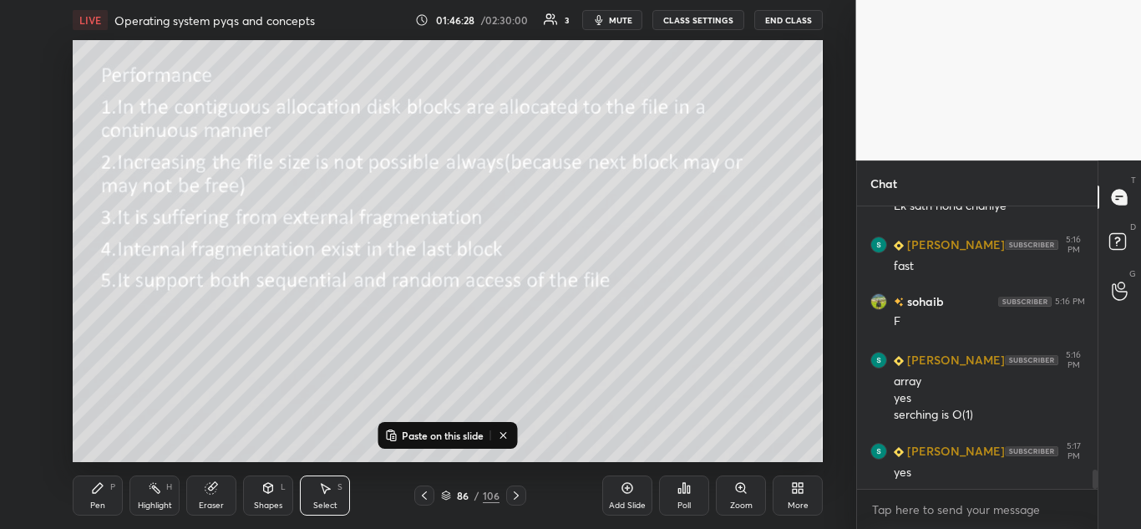
click at [516, 495] on icon at bounding box center [516, 495] width 13 height 13
click at [453, 436] on p "Paste on this slide" at bounding box center [443, 435] width 82 height 13
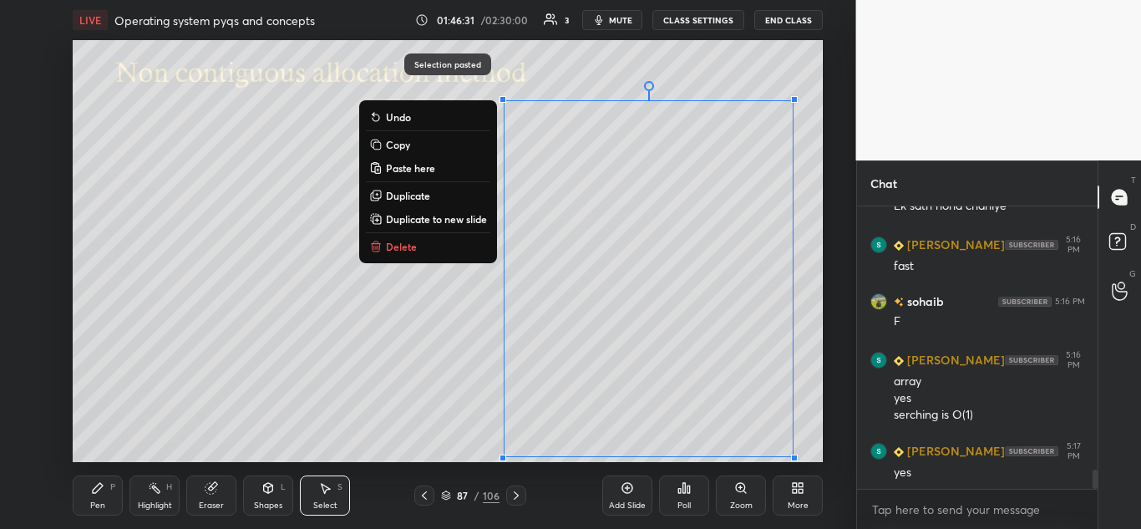
click at [452, 389] on div "0 ° Undo Copy Paste here Duplicate Duplicate to new slide Delete" at bounding box center [448, 251] width 750 height 422
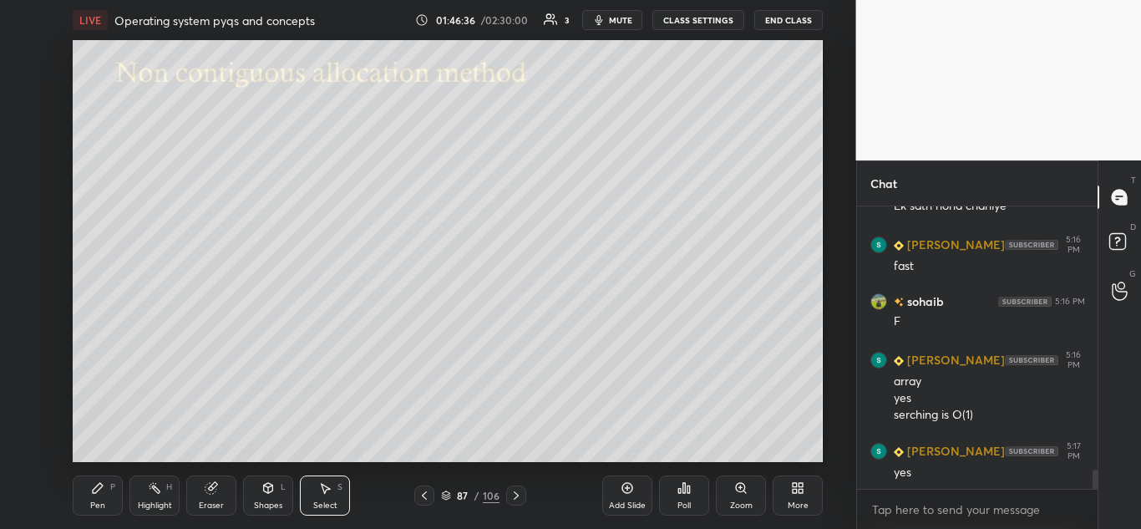
click at [214, 487] on icon at bounding box center [211, 488] width 11 height 11
click at [104, 495] on div "Pen P" at bounding box center [98, 495] width 50 height 40
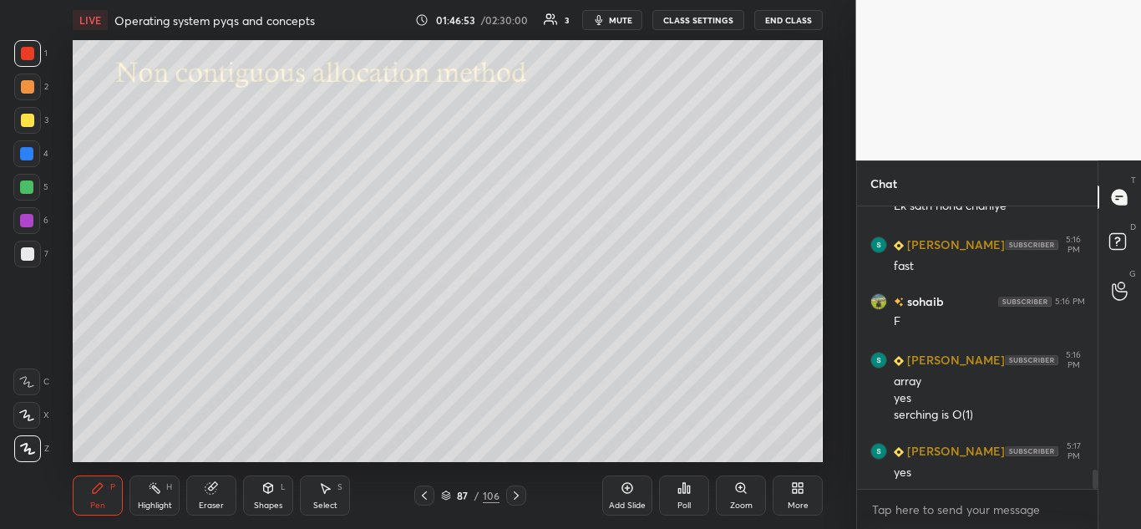
scroll to position [3898, 0]
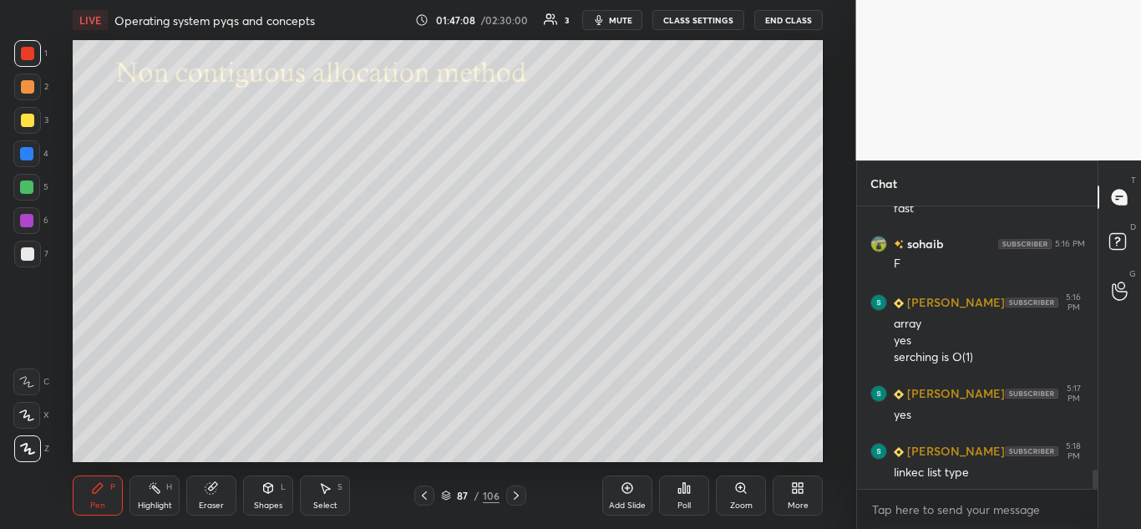
click at [36, 151] on div at bounding box center [26, 153] width 27 height 27
click at [27, 226] on div at bounding box center [26, 220] width 13 height 13
click at [35, 186] on div at bounding box center [26, 187] width 27 height 27
click at [33, 253] on div at bounding box center [27, 253] width 13 height 13
click at [31, 89] on div at bounding box center [27, 86] width 13 height 13
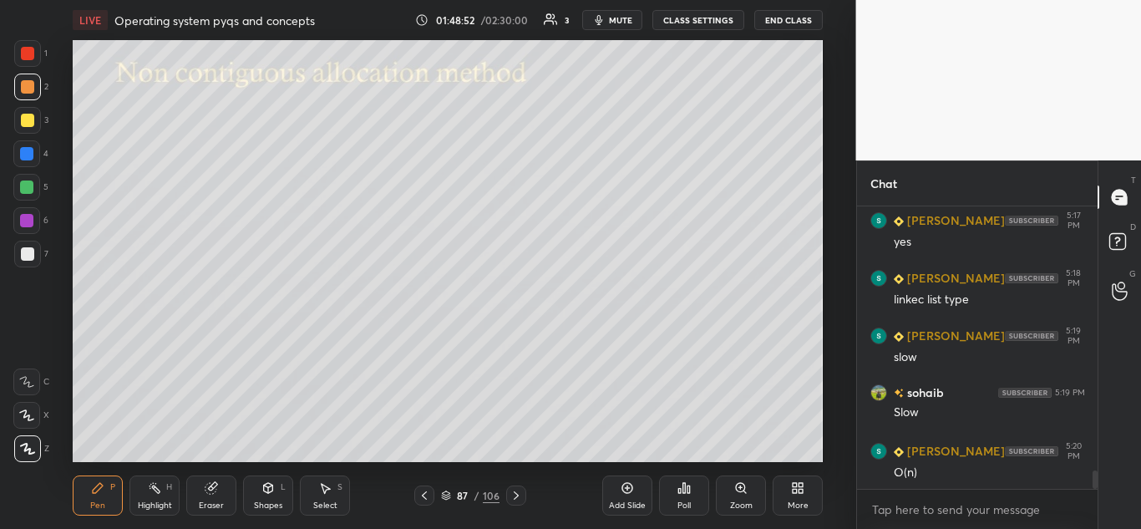
scroll to position [4087, 0]
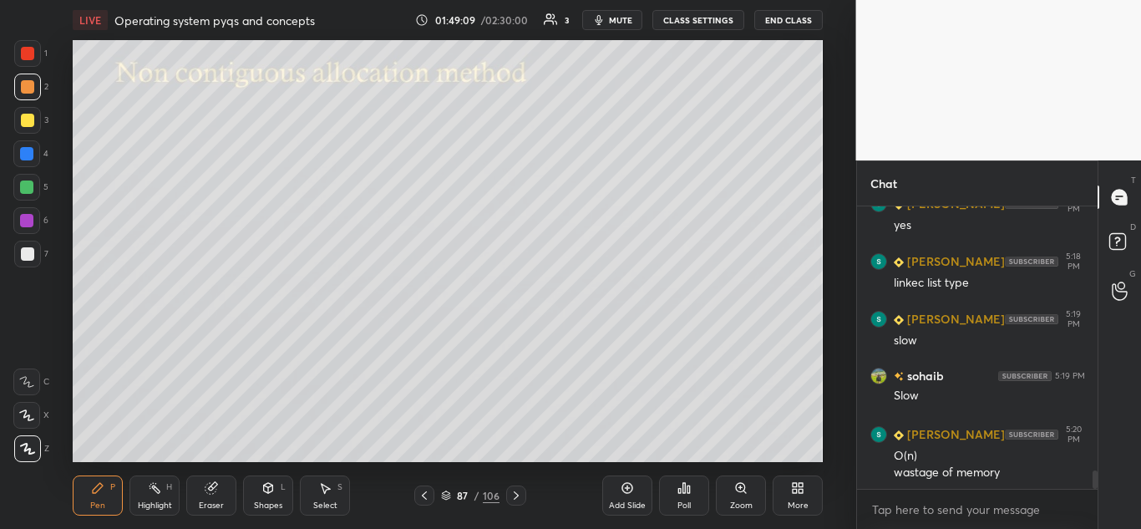
click at [518, 495] on icon at bounding box center [516, 495] width 13 height 13
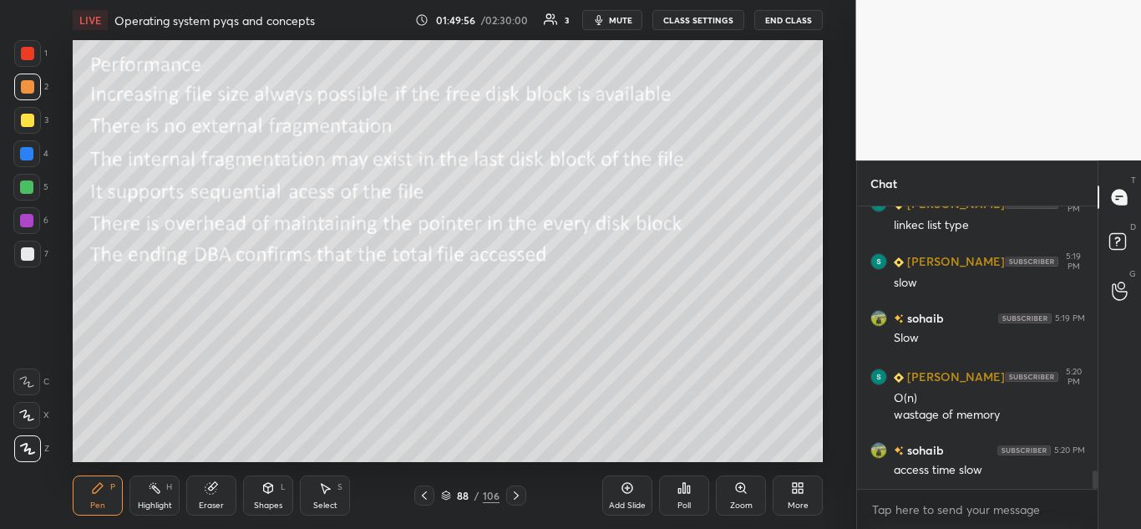
click at [421, 493] on icon at bounding box center [424, 495] width 13 height 13
click at [515, 495] on icon at bounding box center [516, 495] width 13 height 13
click at [519, 494] on icon at bounding box center [516, 495] width 13 height 13
click at [268, 492] on icon at bounding box center [268, 490] width 0 height 6
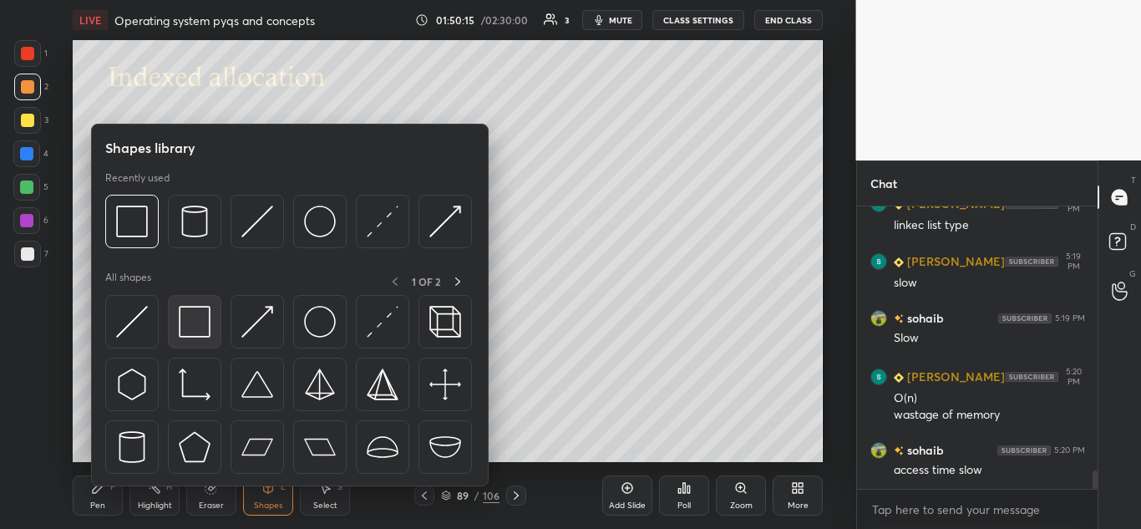
click at [194, 307] on img at bounding box center [195, 322] width 32 height 32
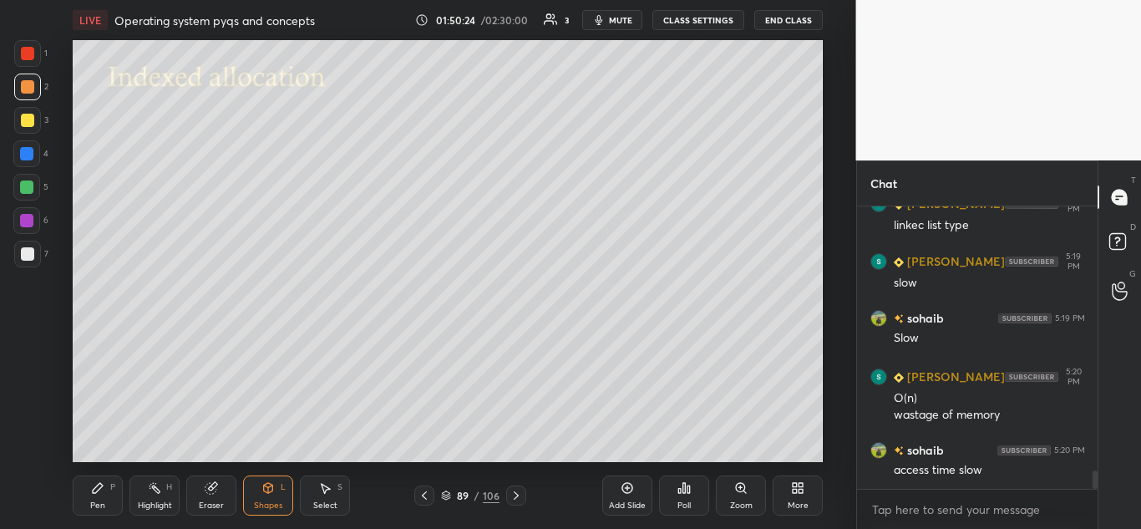
click at [270, 495] on div "Shapes L" at bounding box center [268, 495] width 50 height 40
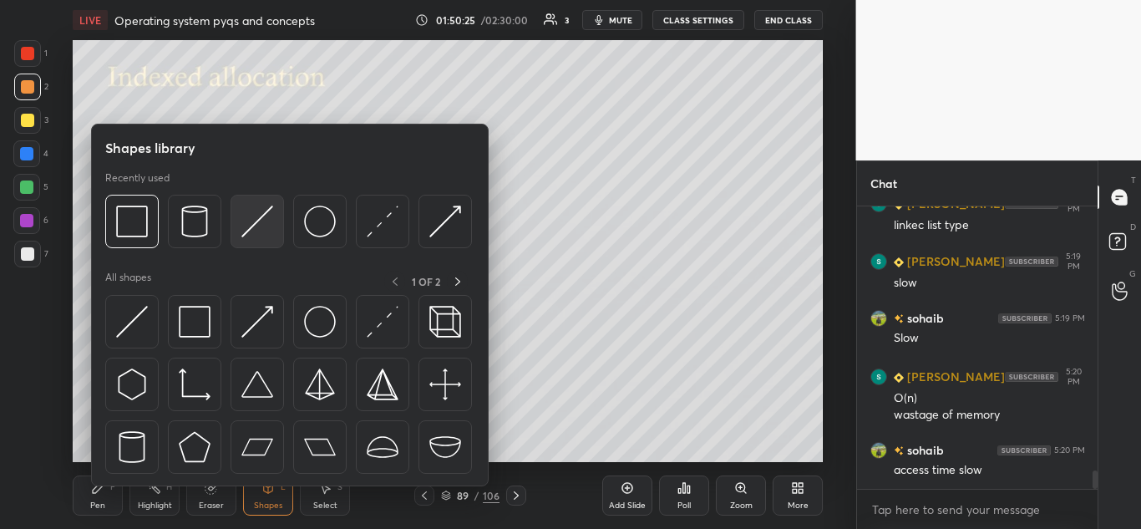
click at [261, 218] on img at bounding box center [257, 222] width 32 height 32
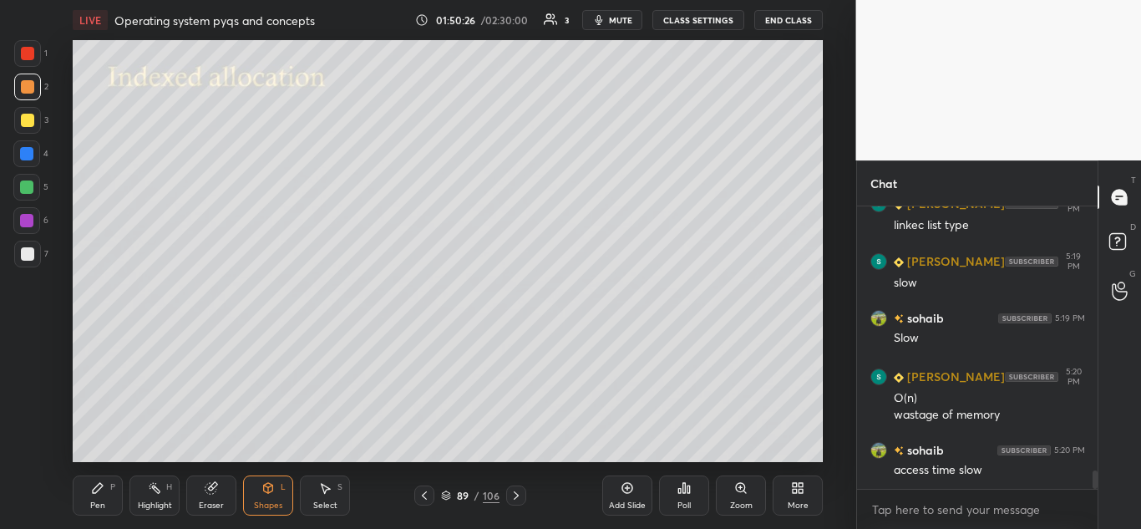
click at [23, 158] on div at bounding box center [26, 153] width 13 height 13
click at [103, 488] on icon at bounding box center [97, 487] width 13 height 13
click at [32, 255] on div at bounding box center [27, 253] width 13 height 13
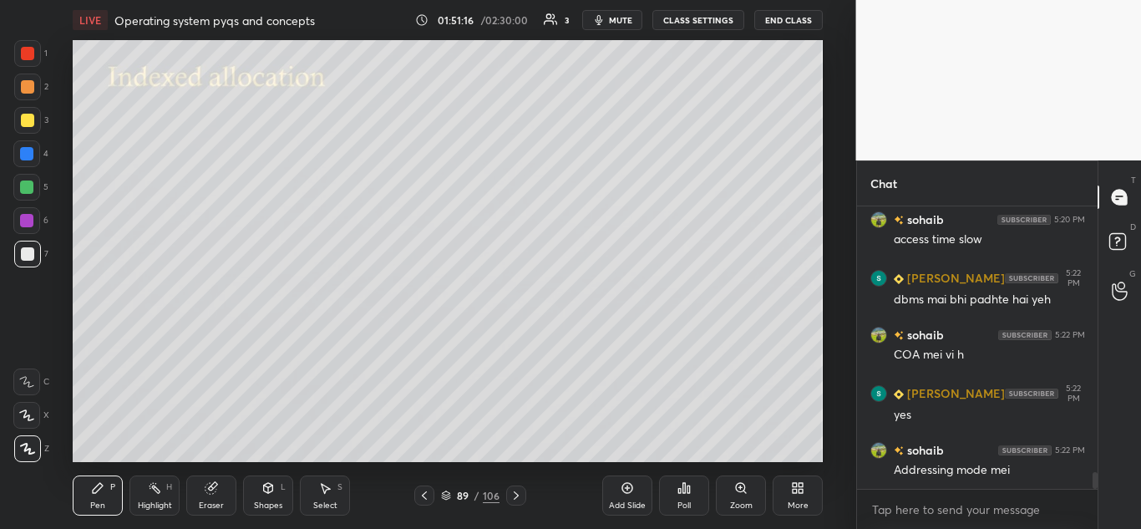
scroll to position [4433, 0]
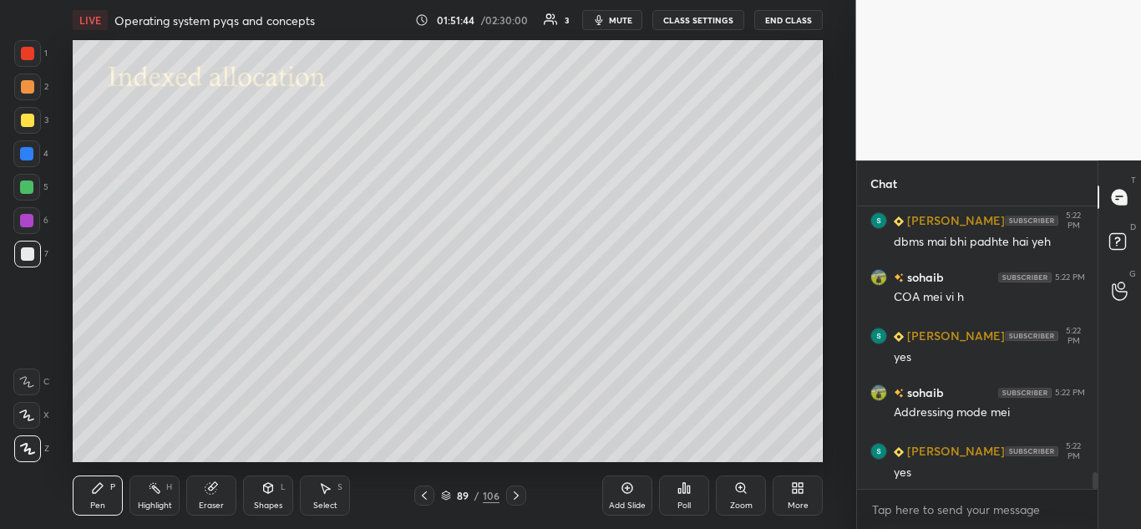
click at [275, 487] on icon at bounding box center [267, 487] width 13 height 13
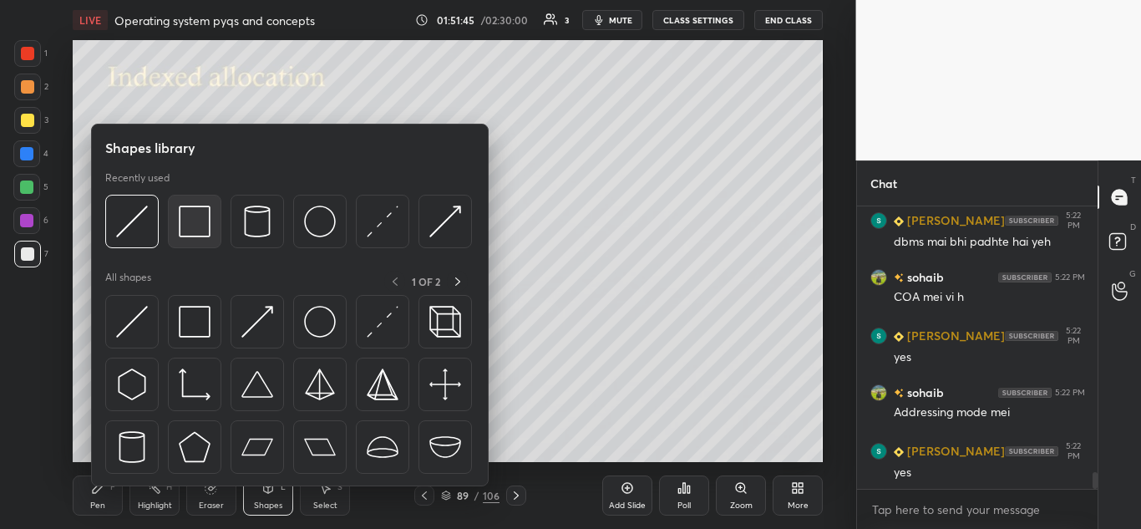
click at [187, 220] on img at bounding box center [195, 222] width 32 height 32
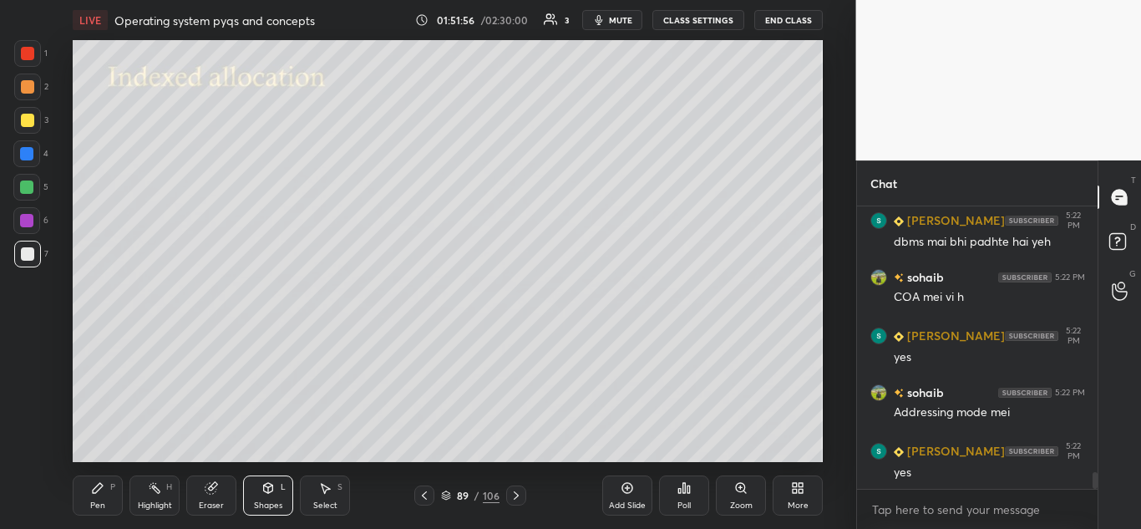
click at [105, 495] on div "Pen P" at bounding box center [98, 495] width 50 height 40
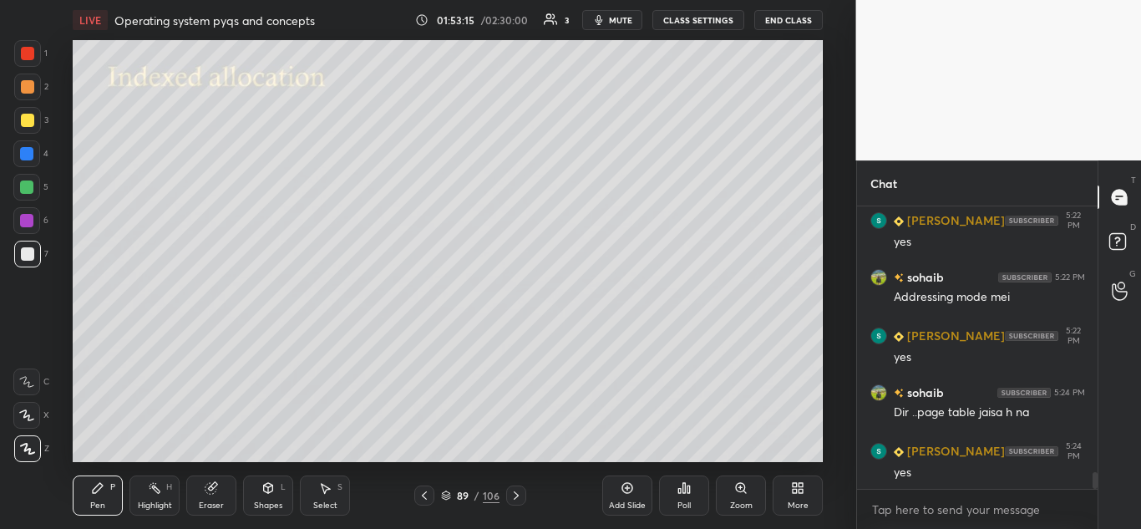
scroll to position [4589, 0]
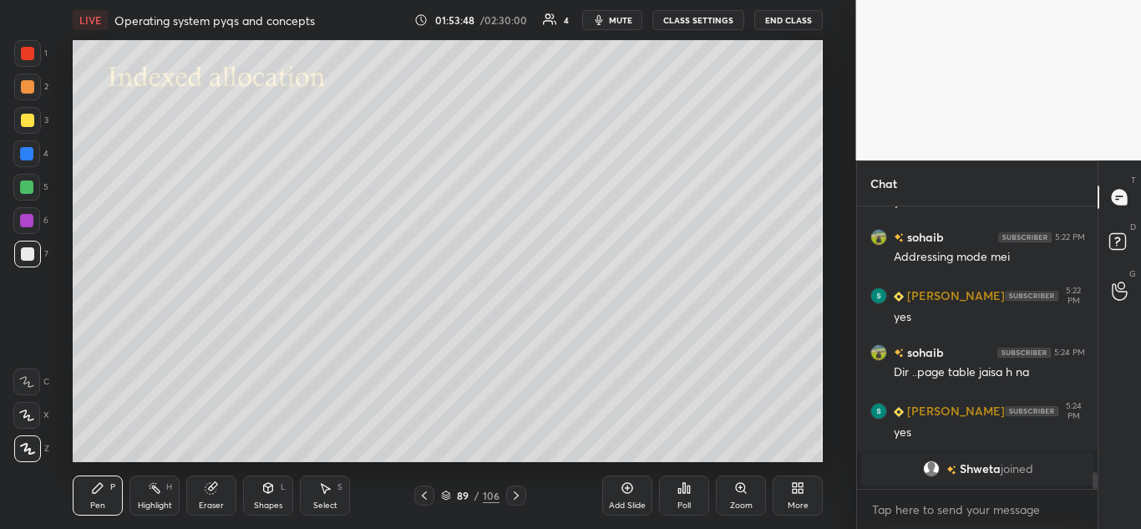
click at [514, 492] on icon at bounding box center [516, 495] width 5 height 8
click at [515, 496] on icon at bounding box center [516, 495] width 13 height 13
click at [425, 494] on icon at bounding box center [424, 495] width 13 height 13
click at [424, 490] on icon at bounding box center [424, 495] width 13 height 13
click at [518, 494] on icon at bounding box center [516, 495] width 13 height 13
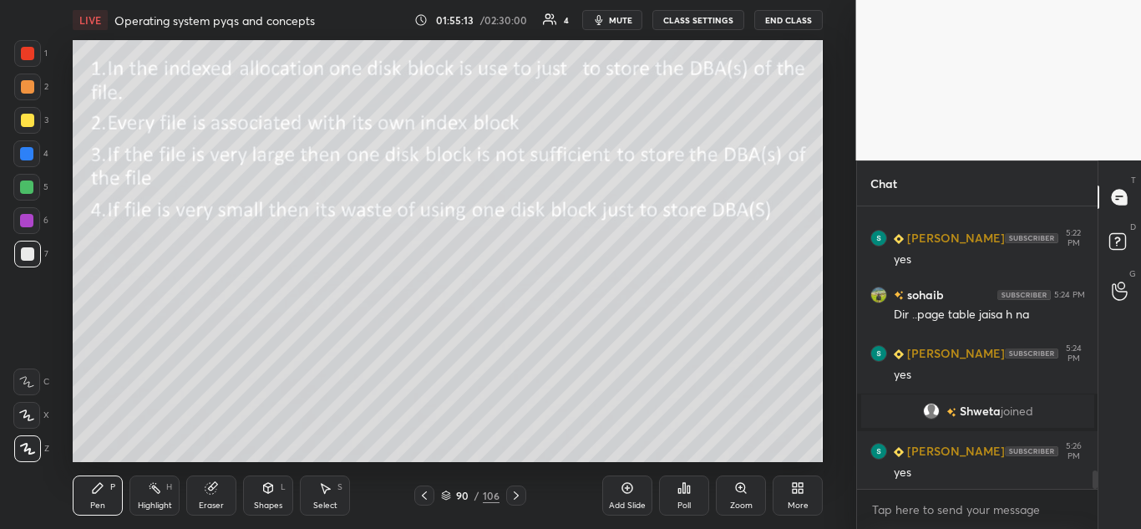
scroll to position [4036, 0]
click at [521, 492] on icon at bounding box center [516, 495] width 13 height 13
click at [262, 495] on div "Shapes L" at bounding box center [268, 495] width 50 height 40
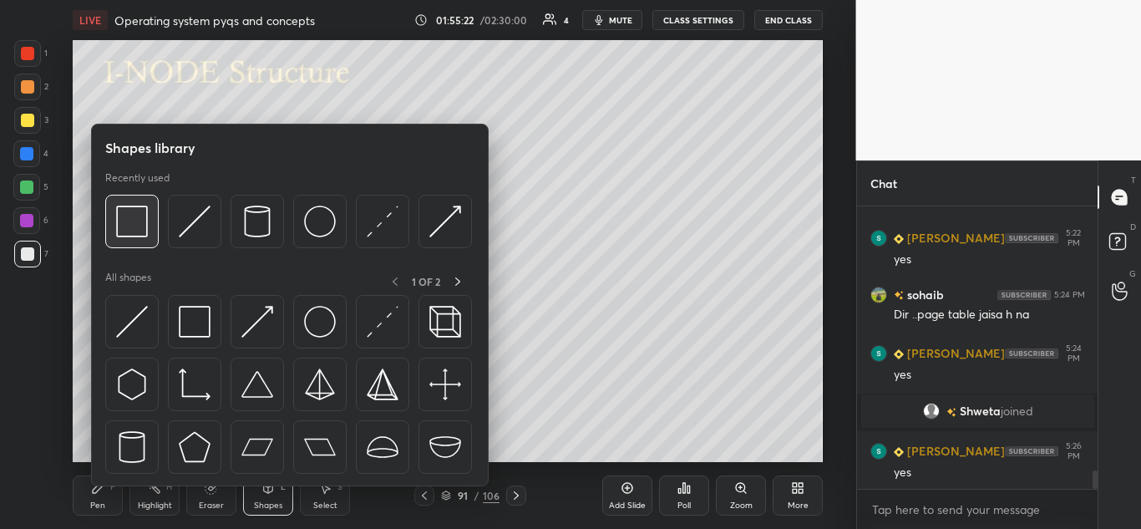
click at [138, 216] on img at bounding box center [132, 222] width 32 height 32
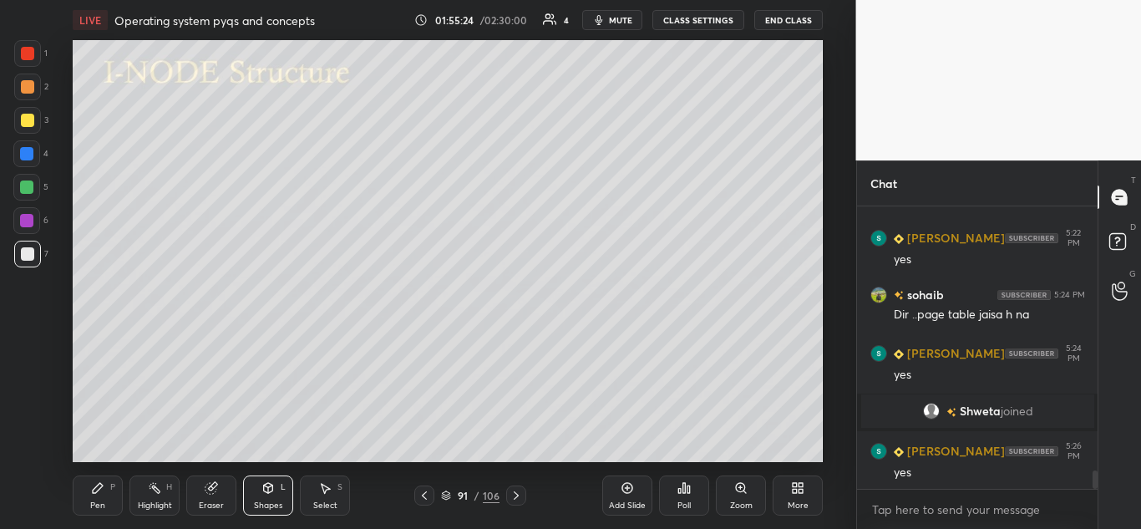
scroll to position [4076, 0]
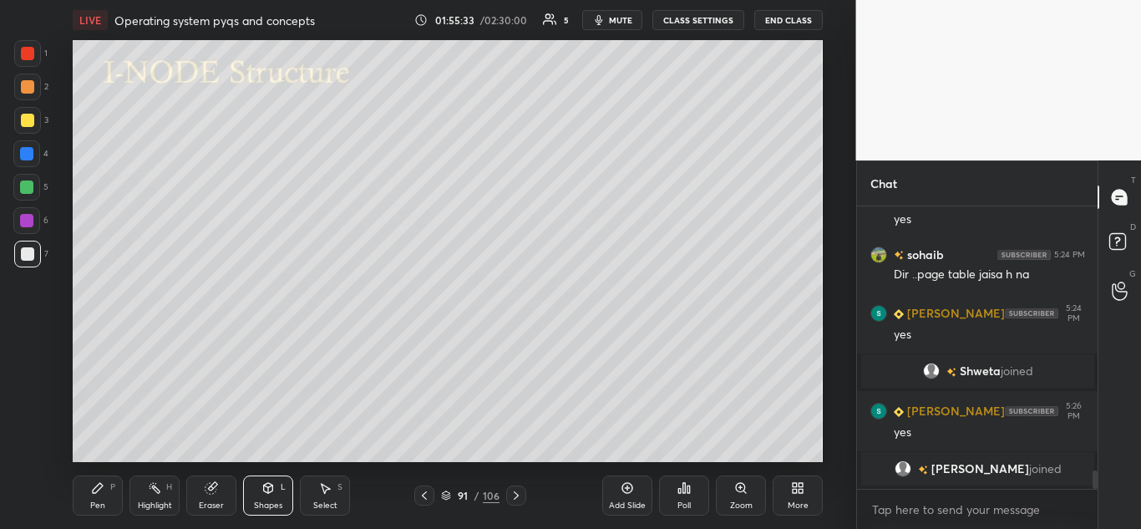
click at [89, 490] on div "Pen P" at bounding box center [98, 495] width 50 height 40
click at [26, 125] on div at bounding box center [27, 120] width 13 height 13
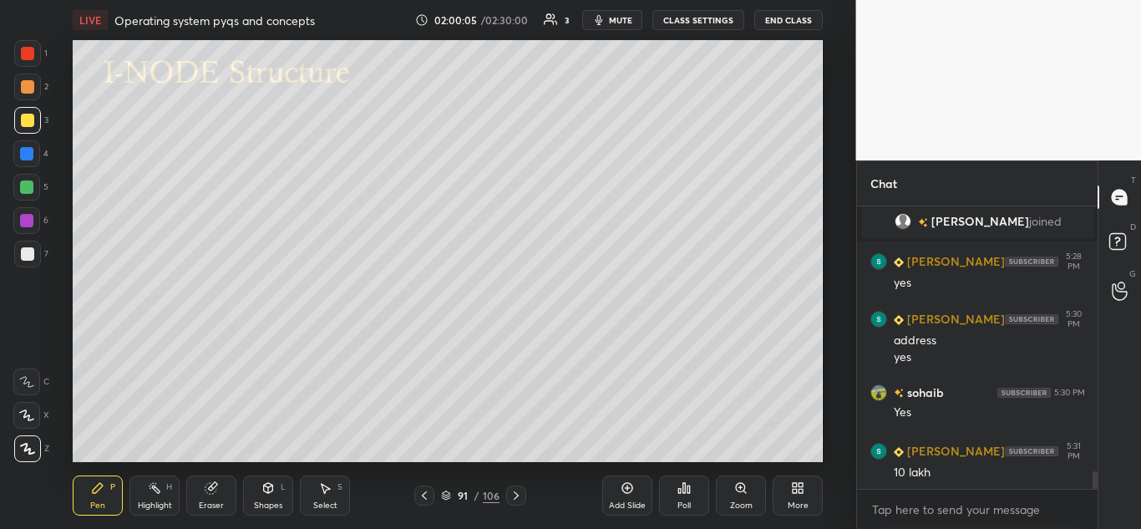
scroll to position [4331, 0]
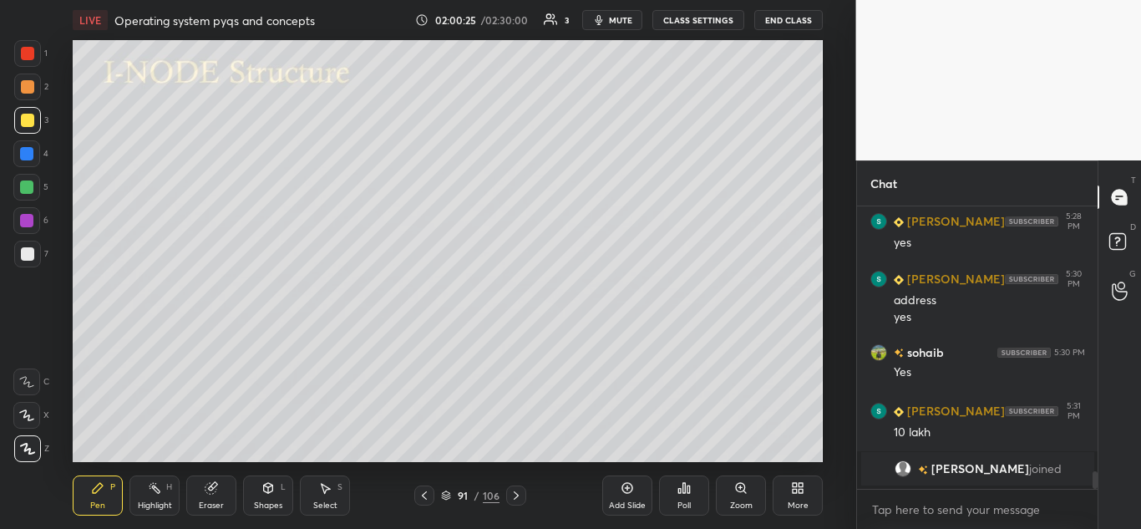
click at [520, 495] on icon at bounding box center [516, 495] width 13 height 13
click at [518, 496] on icon at bounding box center [516, 495] width 13 height 13
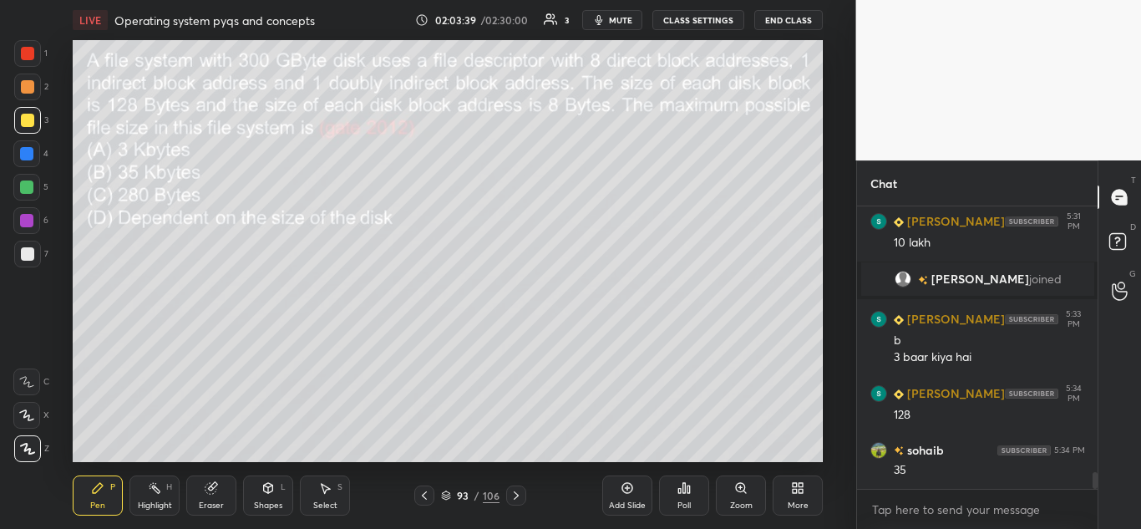
scroll to position [4434, 0]
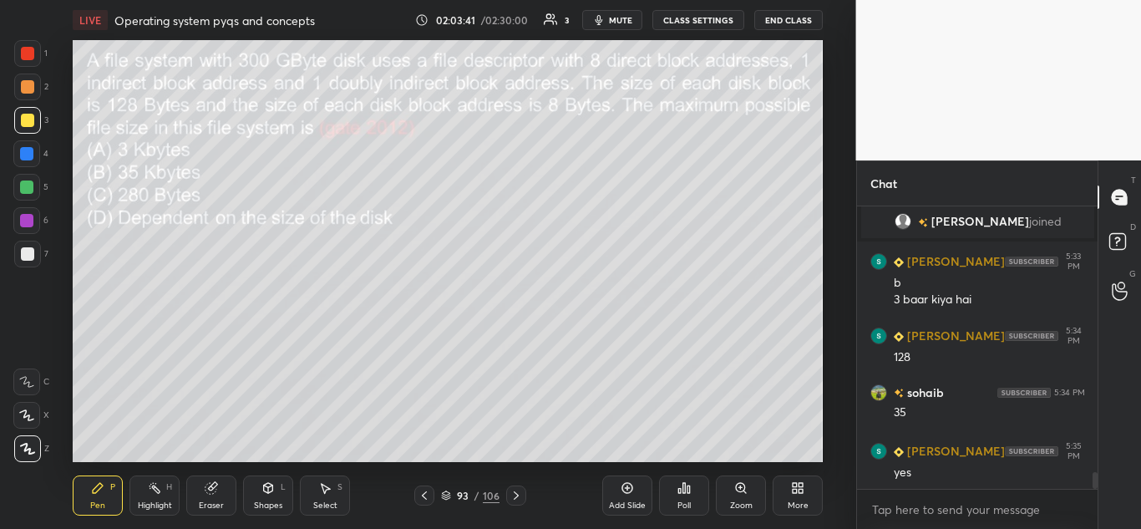
click at [520, 504] on div at bounding box center [516, 495] width 20 height 20
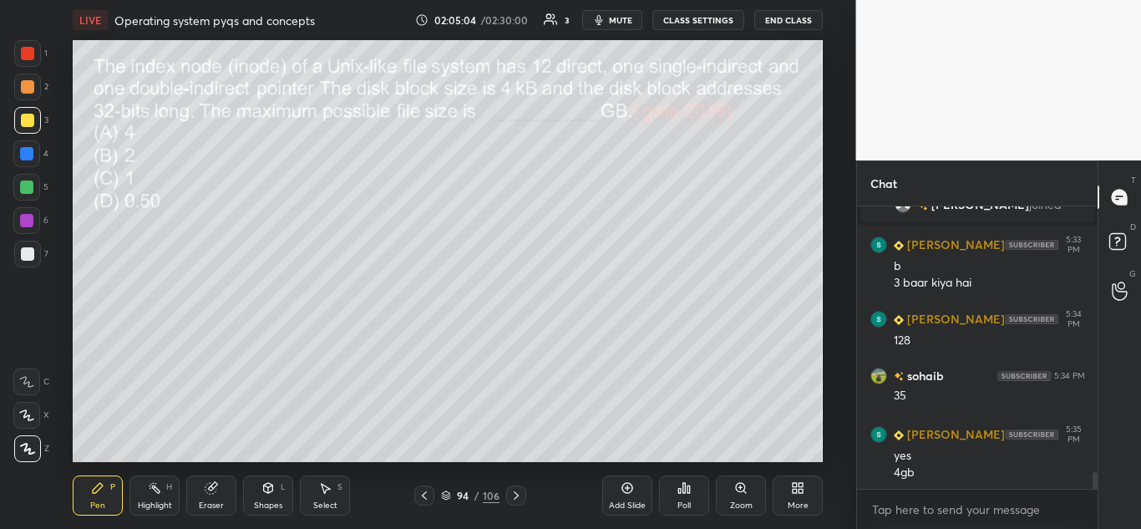
scroll to position [4508, 0]
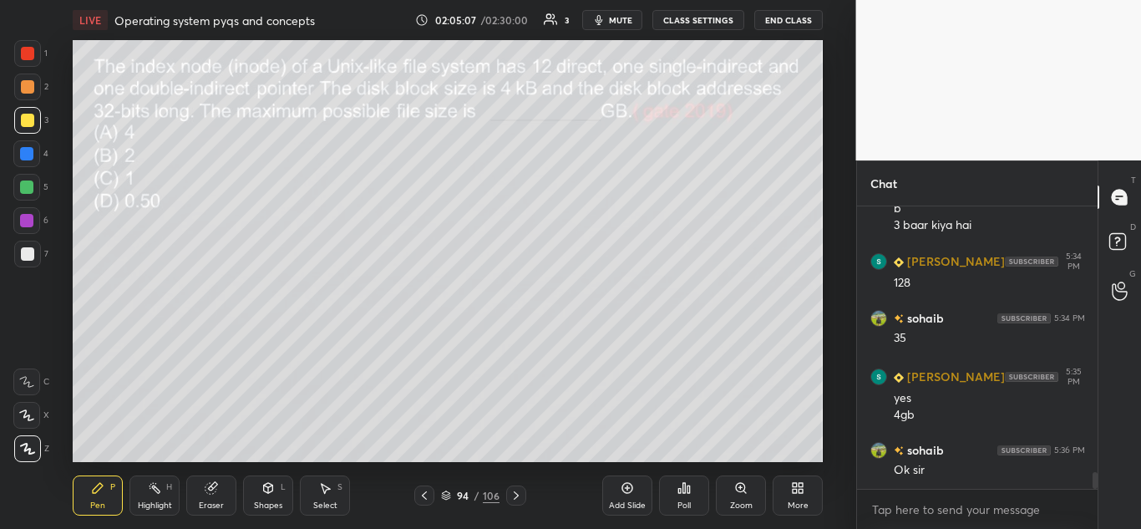
click at [520, 495] on icon at bounding box center [516, 495] width 13 height 13
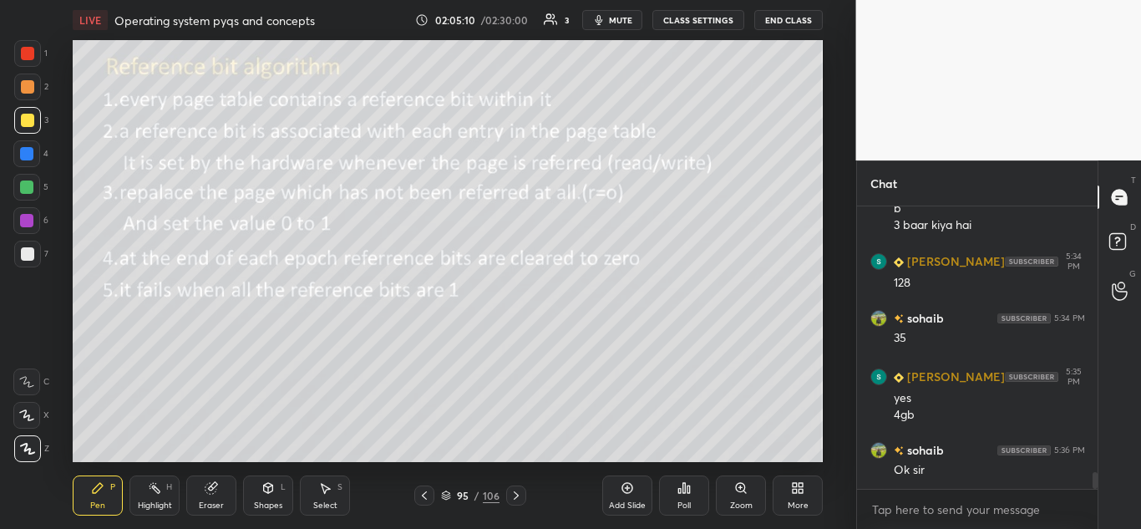
click at [517, 495] on icon at bounding box center [516, 495] width 5 height 8
click at [516, 497] on icon at bounding box center [516, 495] width 5 height 8
click at [513, 499] on icon at bounding box center [516, 495] width 13 height 13
click at [516, 499] on icon at bounding box center [516, 495] width 13 height 13
click at [797, 484] on icon at bounding box center [795, 485] width 4 height 4
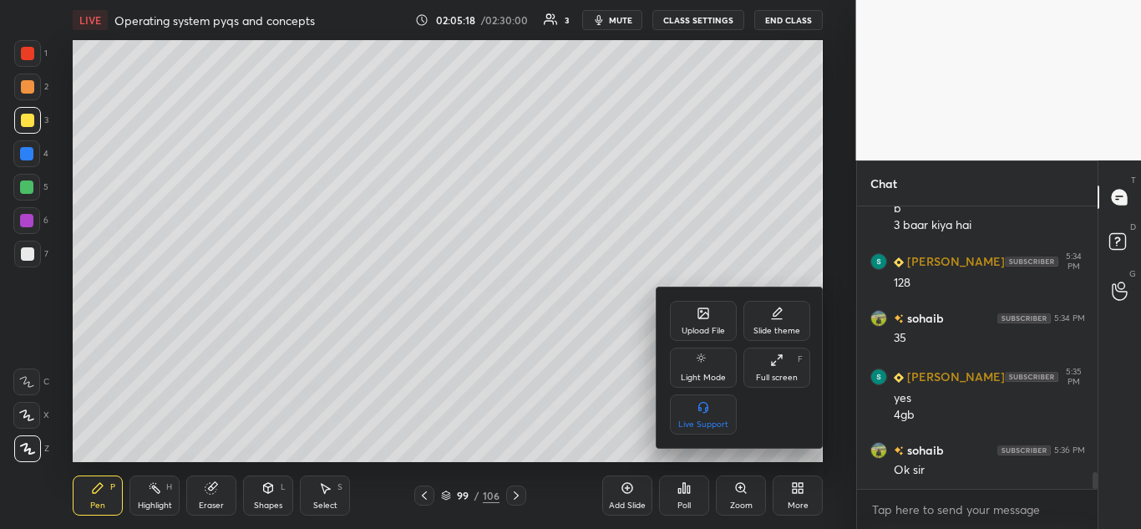
click at [715, 312] on div "Upload File" at bounding box center [703, 321] width 67 height 40
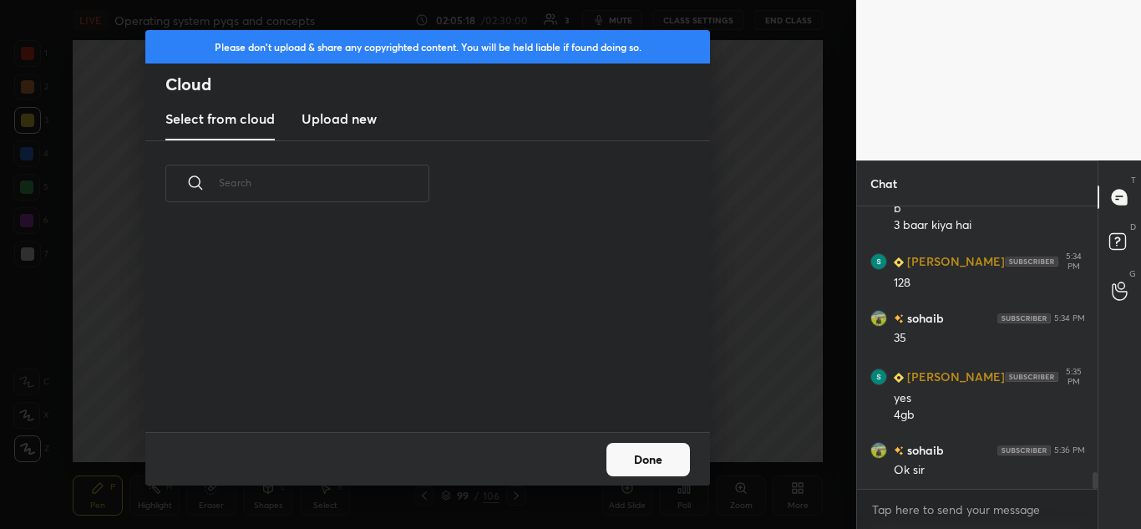
scroll to position [206, 536]
click at [353, 119] on h3 "Upload new" at bounding box center [339, 119] width 75 height 20
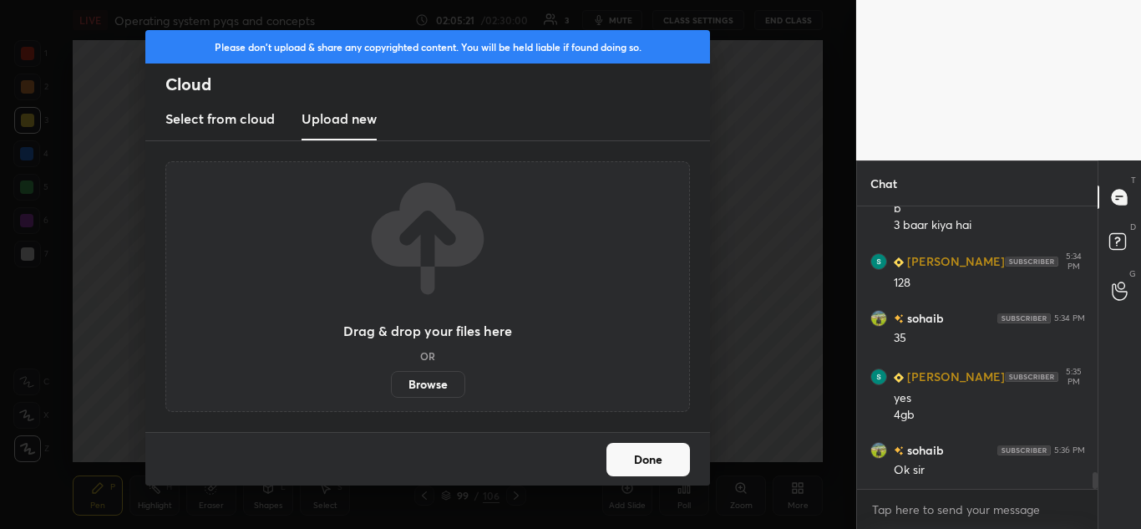
click at [427, 384] on label "Browse" at bounding box center [428, 384] width 74 height 27
click at [391, 384] on input "Browse" at bounding box center [391, 384] width 0 height 27
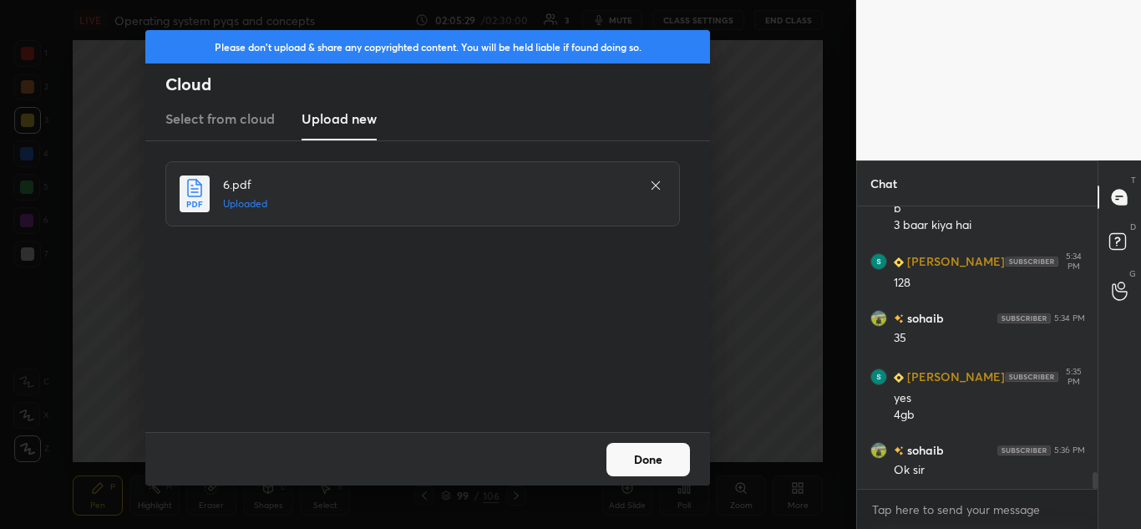
click at [638, 456] on button "Done" at bounding box center [648, 459] width 84 height 33
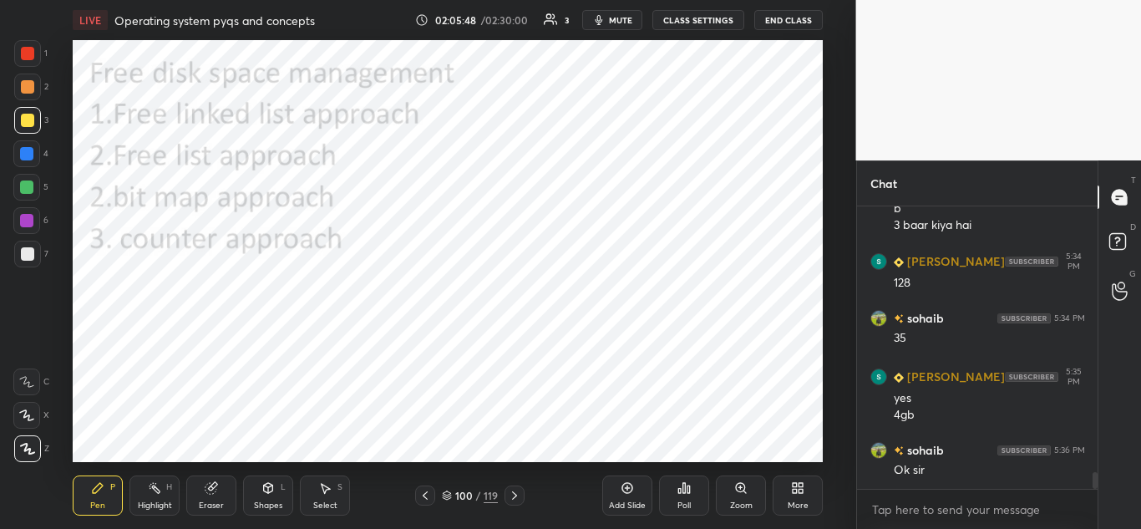
click at [515, 495] on icon at bounding box center [514, 495] width 13 height 13
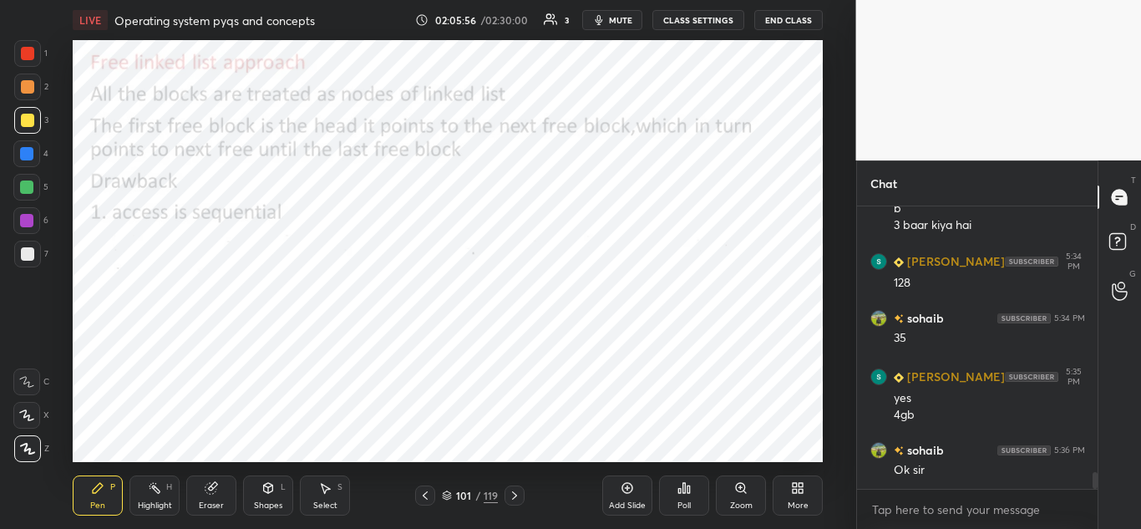
scroll to position [4549, 0]
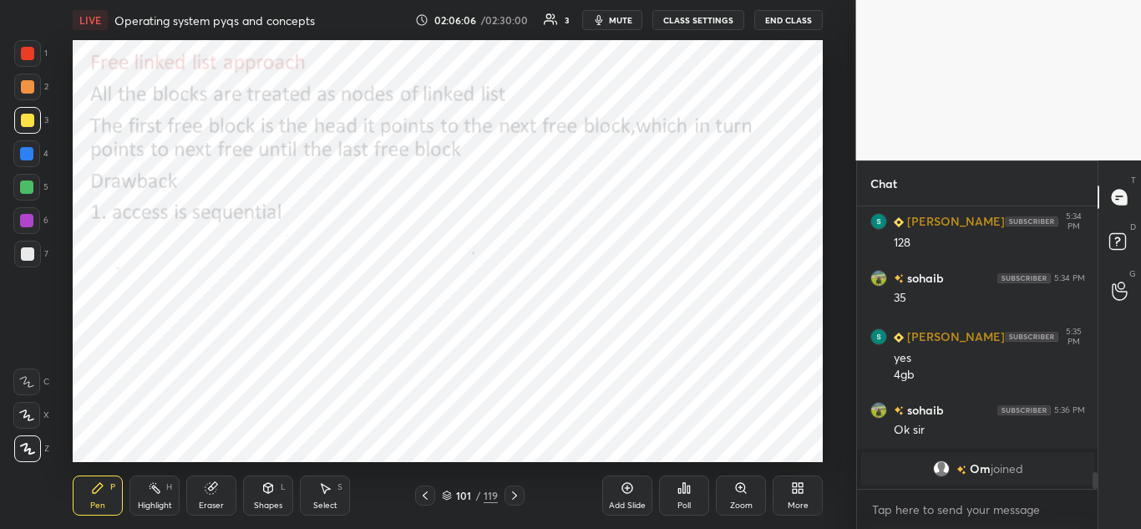
click at [28, 58] on div at bounding box center [27, 53] width 13 height 13
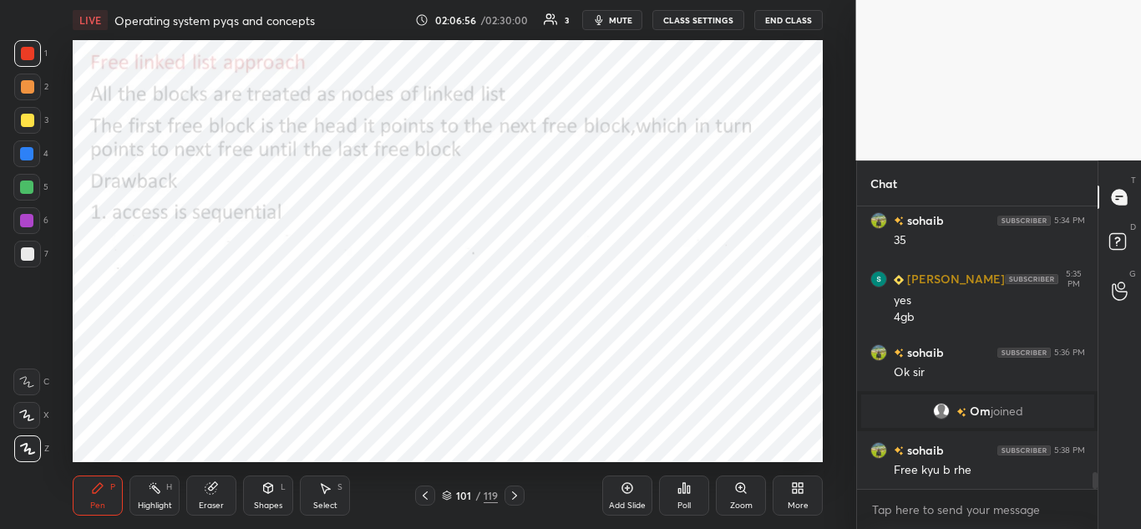
scroll to position [4495, 0]
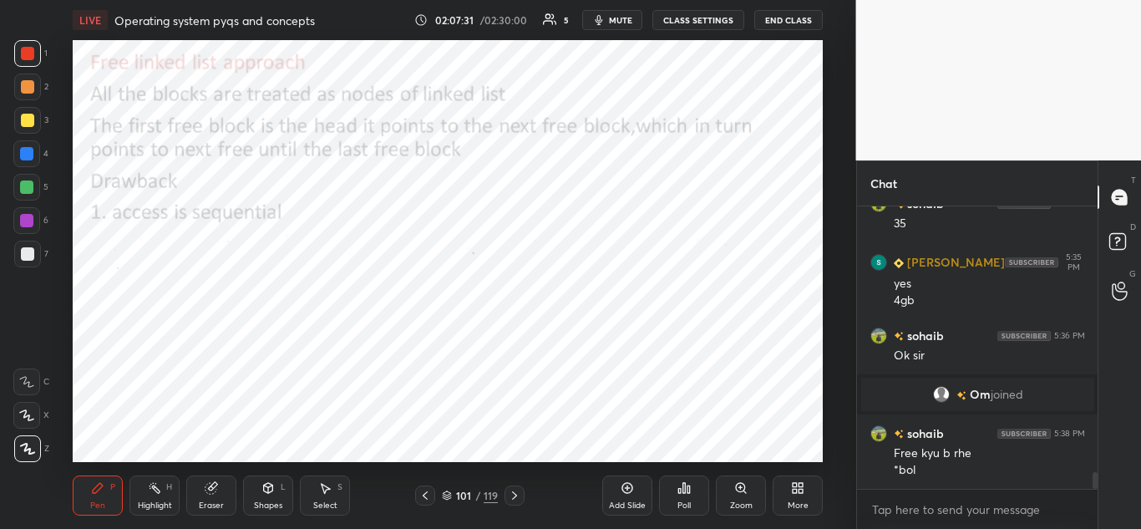
click at [424, 493] on icon at bounding box center [425, 495] width 13 height 13
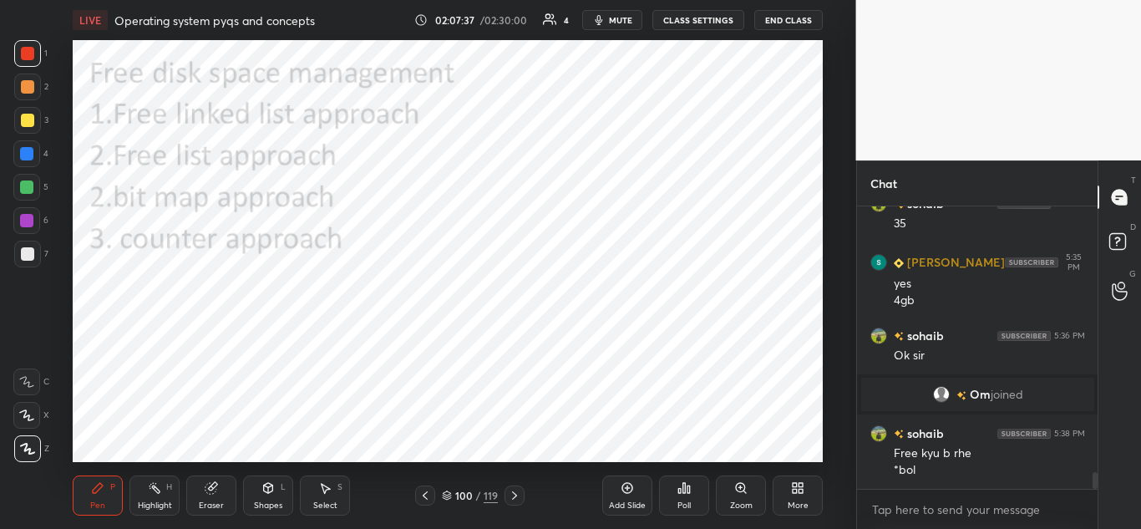
click at [514, 500] on icon at bounding box center [514, 495] width 13 height 13
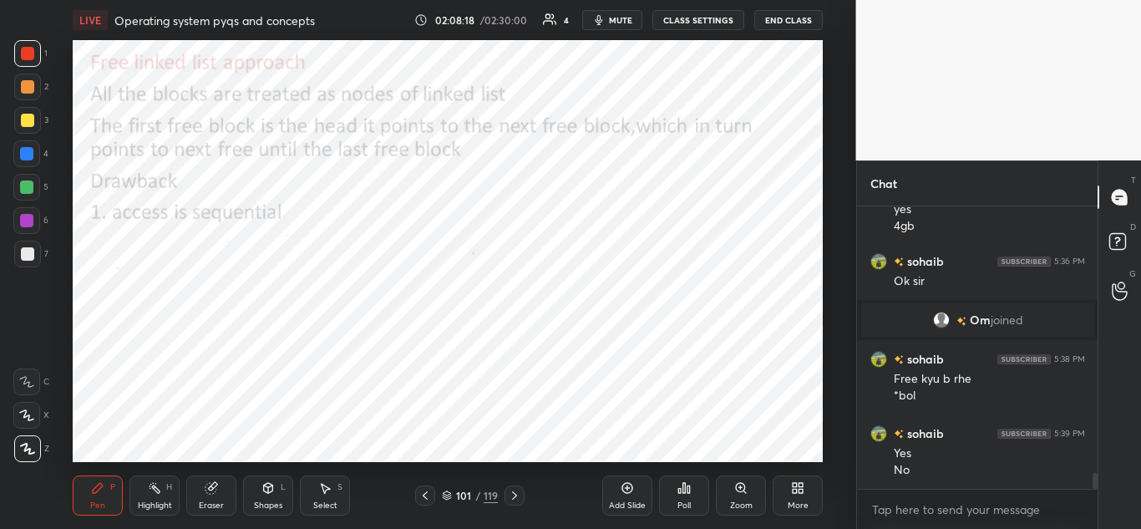
scroll to position [4627, 0]
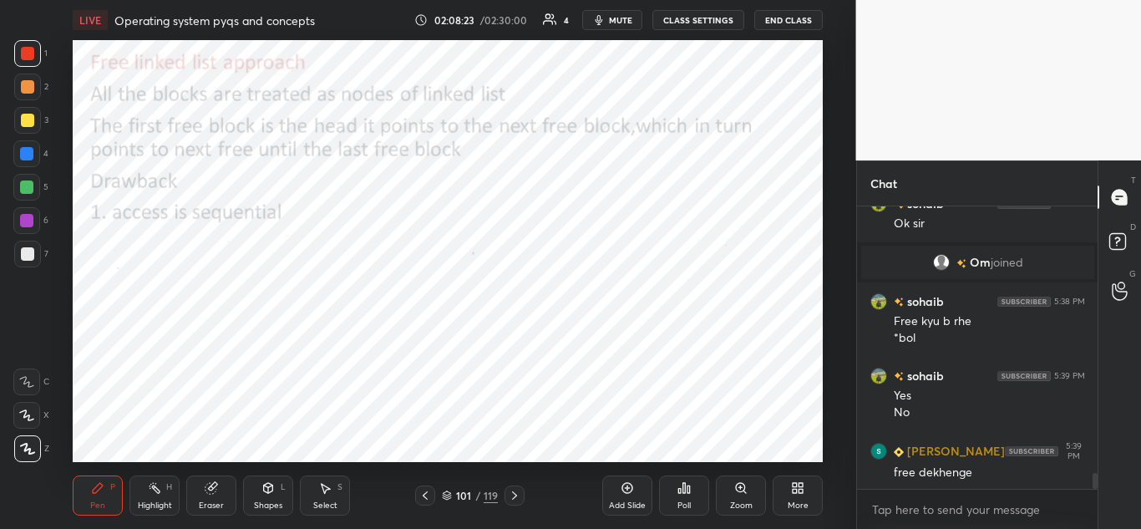
click at [425, 496] on icon at bounding box center [425, 495] width 13 height 13
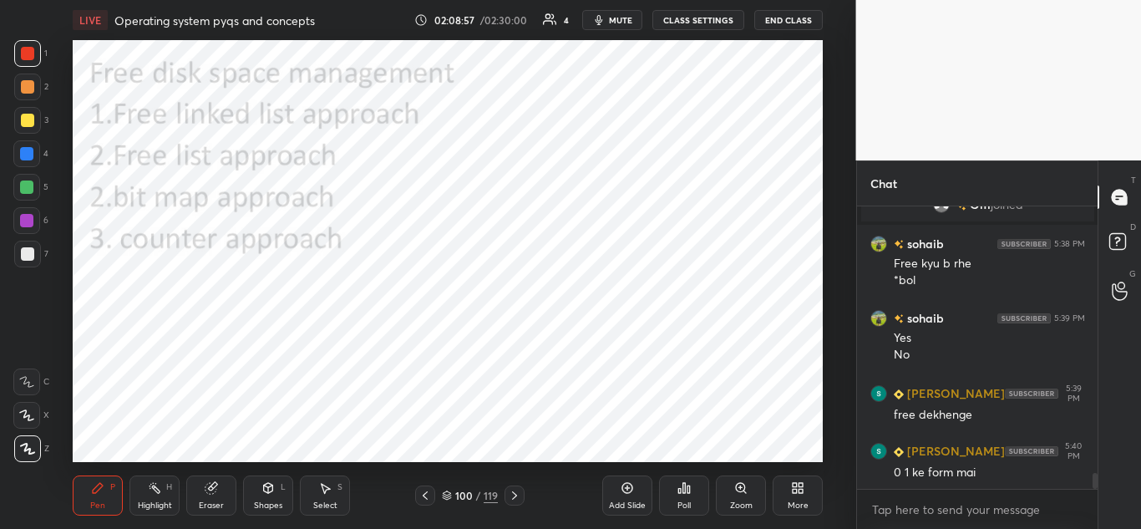
scroll to position [4742, 0]
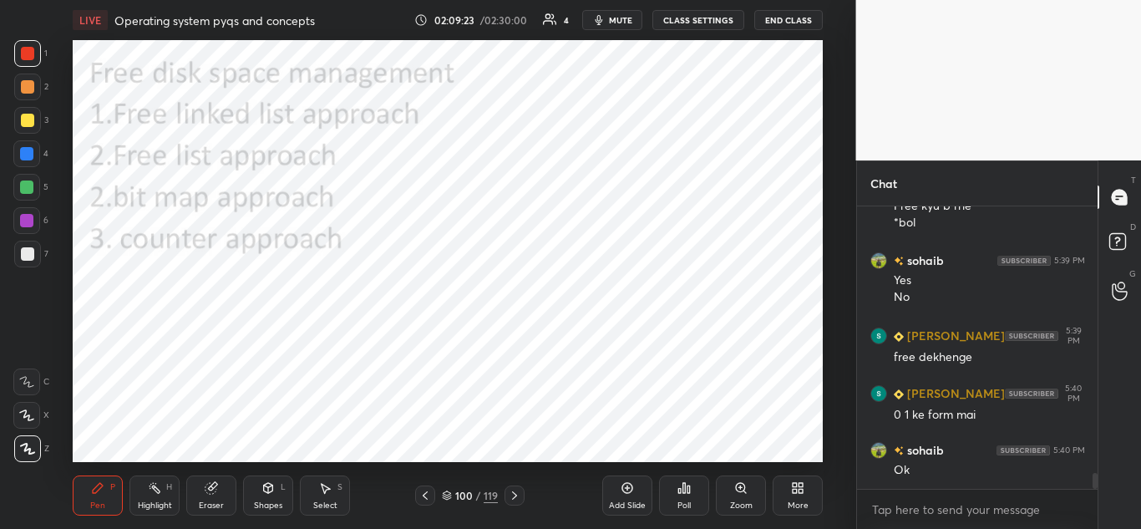
click at [517, 499] on icon at bounding box center [514, 495] width 13 height 13
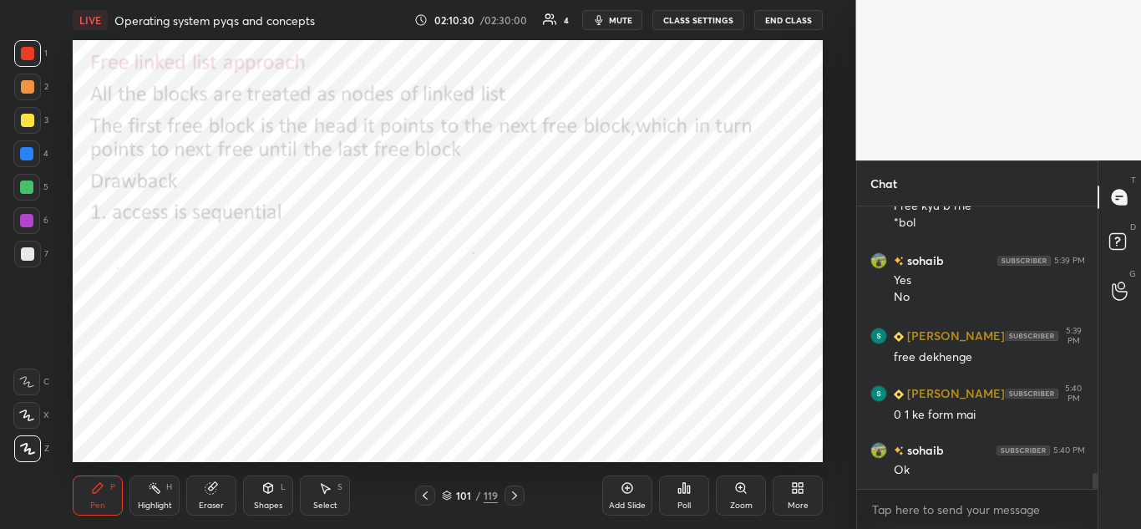
click at [518, 496] on icon at bounding box center [514, 495] width 13 height 13
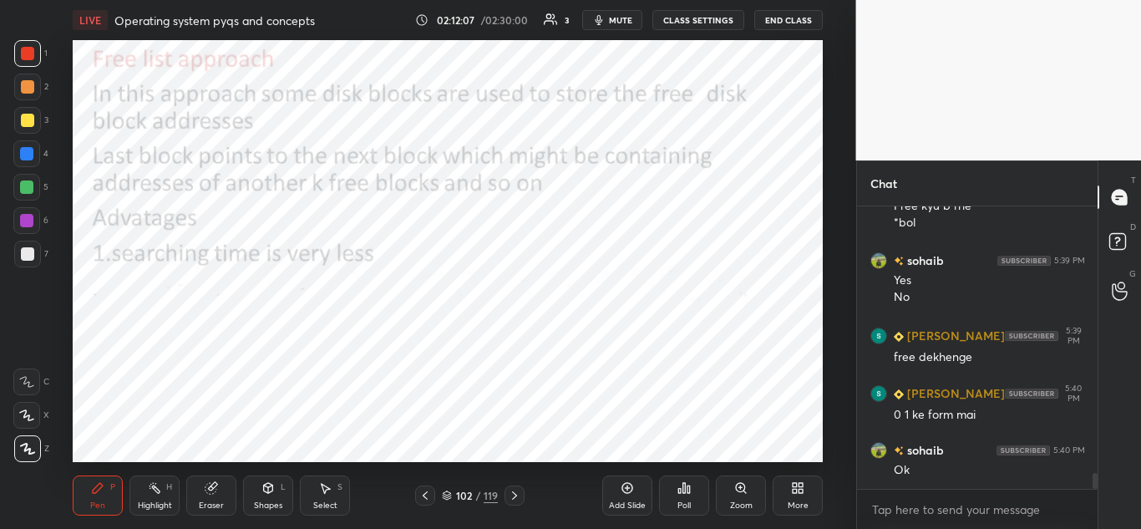
click at [510, 502] on div at bounding box center [515, 495] width 20 height 20
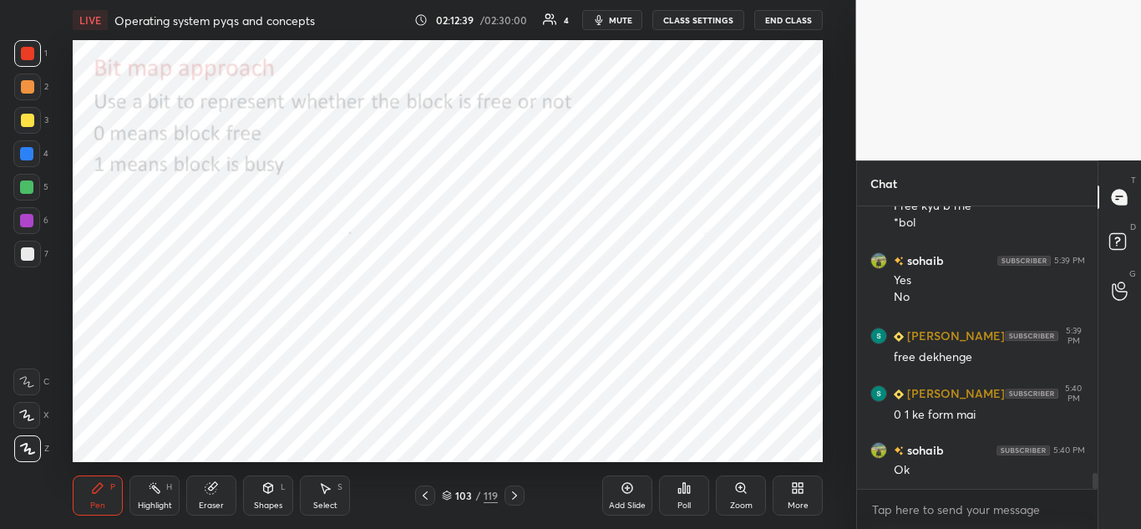
click at [33, 153] on div at bounding box center [26, 153] width 13 height 13
click at [515, 494] on icon at bounding box center [514, 495] width 5 height 8
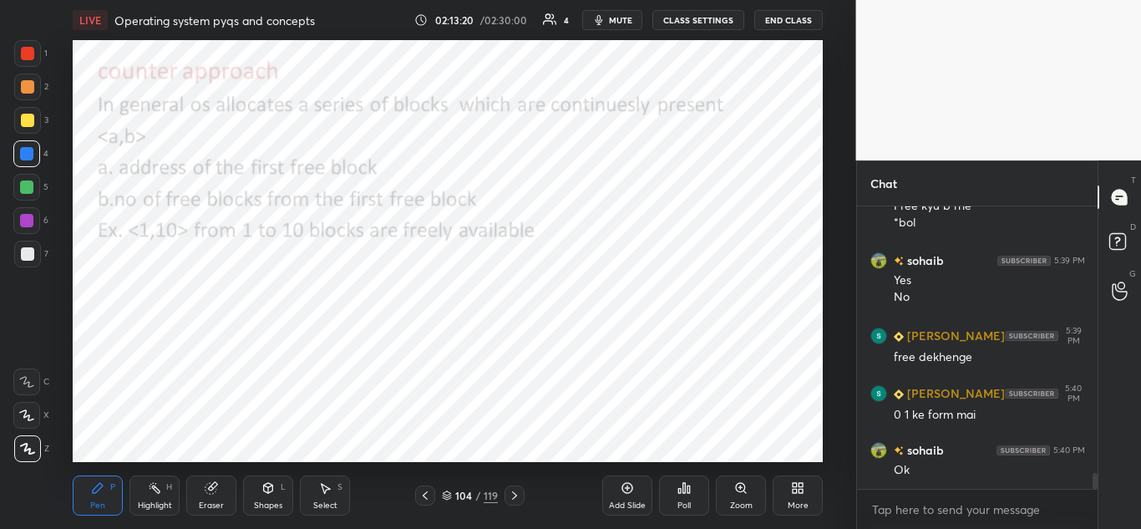
scroll to position [4782, 0]
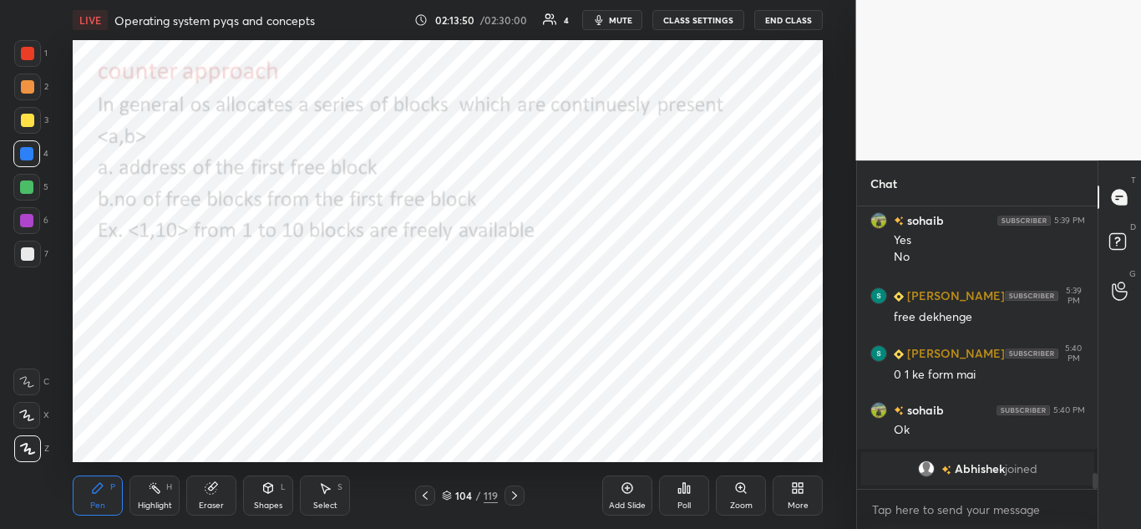
click at [512, 495] on icon at bounding box center [514, 495] width 13 height 13
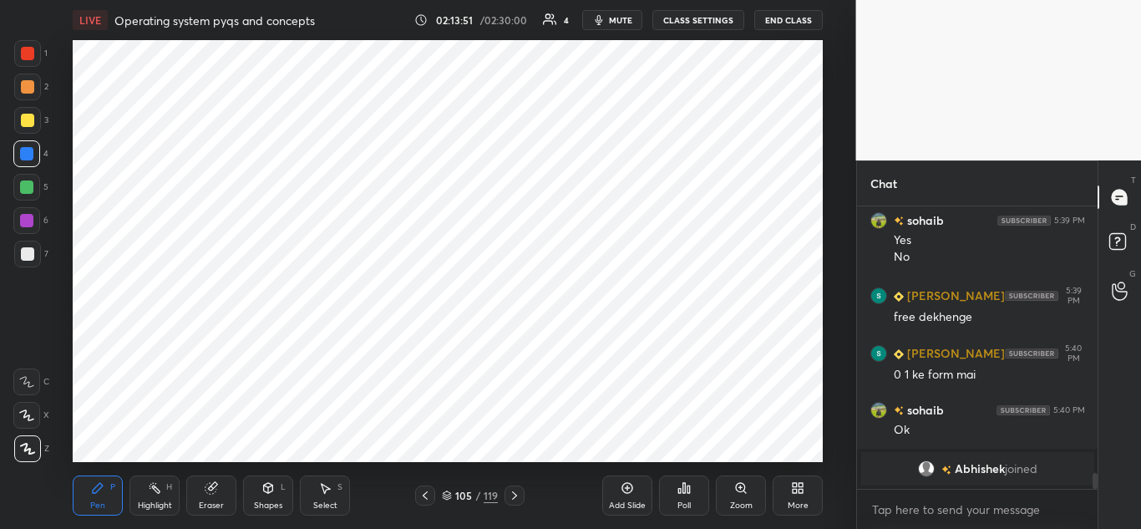
click at [513, 495] on icon at bounding box center [514, 495] width 13 height 13
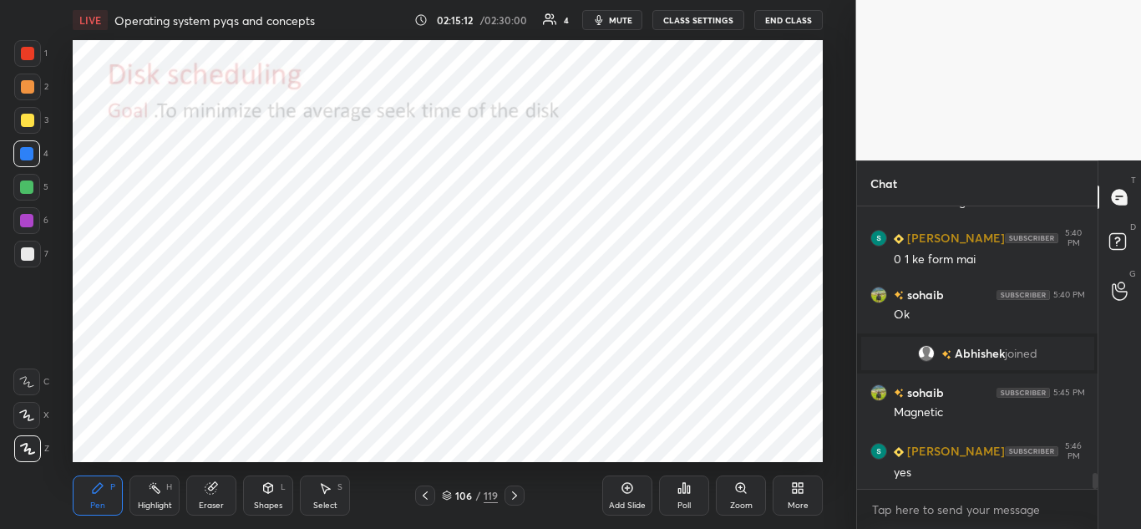
scroll to position [4909, 0]
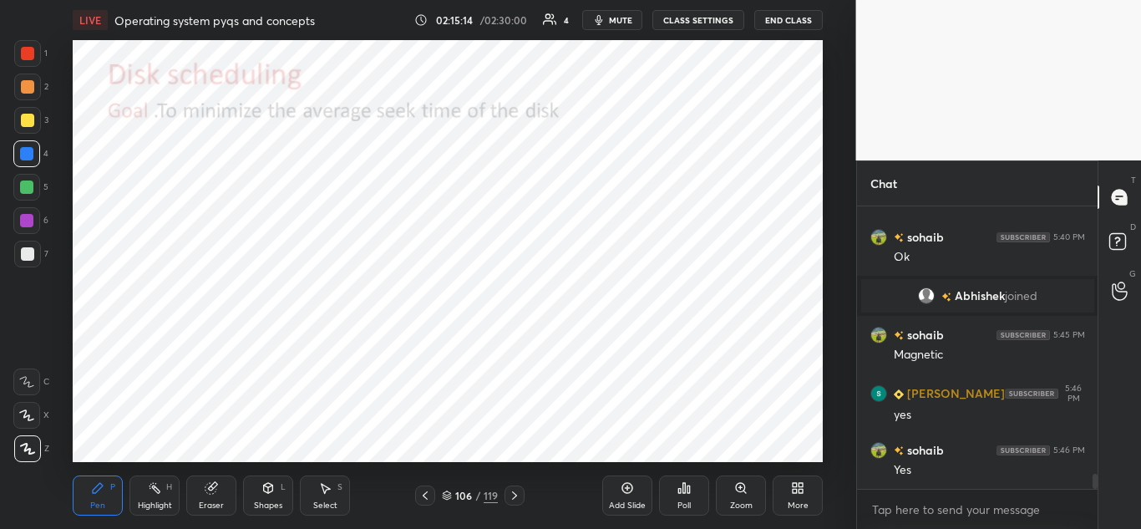
click at [517, 496] on icon at bounding box center [514, 495] width 13 height 13
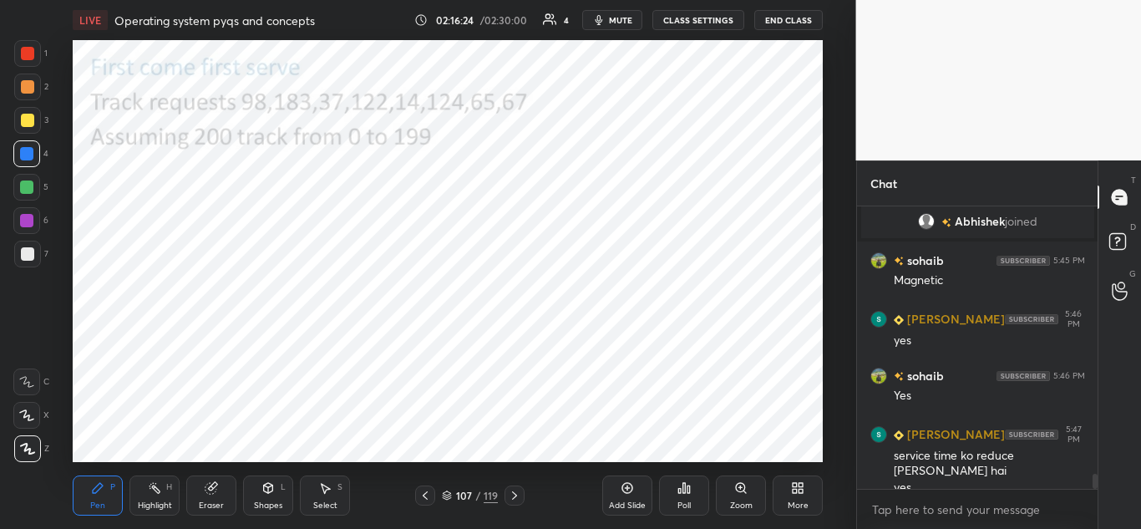
scroll to position [5041, 0]
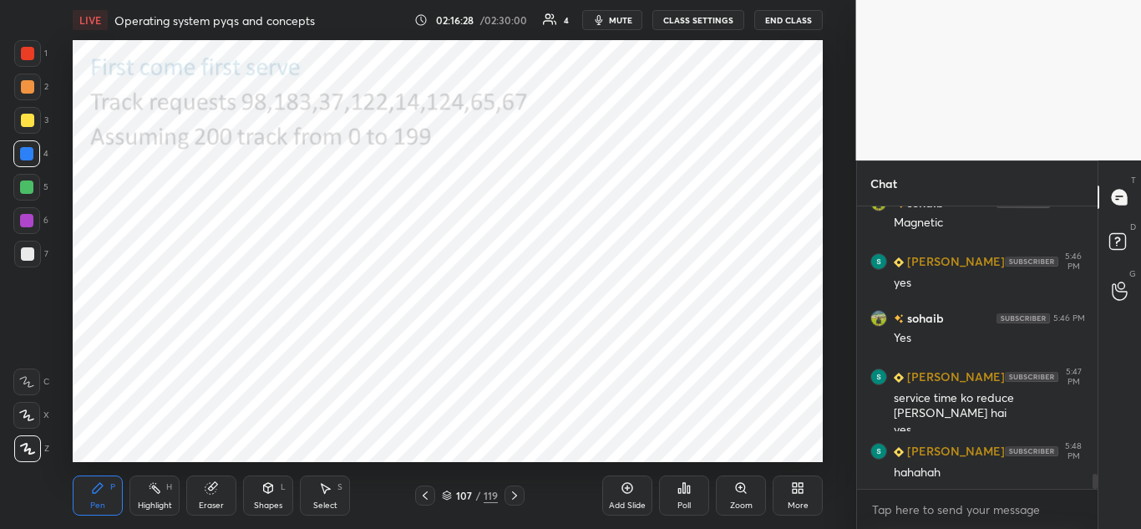
click at [27, 48] on div at bounding box center [27, 53] width 13 height 13
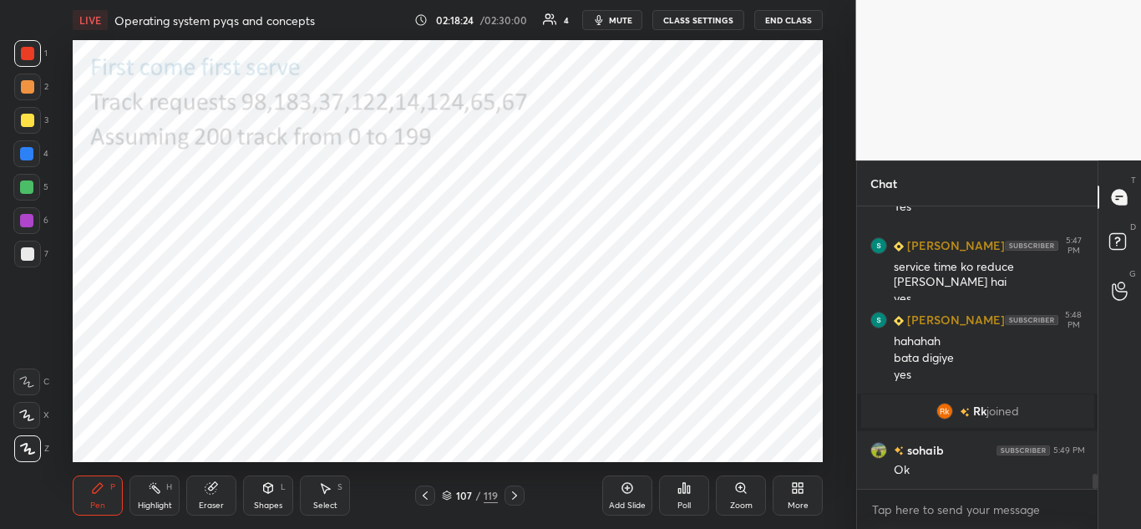
scroll to position [5136, 0]
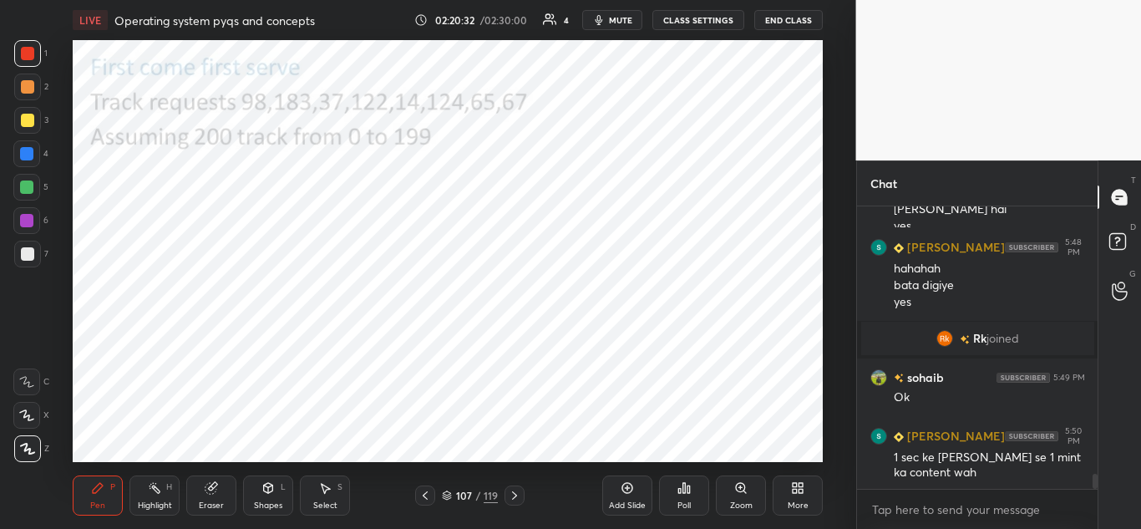
click at [520, 491] on icon at bounding box center [514, 495] width 13 height 13
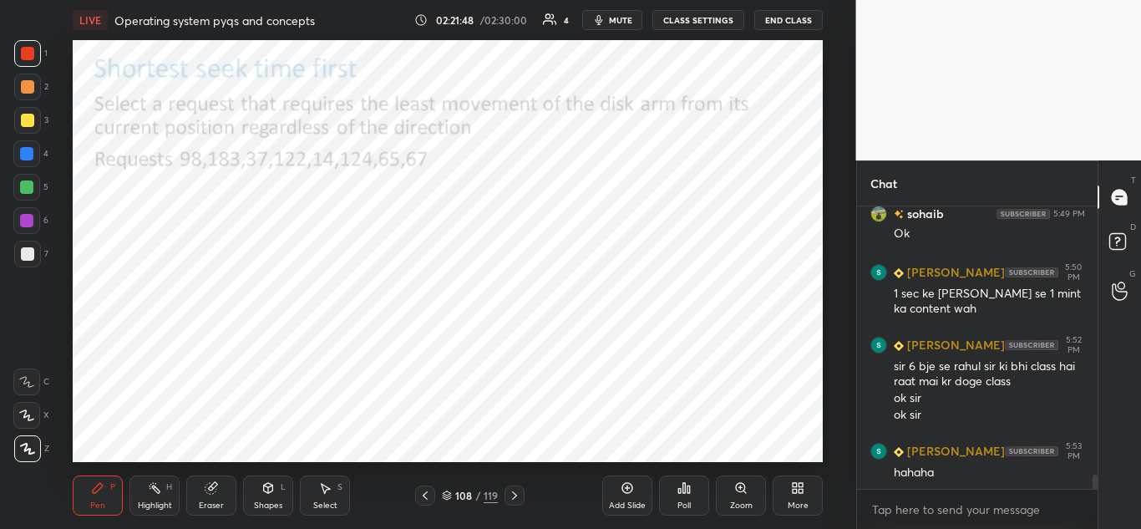
scroll to position [5316, 0]
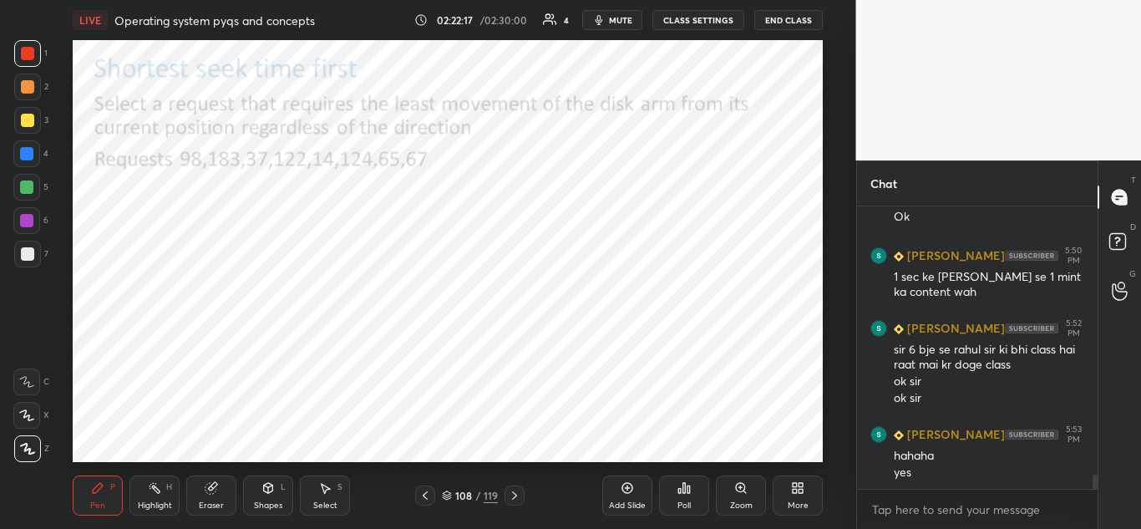
click at [28, 156] on div at bounding box center [26, 153] width 13 height 13
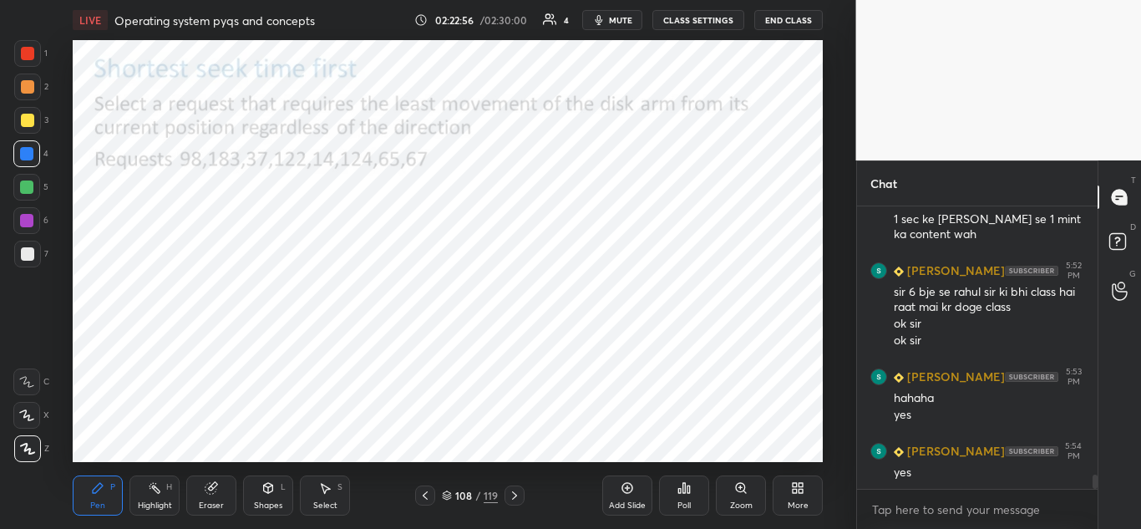
click at [515, 492] on icon at bounding box center [514, 495] width 13 height 13
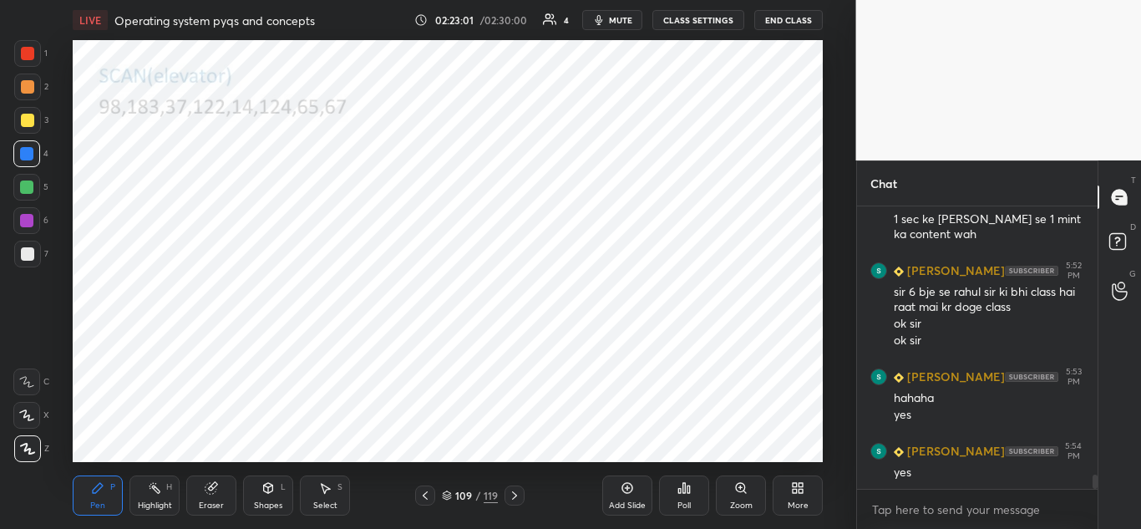
click at [423, 497] on icon at bounding box center [425, 495] width 13 height 13
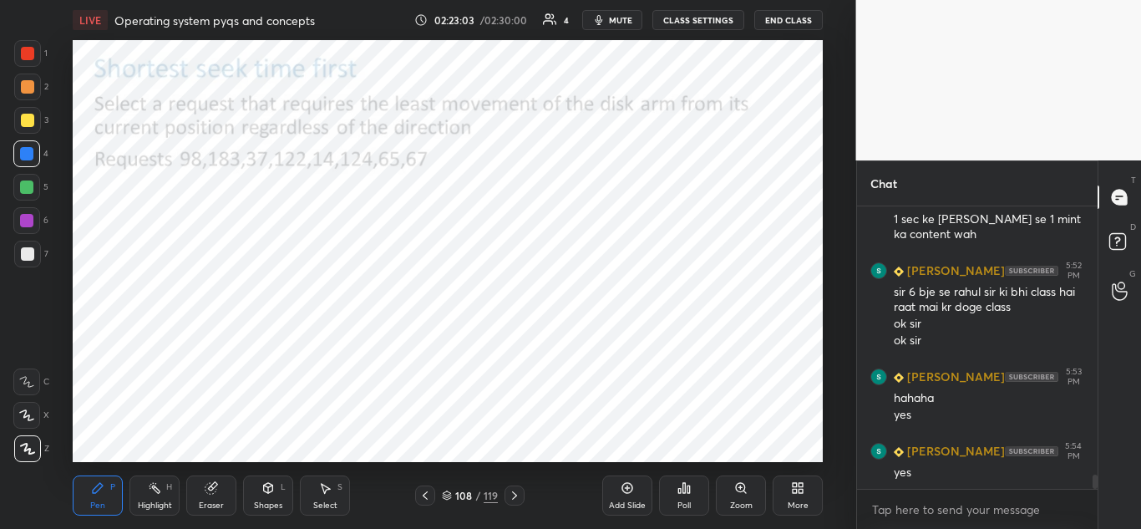
click at [324, 490] on icon at bounding box center [326, 489] width 9 height 10
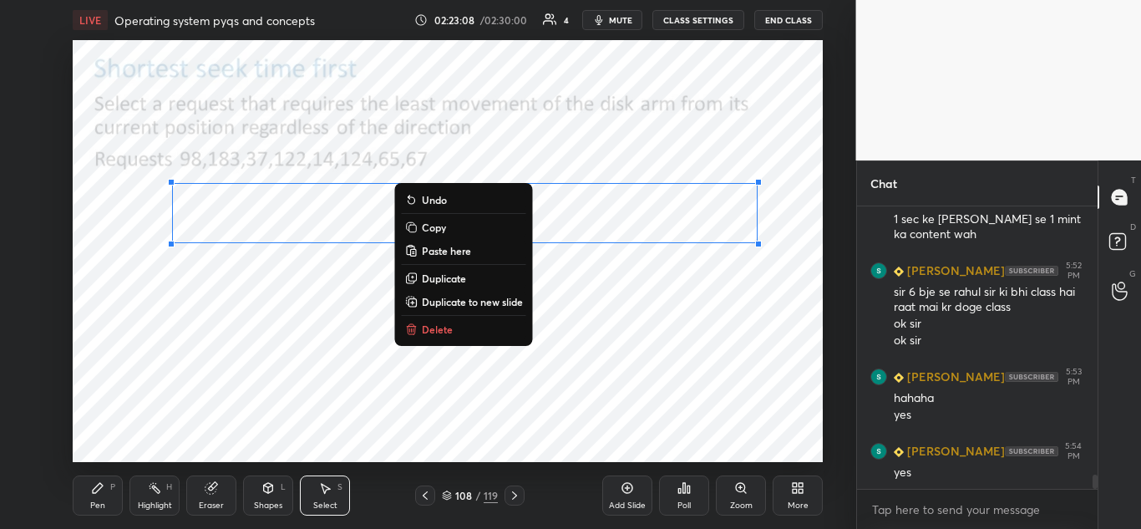
click at [442, 230] on p "Copy" at bounding box center [434, 227] width 24 height 13
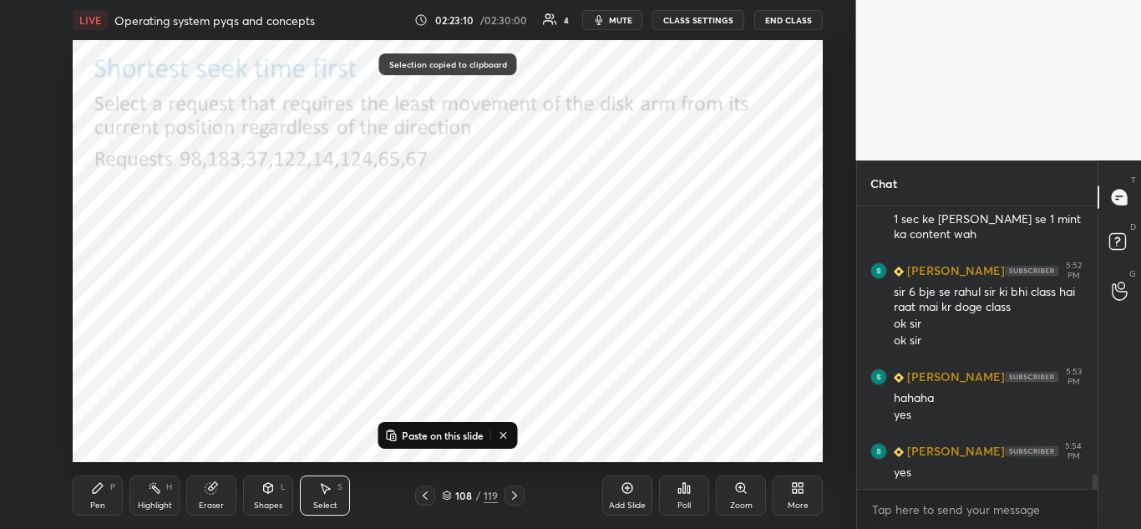
click at [518, 494] on icon at bounding box center [514, 495] width 13 height 13
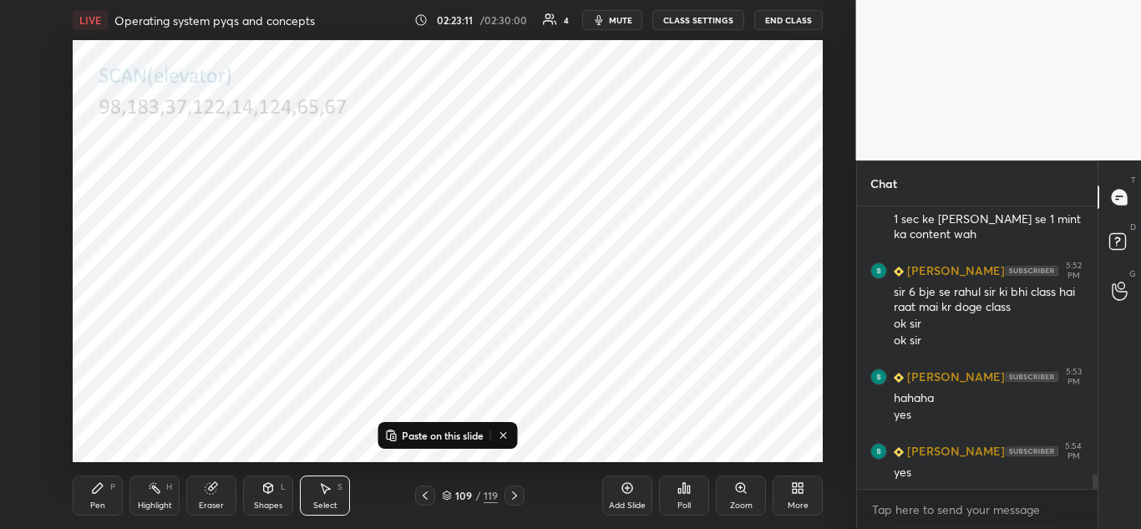
click at [410, 436] on p "Paste on this slide" at bounding box center [443, 435] width 82 height 13
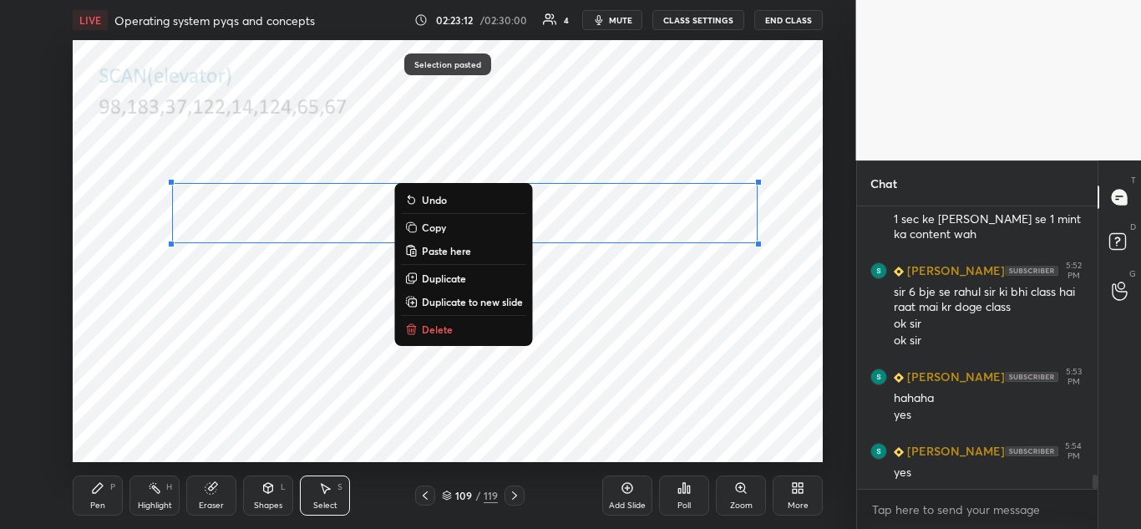
click at [524, 391] on div "0 ° Undo Copy Paste here Duplicate Duplicate to new slide Delete" at bounding box center [448, 251] width 750 height 422
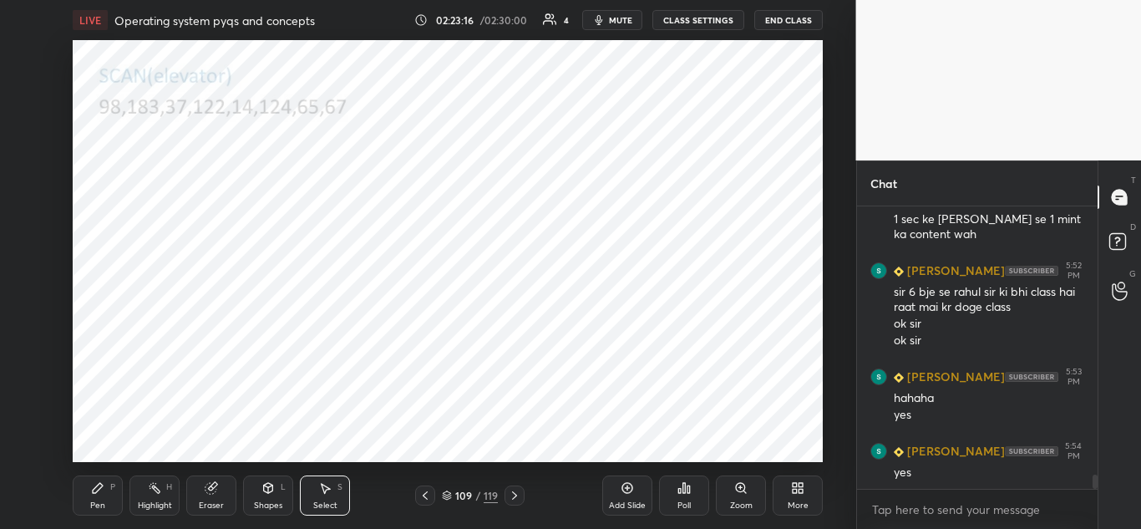
click at [99, 489] on icon at bounding box center [98, 488] width 10 height 10
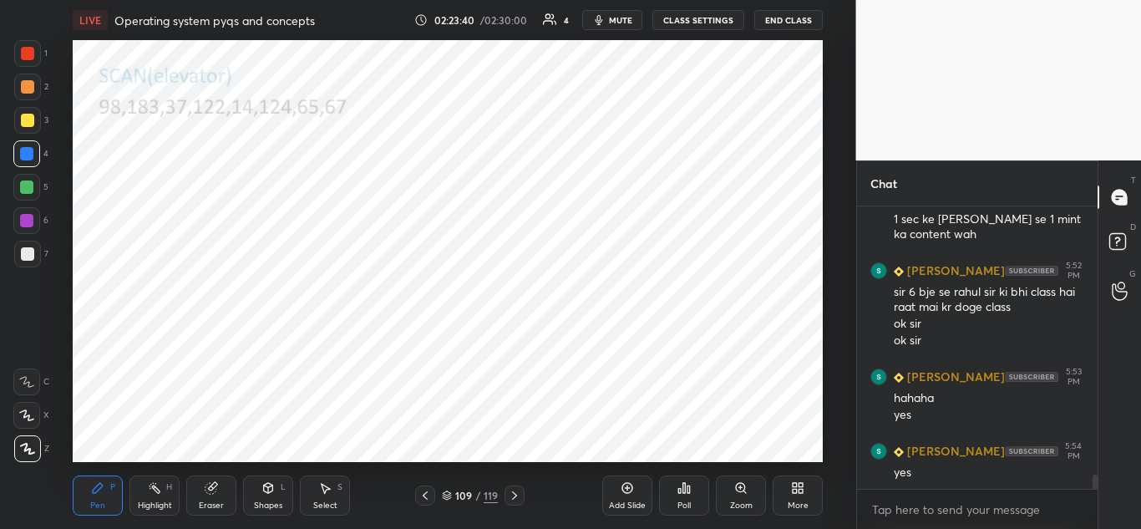
click at [515, 493] on icon at bounding box center [514, 495] width 13 height 13
click at [429, 503] on div at bounding box center [425, 495] width 20 height 20
click at [215, 486] on icon at bounding box center [213, 486] width 9 height 8
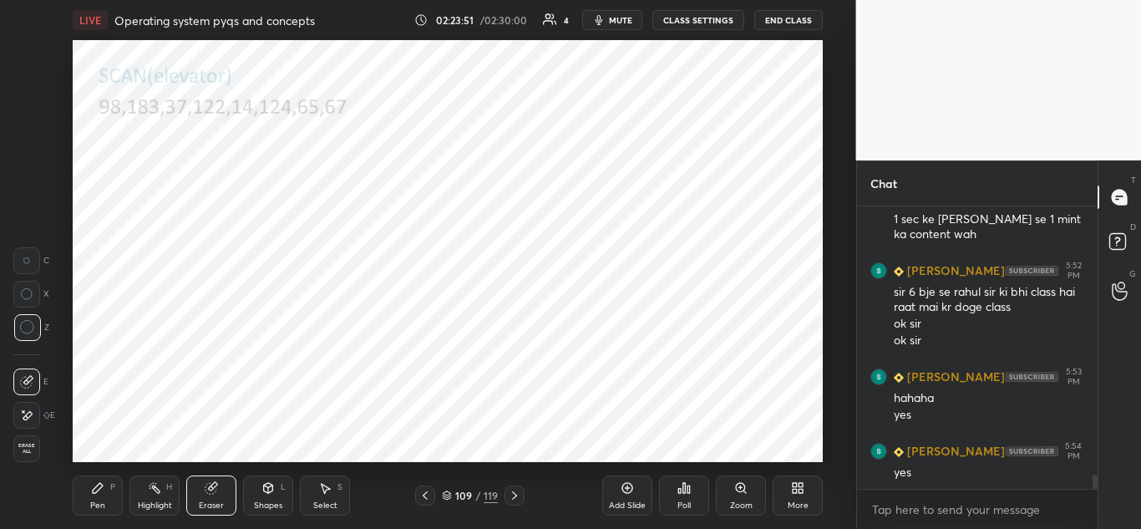
click at [101, 493] on icon at bounding box center [97, 487] width 13 height 13
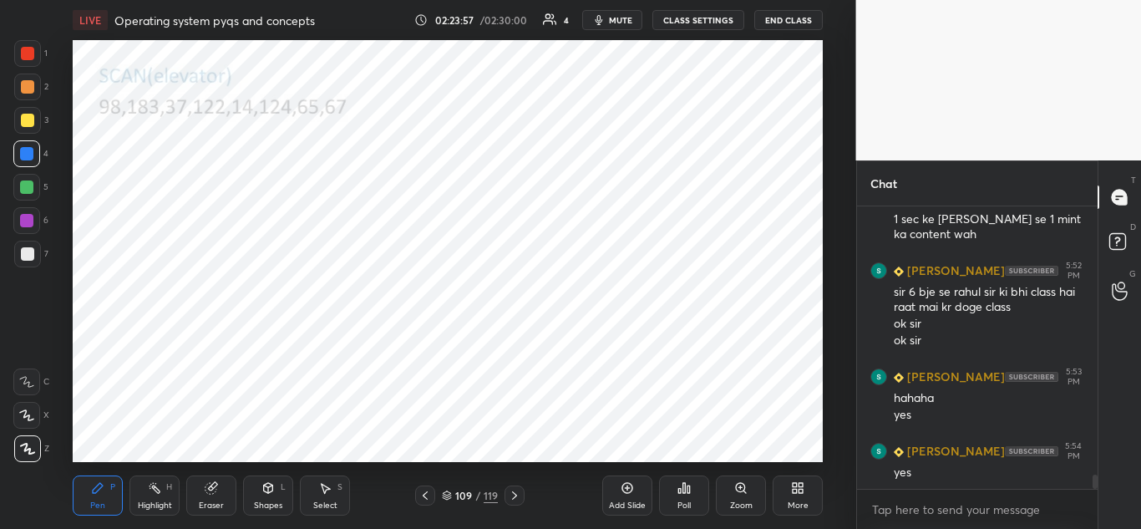
scroll to position [5432, 0]
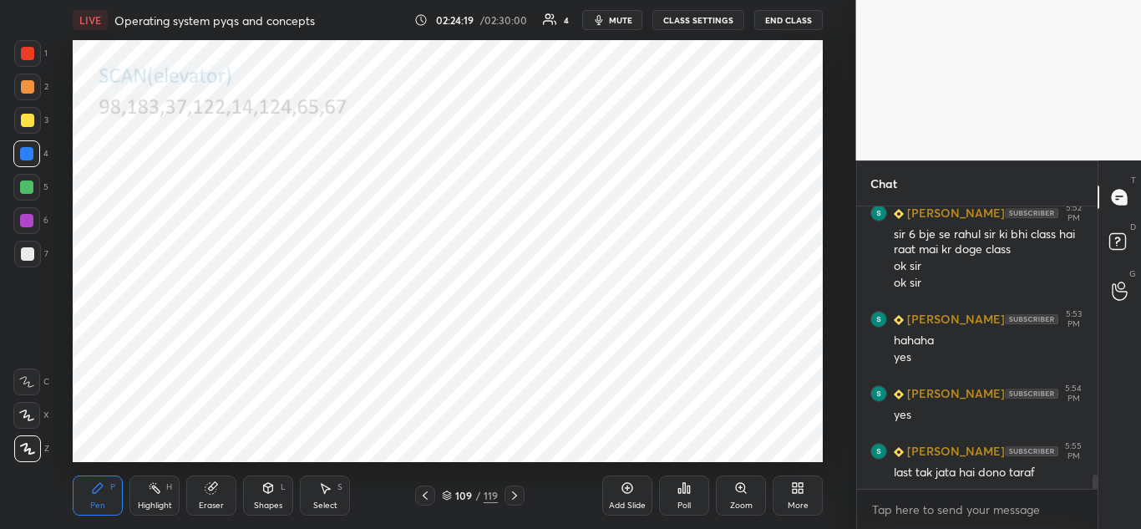
click at [335, 486] on div "Select S" at bounding box center [325, 495] width 50 height 40
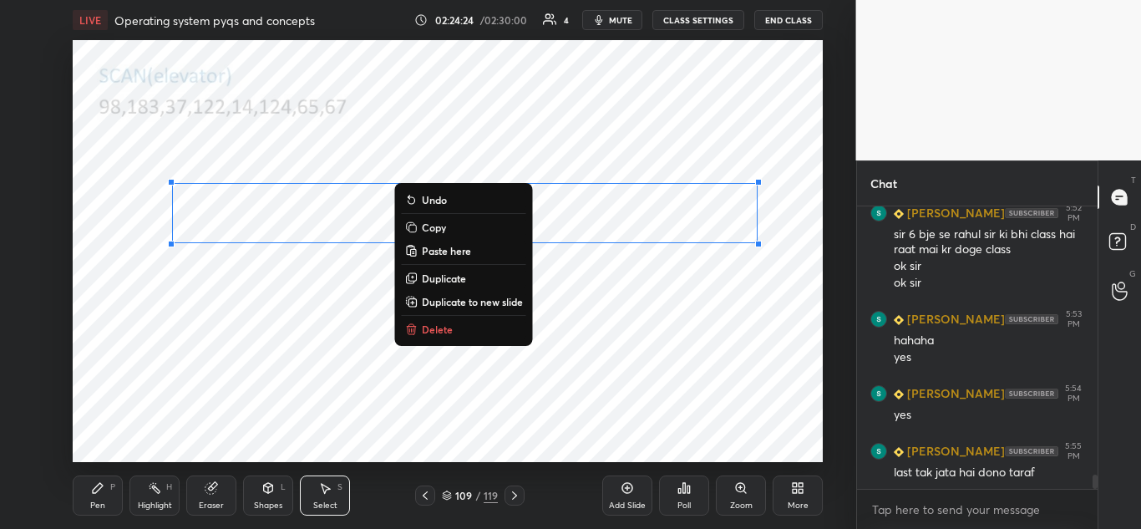
click at [440, 230] on p "Copy" at bounding box center [434, 227] width 24 height 13
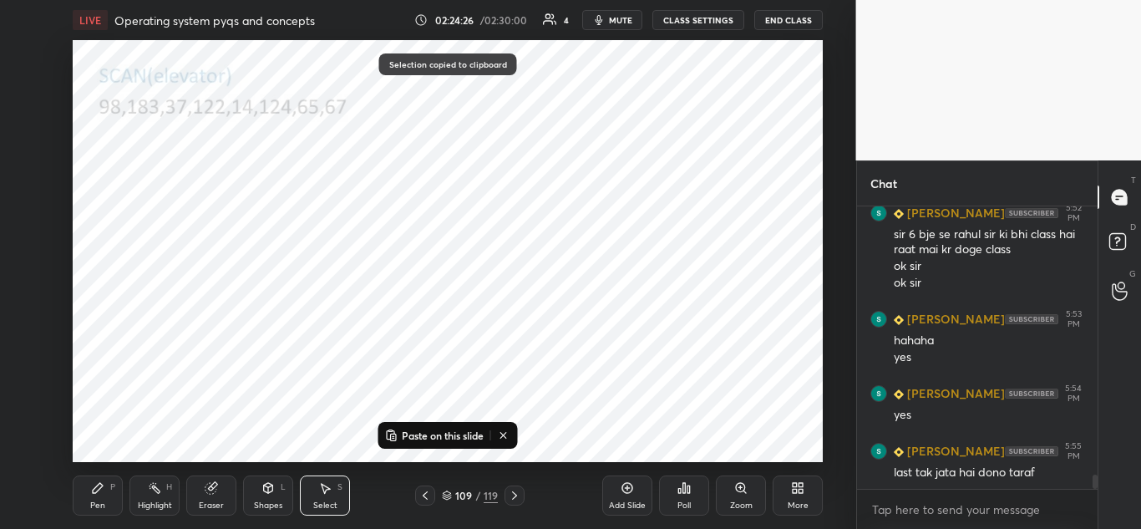
click at [518, 495] on icon at bounding box center [514, 495] width 13 height 13
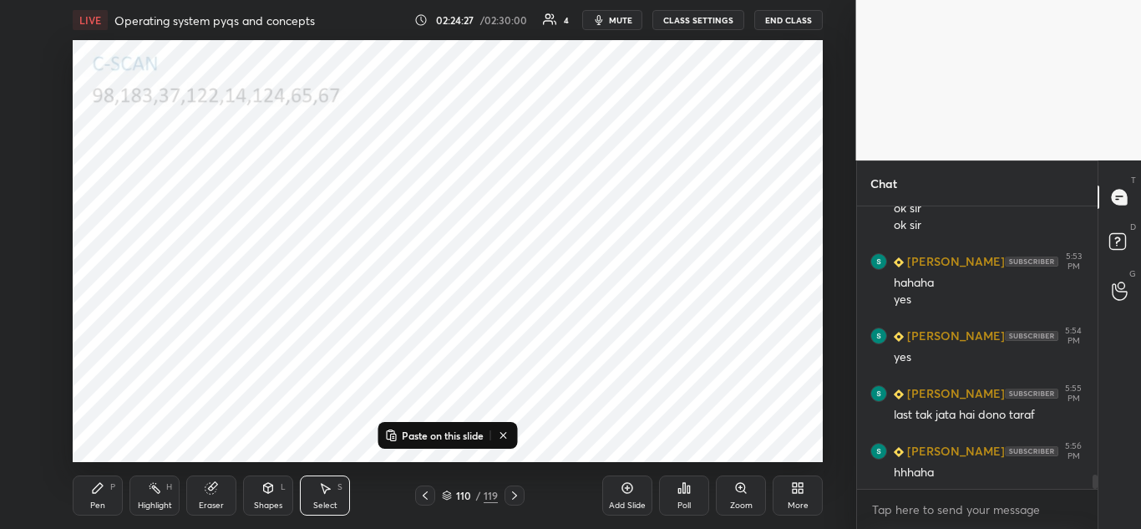
click at [519, 490] on icon at bounding box center [514, 495] width 13 height 13
click at [435, 439] on p "Paste on this slide" at bounding box center [443, 435] width 82 height 13
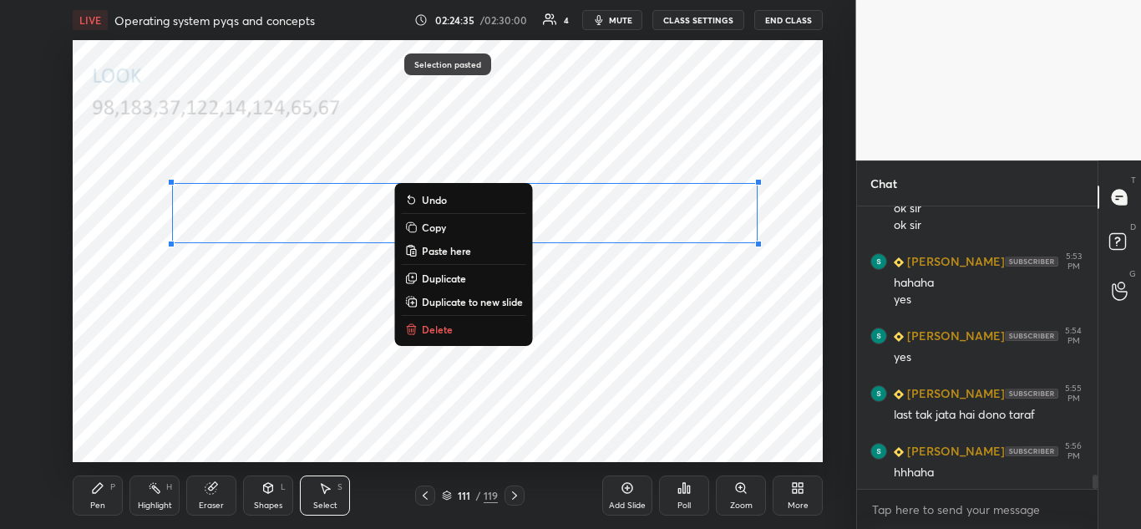
click at [605, 348] on div "0 ° Undo Copy Paste here Duplicate Duplicate to new slide Delete" at bounding box center [448, 251] width 750 height 422
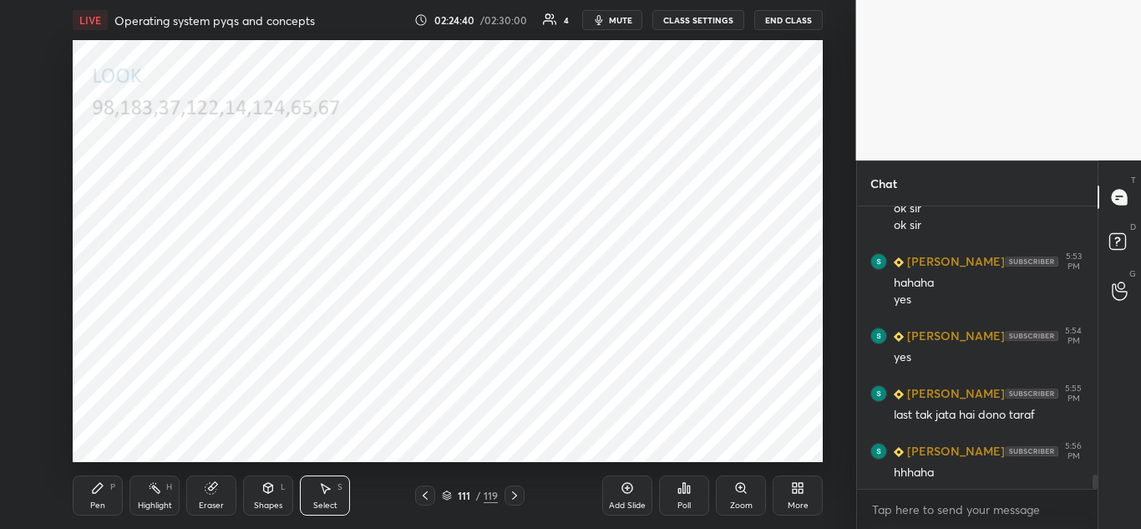
click at [106, 490] on div "Pen P" at bounding box center [98, 495] width 50 height 40
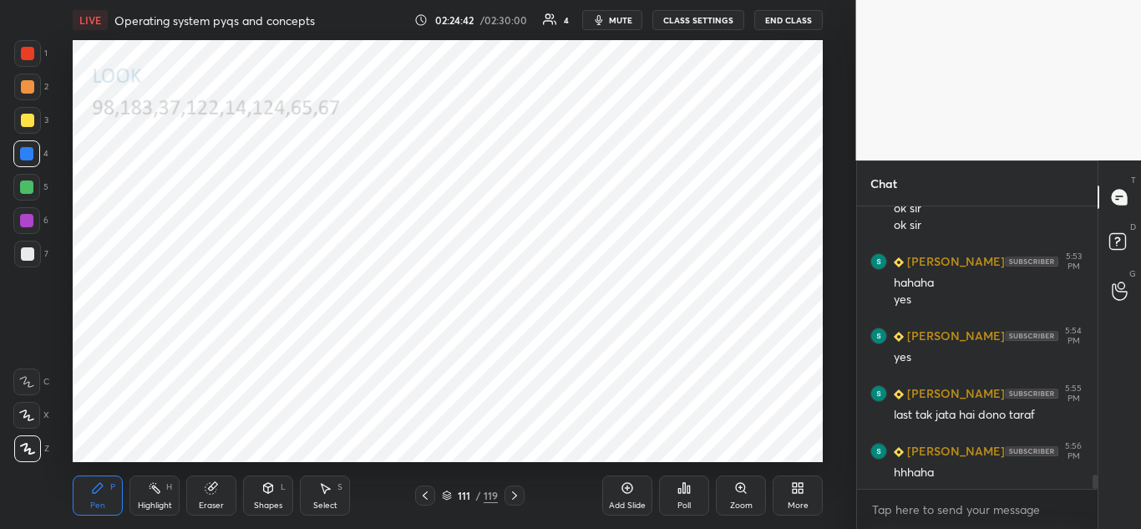
scroll to position [5547, 0]
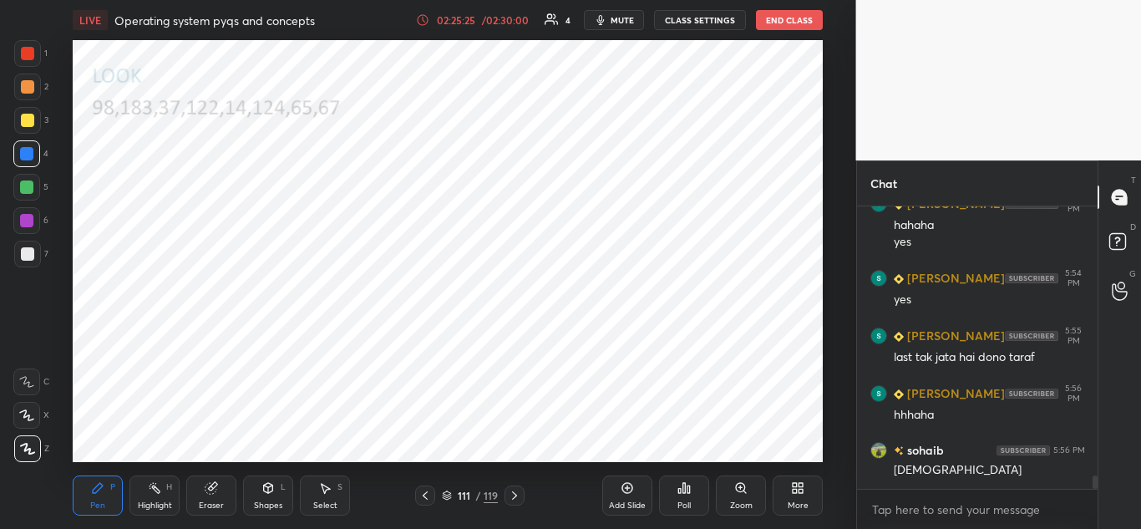
click at [447, 500] on div "111 / 119" at bounding box center [470, 495] width 56 height 15
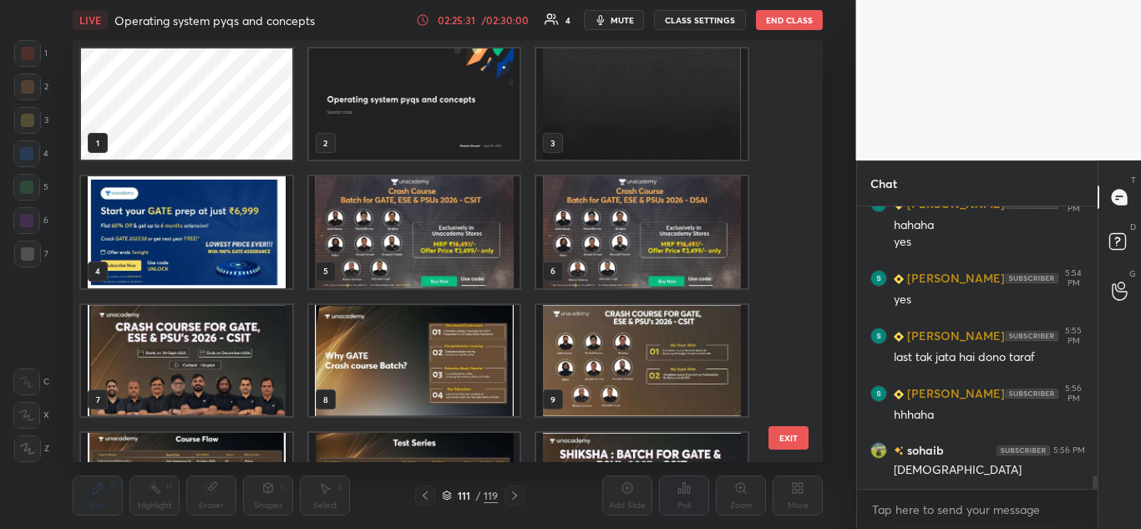
scroll to position [5605, 0]
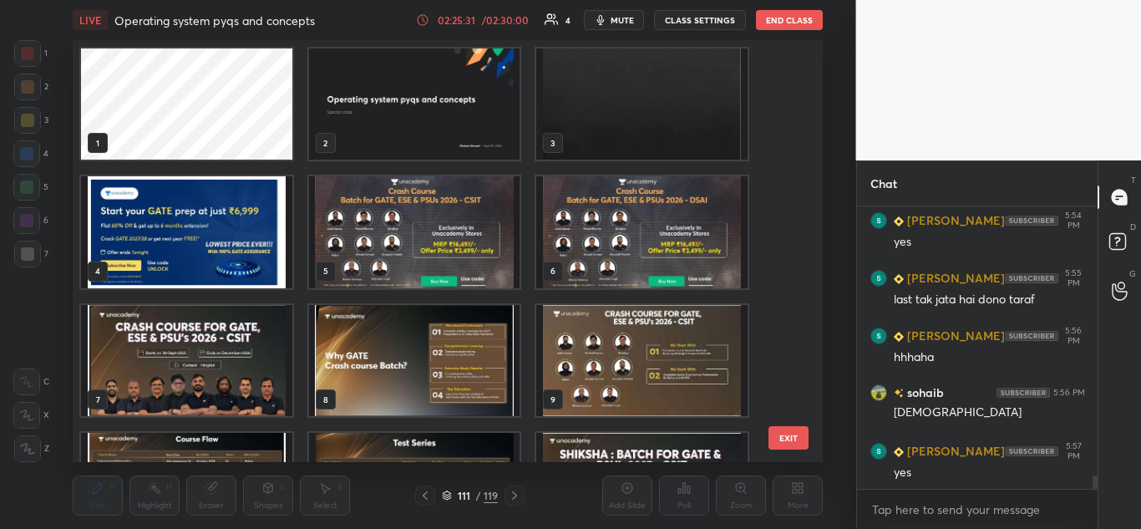
click at [233, 219] on img "grid" at bounding box center [186, 231] width 211 height 111
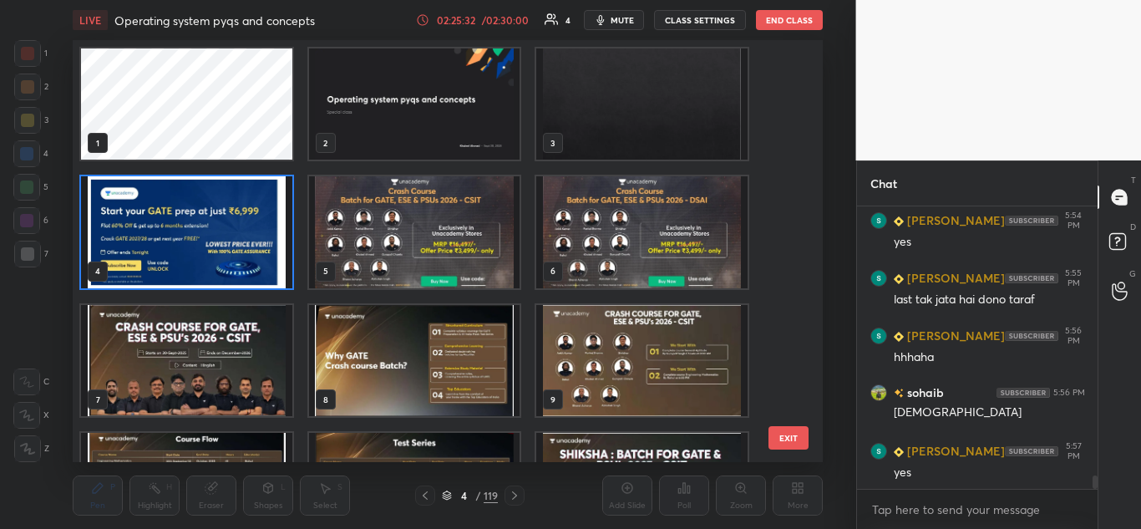
click at [227, 226] on img "grid" at bounding box center [186, 231] width 211 height 111
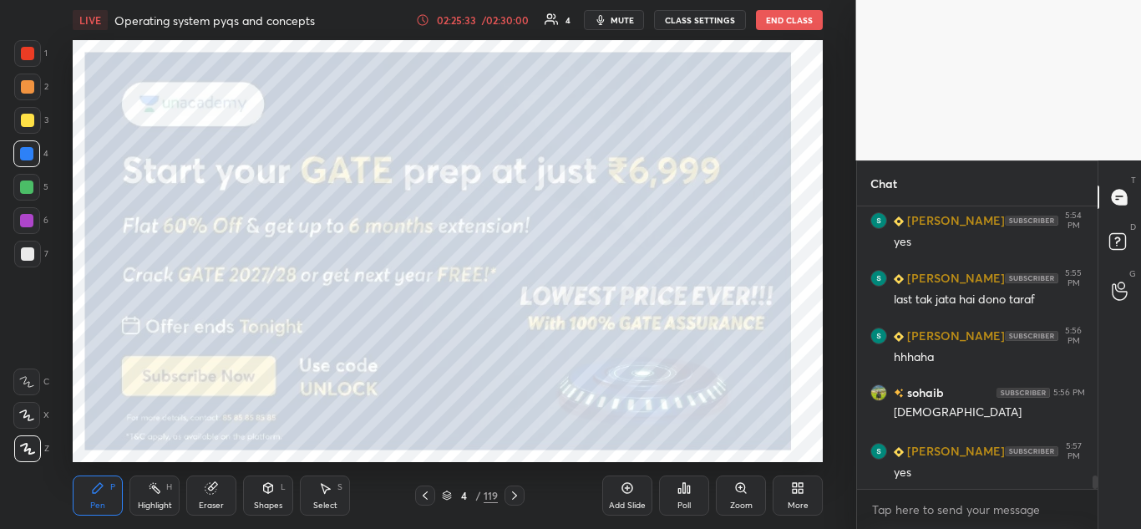
click at [229, 226] on img "grid" at bounding box center [186, 231] width 211 height 111
click at [515, 499] on icon at bounding box center [514, 495] width 13 height 13
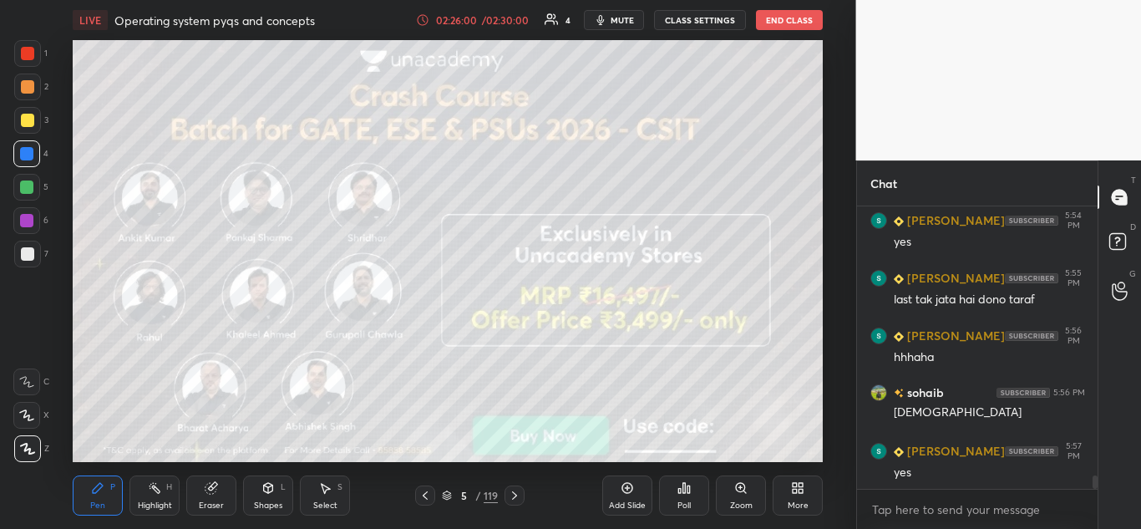
click at [519, 495] on icon at bounding box center [514, 495] width 13 height 13
click at [515, 490] on icon at bounding box center [514, 495] width 13 height 13
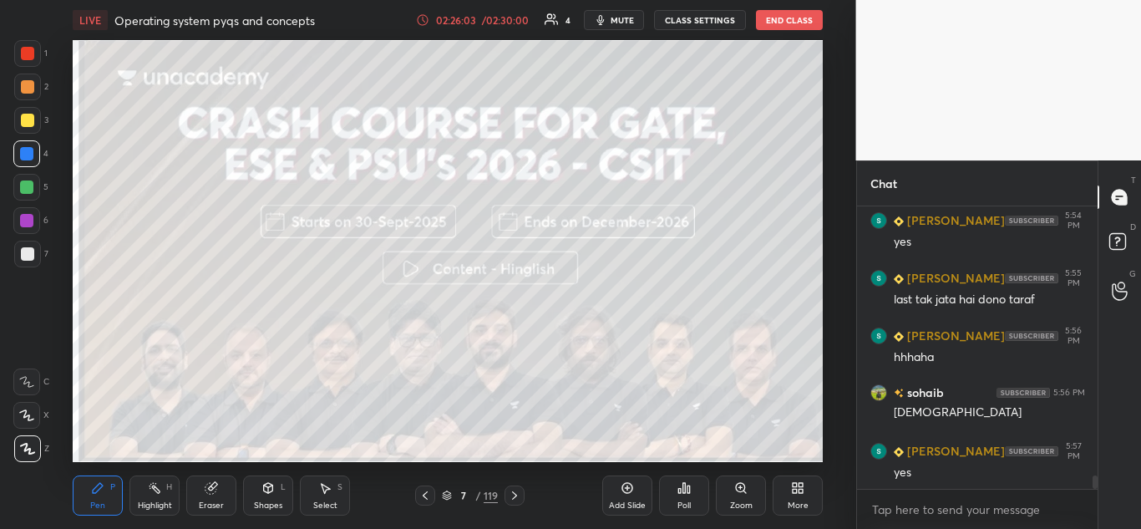
click at [425, 494] on icon at bounding box center [425, 495] width 5 height 8
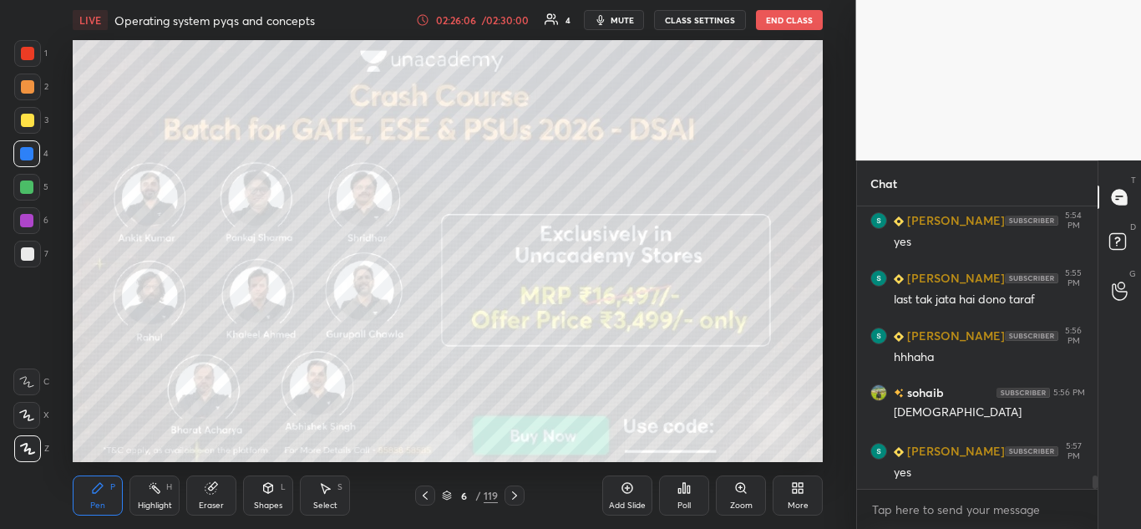
click at [512, 490] on icon at bounding box center [514, 495] width 13 height 13
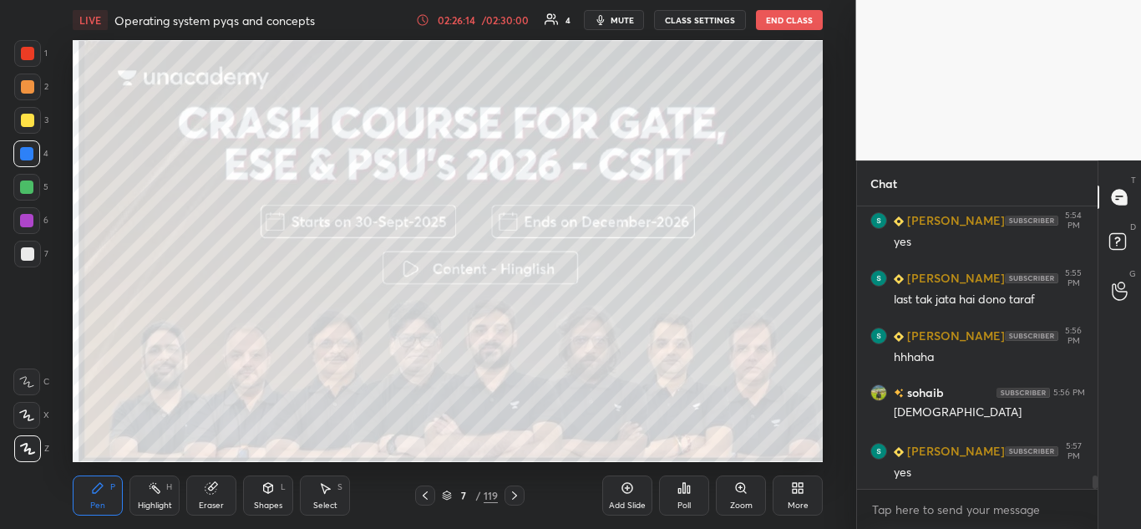
click at [515, 493] on icon at bounding box center [514, 495] width 5 height 8
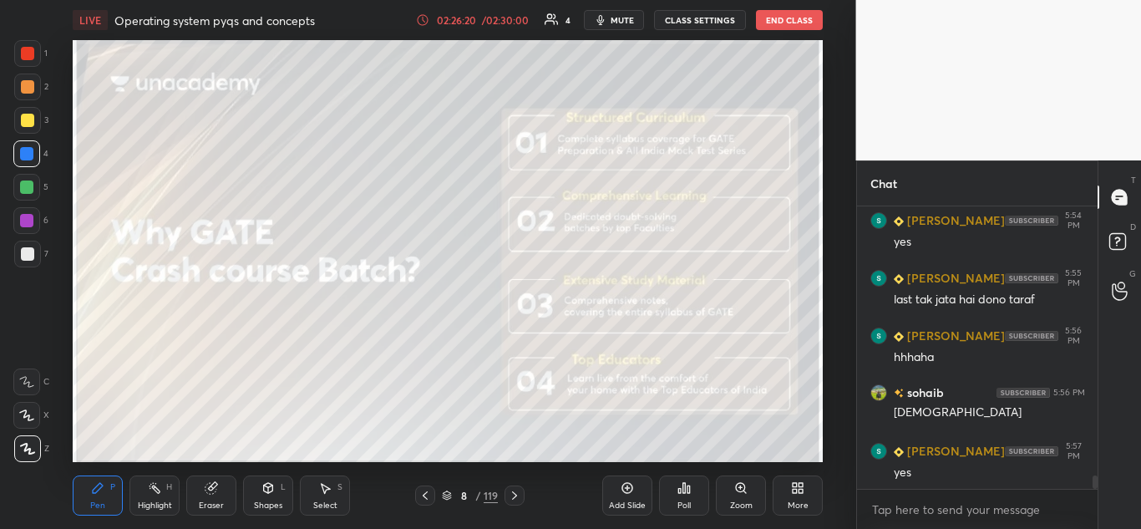
click at [514, 492] on icon at bounding box center [514, 495] width 13 height 13
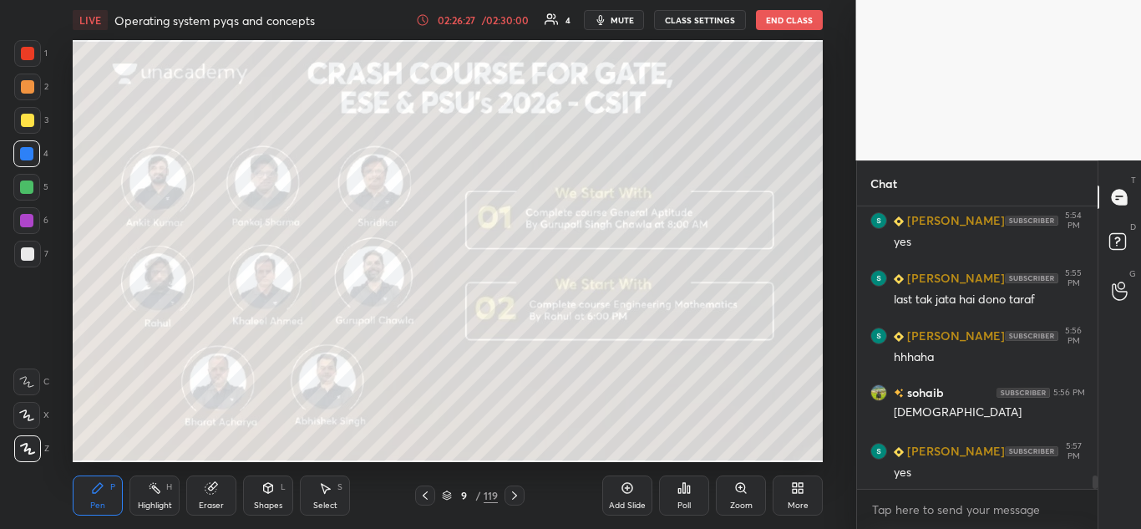
click at [516, 496] on icon at bounding box center [514, 495] width 5 height 8
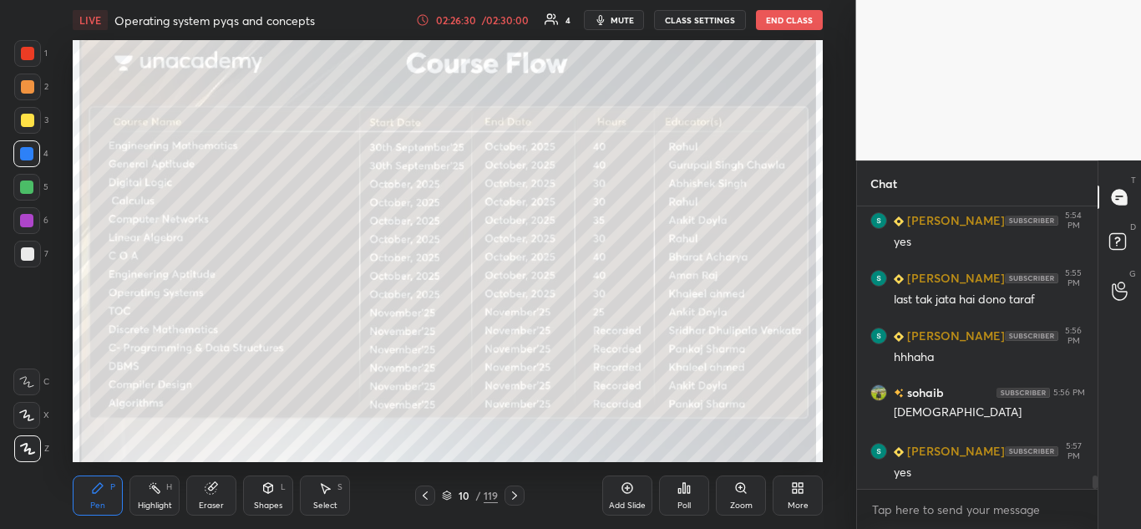
click at [518, 489] on icon at bounding box center [514, 495] width 13 height 13
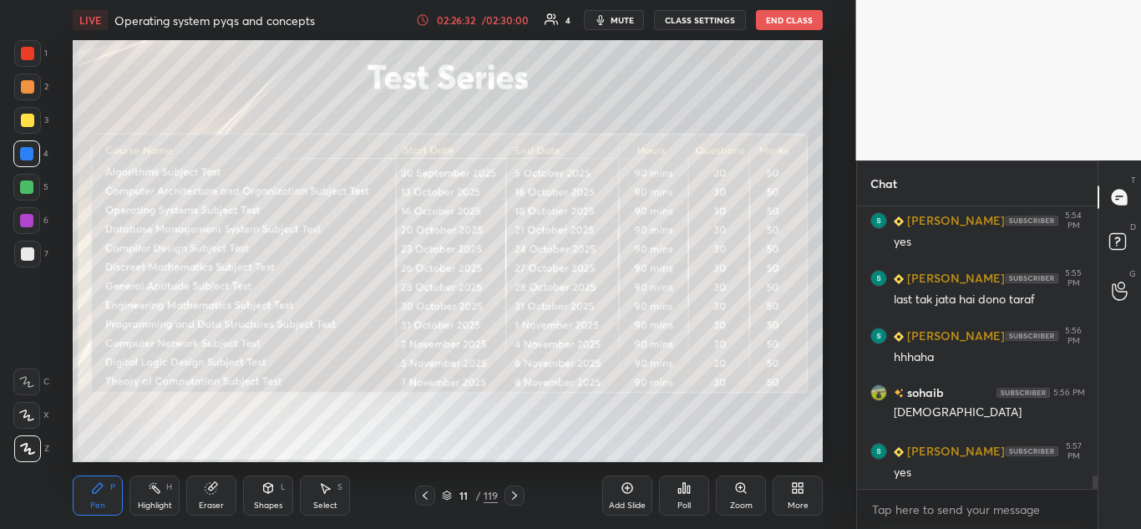
click at [515, 488] on div at bounding box center [515, 495] width 20 height 20
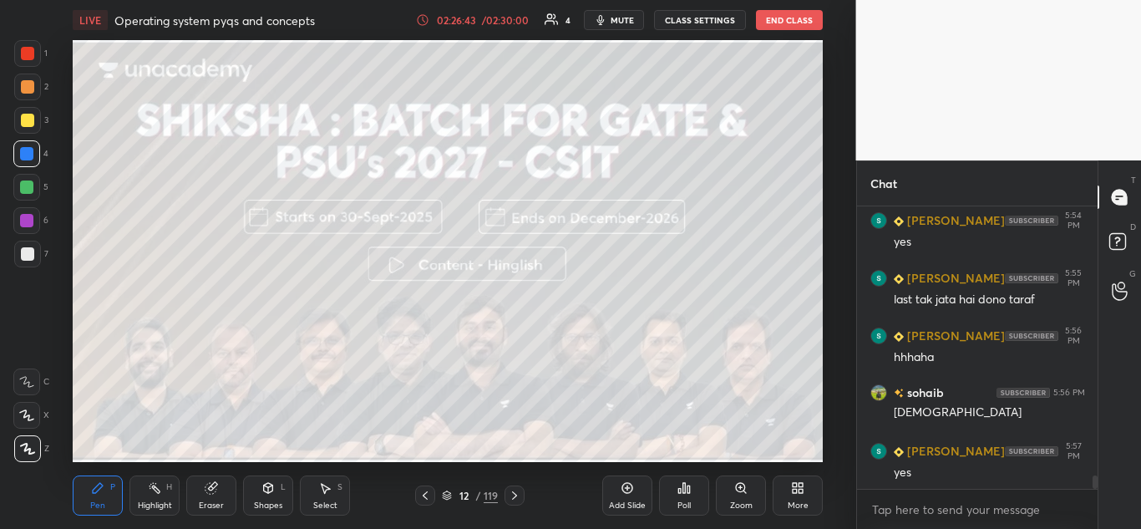
scroll to position [5662, 0]
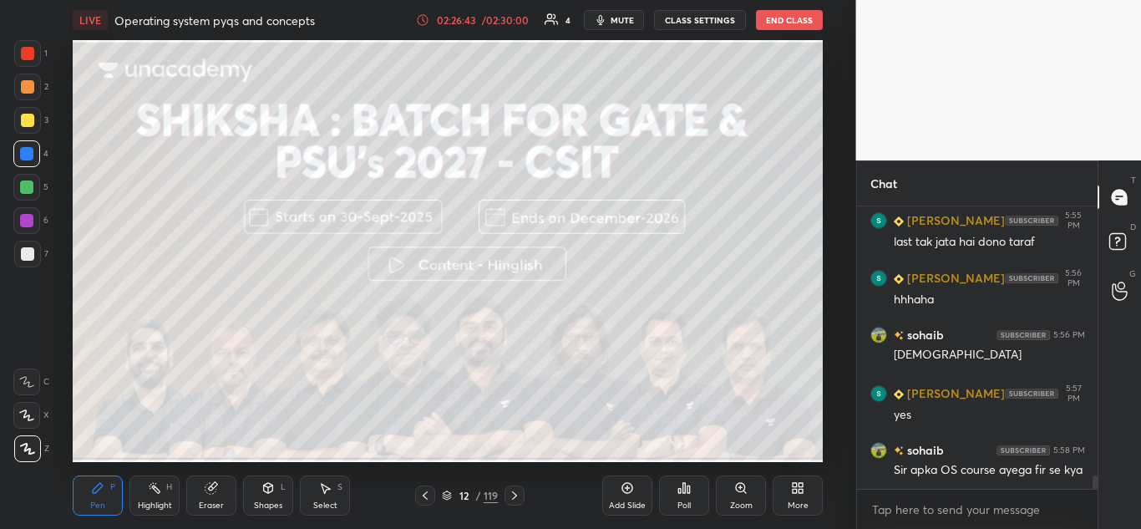
click at [524, 497] on div at bounding box center [515, 495] width 20 height 20
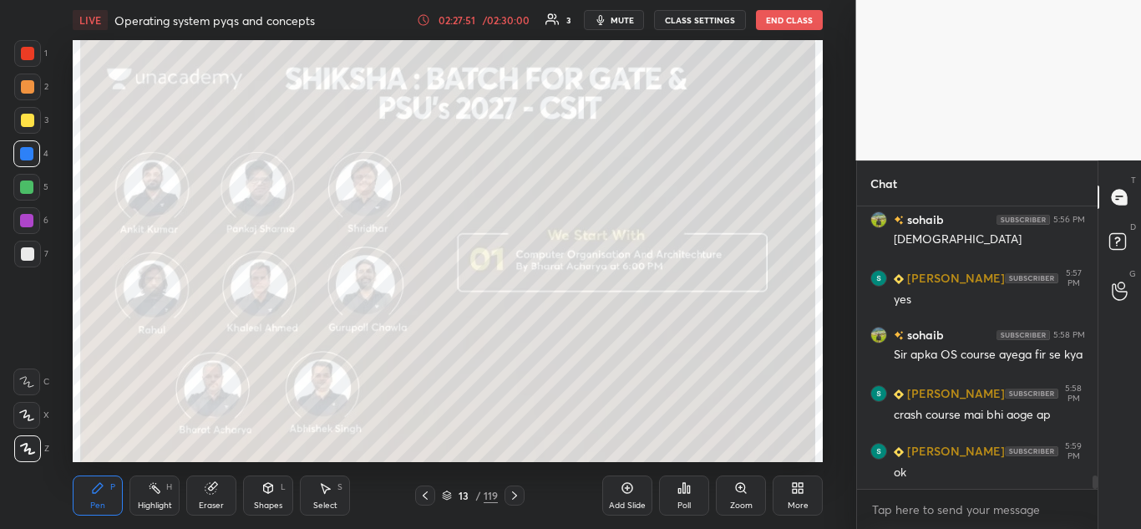
scroll to position [5835, 0]
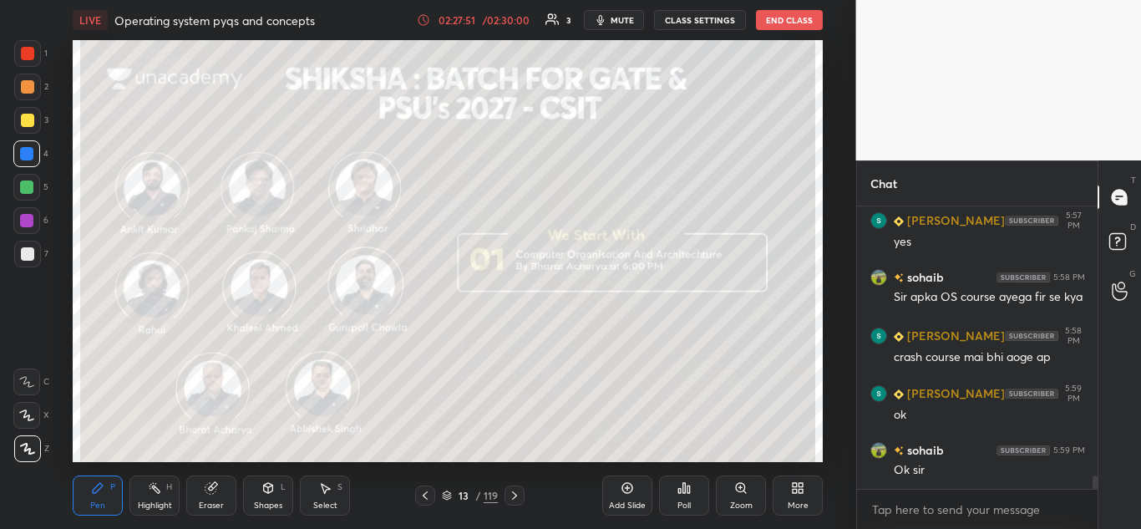
click at [515, 493] on icon at bounding box center [514, 495] width 5 height 8
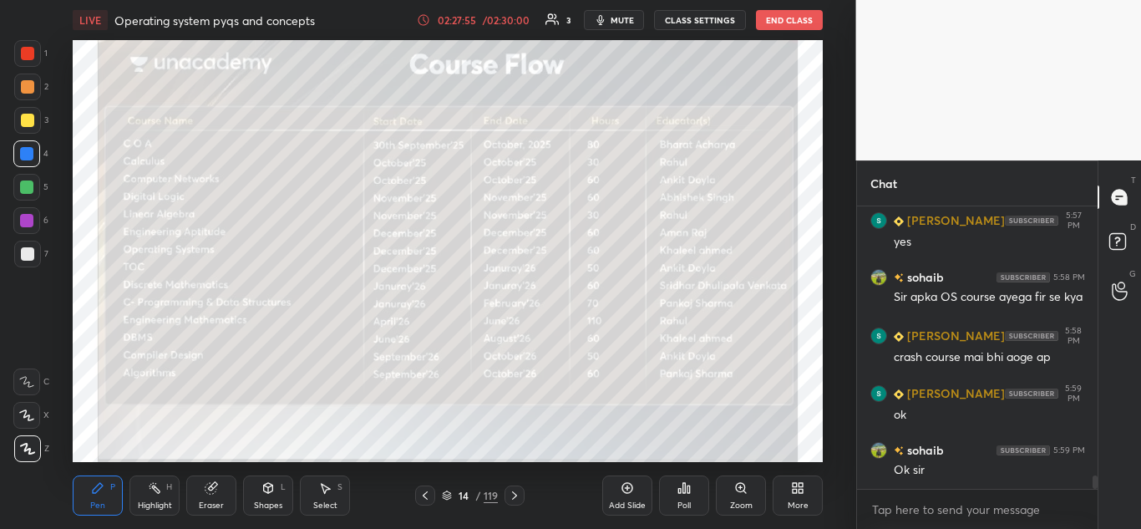
click at [515, 493] on icon at bounding box center [514, 495] width 13 height 13
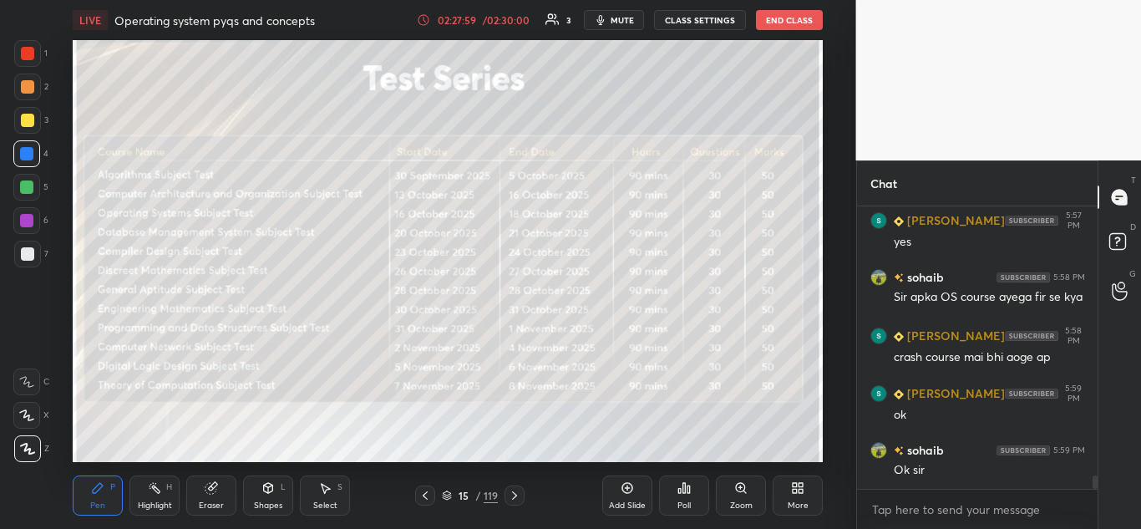
click at [521, 490] on div at bounding box center [515, 495] width 20 height 20
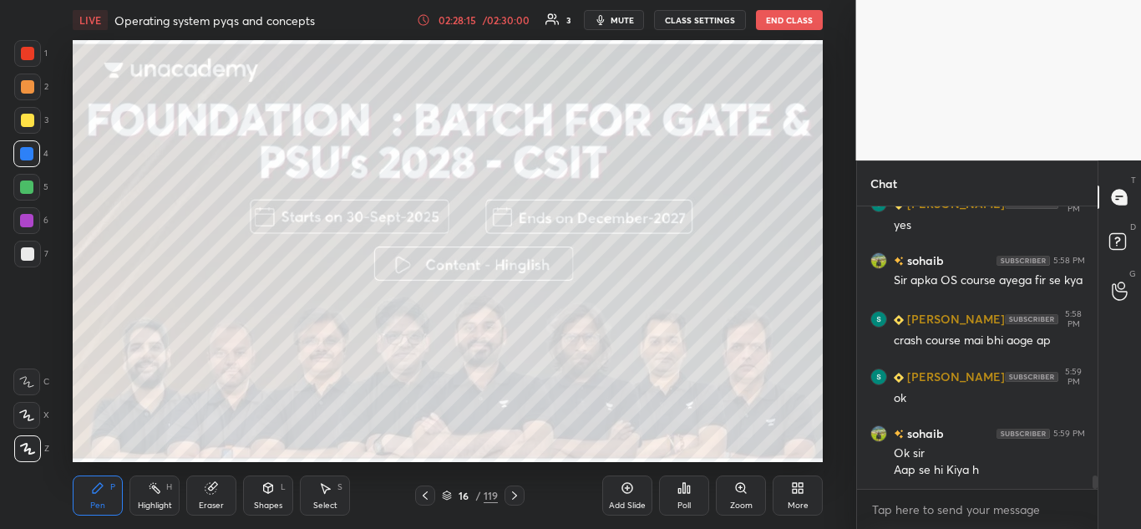
scroll to position [5868, 0]
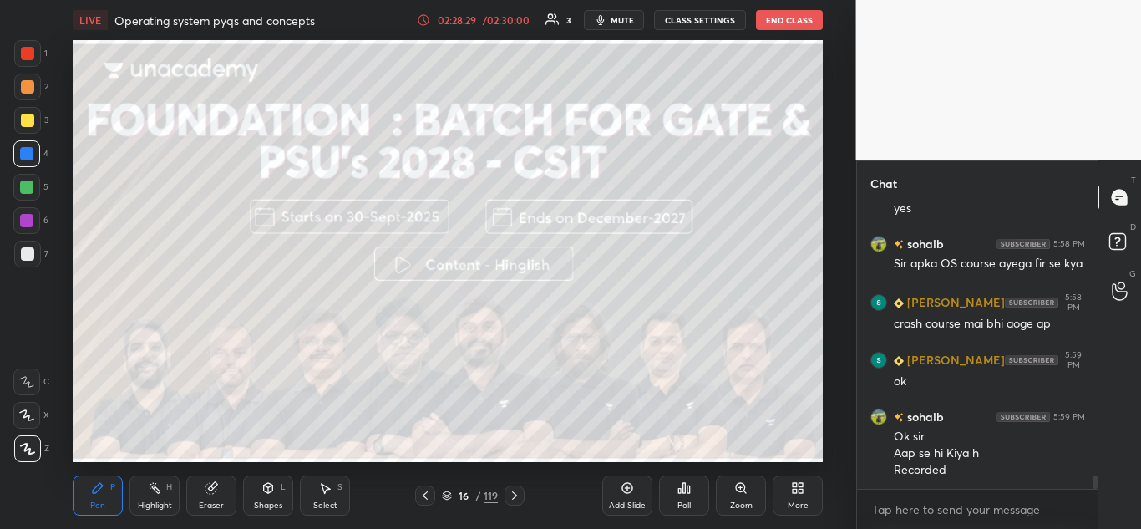
click at [515, 493] on icon at bounding box center [514, 495] width 13 height 13
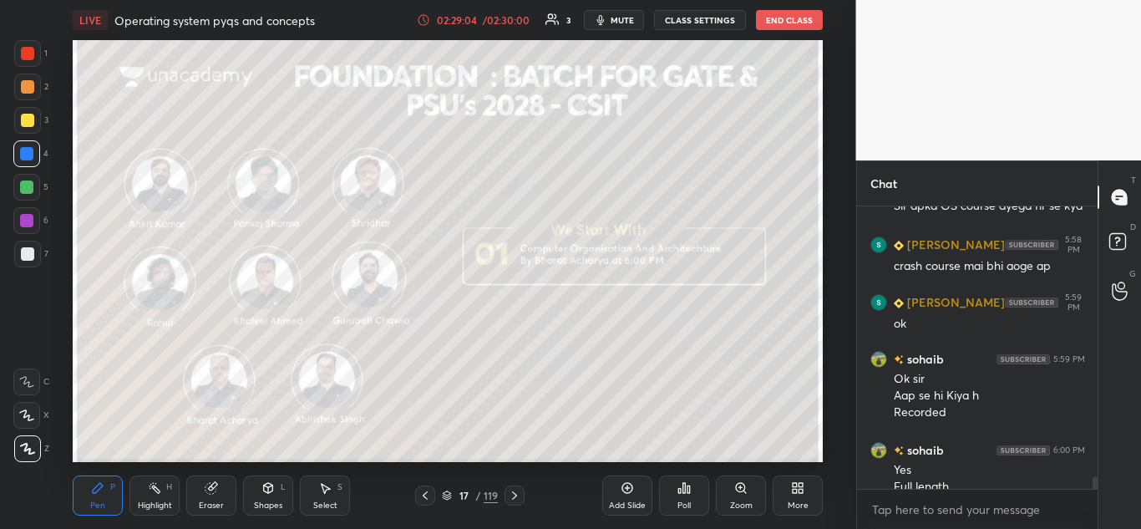
scroll to position [5943, 0]
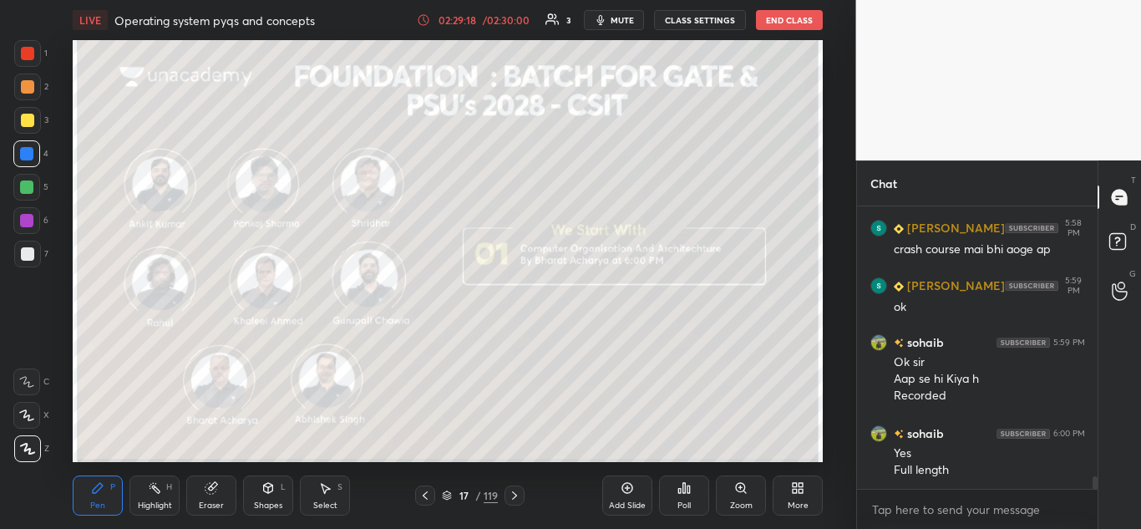
click at [514, 491] on icon at bounding box center [514, 495] width 13 height 13
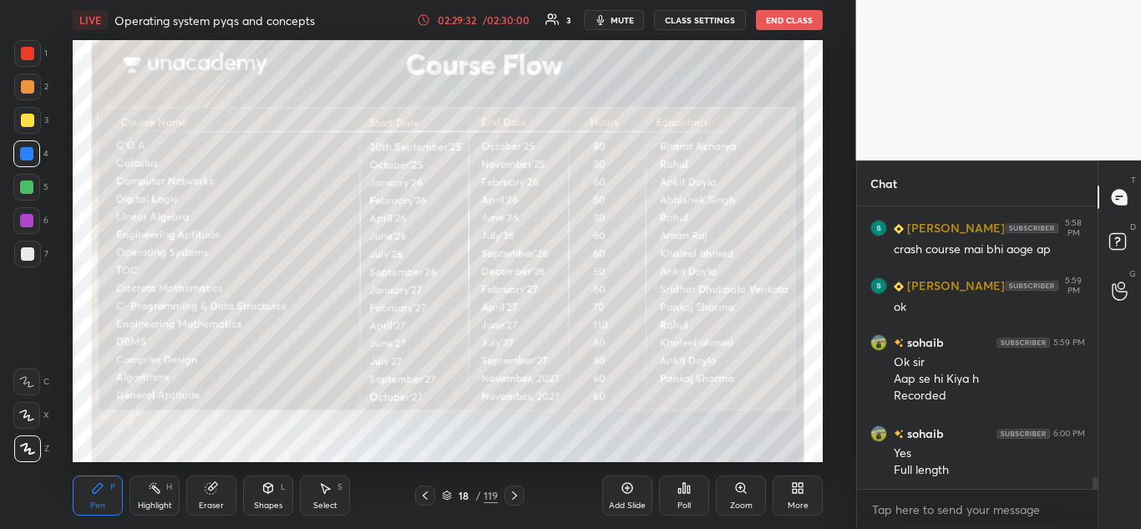
click at [514, 495] on icon at bounding box center [514, 495] width 13 height 13
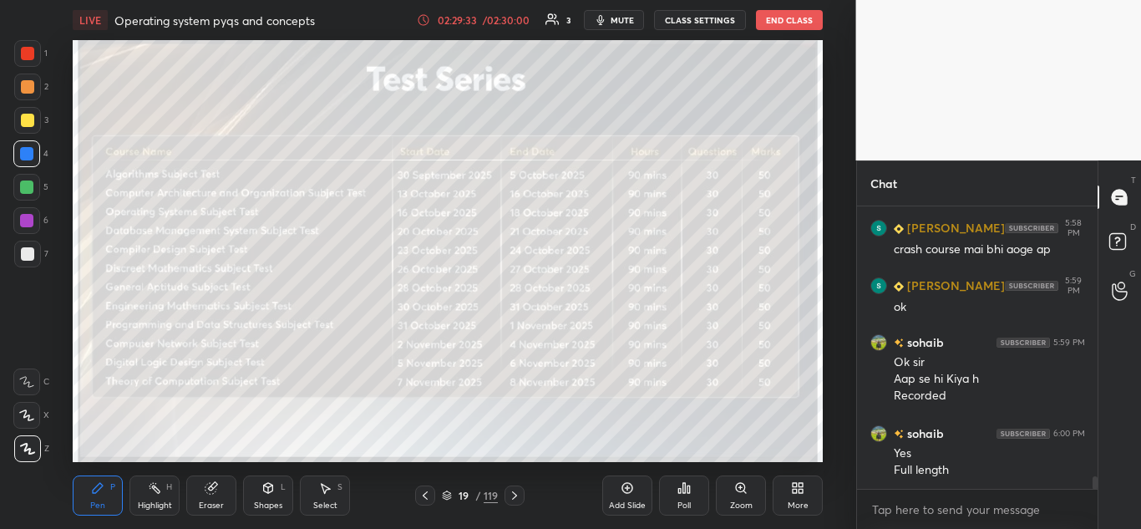
click at [511, 494] on icon at bounding box center [514, 495] width 13 height 13
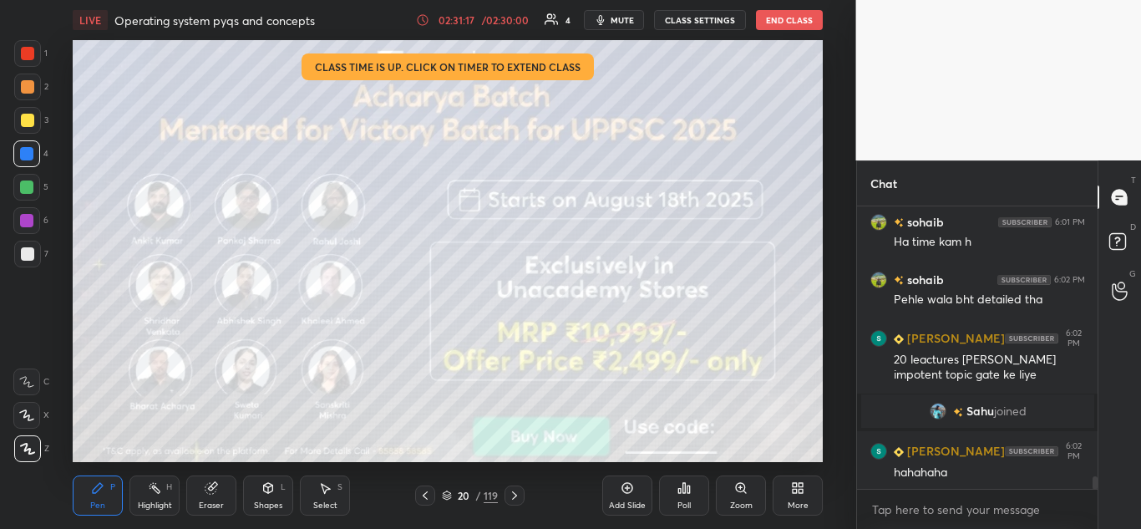
scroll to position [5955, 0]
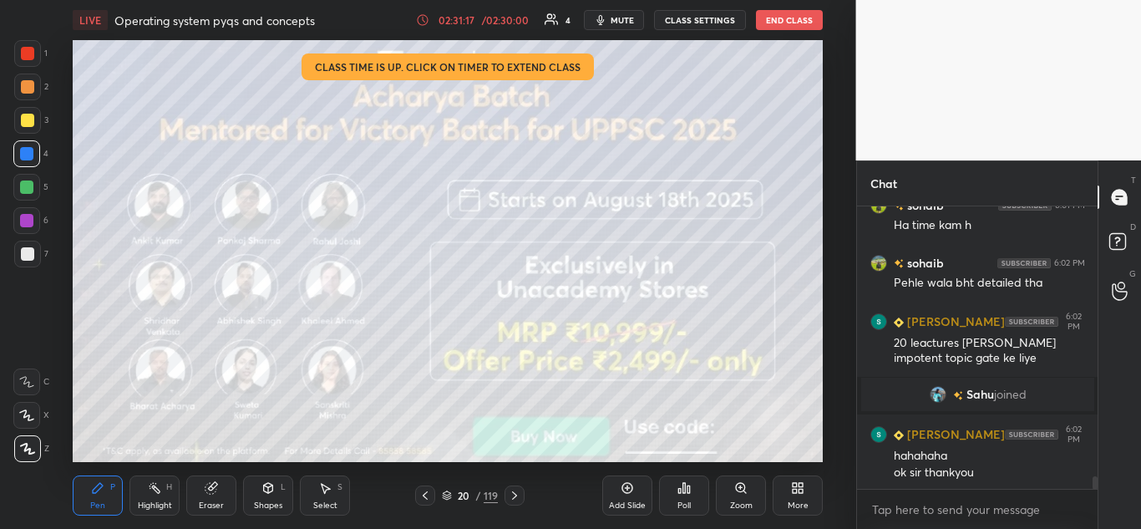
click at [786, 24] on button "End Class" at bounding box center [789, 20] width 67 height 20
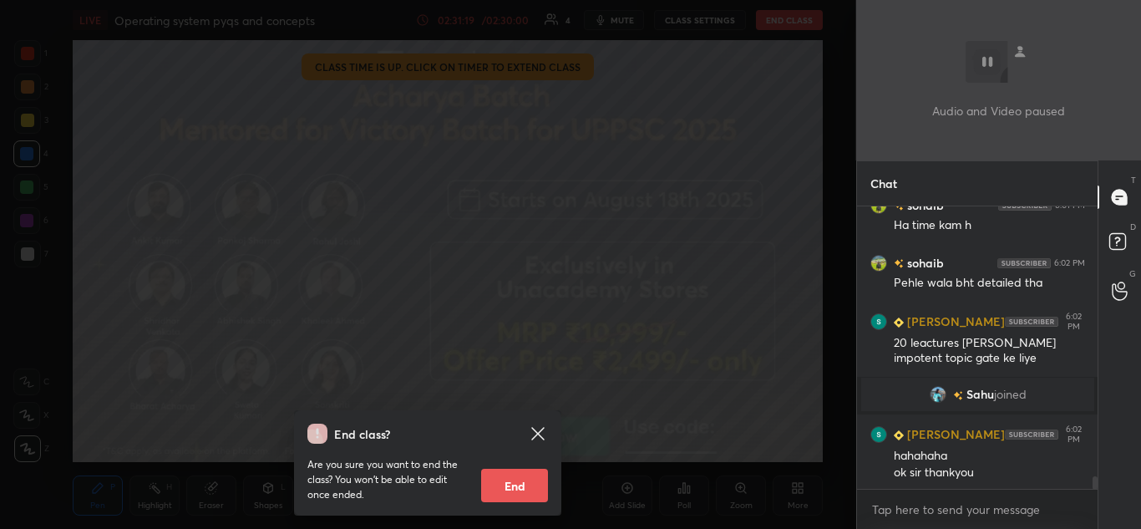
click at [517, 486] on button "End" at bounding box center [514, 485] width 67 height 33
type textarea "x"
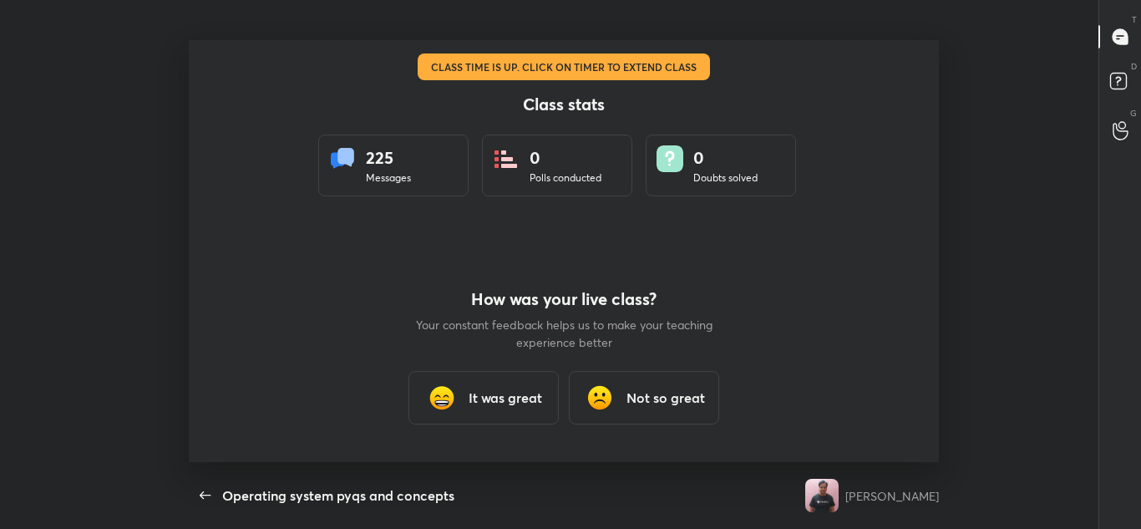
scroll to position [0, 0]
